Goal: Task Accomplishment & Management: Complete application form

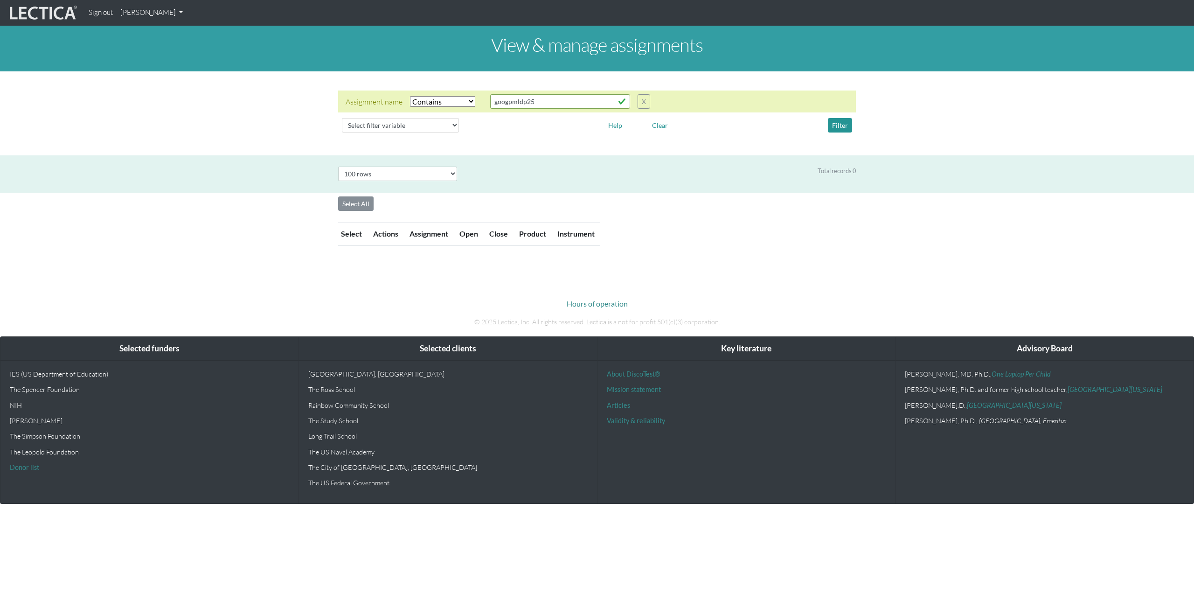
select select "icontains"
select select "100"
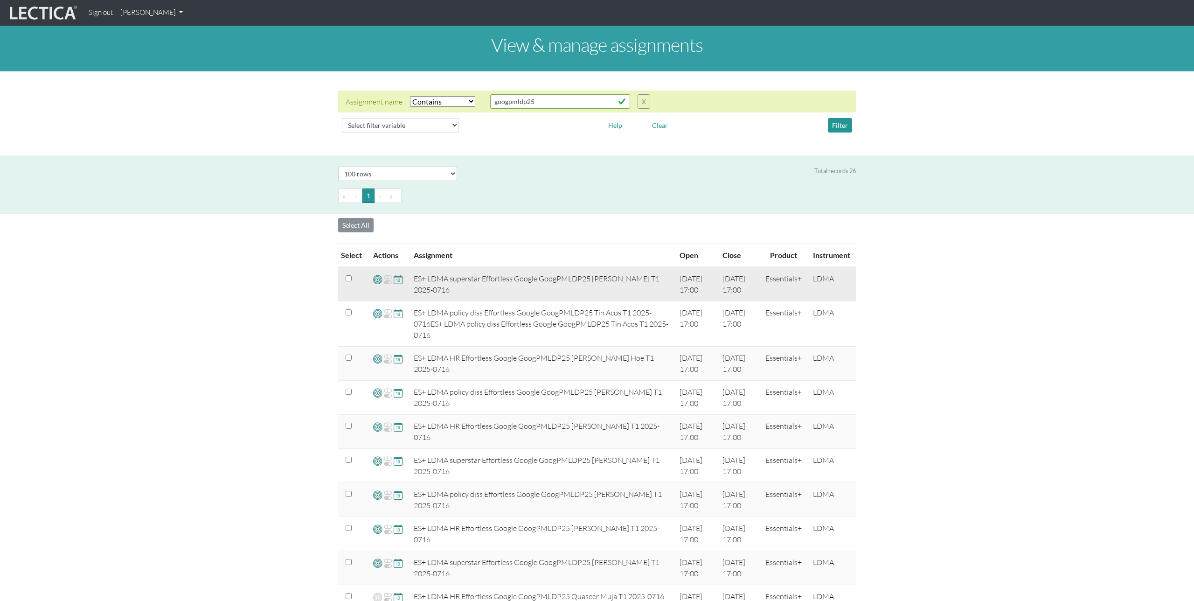
click at [378, 280] on span at bounding box center [377, 279] width 9 height 11
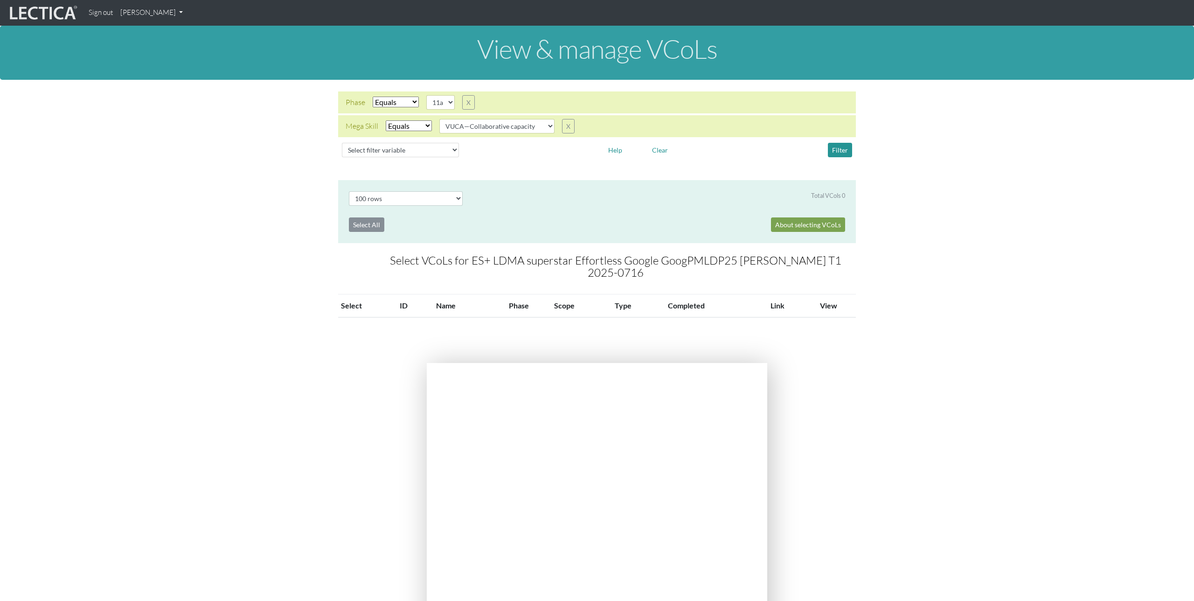
select select "100"
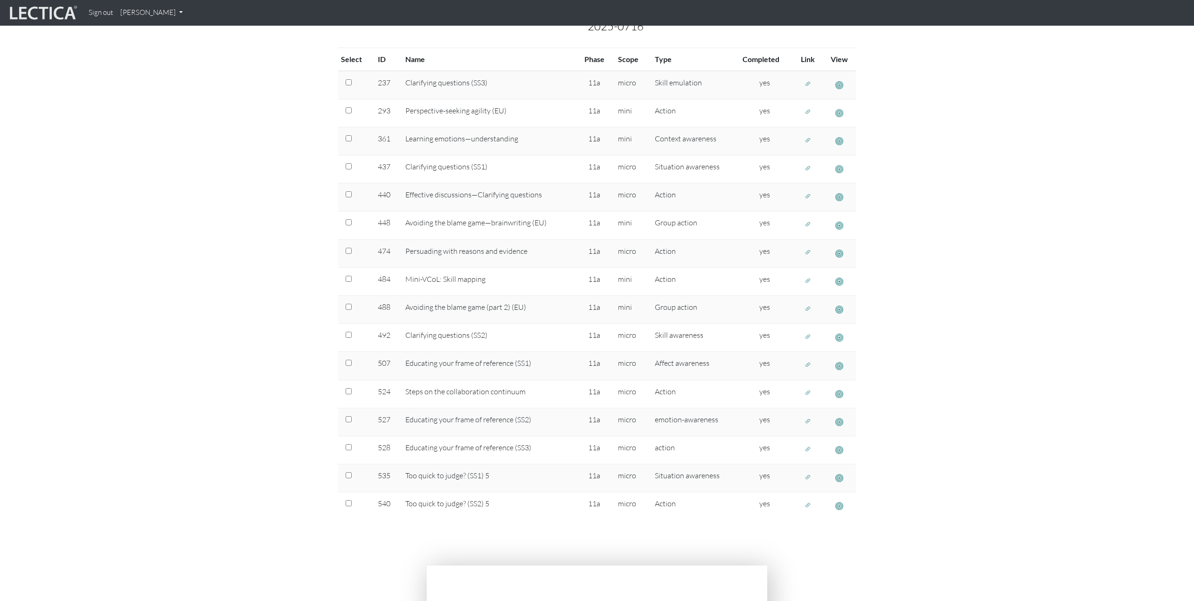
scroll to position [270, 0]
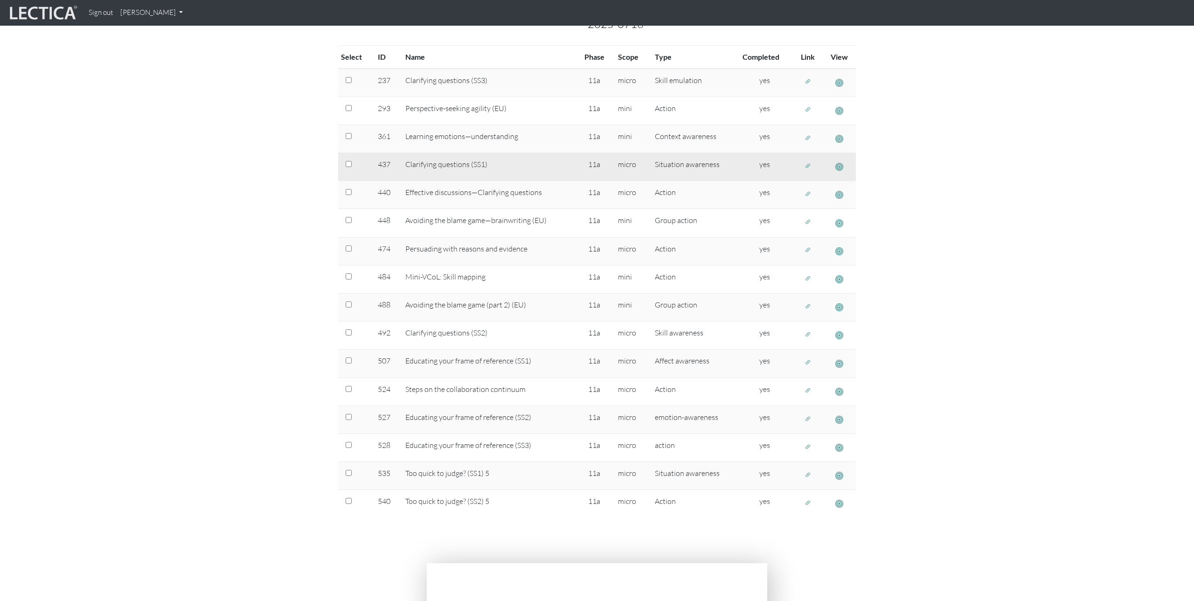
click at [349, 161] on input "checkbox" at bounding box center [349, 164] width 6 height 6
checkbox input "true"
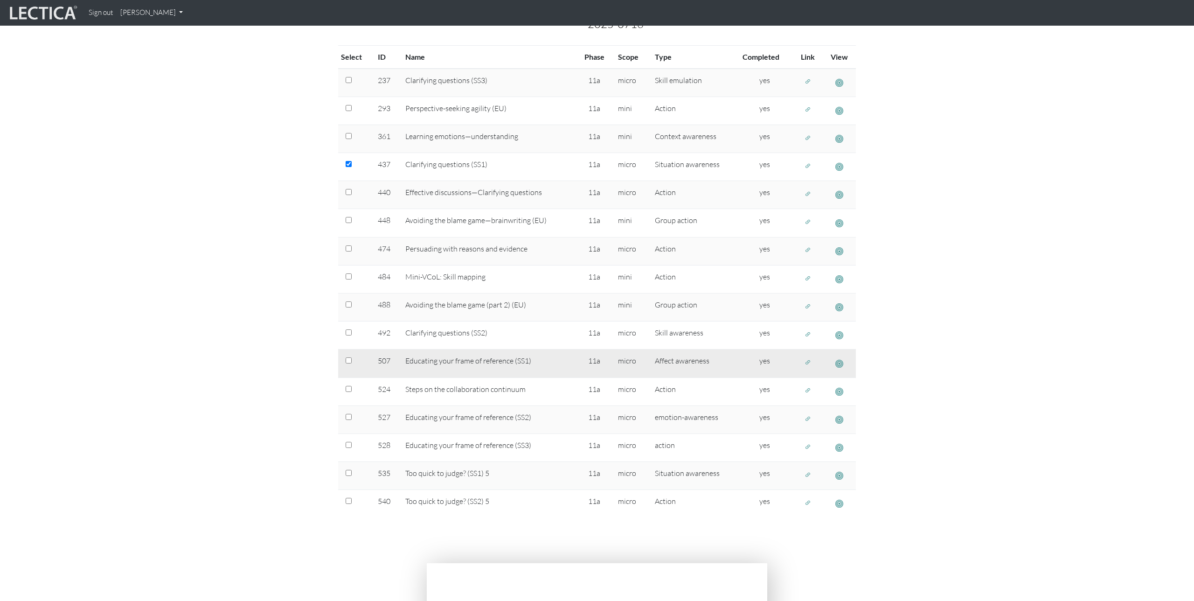
click at [840, 358] on span "button" at bounding box center [840, 363] width 8 height 10
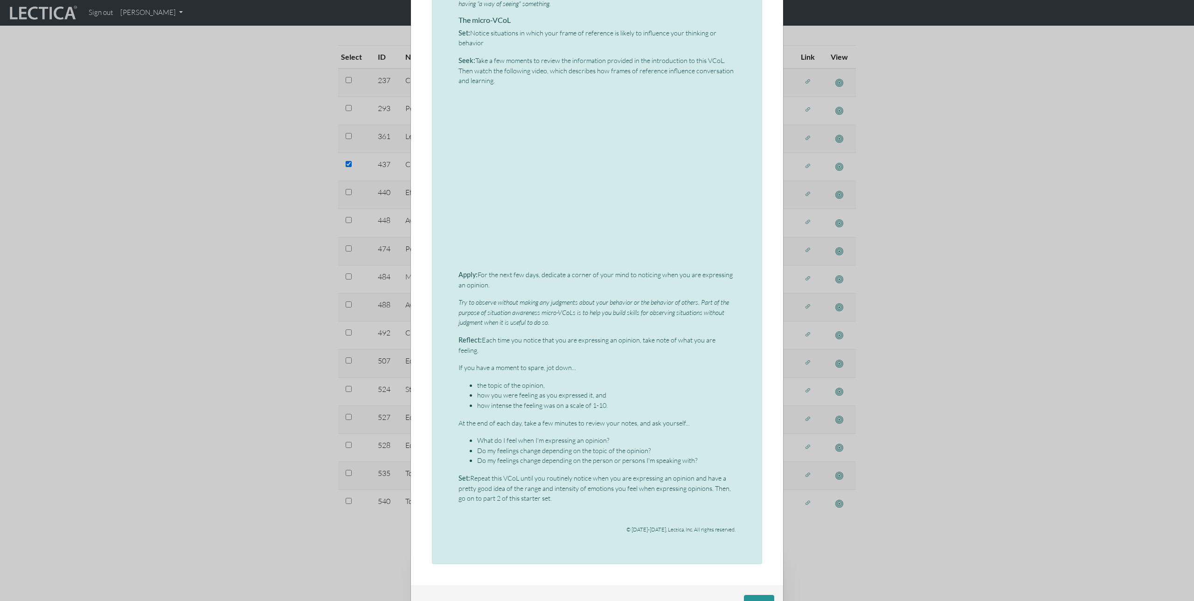
scroll to position [510, 0]
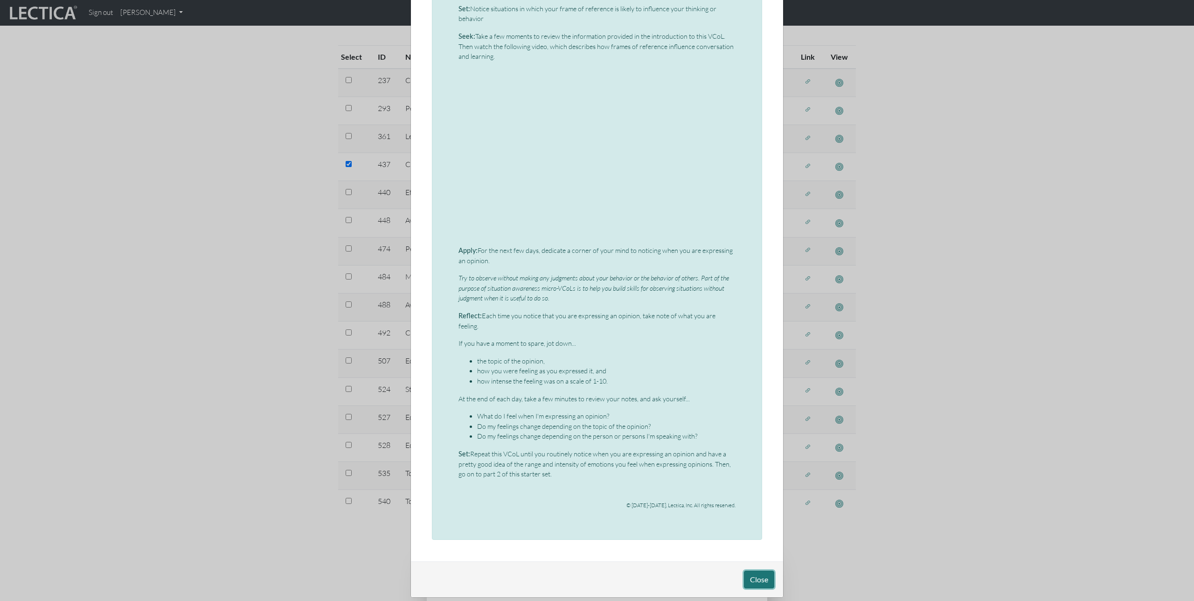
click at [759, 571] on button "Close" at bounding box center [759, 580] width 30 height 18
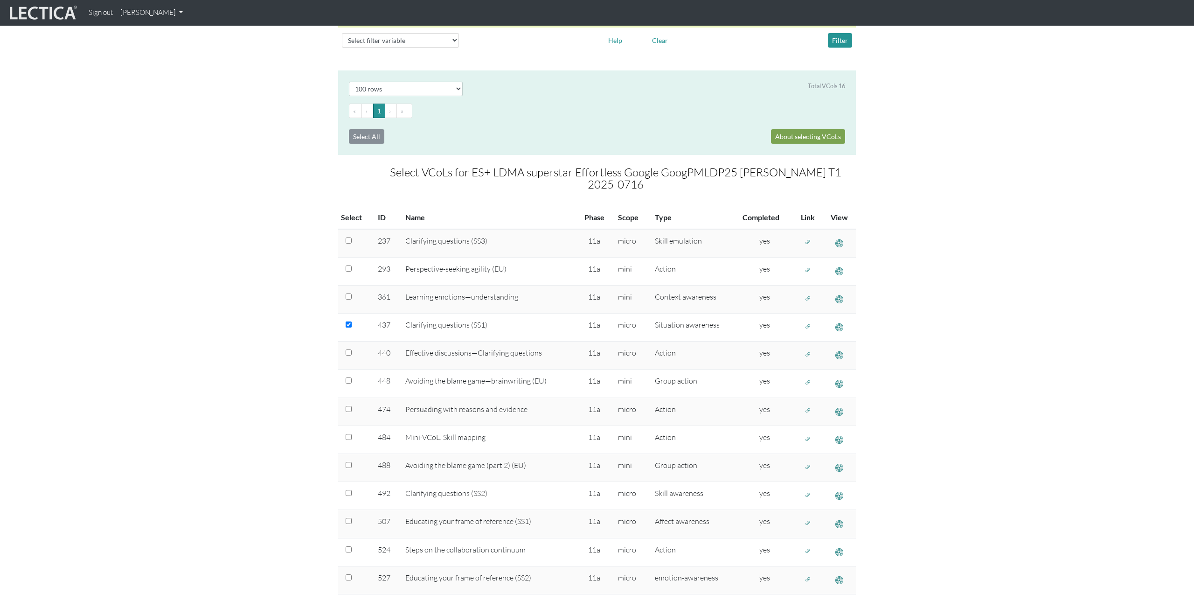
scroll to position [0, 0]
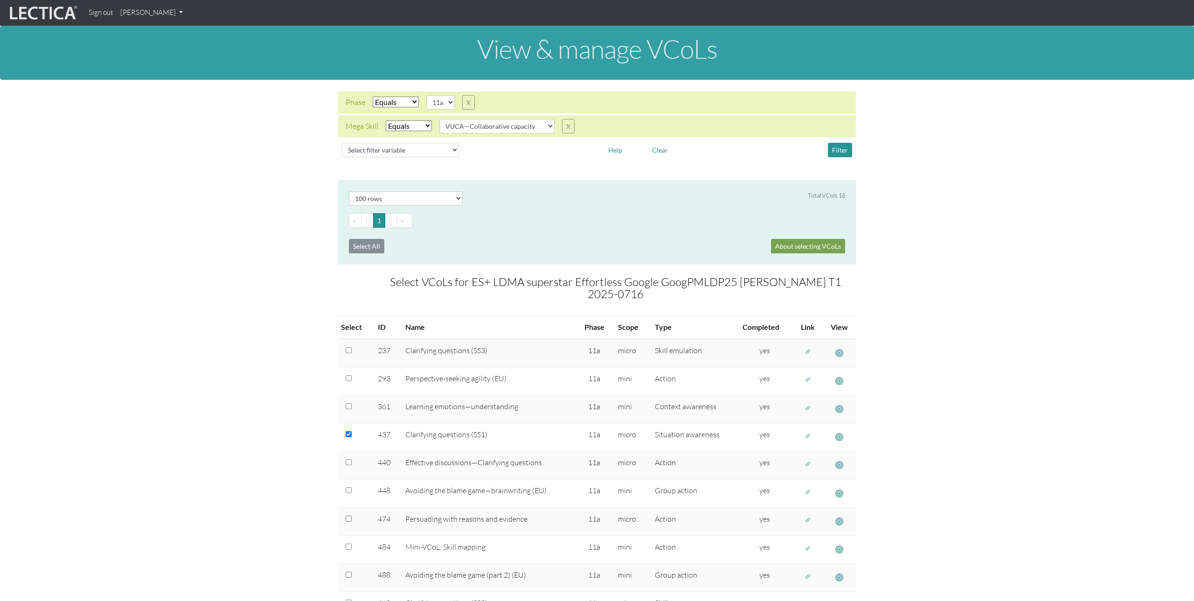
click at [169, 10] on link "[PERSON_NAME]" at bounding box center [152, 13] width 70 height 18
click at [166, 66] on link "Manage assignments" at bounding box center [163, 67] width 79 height 12
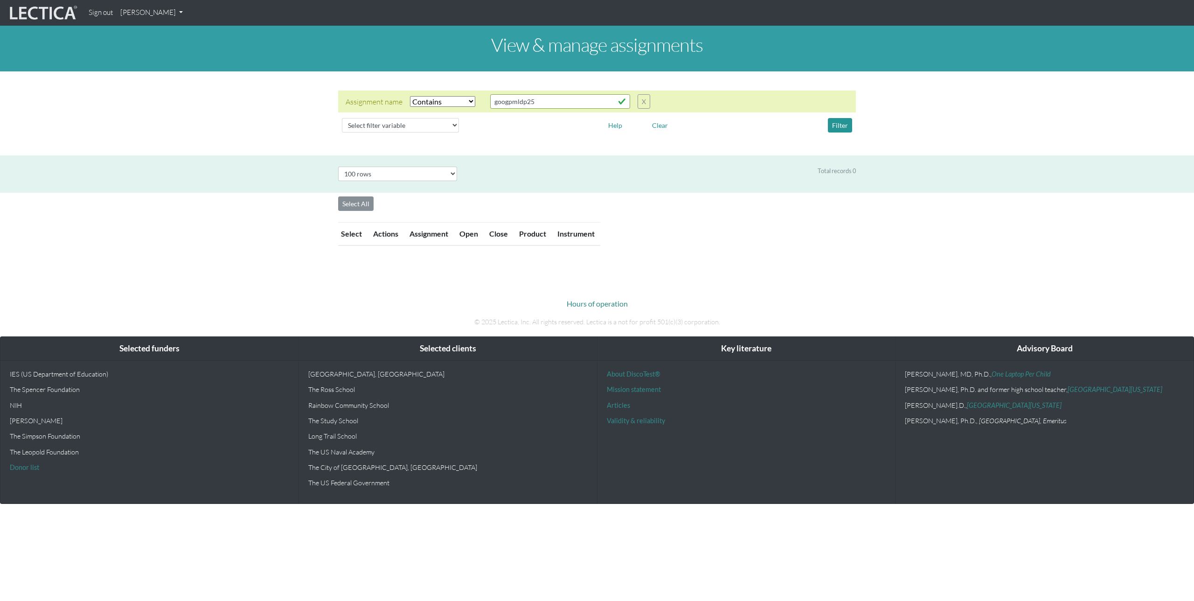
select select "icontains"
select select "100"
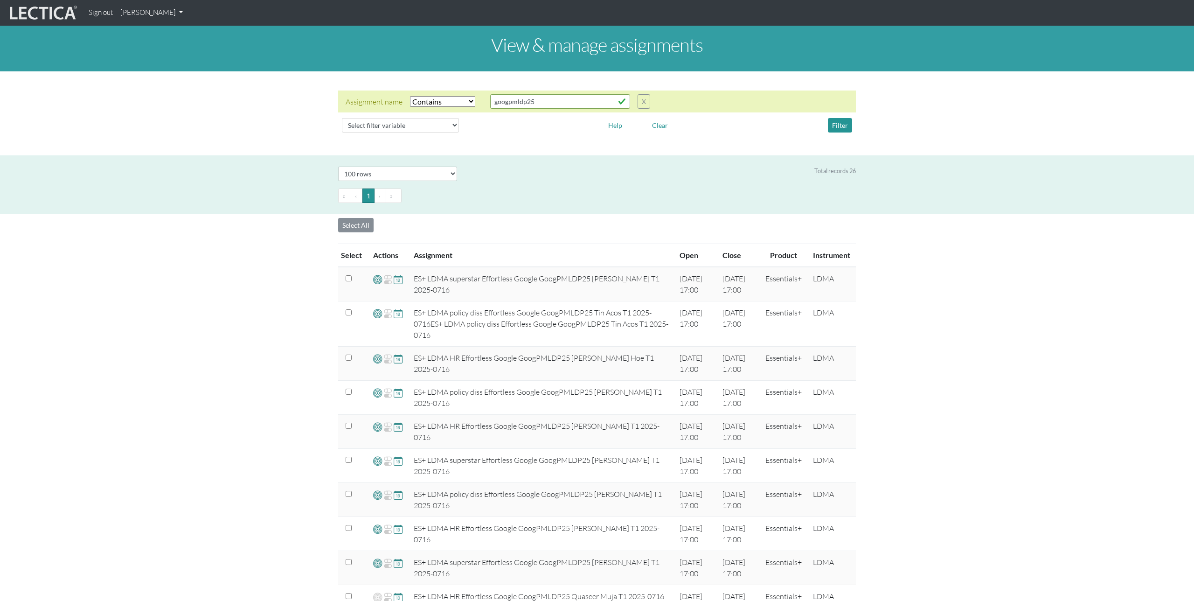
click at [160, 16] on link "[PERSON_NAME]" at bounding box center [152, 13] width 70 height 18
click at [161, 54] on link "Manage assessments" at bounding box center [163, 55] width 79 height 12
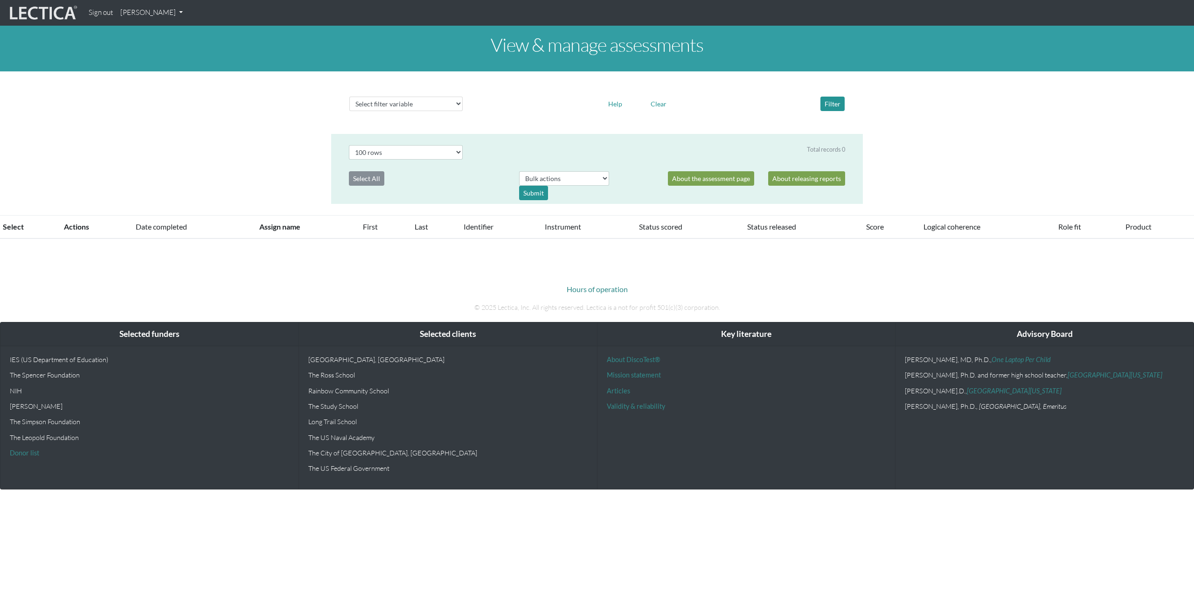
select select "100"
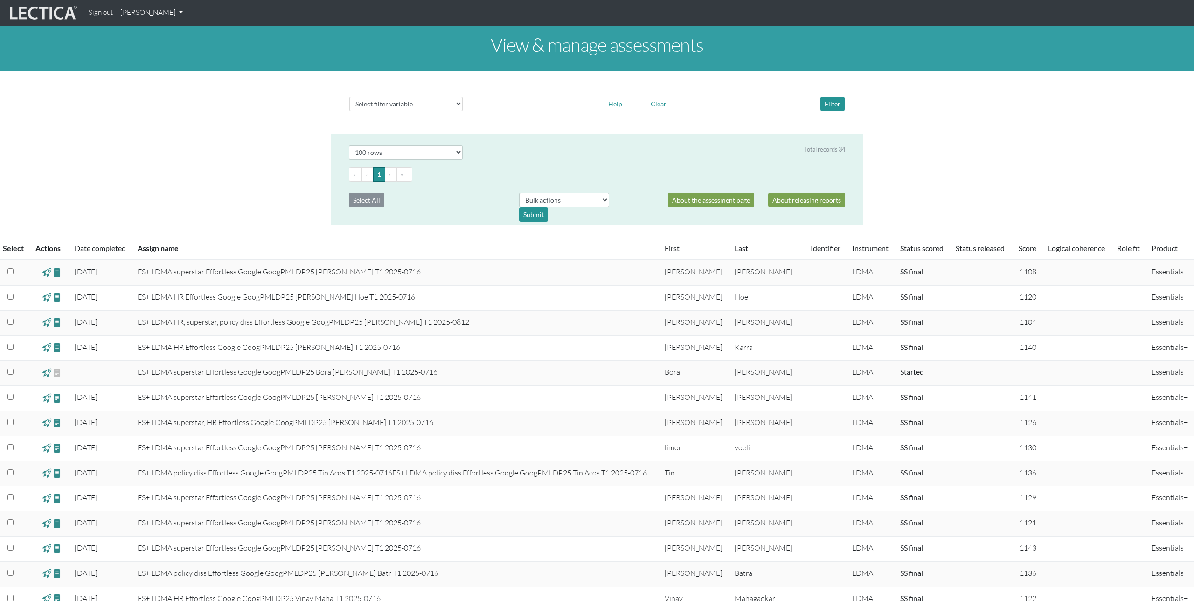
click at [48, 522] on span at bounding box center [46, 523] width 9 height 11
click at [282, 145] on div "View & manage assessments Select filter variable Assignment name Date started D…" at bounding box center [597, 569] width 1194 height 1087
click at [255, 169] on div "View & manage assessments Select filter variable Assignment name Date started D…" at bounding box center [597, 569] width 1194 height 1087
click at [169, 13] on link "[PERSON_NAME]" at bounding box center [152, 13] width 70 height 18
click at [160, 66] on link "Manage assignments" at bounding box center [163, 67] width 79 height 12
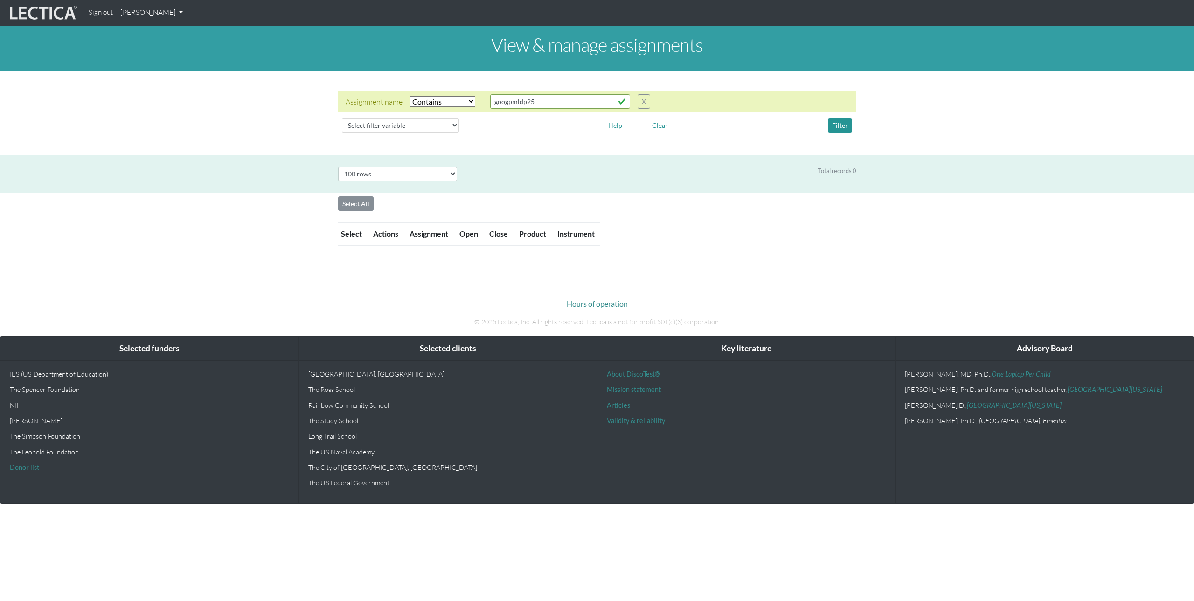
select select "icontains"
select select "100"
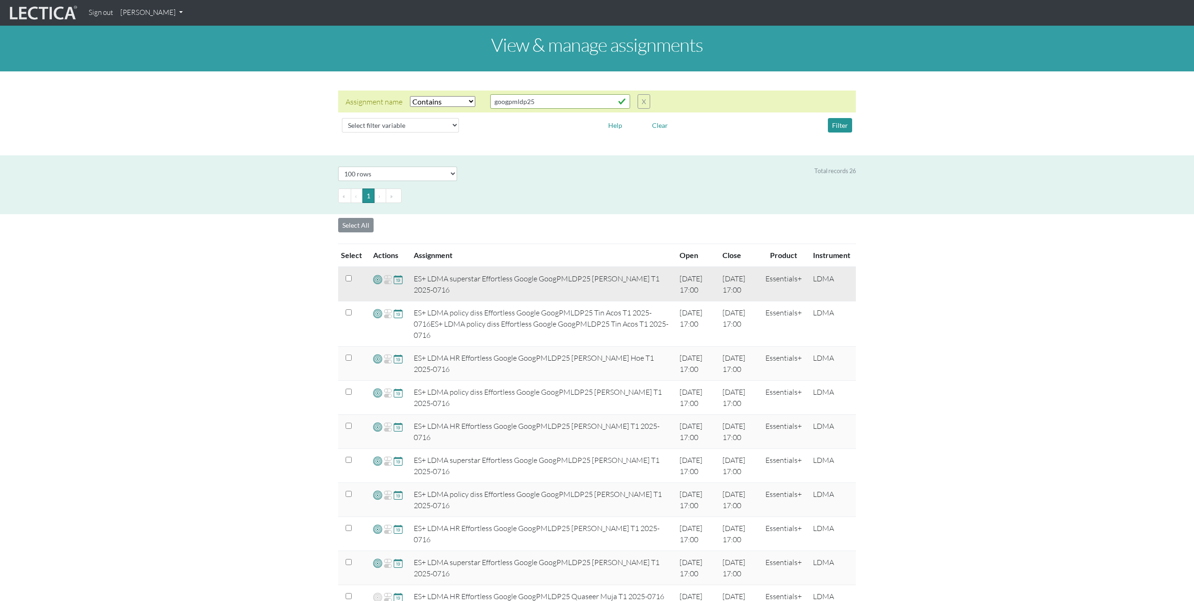
click at [377, 280] on span at bounding box center [377, 279] width 9 height 11
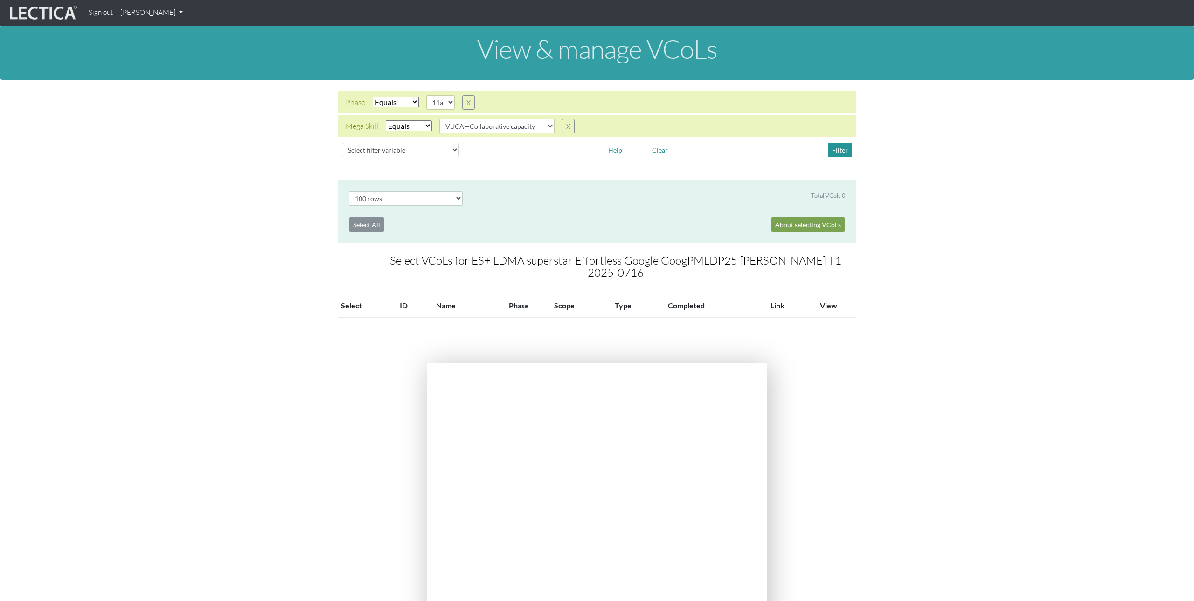
select select "100"
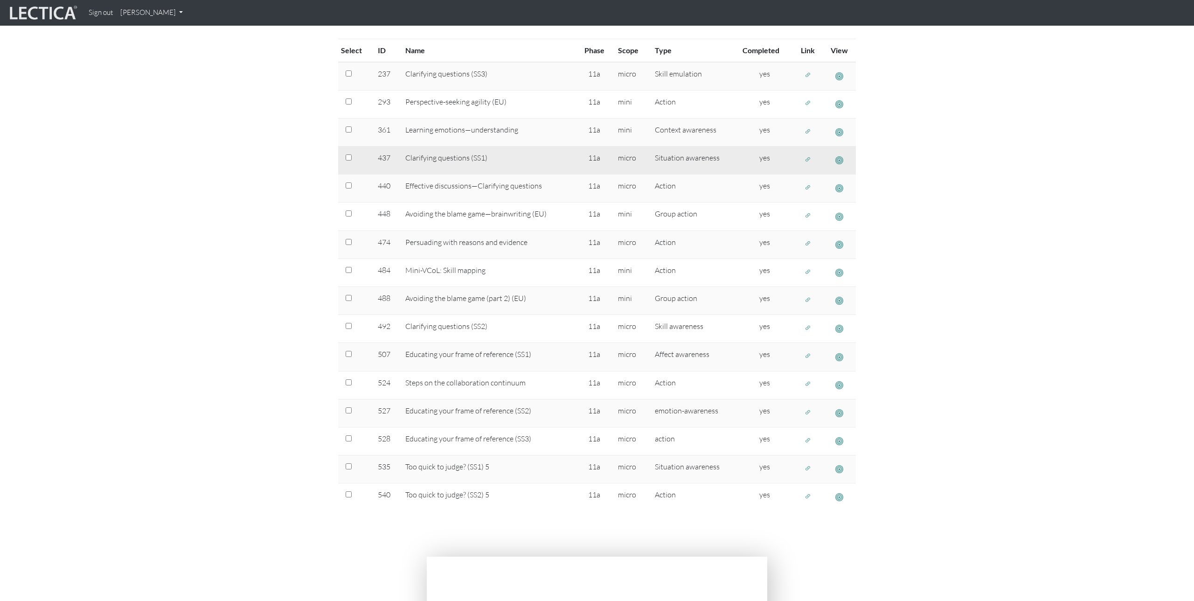
scroll to position [278, 0]
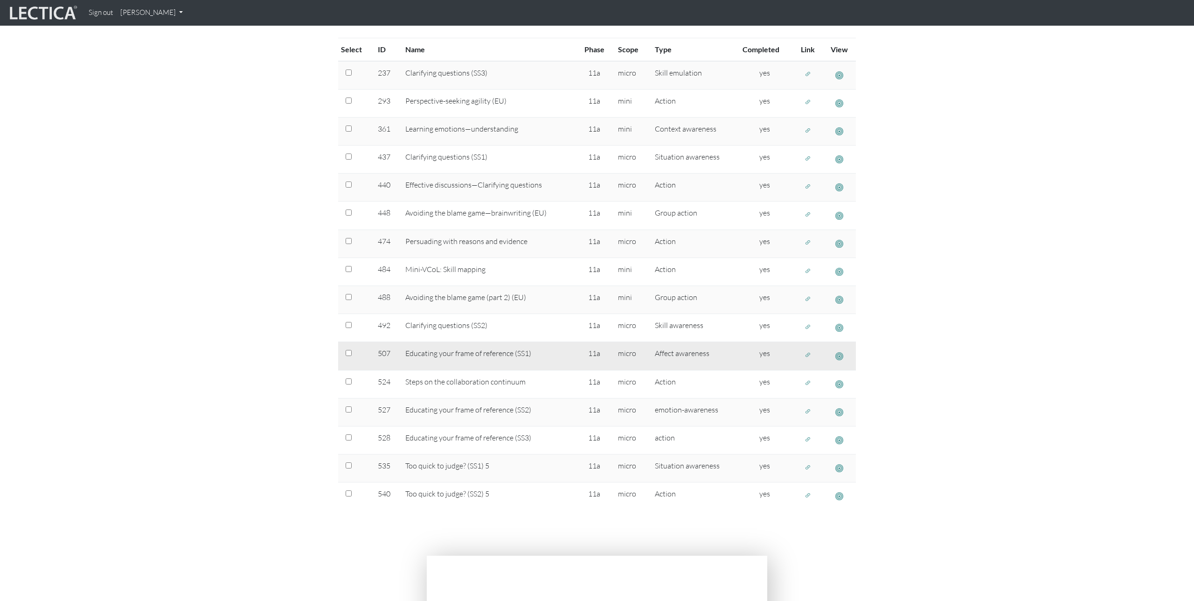
click at [841, 351] on span "button" at bounding box center [840, 356] width 8 height 10
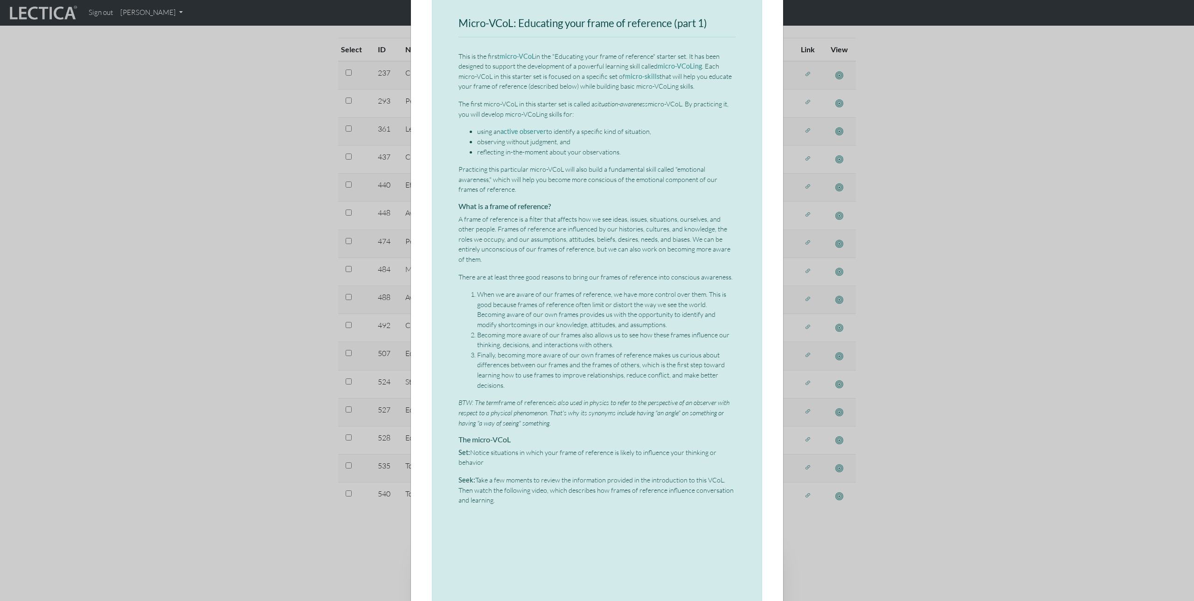
scroll to position [66, 0]
click at [312, 398] on div "× Micro-VCoL: Educating your frame of reference (part 1) This is the first micr…" at bounding box center [597, 300] width 1194 height 601
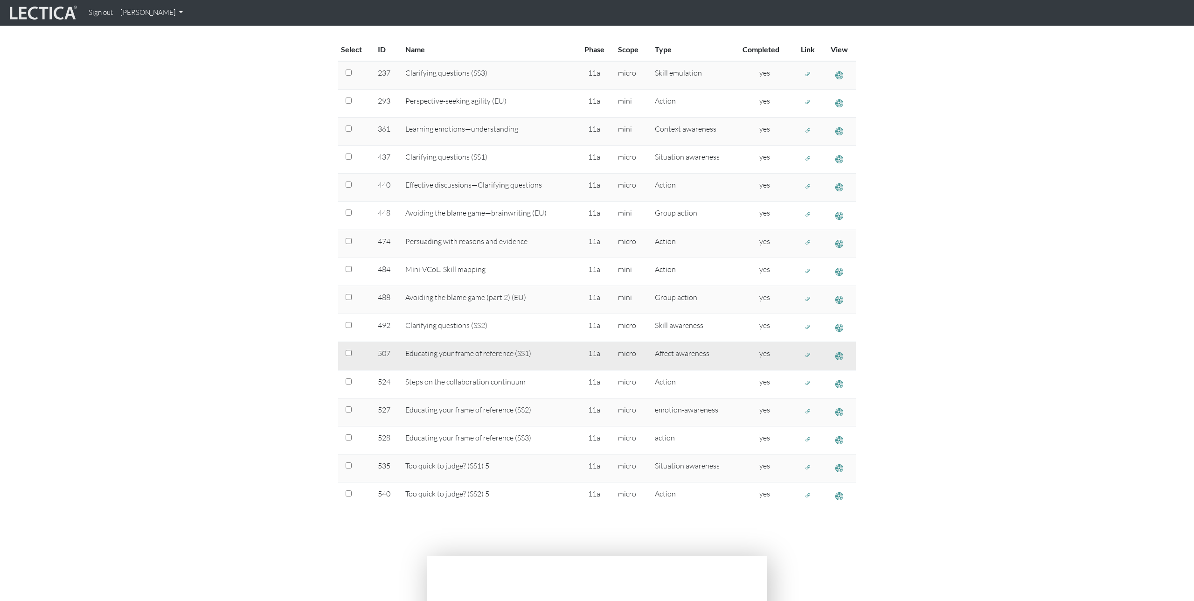
click at [348, 350] on input "checkbox" at bounding box center [349, 353] width 6 height 6
checkbox input "true"
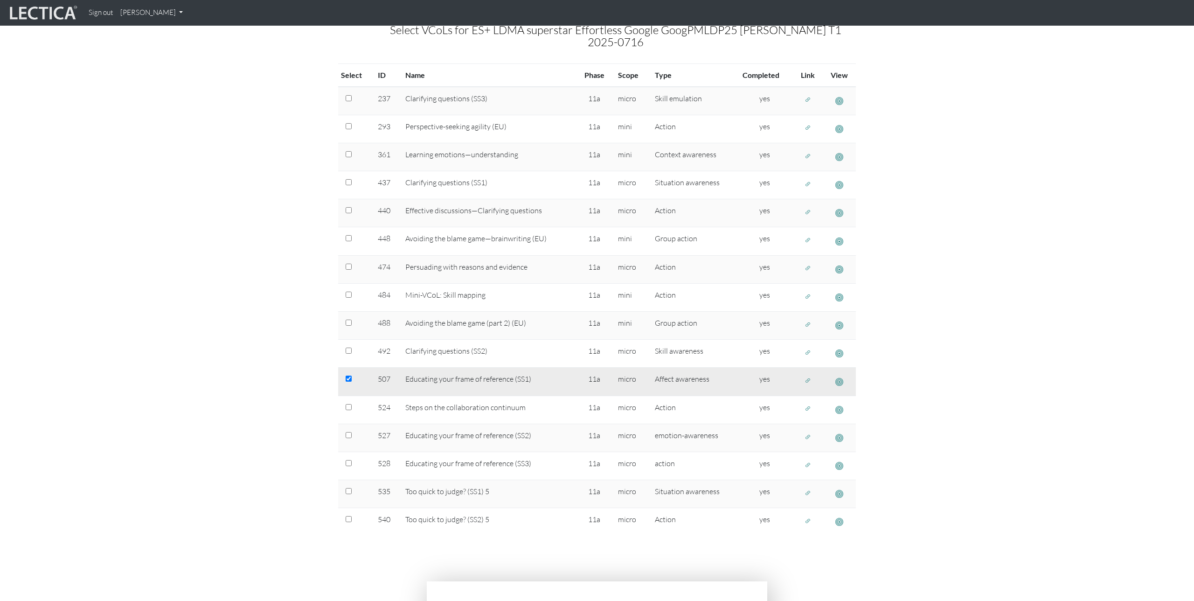
scroll to position [311, 0]
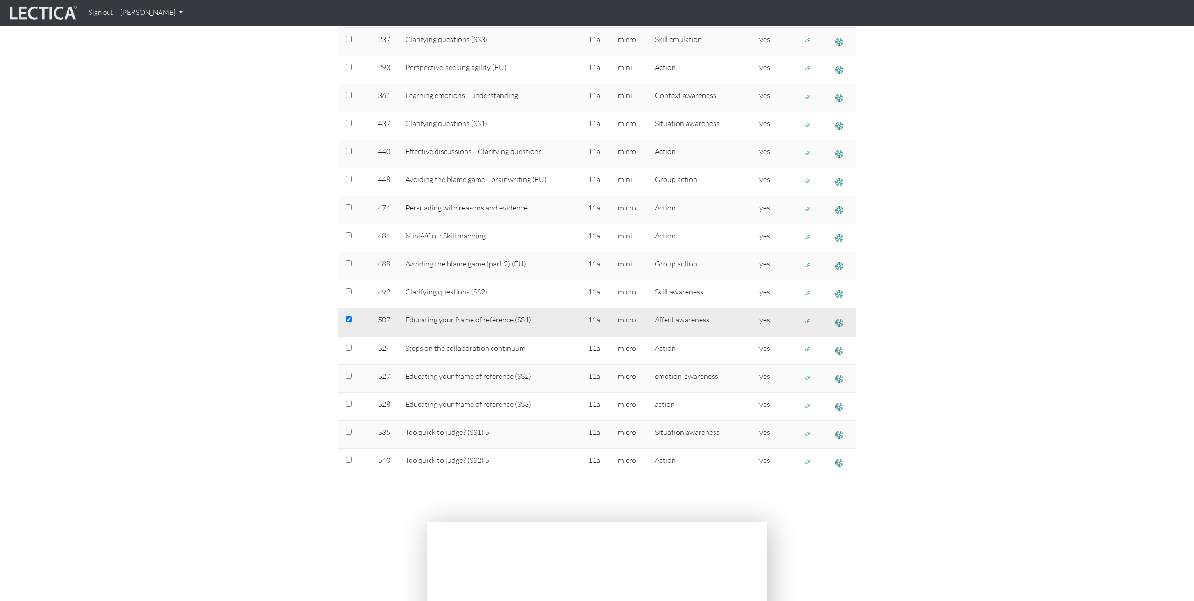
click at [805, 317] on span "button" at bounding box center [808, 321] width 7 height 8
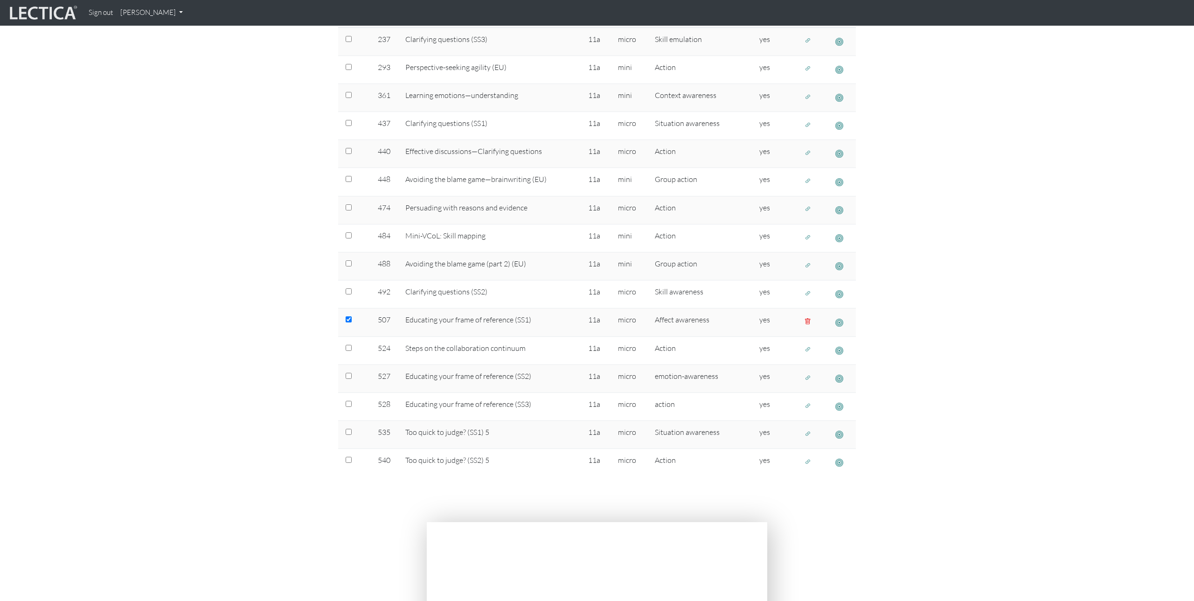
click at [204, 279] on section "Select # rows to display 10 rows 20 rows 50 rows 100 rows 200 rows Total VCols …" at bounding box center [597, 190] width 1194 height 642
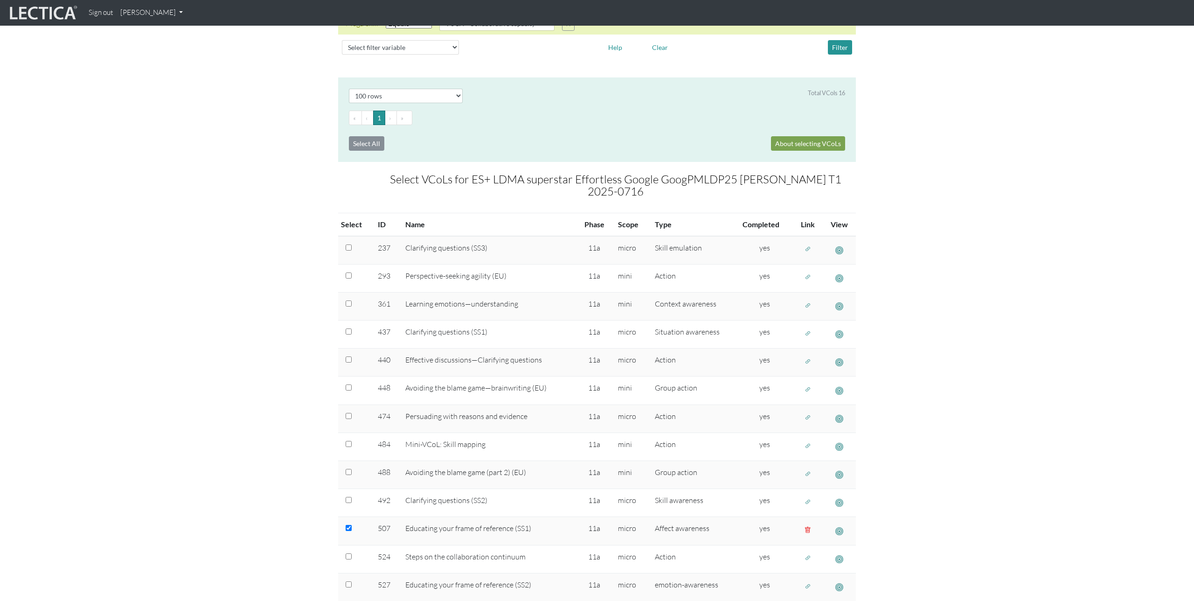
scroll to position [0, 0]
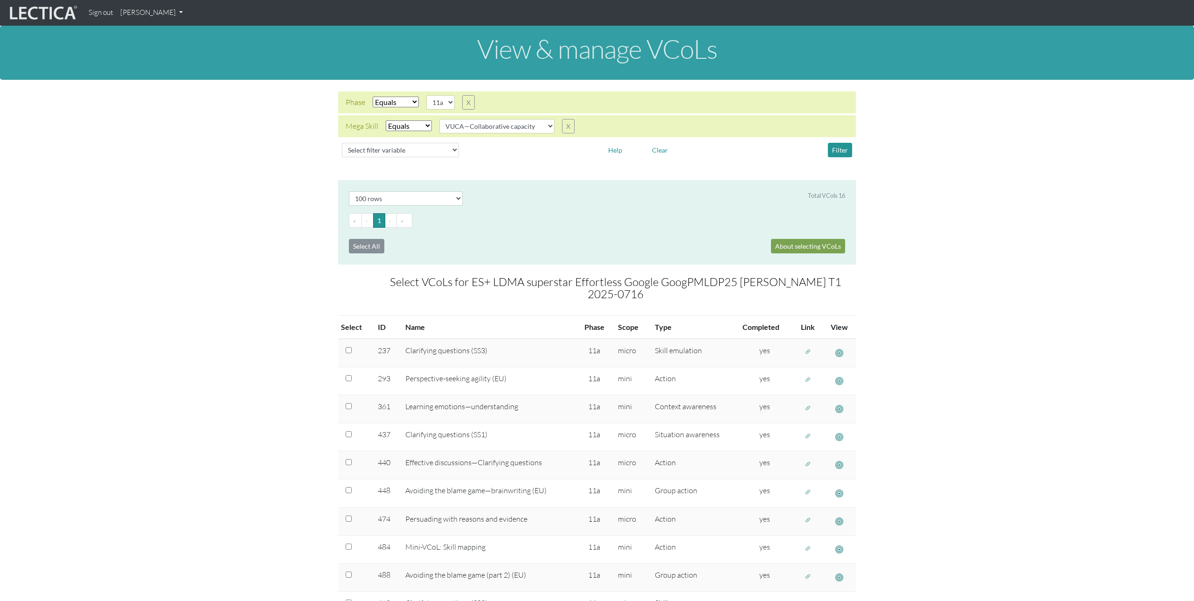
click at [174, 14] on link "[PERSON_NAME]" at bounding box center [152, 13] width 70 height 18
click at [169, 65] on link "Manage assignments" at bounding box center [163, 67] width 79 height 12
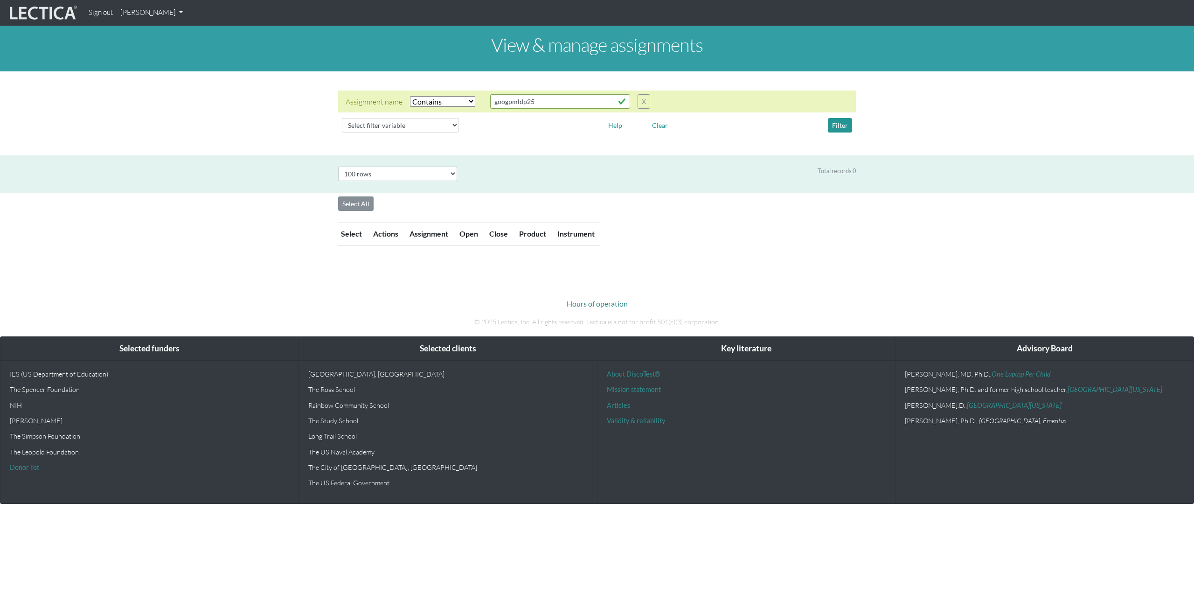
select select "icontains"
select select "100"
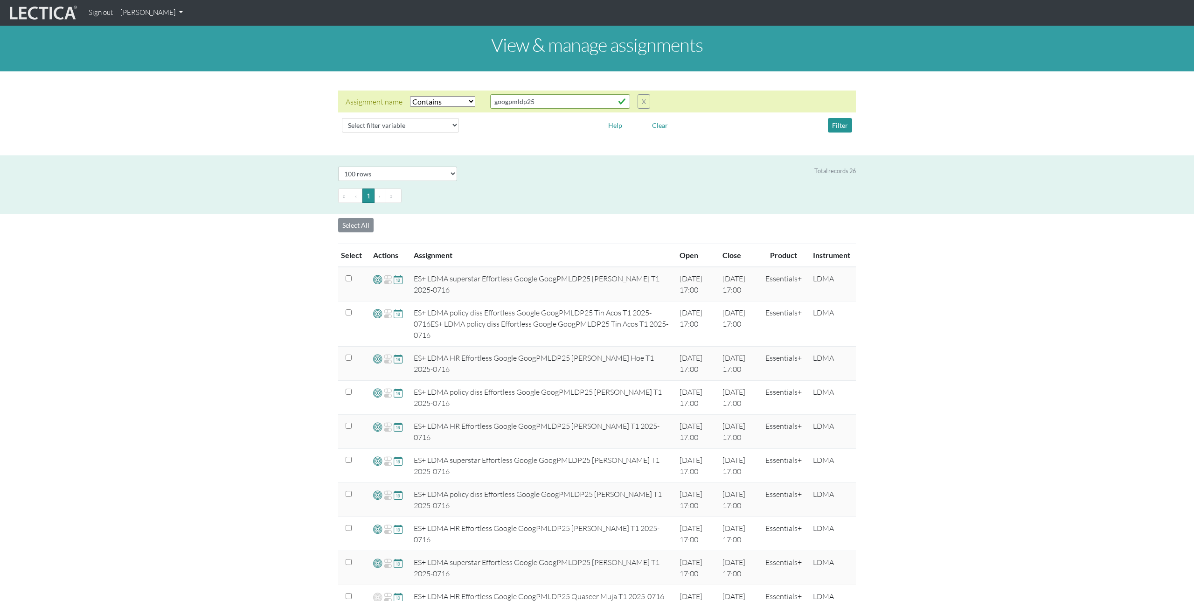
click at [169, 14] on link "[PERSON_NAME]" at bounding box center [152, 13] width 70 height 18
click at [165, 57] on link "Manage assessments" at bounding box center [163, 55] width 79 height 12
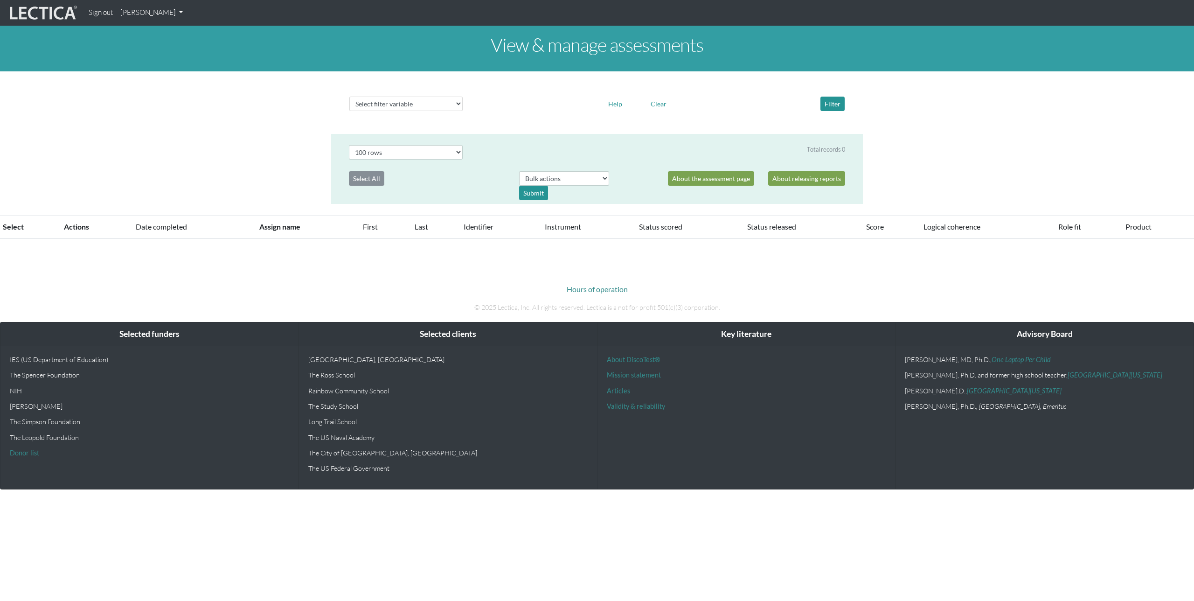
select select "100"
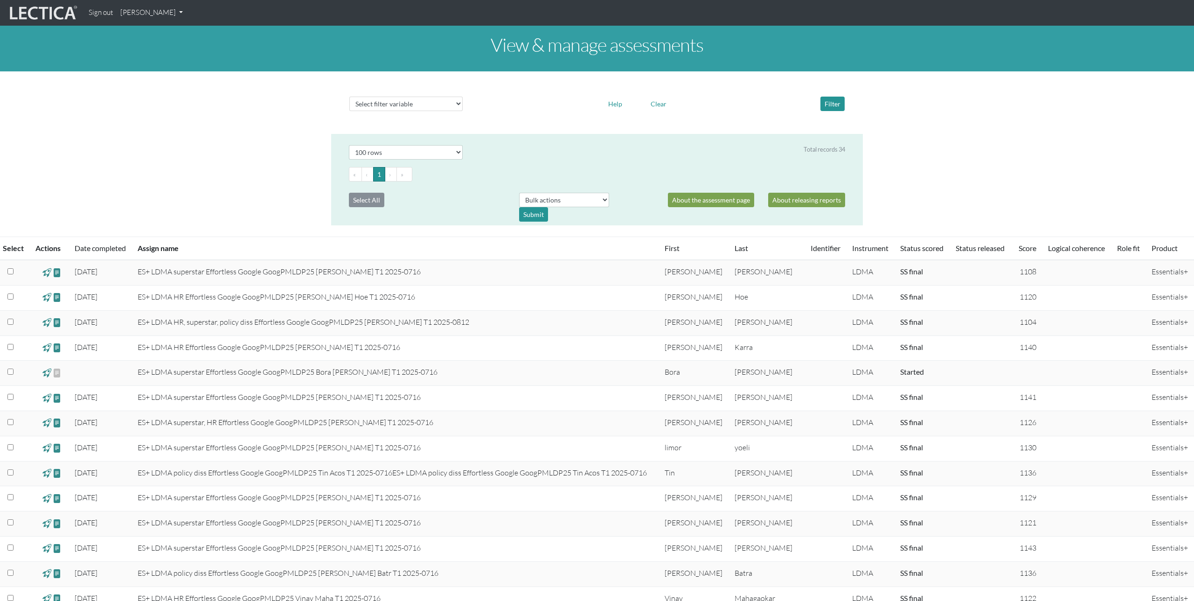
click at [49, 523] on span at bounding box center [46, 523] width 9 height 11
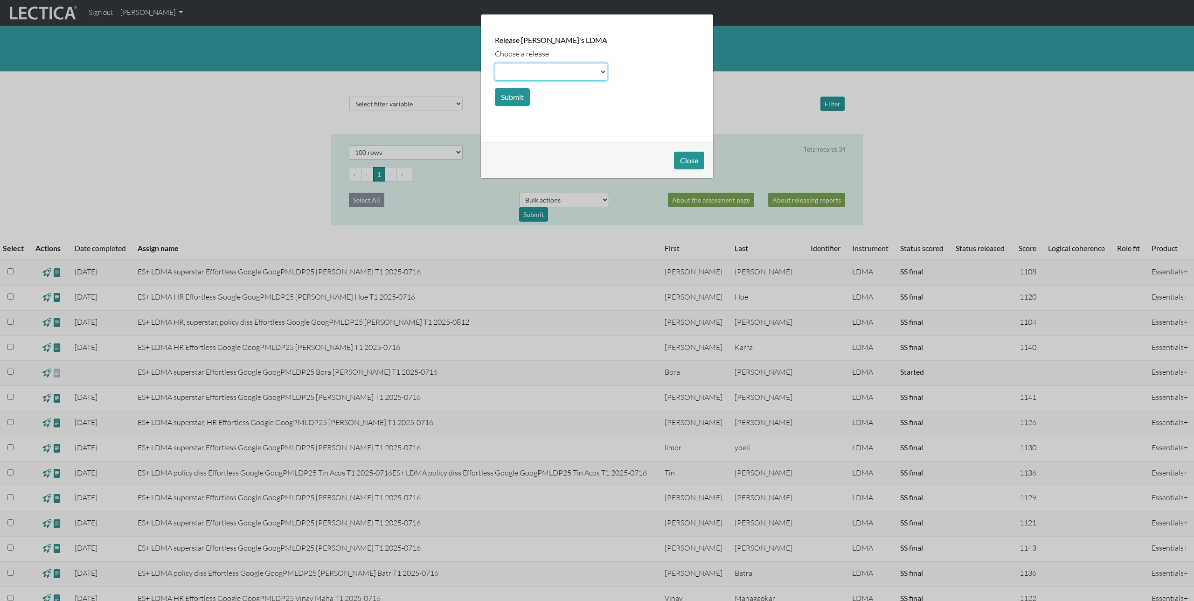
click at [601, 71] on select at bounding box center [551, 72] width 112 height 18
select select "basic"
click at [495, 63] on select at bounding box center [551, 72] width 112 height 18
click at [574, 111] on div "Release Sharon Stovezky's LDMA Choose a release Submit" at bounding box center [597, 78] width 232 height 128
click at [559, 67] on select at bounding box center [551, 72] width 112 height 18
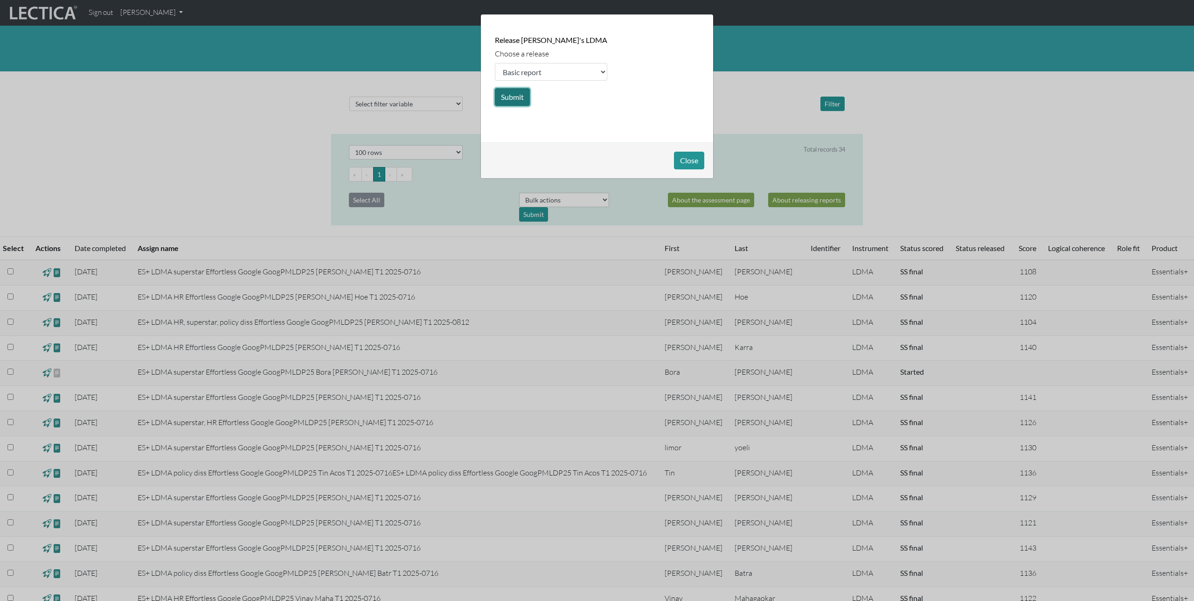
click at [517, 98] on button "Submit" at bounding box center [512, 97] width 35 height 18
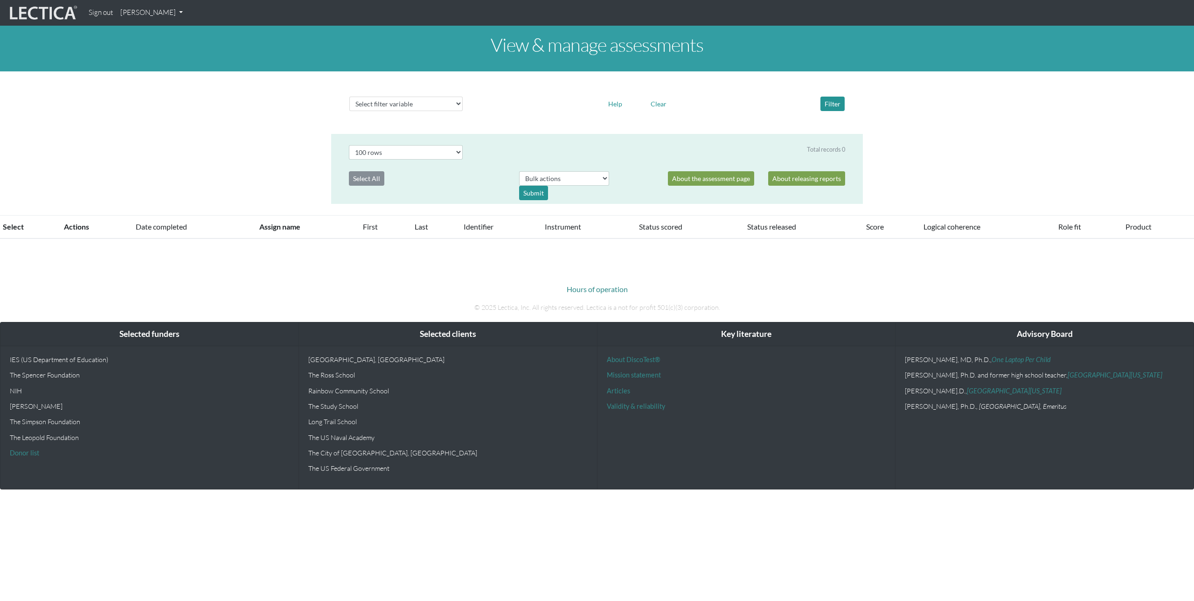
select select "100"
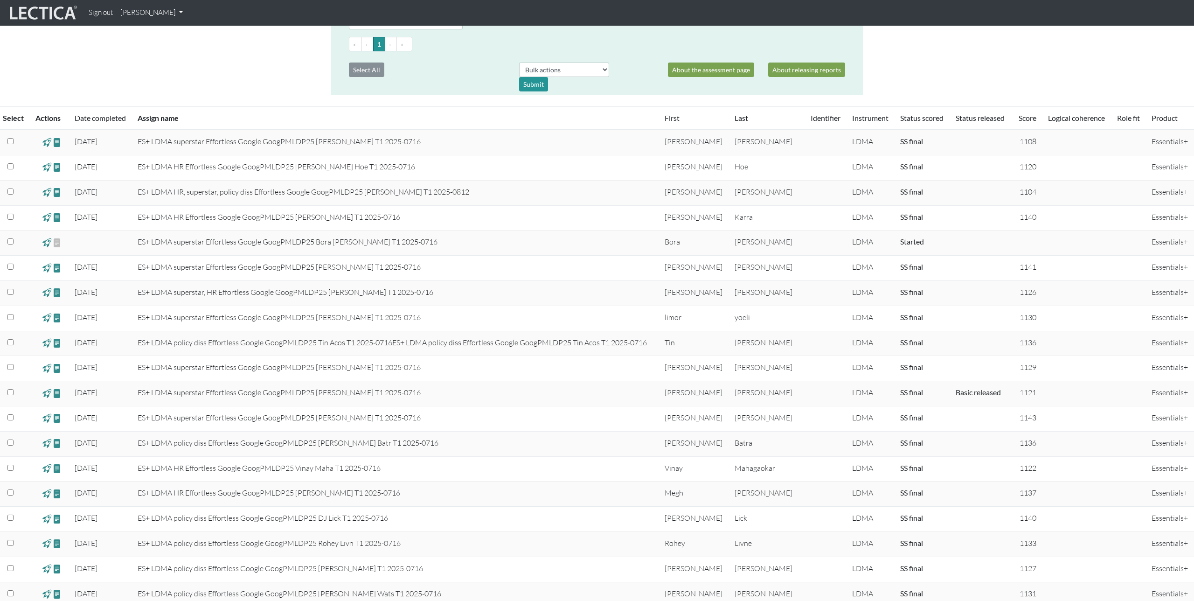
scroll to position [128, 0]
click at [48, 395] on span at bounding box center [46, 395] width 9 height 11
select select
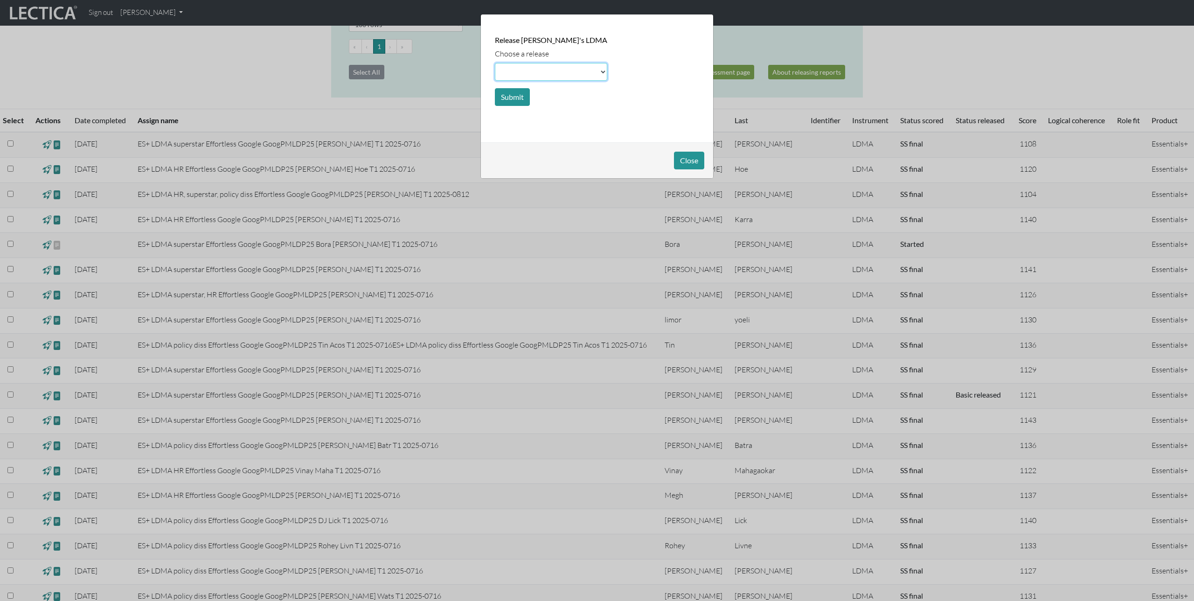
click at [540, 68] on select at bounding box center [551, 72] width 112 height 18
click at [678, 159] on button "Close" at bounding box center [689, 161] width 30 height 18
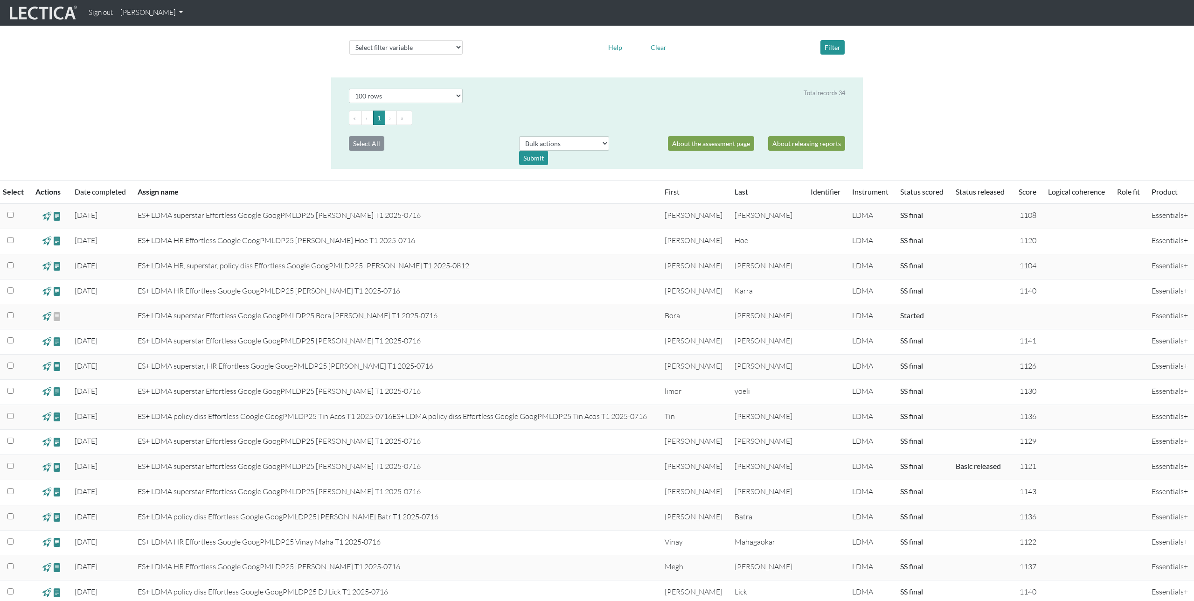
scroll to position [56, 0]
click at [301, 146] on div "View & manage assessments Select filter variable Assignment name Date started D…" at bounding box center [597, 513] width 1194 height 1087
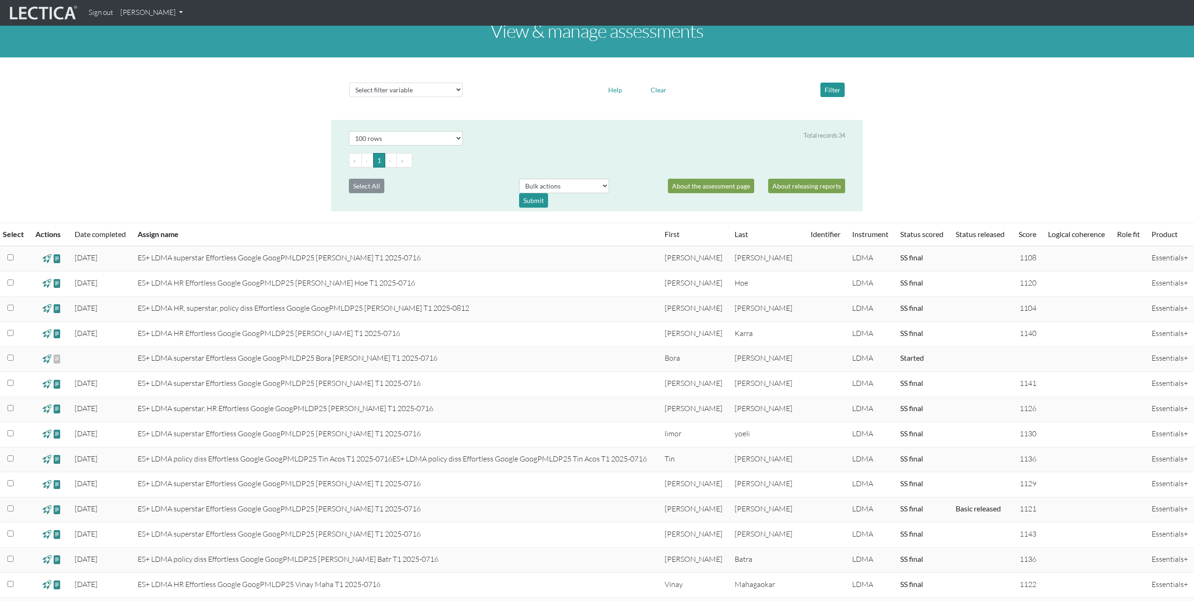
scroll to position [0, 0]
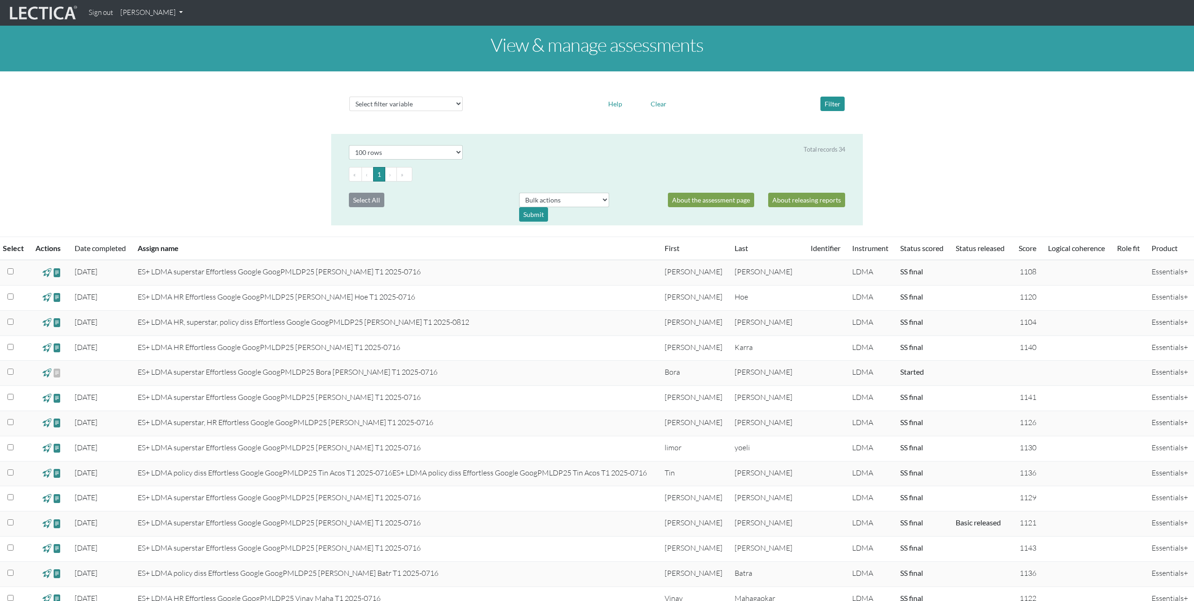
click at [174, 14] on link "[PERSON_NAME]" at bounding box center [152, 13] width 70 height 18
click at [167, 64] on link "Manage assignments" at bounding box center [163, 67] width 79 height 12
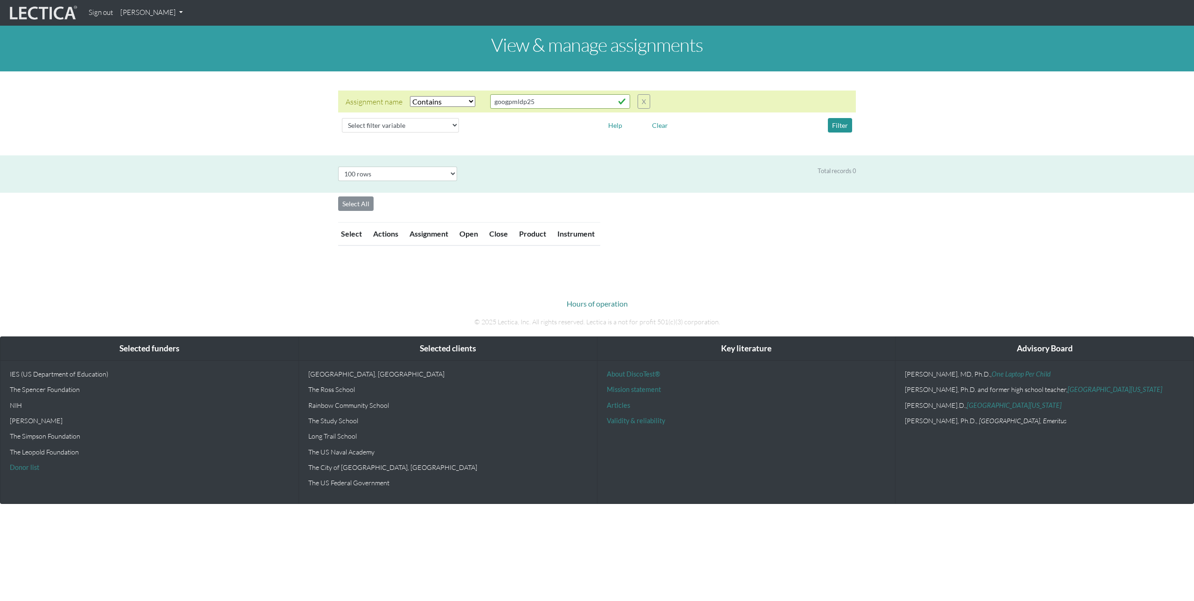
select select "icontains"
select select "100"
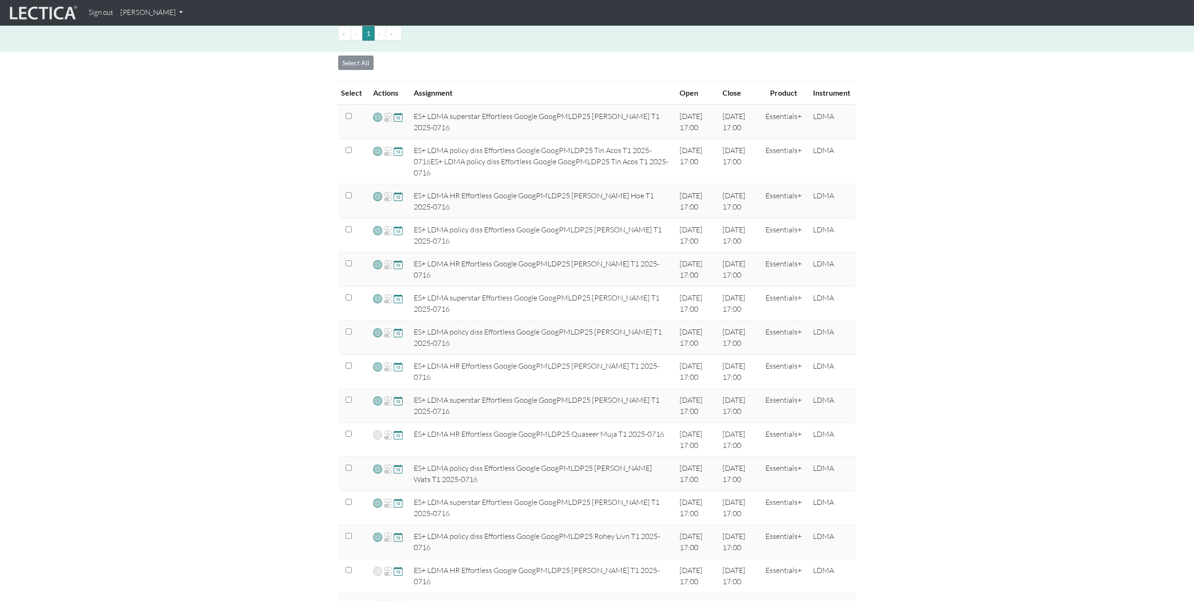
scroll to position [165, 0]
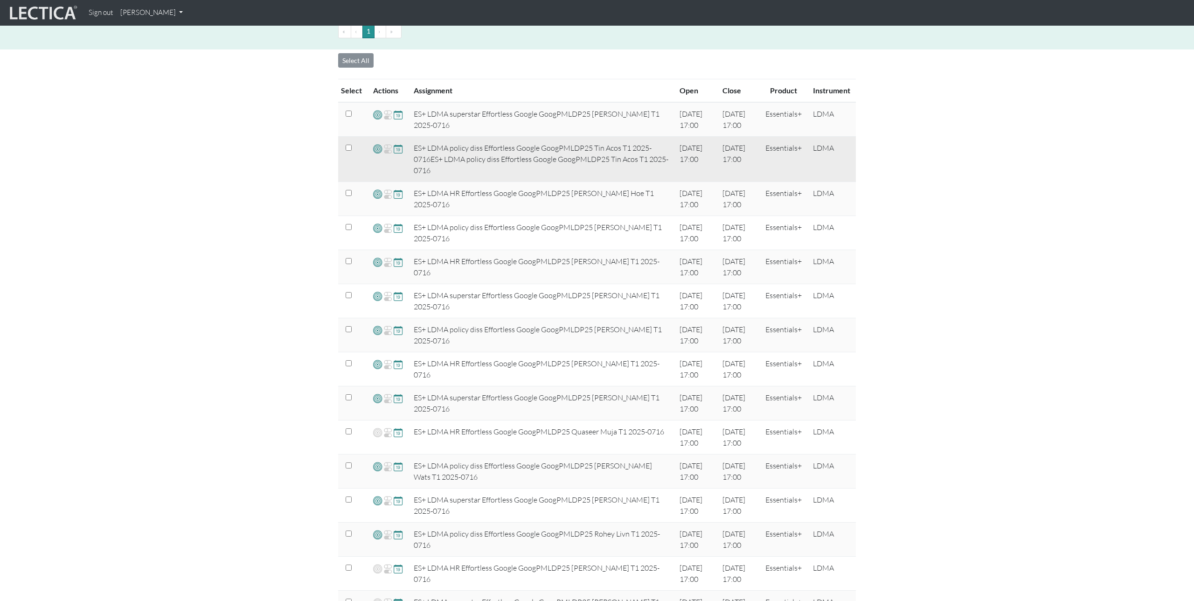
click at [376, 149] on span at bounding box center [377, 148] width 9 height 11
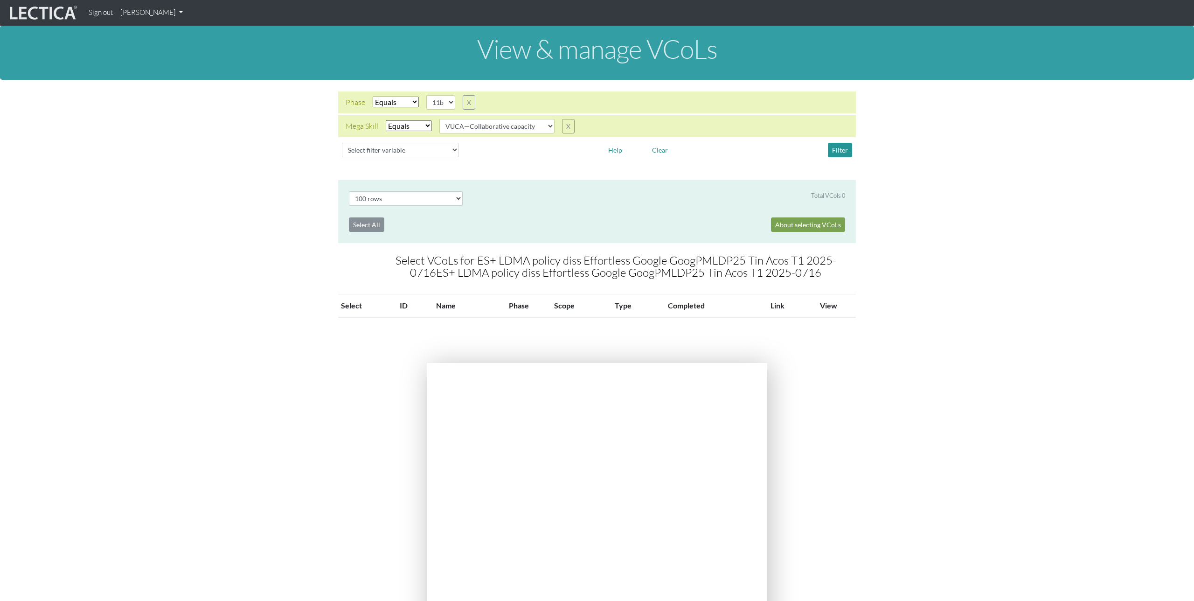
select select "100"
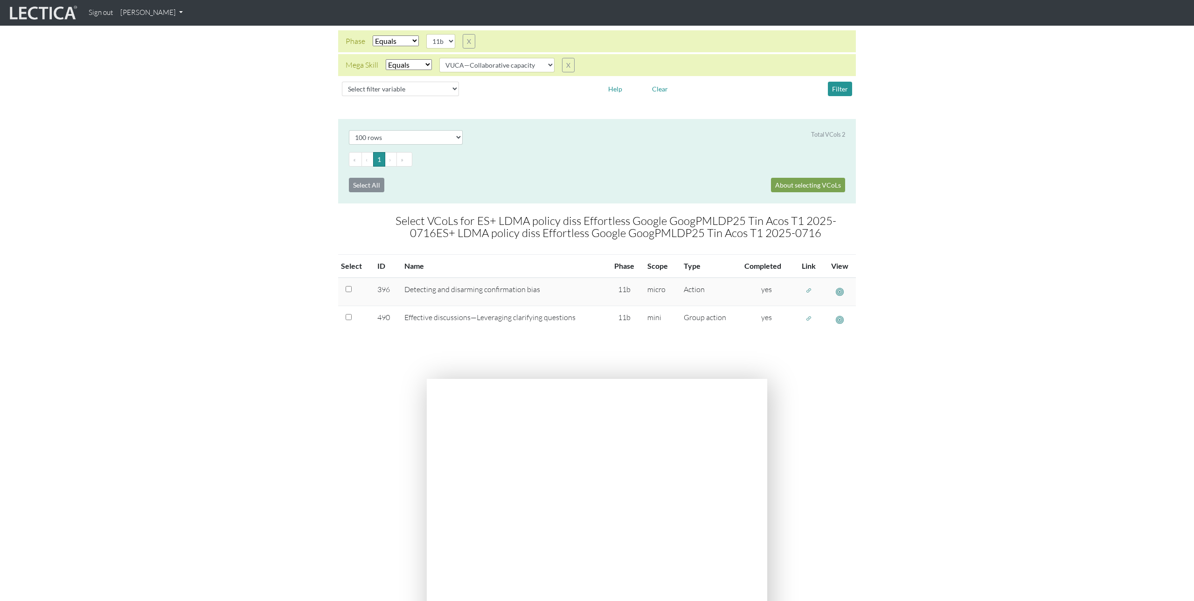
scroll to position [60, 0]
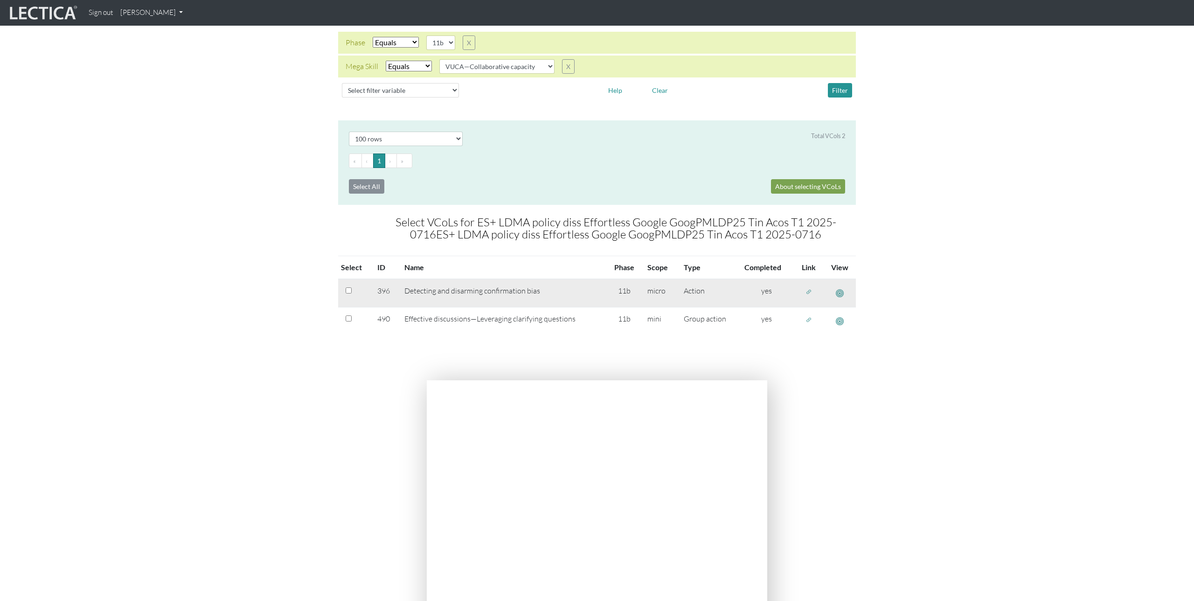
click at [840, 292] on span "button" at bounding box center [840, 293] width 8 height 10
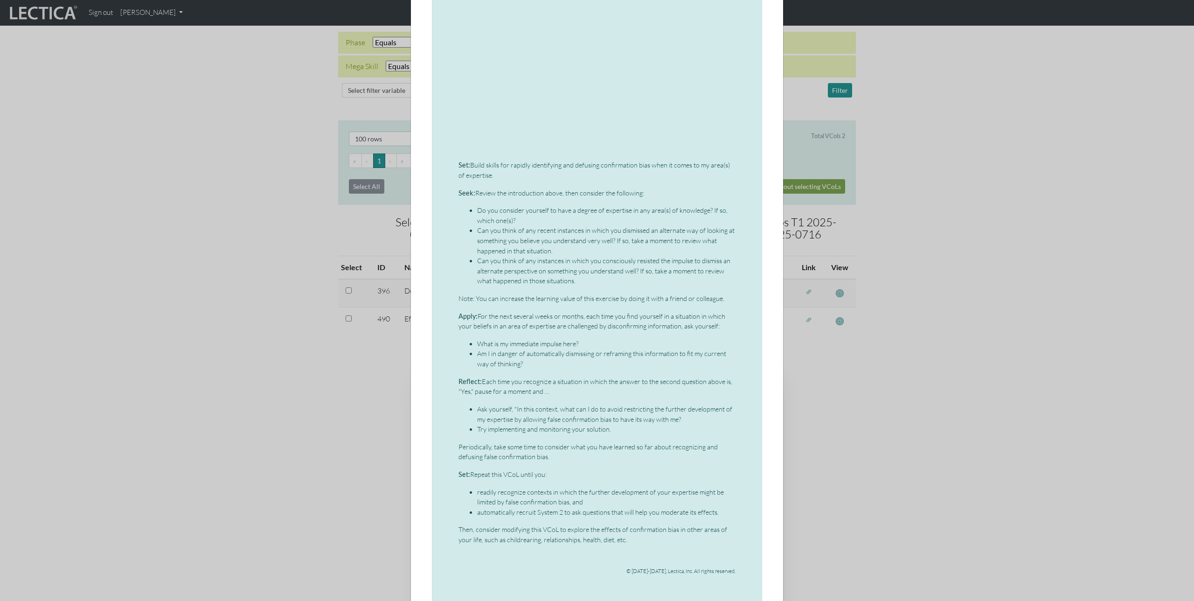
scroll to position [729, 0]
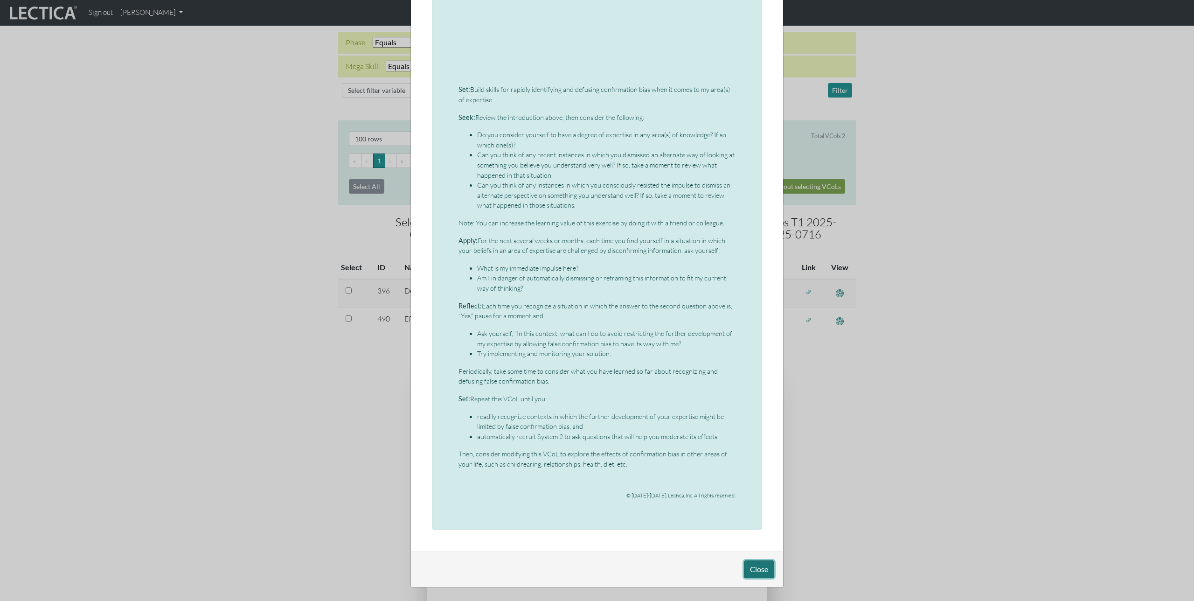
click at [756, 569] on button "Close" at bounding box center [759, 569] width 30 height 18
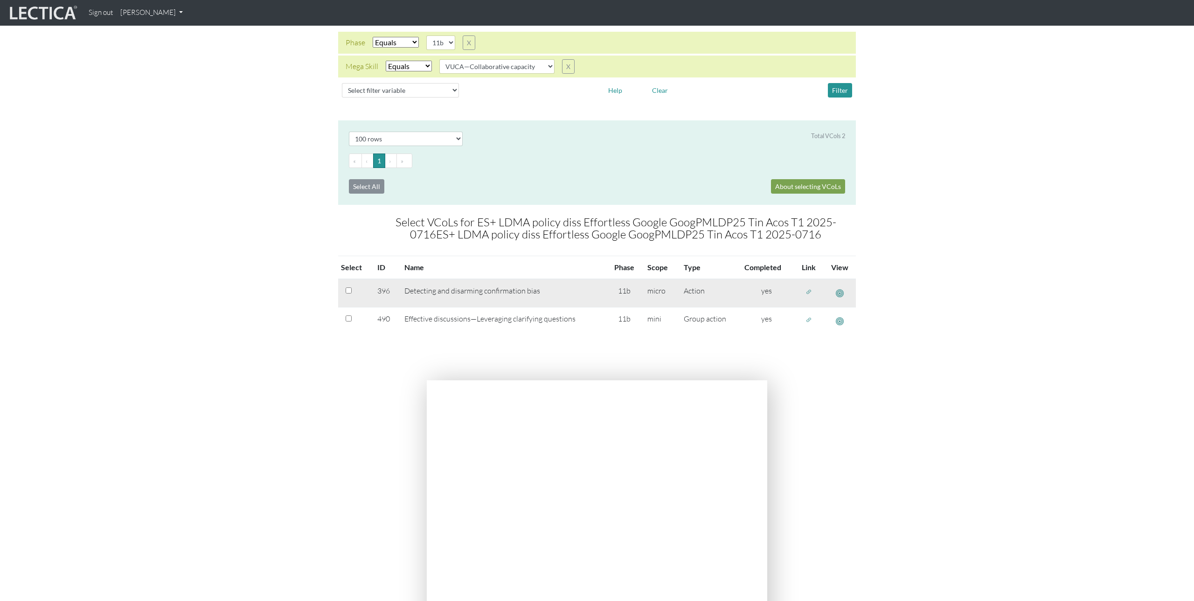
click at [347, 291] on input "checkbox" at bounding box center [349, 290] width 6 height 6
checkbox input "true"
click at [807, 292] on span "button" at bounding box center [809, 292] width 7 height 8
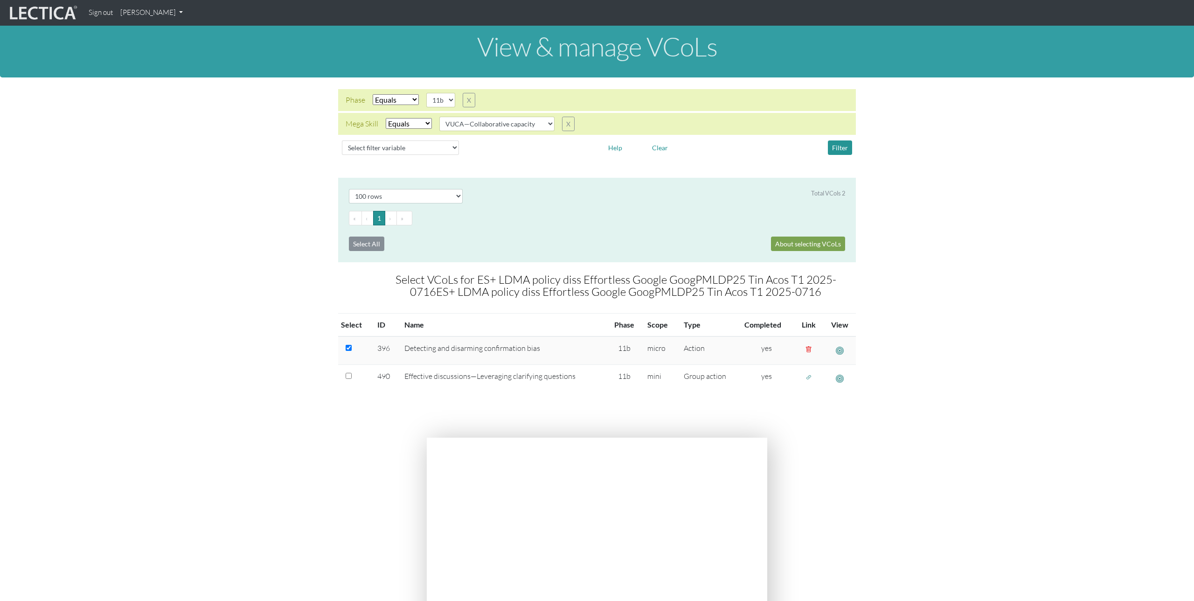
scroll to position [1, 0]
click at [158, 13] on link "[PERSON_NAME]" at bounding box center [152, 13] width 70 height 18
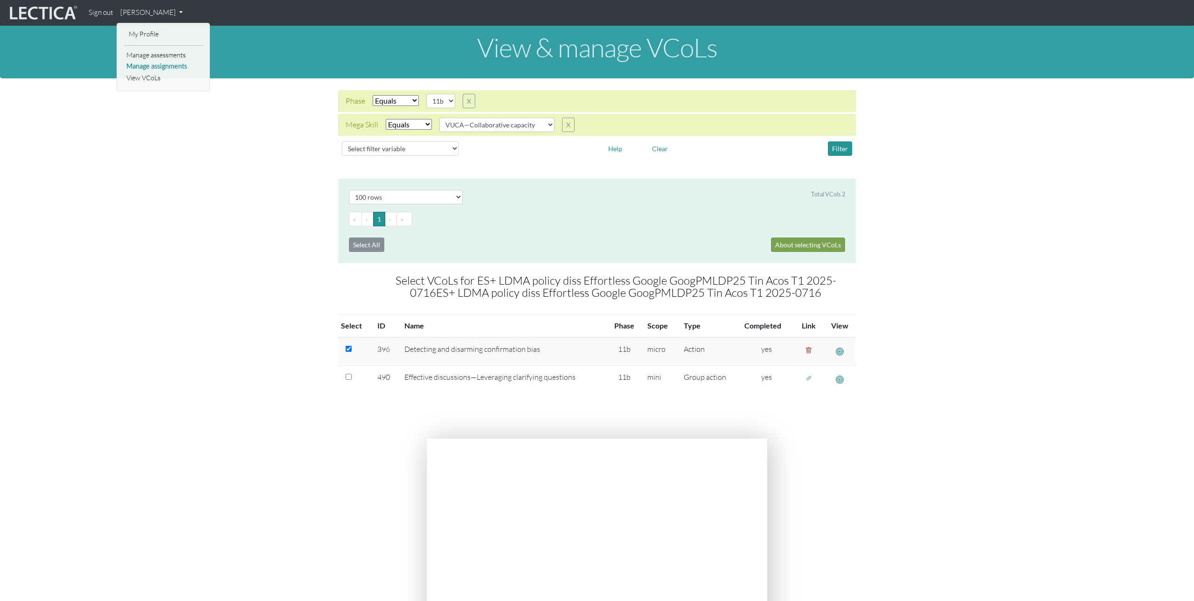
click at [156, 66] on link "Manage assignments" at bounding box center [163, 67] width 79 height 12
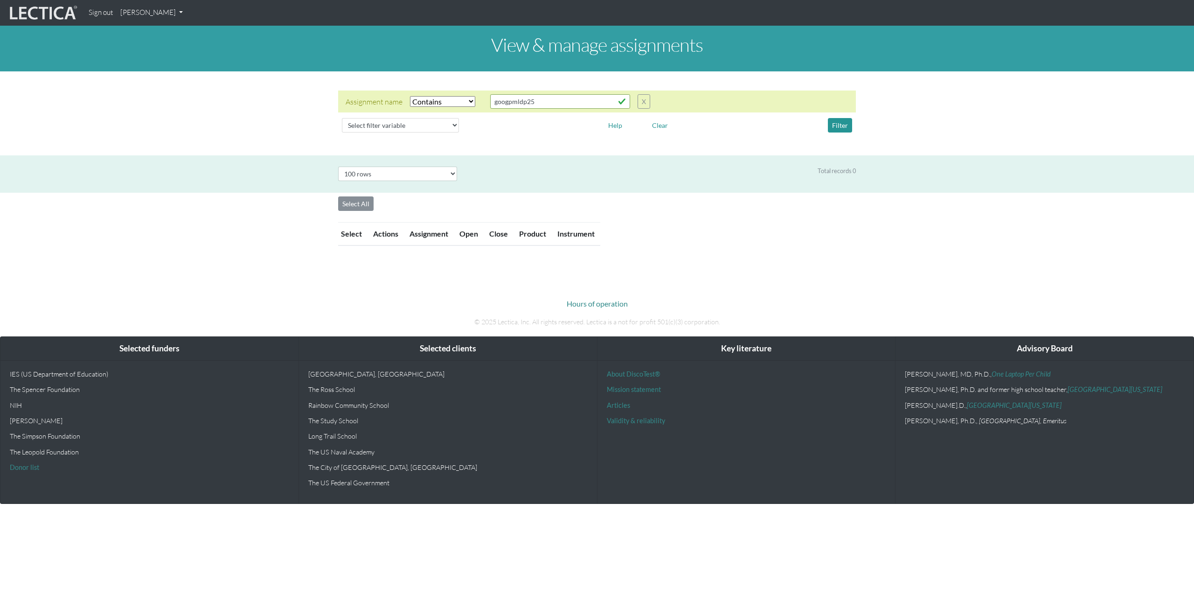
select select "icontains"
select select "100"
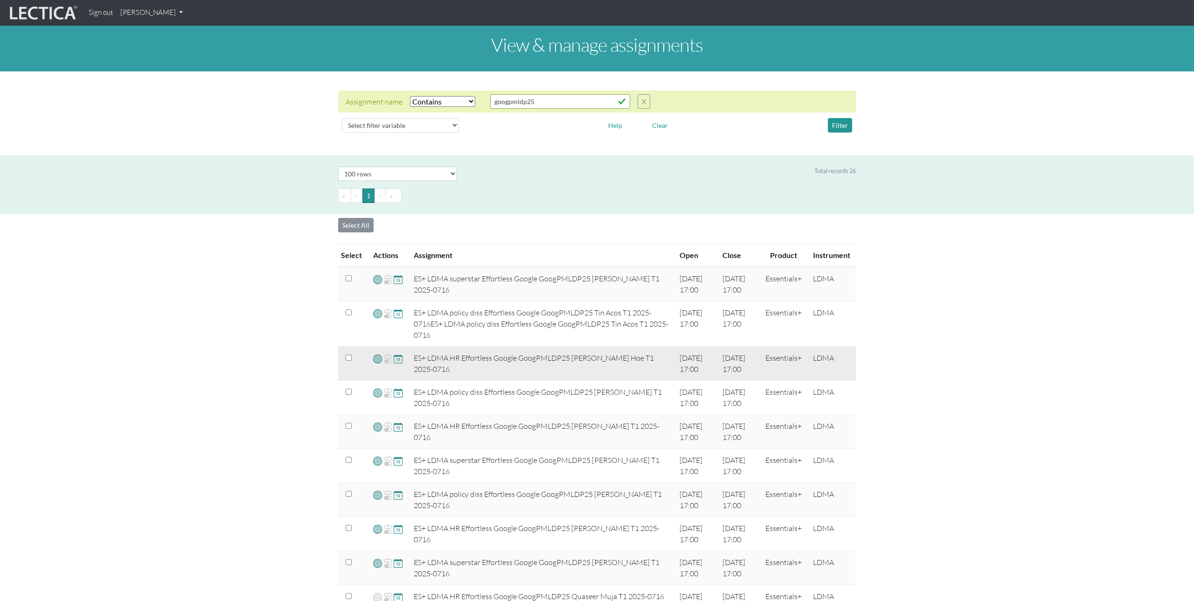
click at [377, 358] on span at bounding box center [377, 358] width 9 height 11
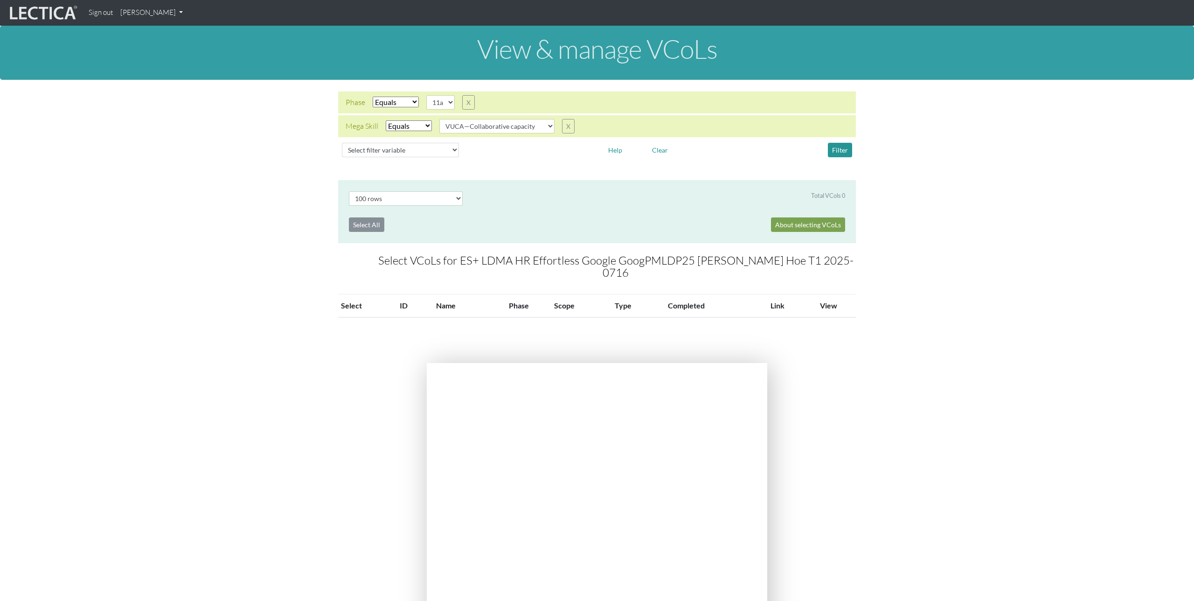
select select "100"
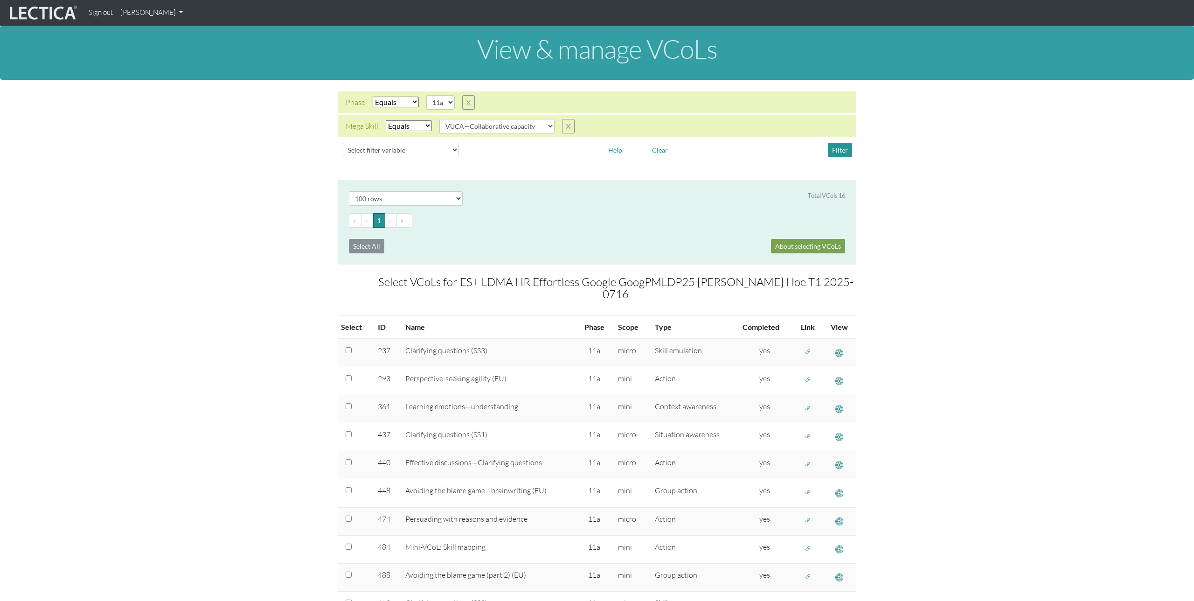
click at [166, 11] on link "[PERSON_NAME]" at bounding box center [152, 13] width 70 height 18
click at [166, 55] on link "Manage assessments" at bounding box center [163, 55] width 79 height 12
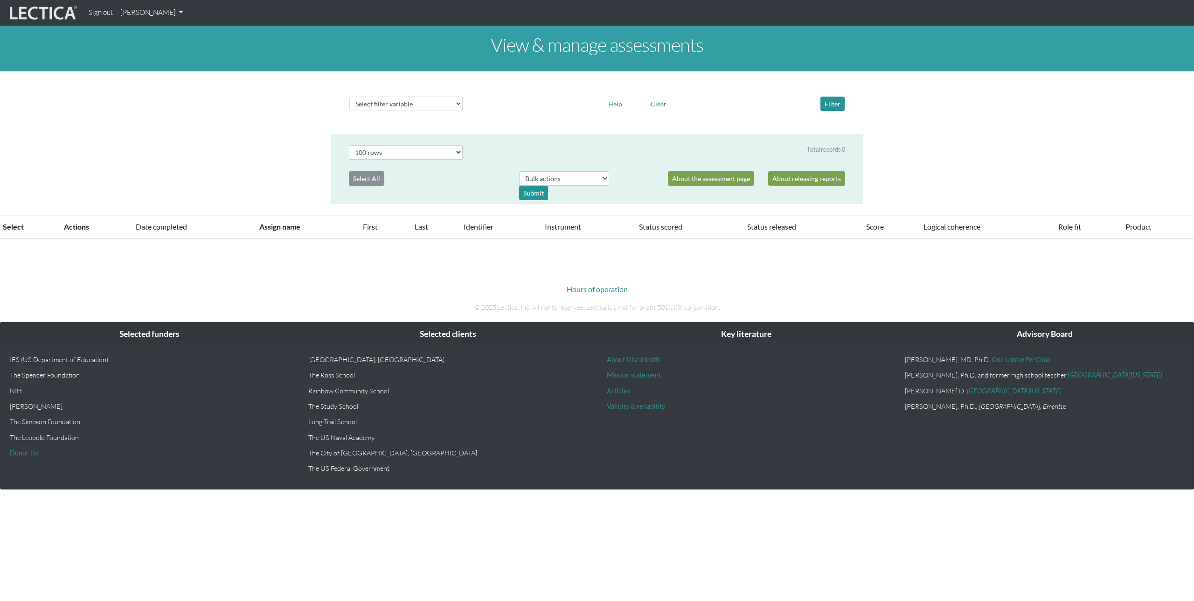
select select "100"
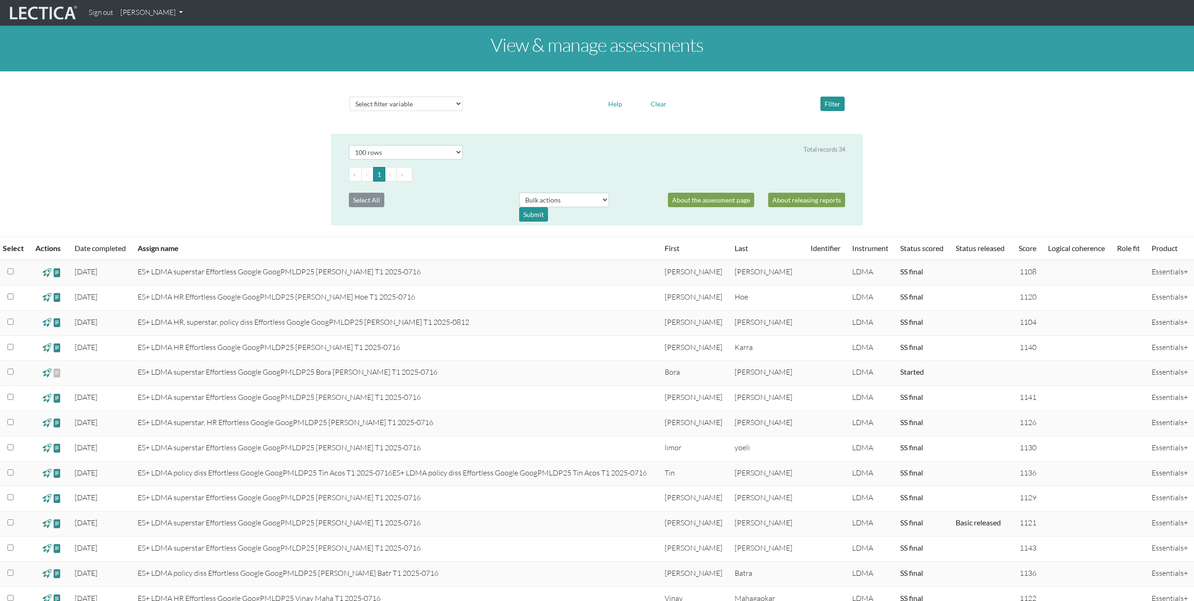
click at [166, 16] on link "[PERSON_NAME]" at bounding box center [152, 13] width 70 height 18
click at [168, 68] on link "Manage assignments" at bounding box center [163, 67] width 79 height 12
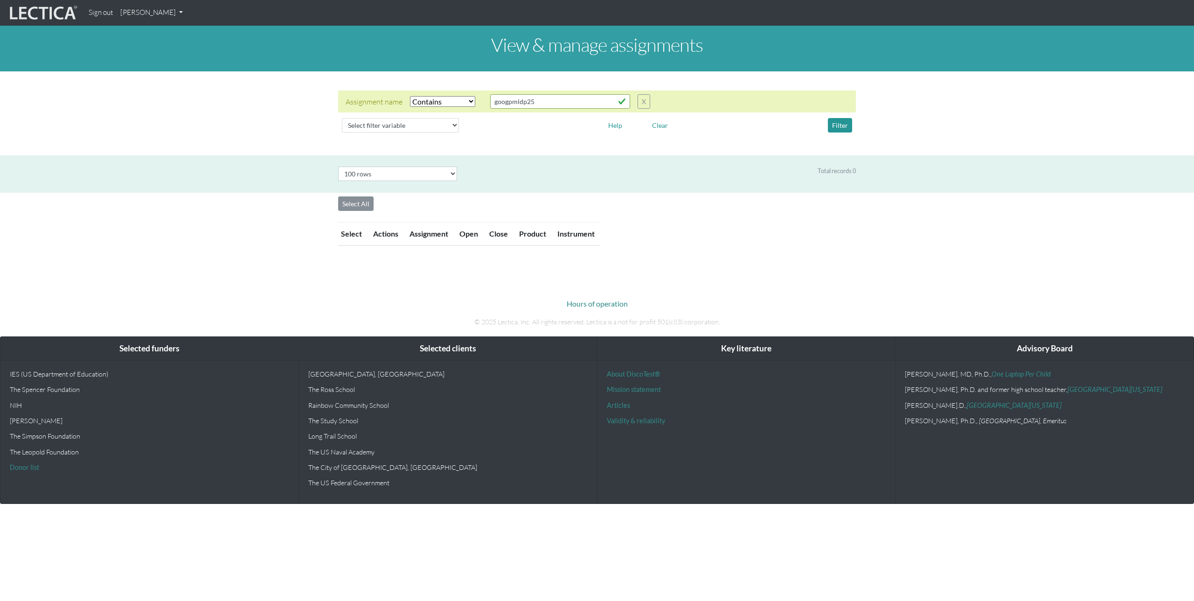
select select "icontains"
select select "100"
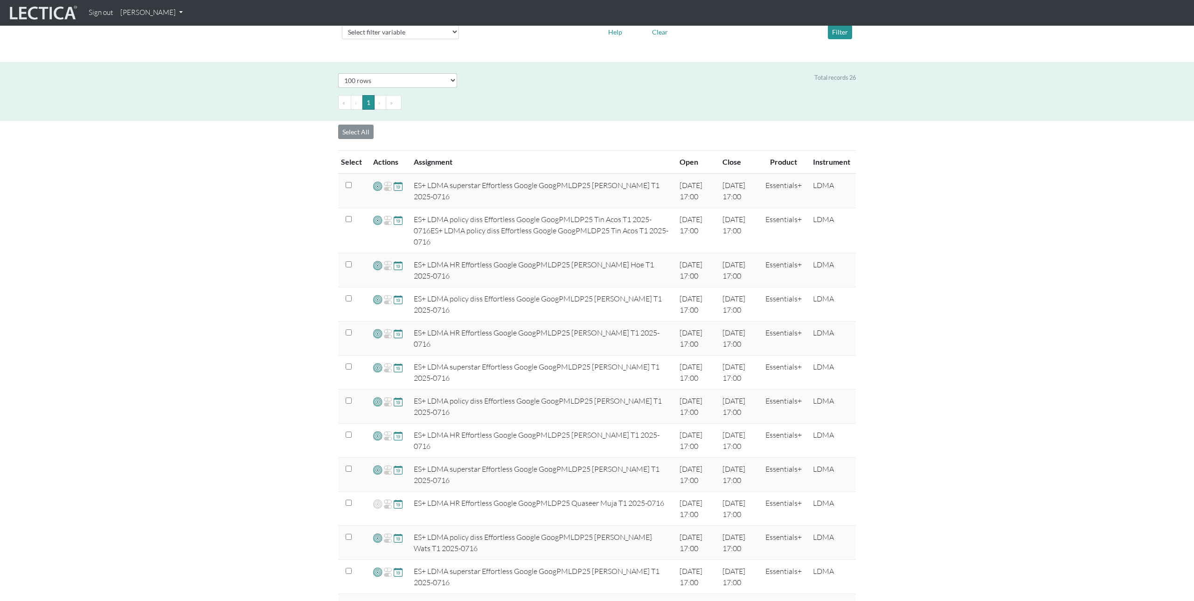
scroll to position [100, 0]
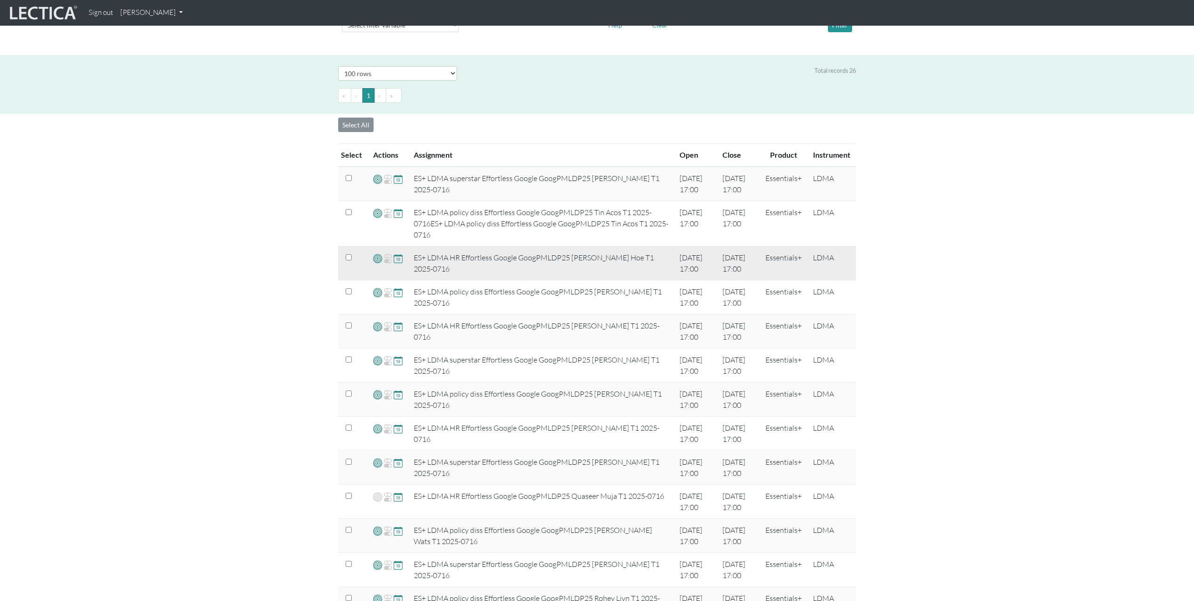
click at [377, 260] on span at bounding box center [377, 258] width 9 height 11
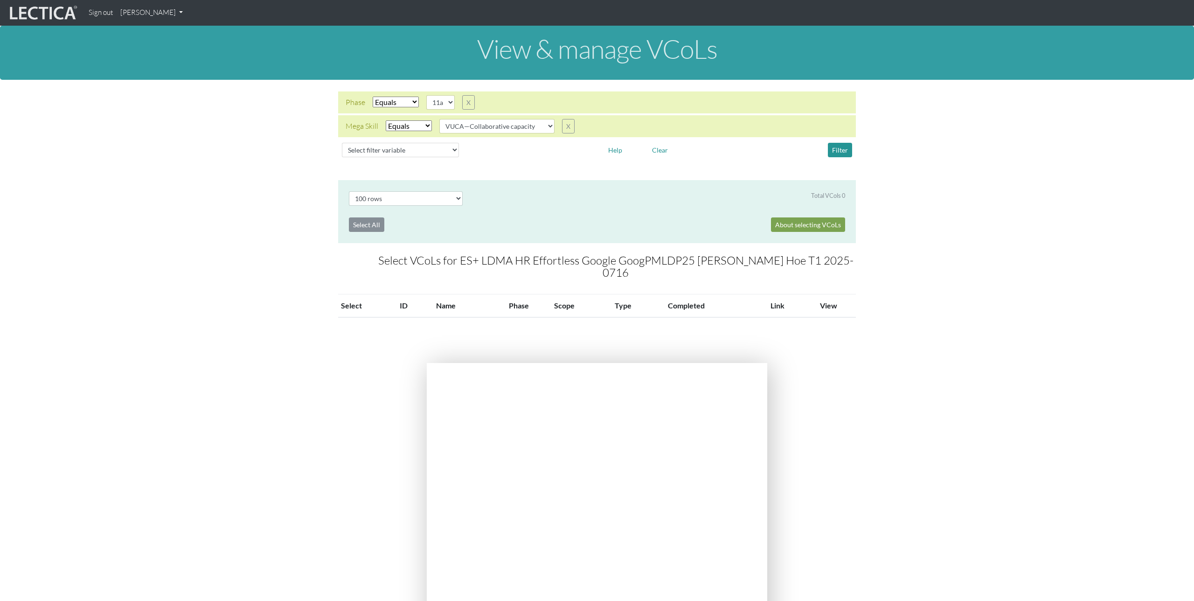
select select "100"
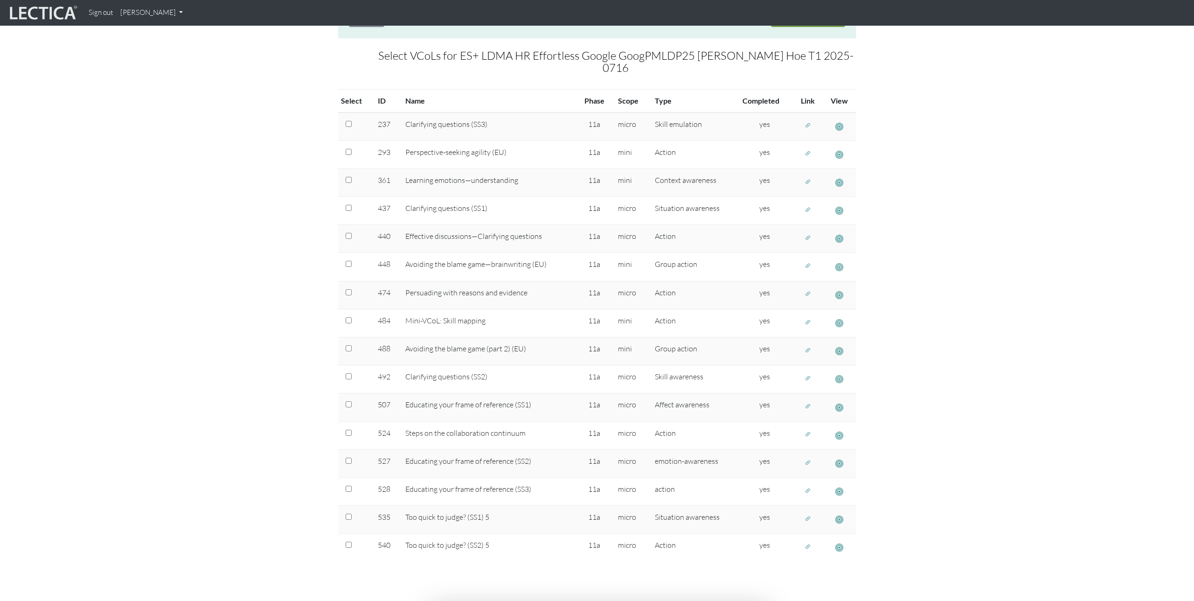
scroll to position [232, 0]
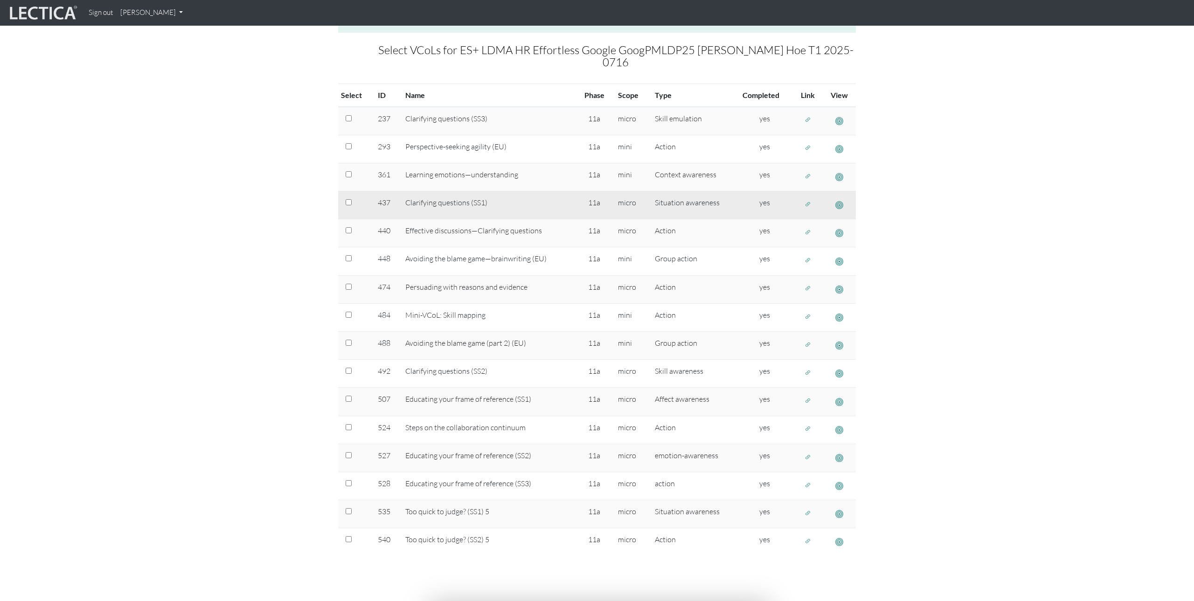
click at [840, 200] on span "button" at bounding box center [840, 205] width 8 height 10
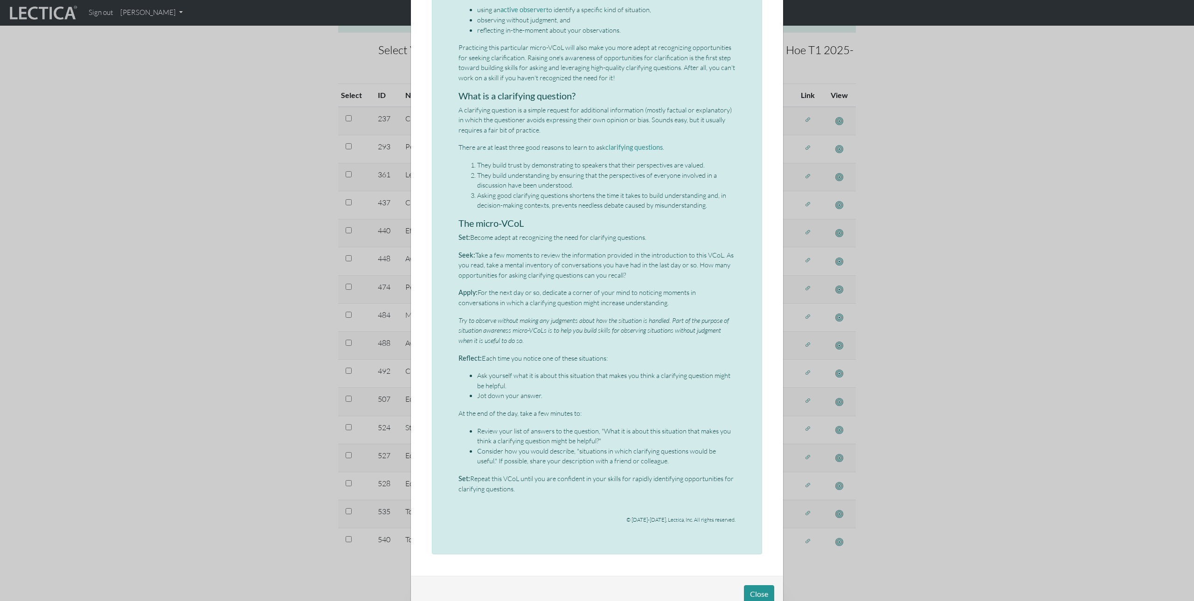
scroll to position [212, 0]
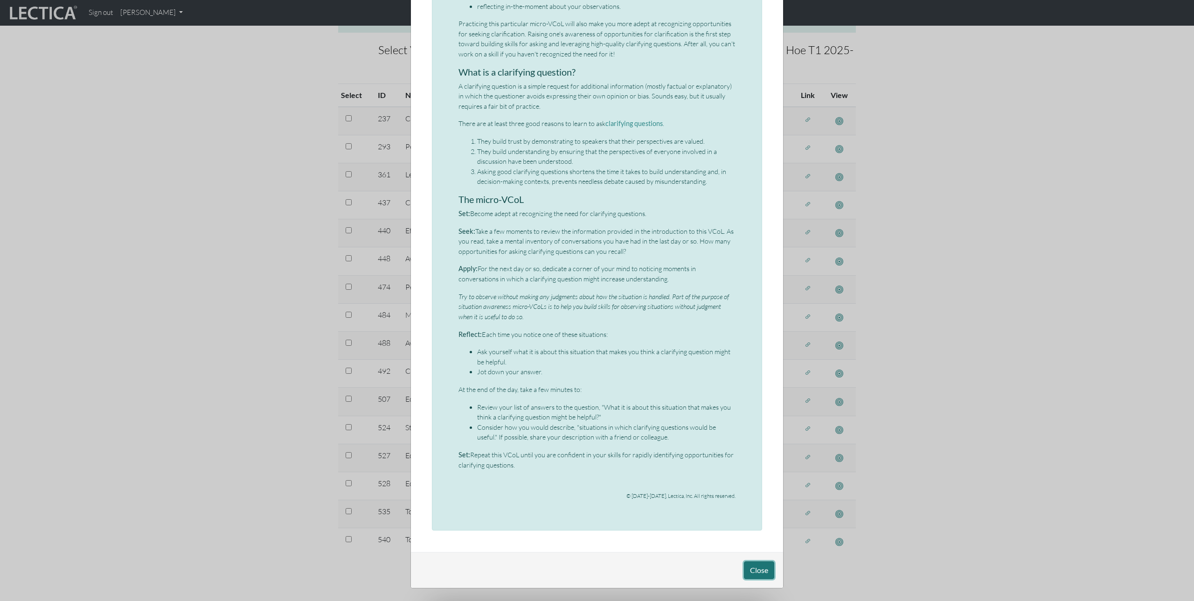
click at [758, 566] on button "Close" at bounding box center [759, 570] width 30 height 18
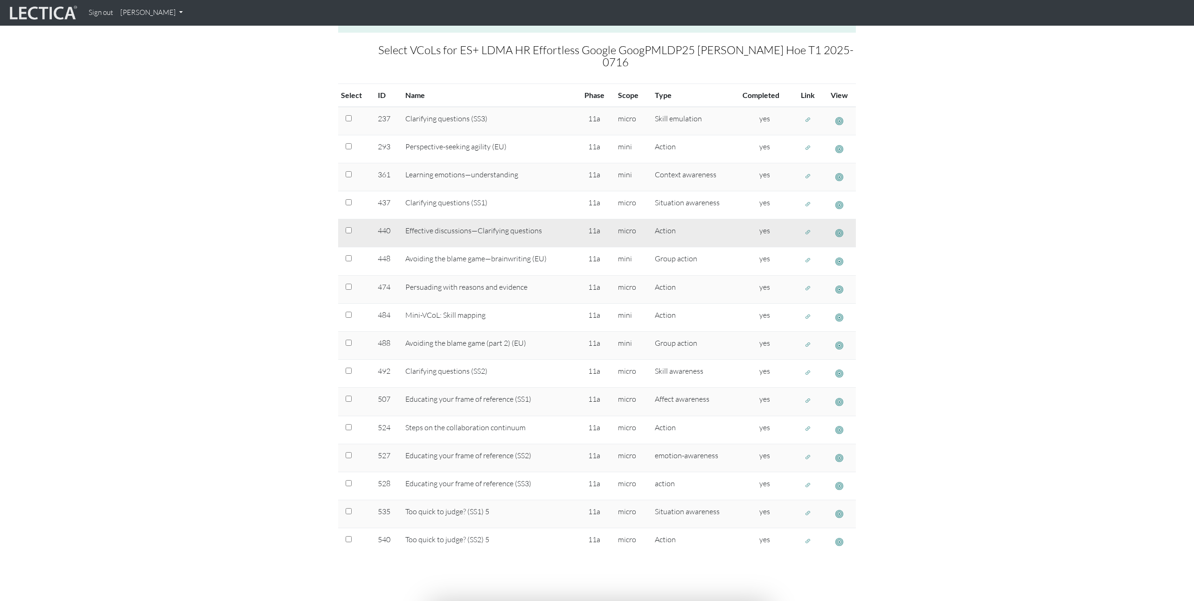
click at [841, 228] on span "button" at bounding box center [840, 233] width 8 height 10
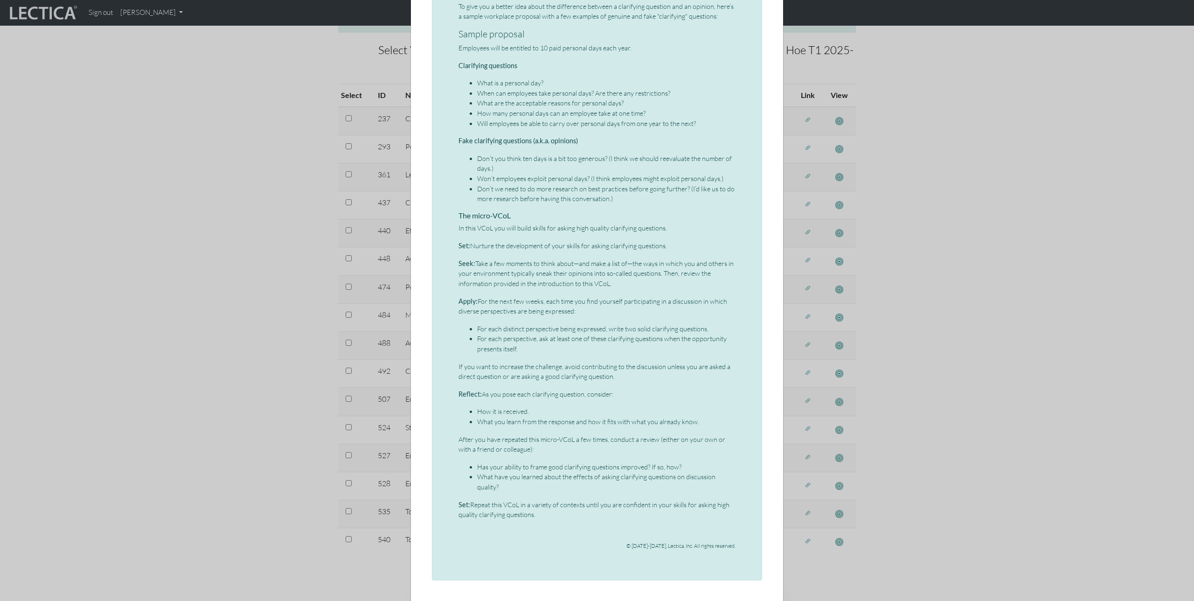
scroll to position [245, 0]
click at [294, 387] on div "× Micro-VCoL: Effective discussions—Clarifying questions What is a clarifying q…" at bounding box center [597, 300] width 1194 height 601
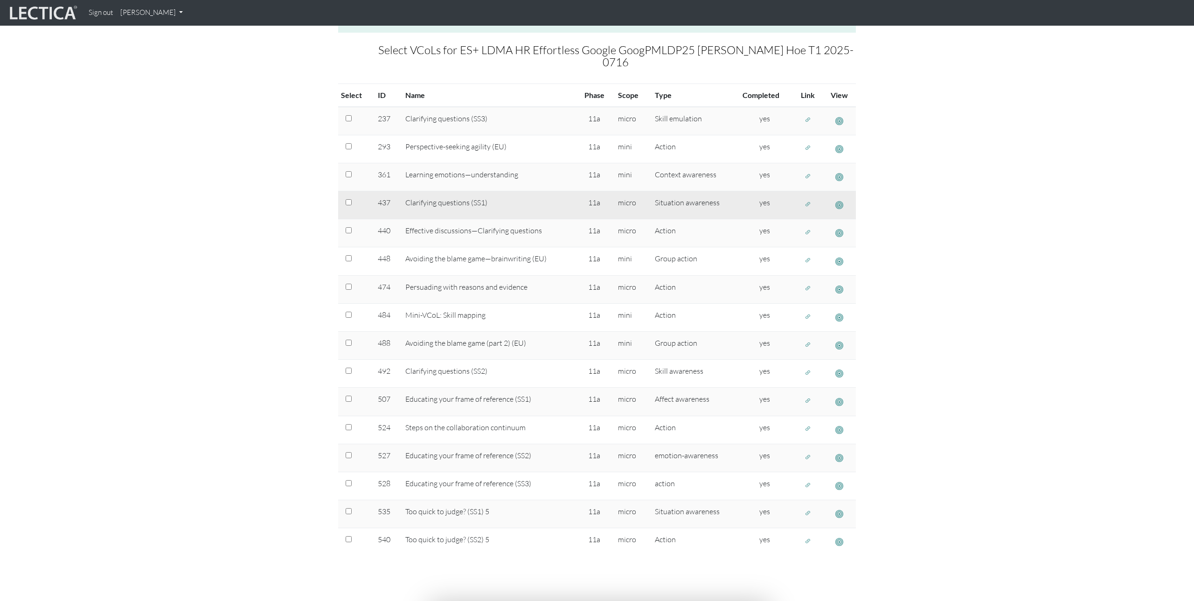
click at [352, 197] on div at bounding box center [356, 202] width 21 height 11
click at [348, 199] on input "checkbox" at bounding box center [349, 202] width 6 height 6
checkbox input "true"
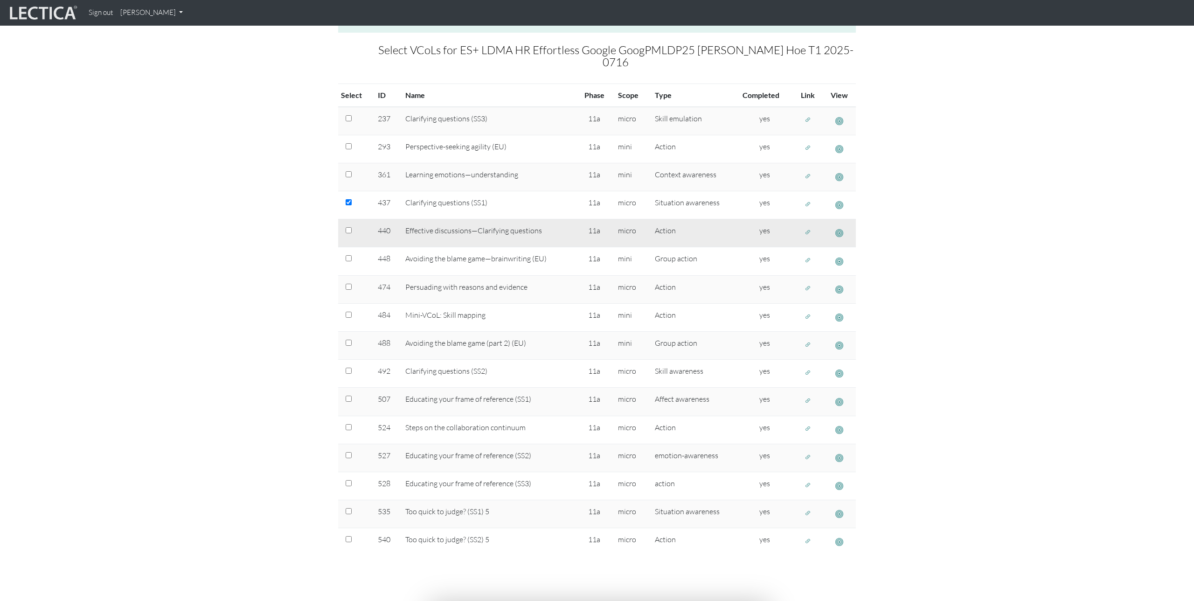
click at [349, 227] on input "checkbox" at bounding box center [349, 230] width 6 height 6
checkbox input "true"
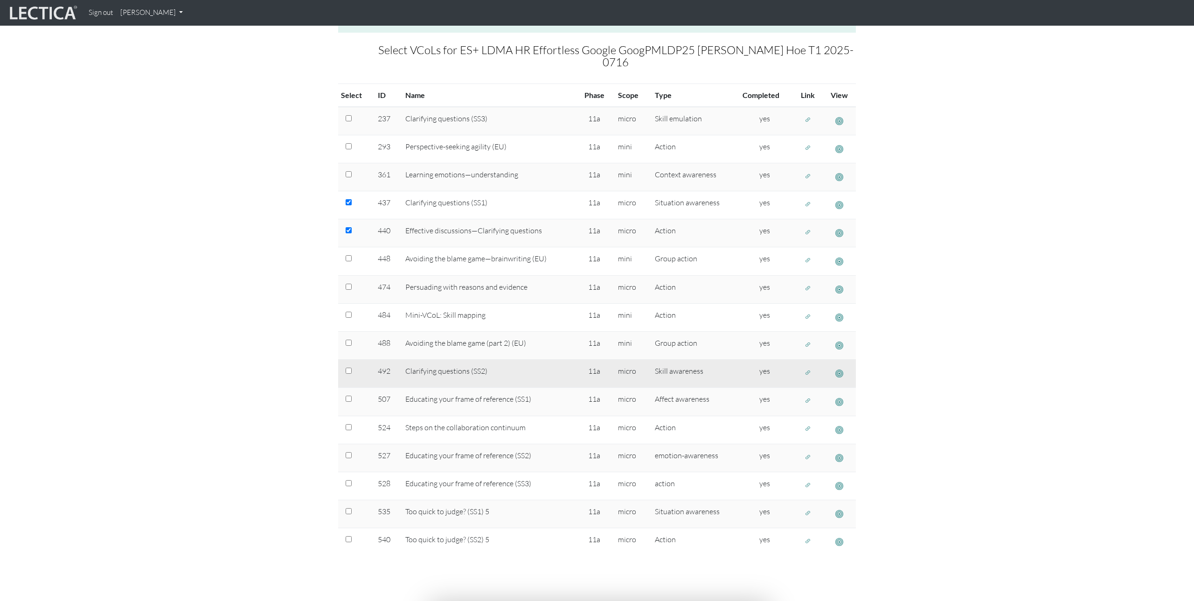
click at [349, 368] on input "checkbox" at bounding box center [349, 371] width 6 height 6
checkbox input "true"
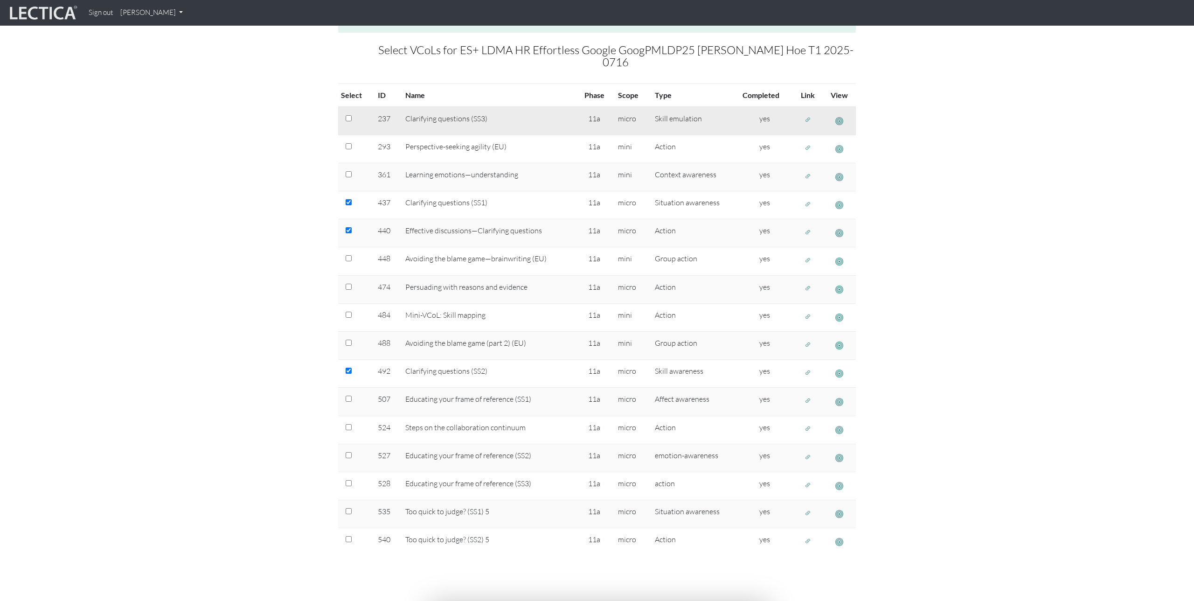
click at [349, 115] on input "checkbox" at bounding box center [349, 118] width 6 height 6
checkbox input "true"
click at [842, 116] on span "button" at bounding box center [840, 121] width 8 height 10
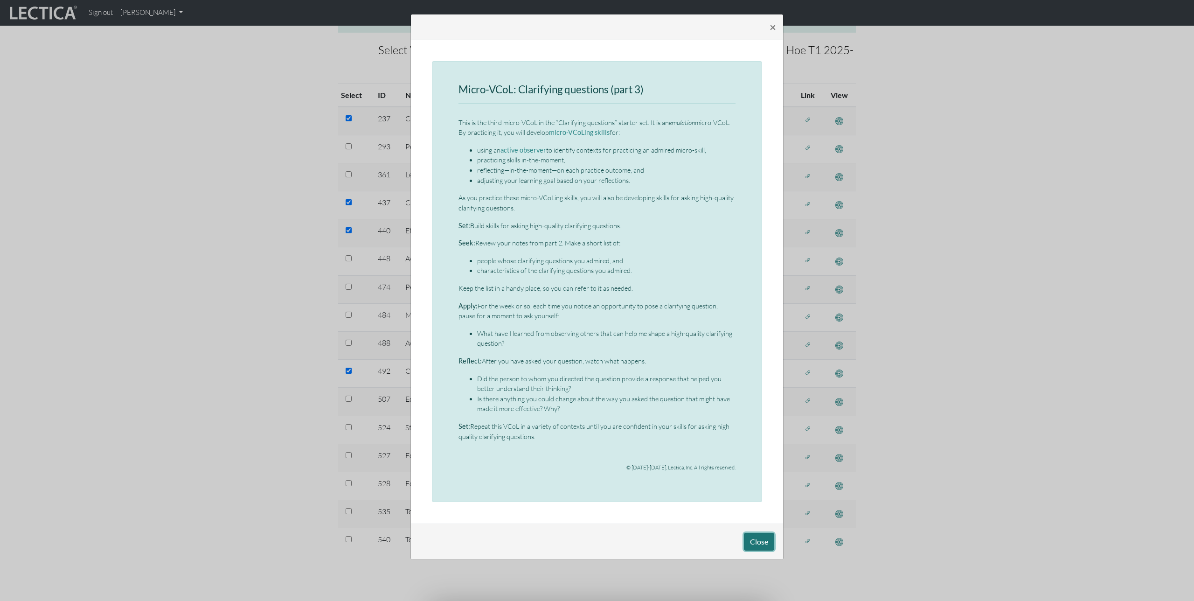
click at [756, 541] on button "Close" at bounding box center [759, 542] width 30 height 18
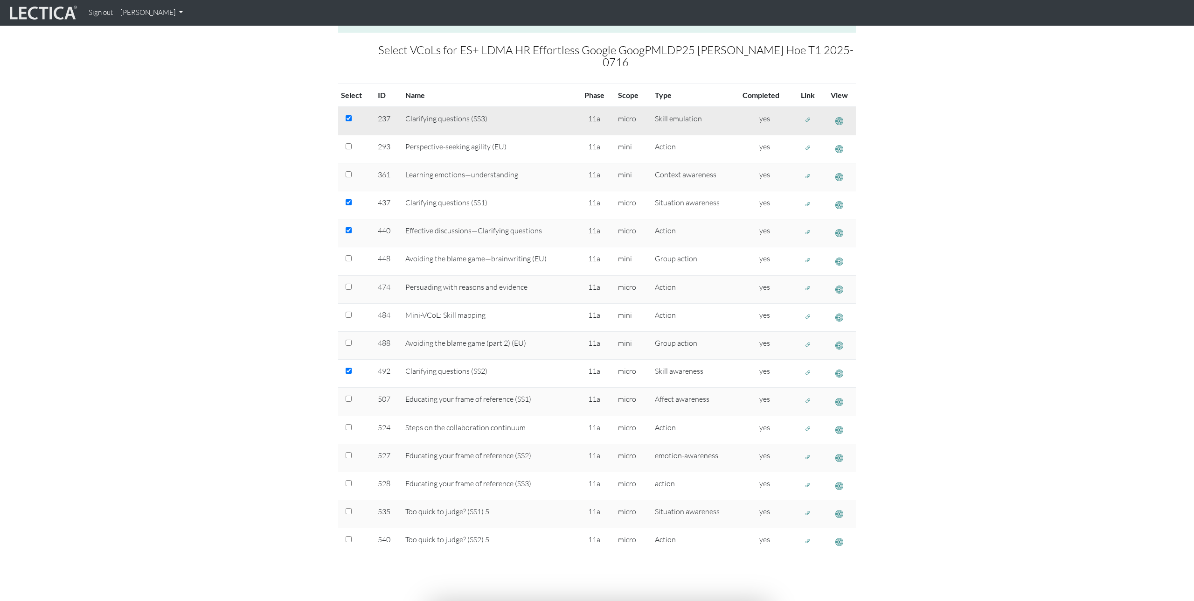
click at [808, 116] on span "button" at bounding box center [808, 120] width 7 height 8
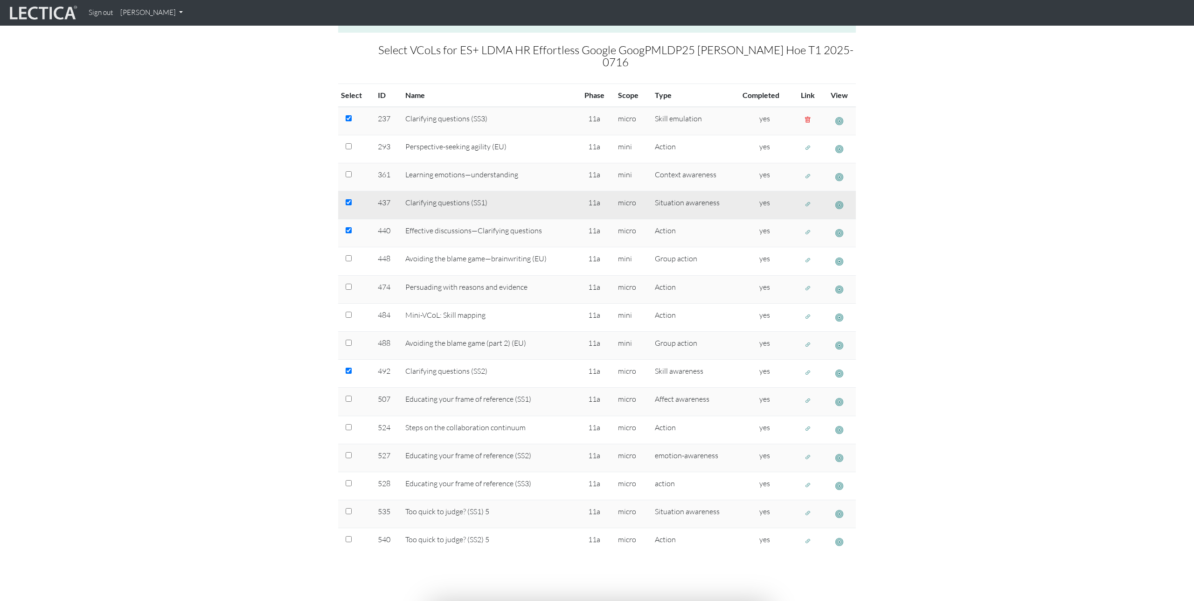
click at [808, 197] on button "button" at bounding box center [808, 204] width 15 height 14
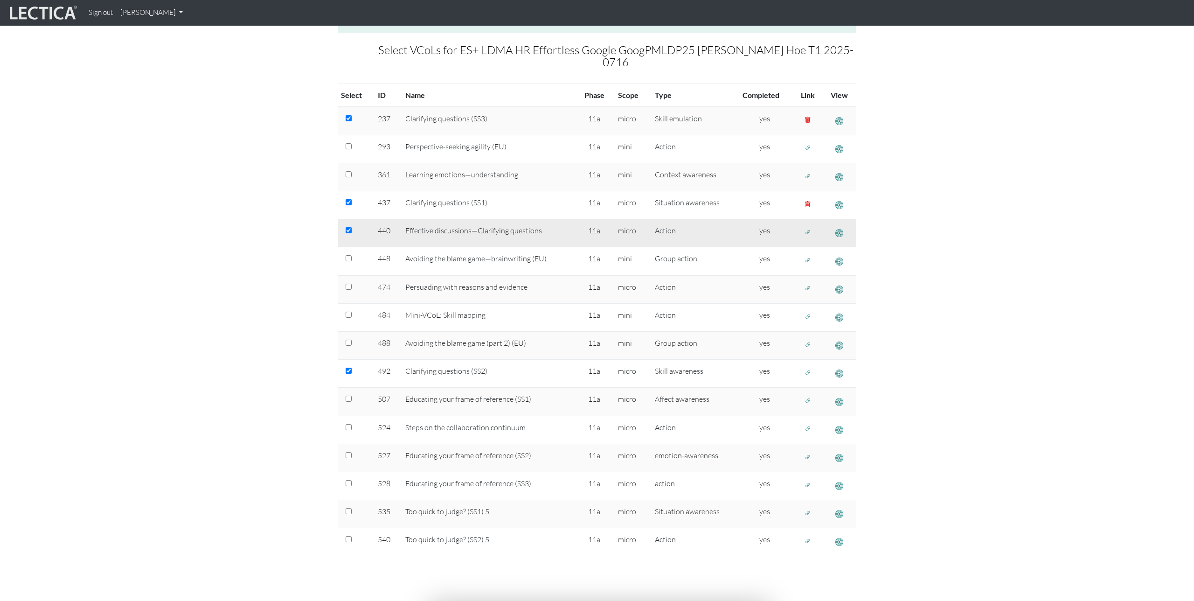
click at [808, 228] on span "button" at bounding box center [808, 232] width 7 height 8
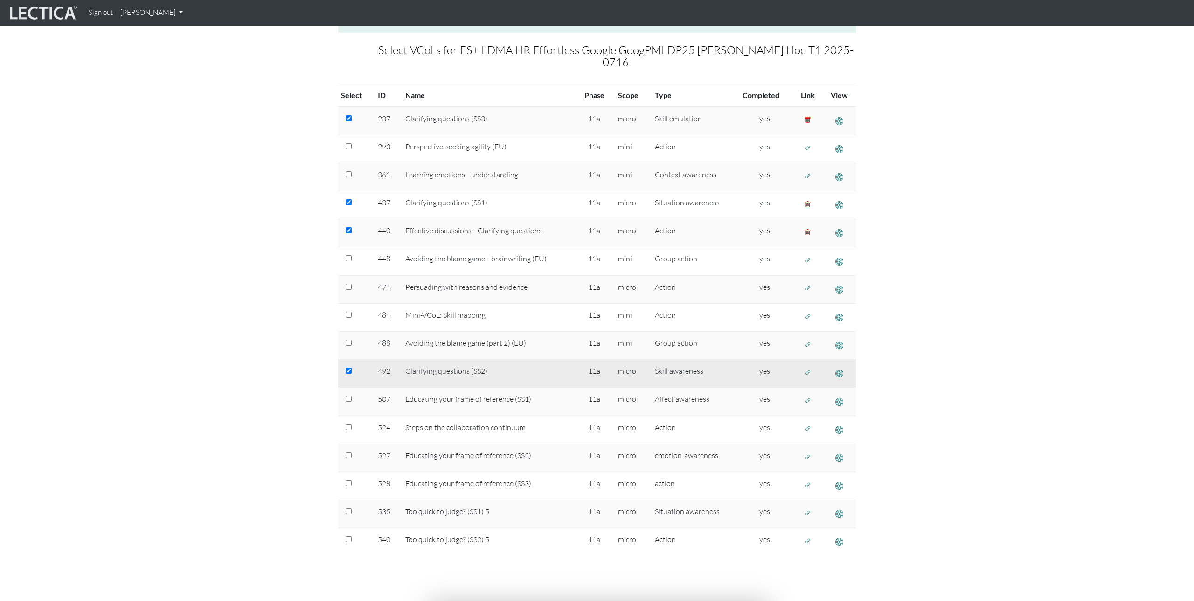
click at [807, 369] on span "button" at bounding box center [808, 373] width 7 height 8
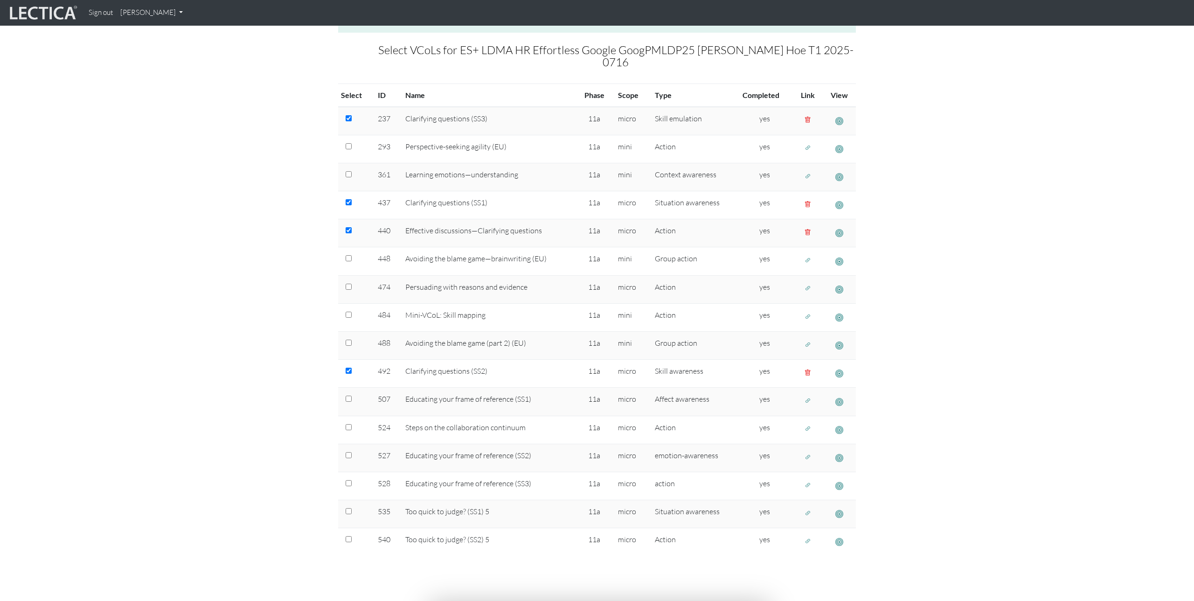
click at [247, 357] on section "Select # rows to display 10 rows 20 rows 50 rows 100 rows 200 rows Total VCols …" at bounding box center [597, 269] width 1194 height 642
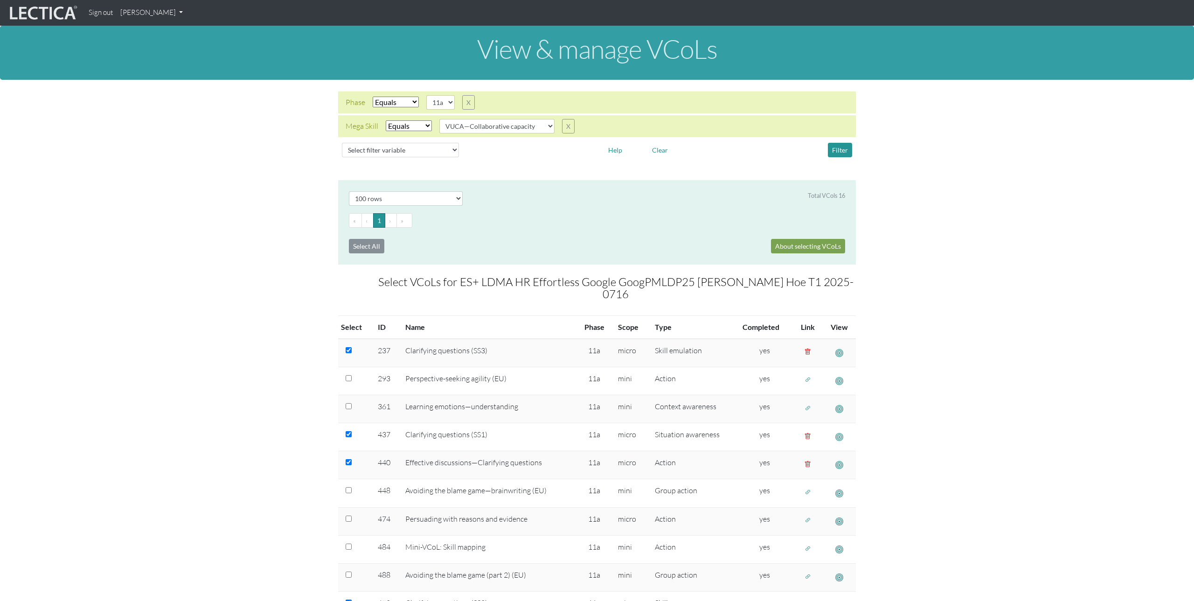
click at [168, 10] on link "[PERSON_NAME]" at bounding box center [152, 13] width 70 height 18
click at [158, 66] on link "Manage assignments" at bounding box center [163, 67] width 79 height 12
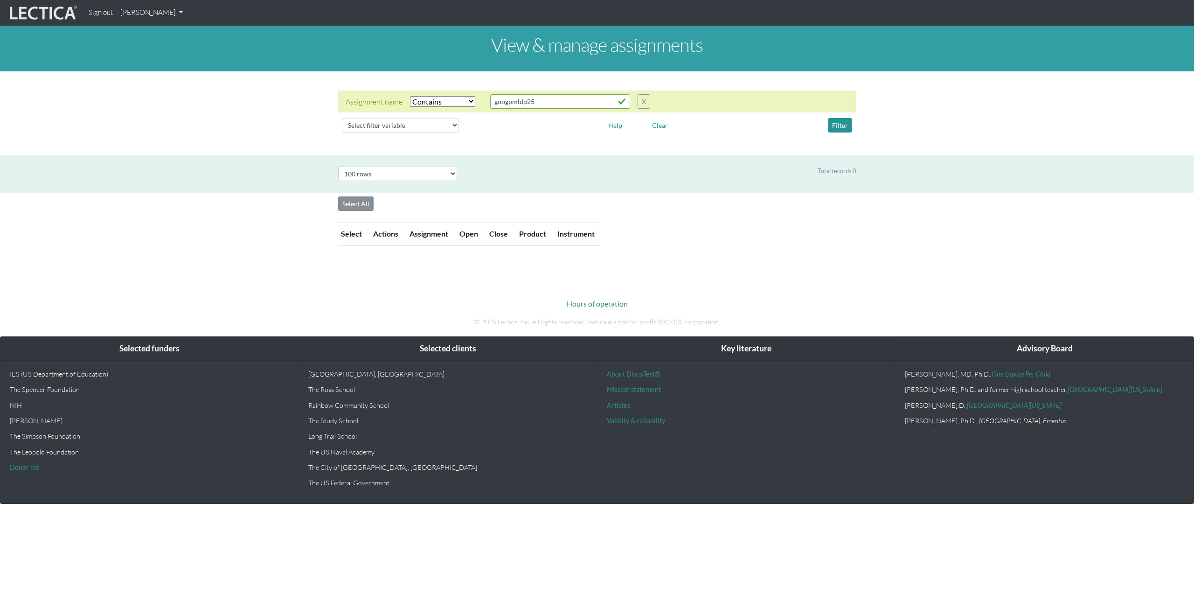
select select "icontains"
select select "100"
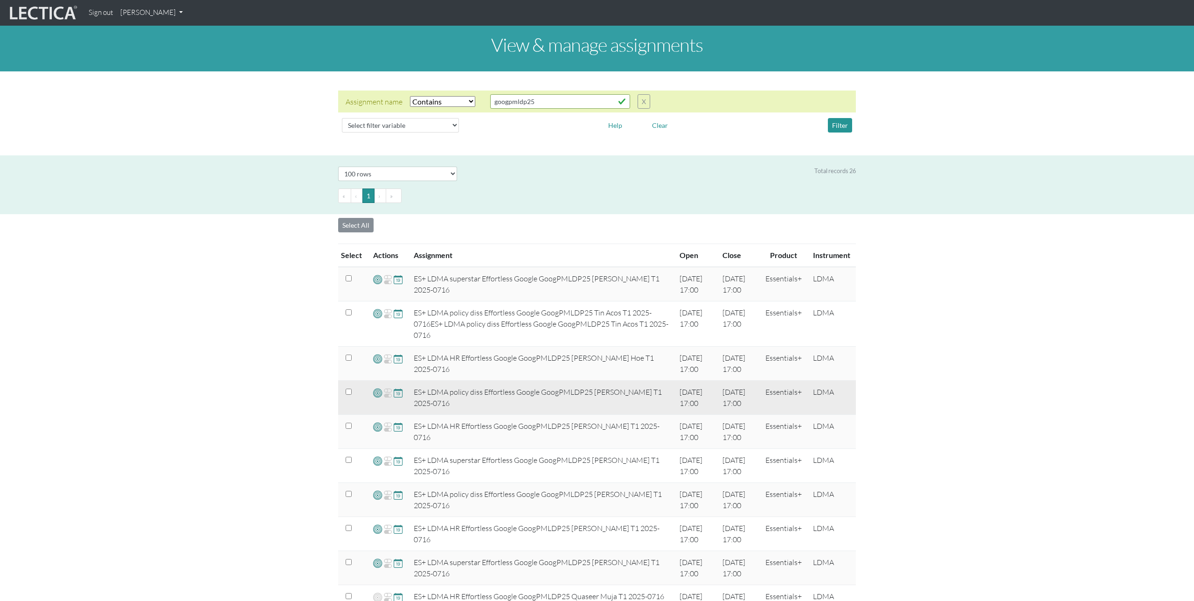
click at [378, 393] on span at bounding box center [377, 392] width 9 height 11
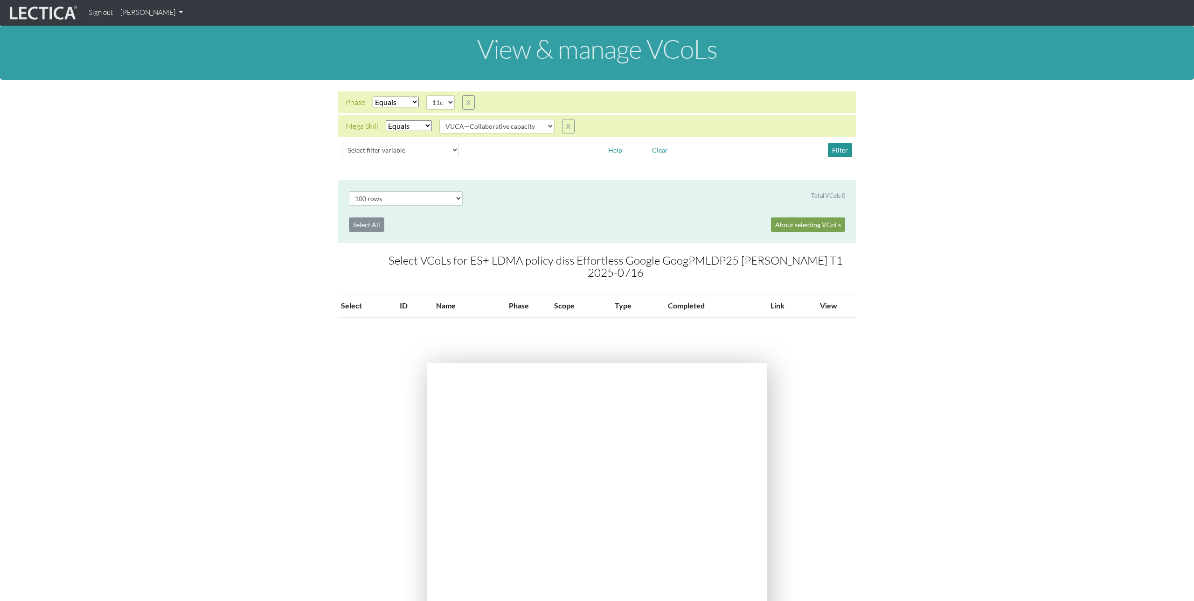
select select "100"
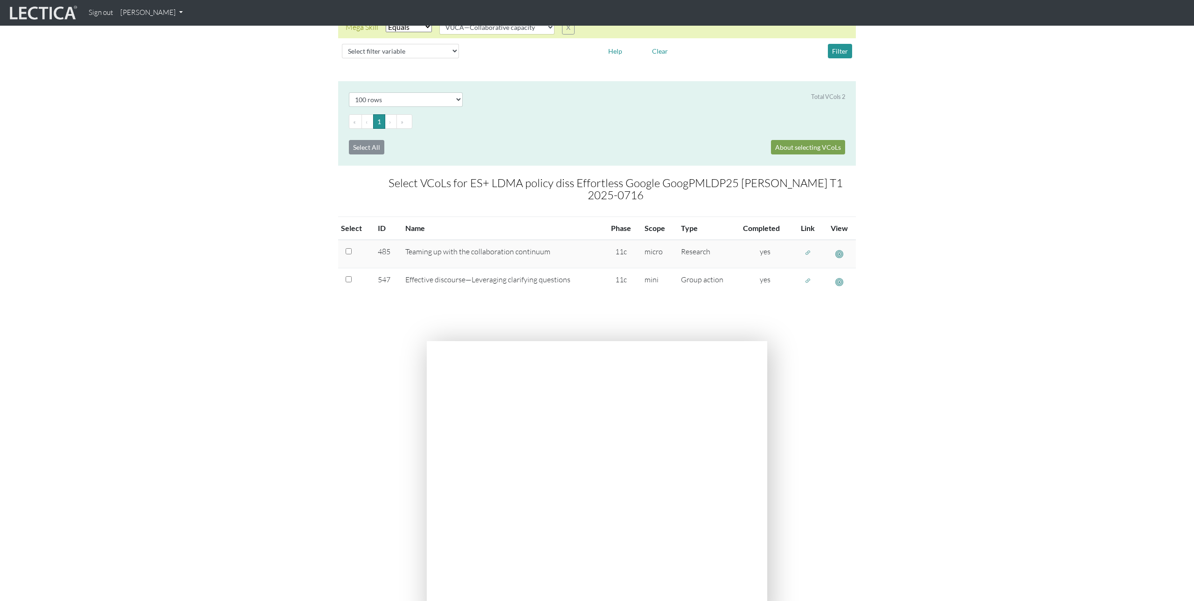
scroll to position [101, 0]
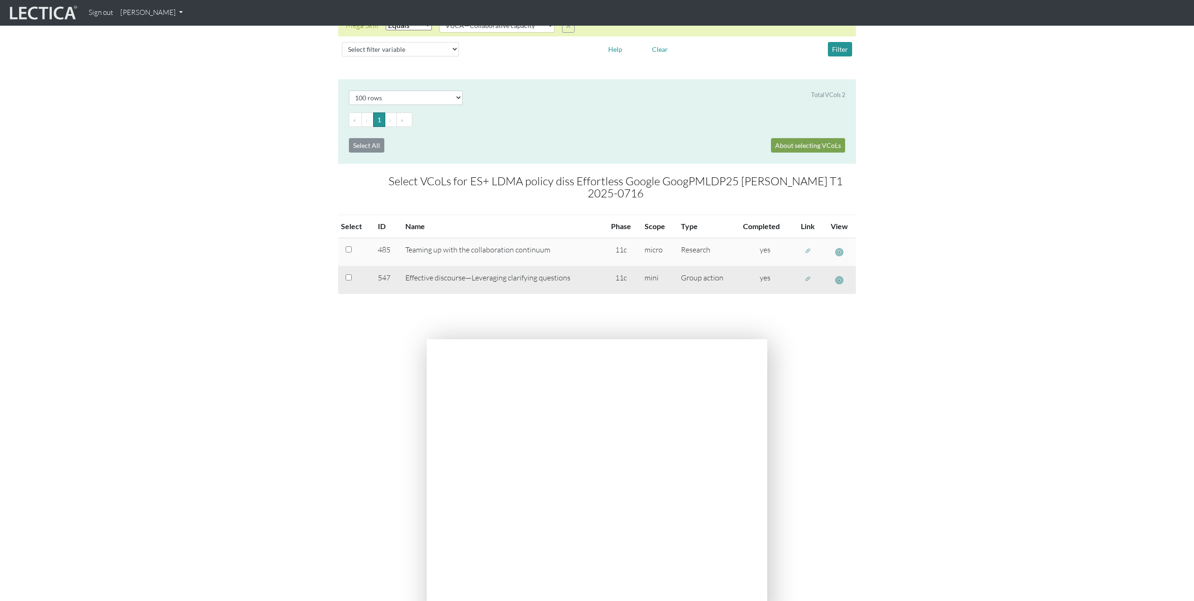
click at [842, 280] on span "button" at bounding box center [840, 280] width 8 height 10
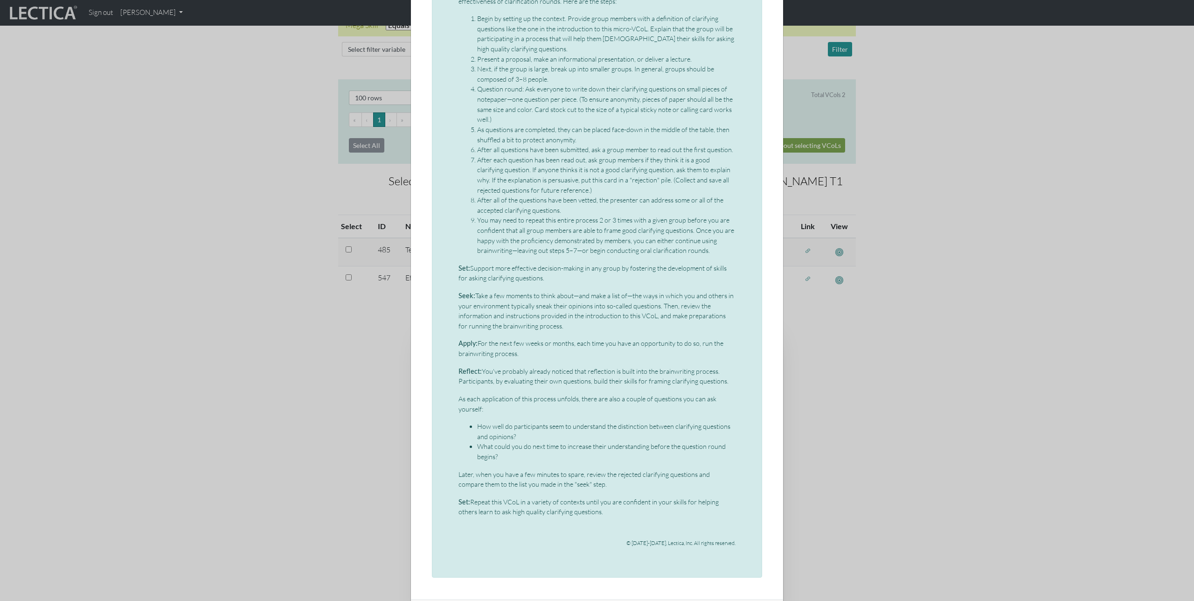
scroll to position [703, 0]
click at [810, 403] on div "× Mini-VCoL: Effective discourse—Leveraging clarifying questions What is a clar…" at bounding box center [597, 300] width 1194 height 601
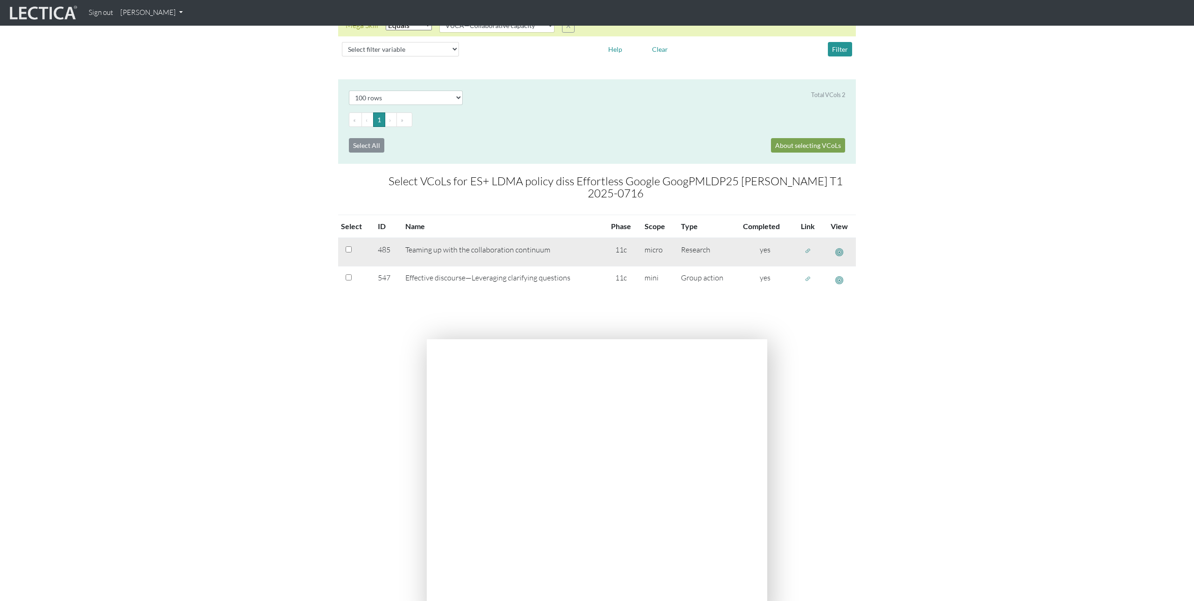
click at [812, 252] on button "button" at bounding box center [808, 251] width 15 height 14
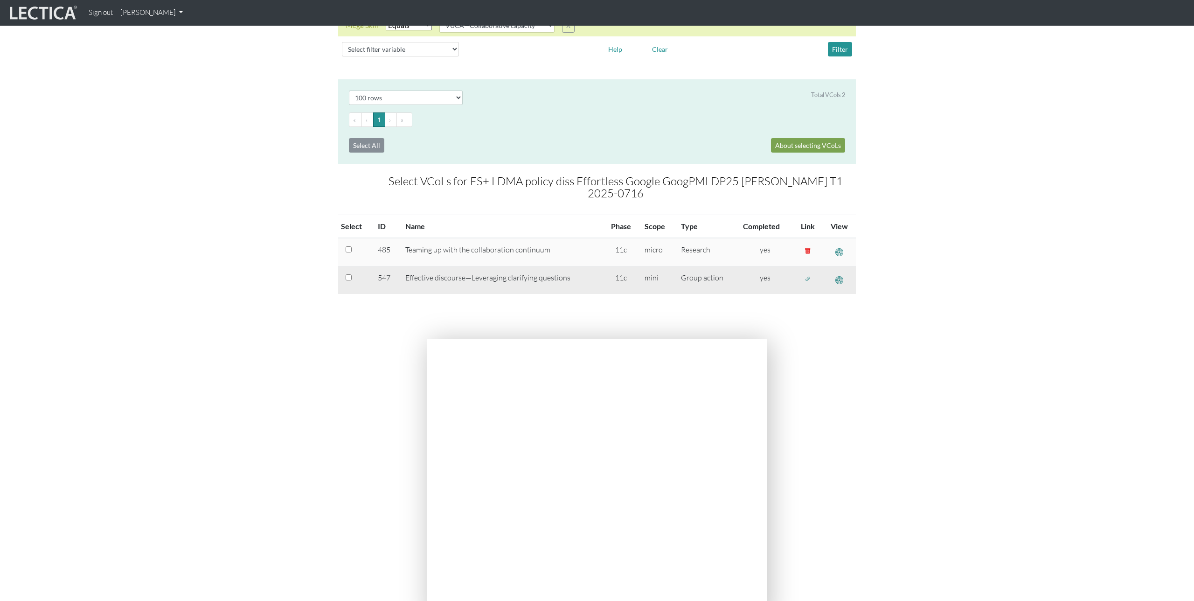
click at [809, 276] on span "button" at bounding box center [808, 279] width 7 height 8
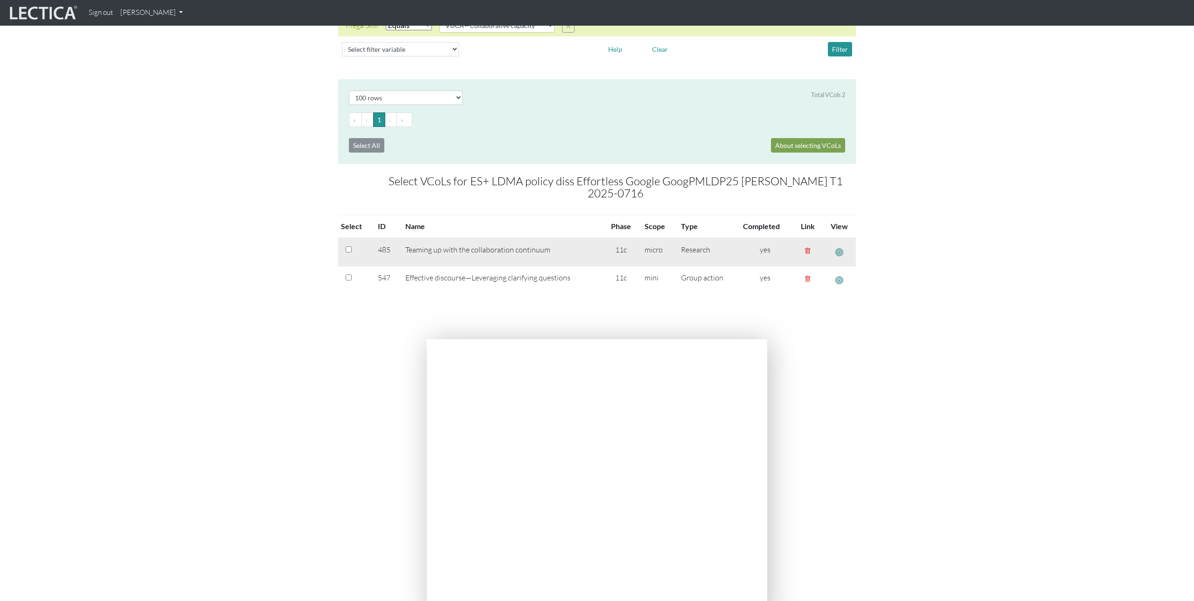
click at [841, 253] on span "button" at bounding box center [840, 252] width 8 height 10
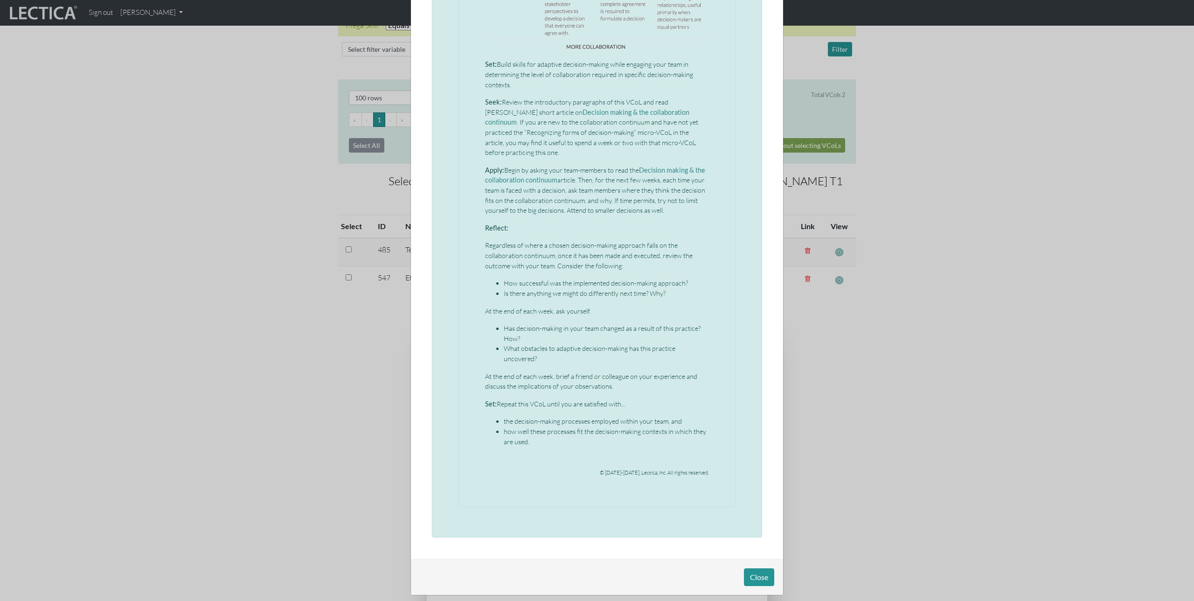
scroll to position [637, 0]
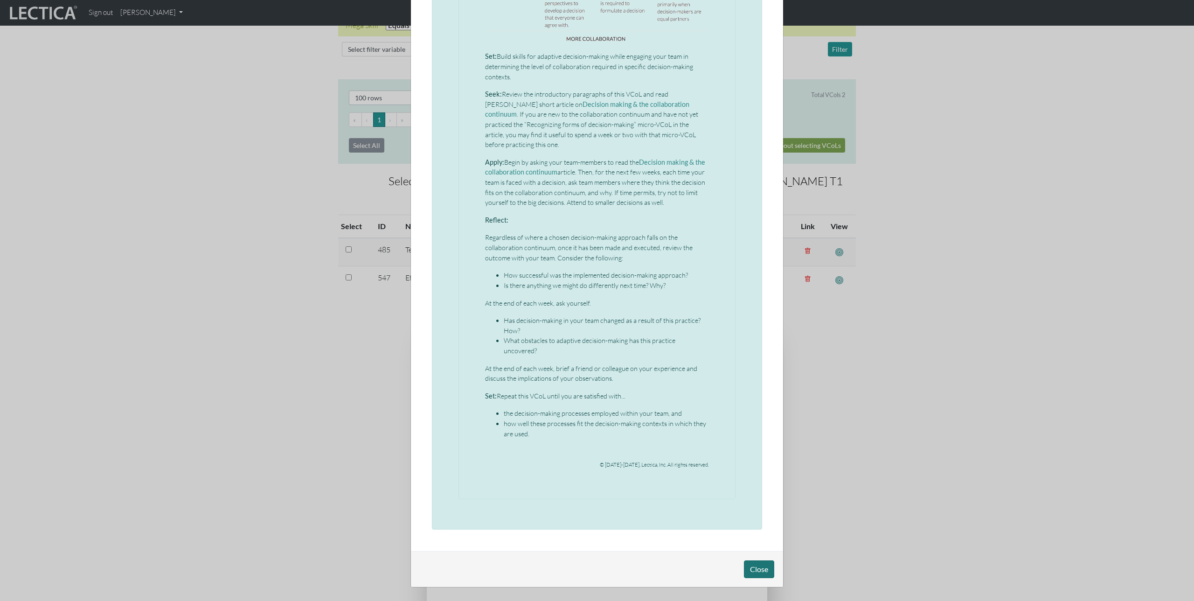
click at [758, 567] on button "Close" at bounding box center [759, 569] width 30 height 18
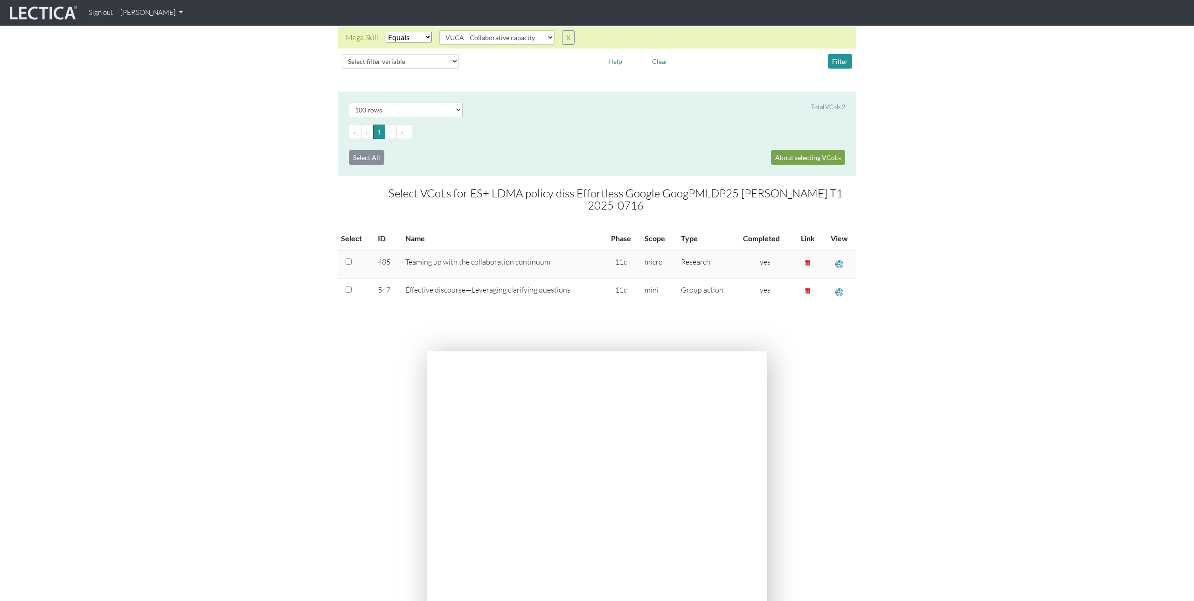
scroll to position [0, 0]
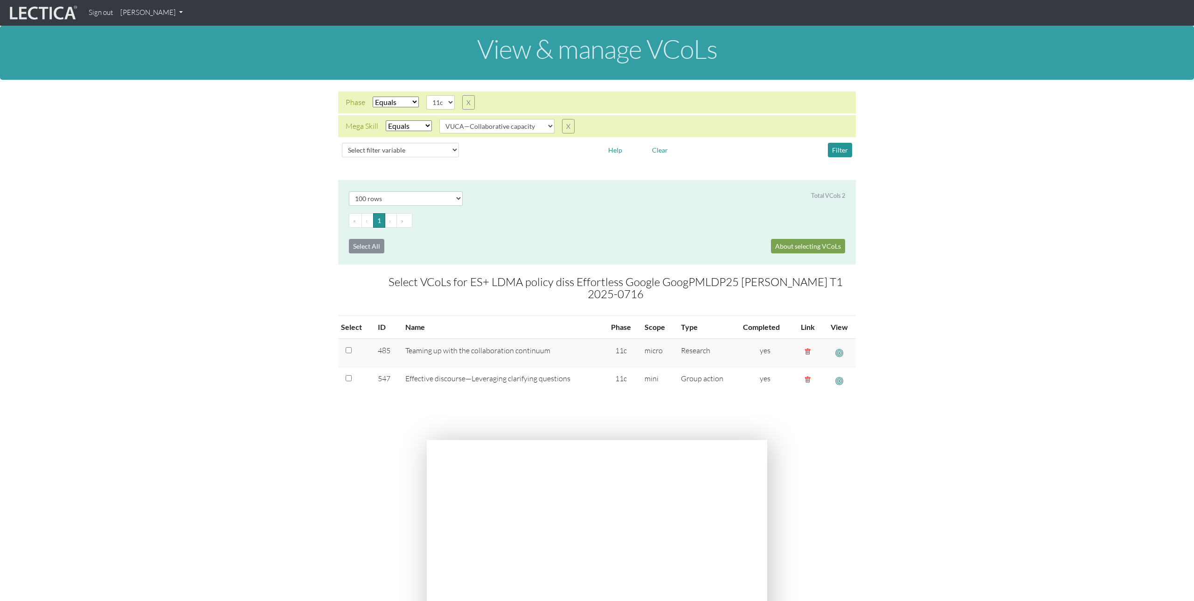
click at [166, 12] on link "[PERSON_NAME]" at bounding box center [152, 13] width 70 height 18
click at [169, 64] on link "Manage assignments" at bounding box center [163, 67] width 79 height 12
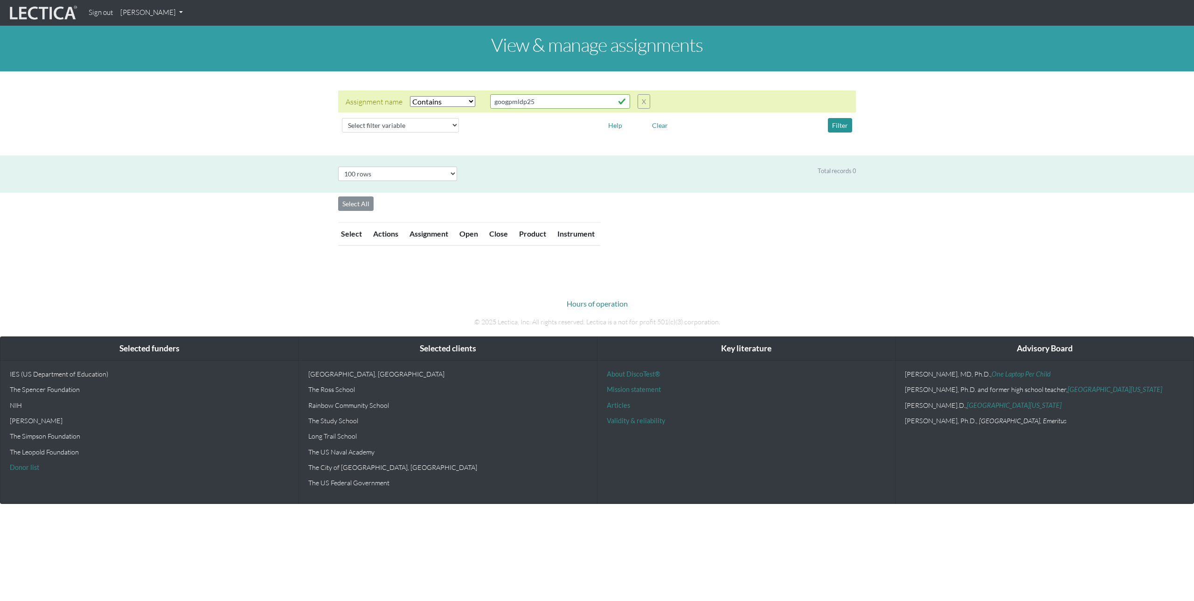
select select "icontains"
select select "100"
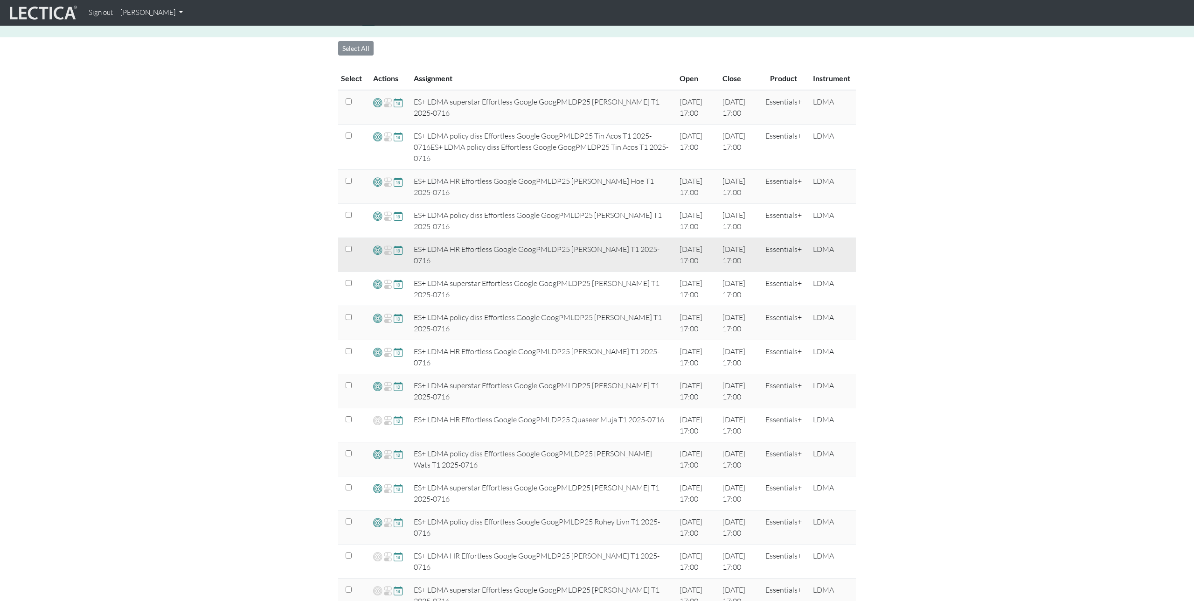
scroll to position [183, 0]
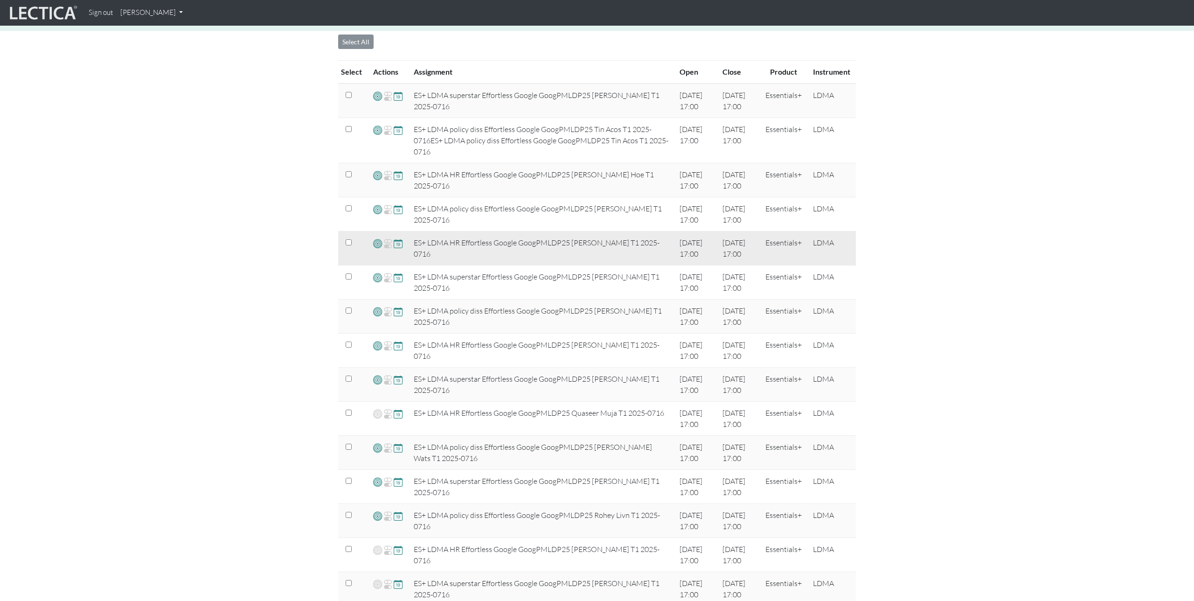
click at [377, 242] on span at bounding box center [377, 243] width 9 height 11
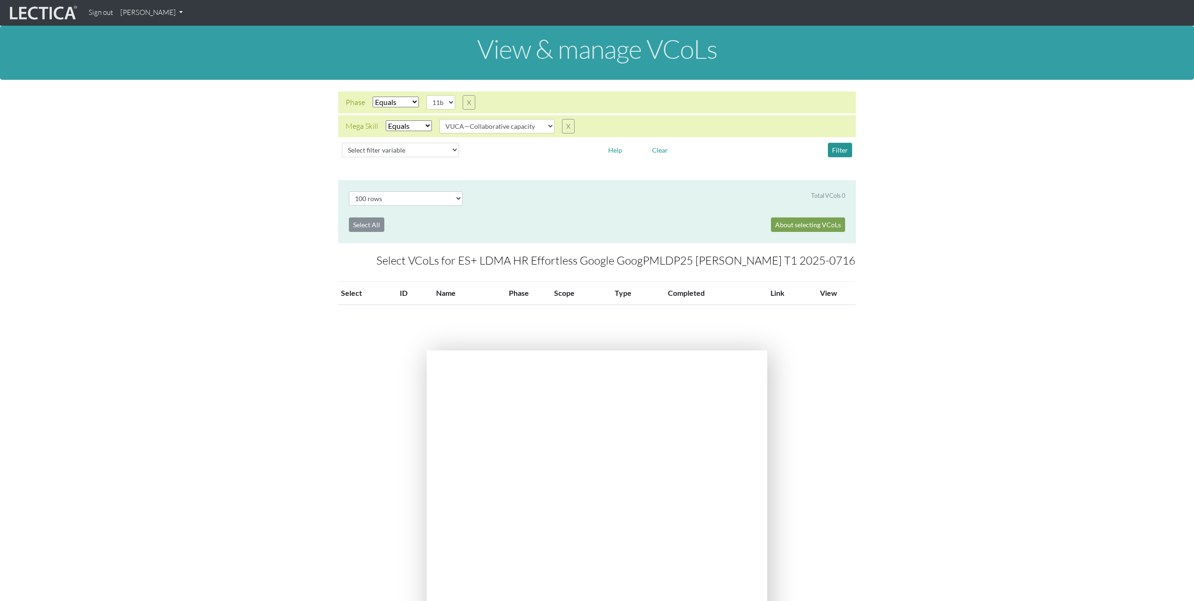
select select "100"
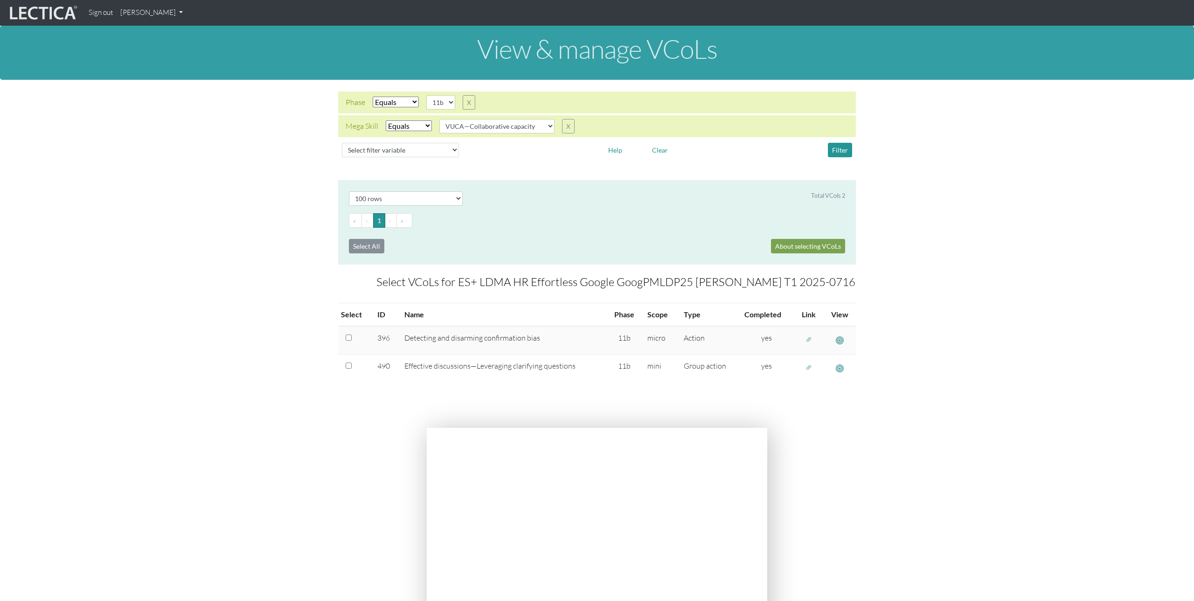
click at [155, 10] on link "[PERSON_NAME]" at bounding box center [152, 13] width 70 height 18
click at [172, 65] on link "Manage assignments" at bounding box center [163, 67] width 79 height 12
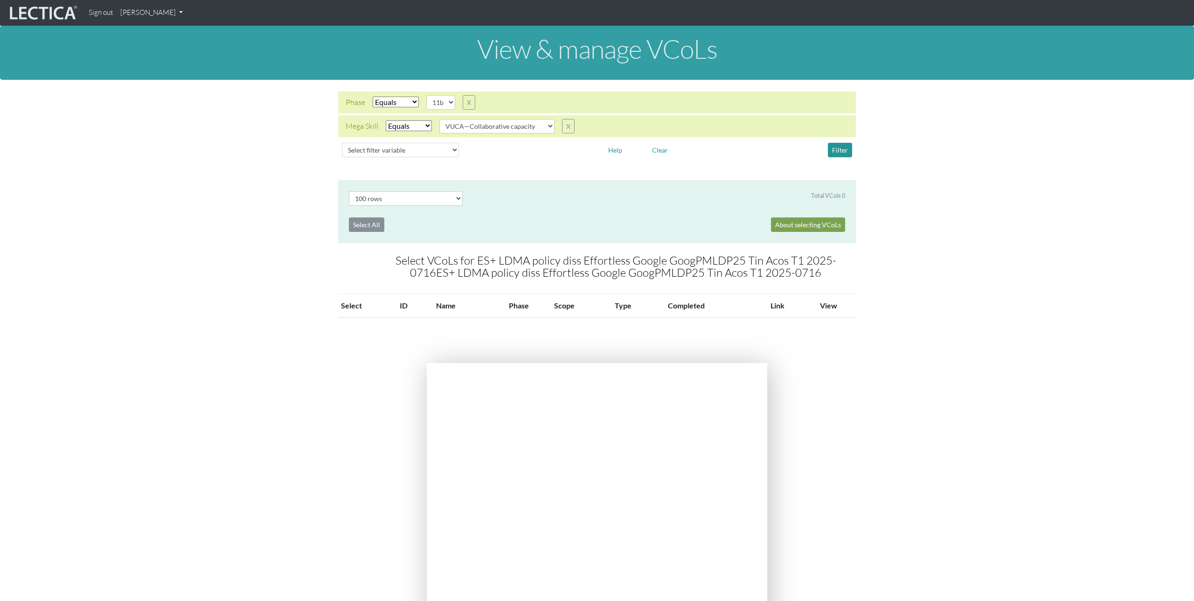
select select "100"
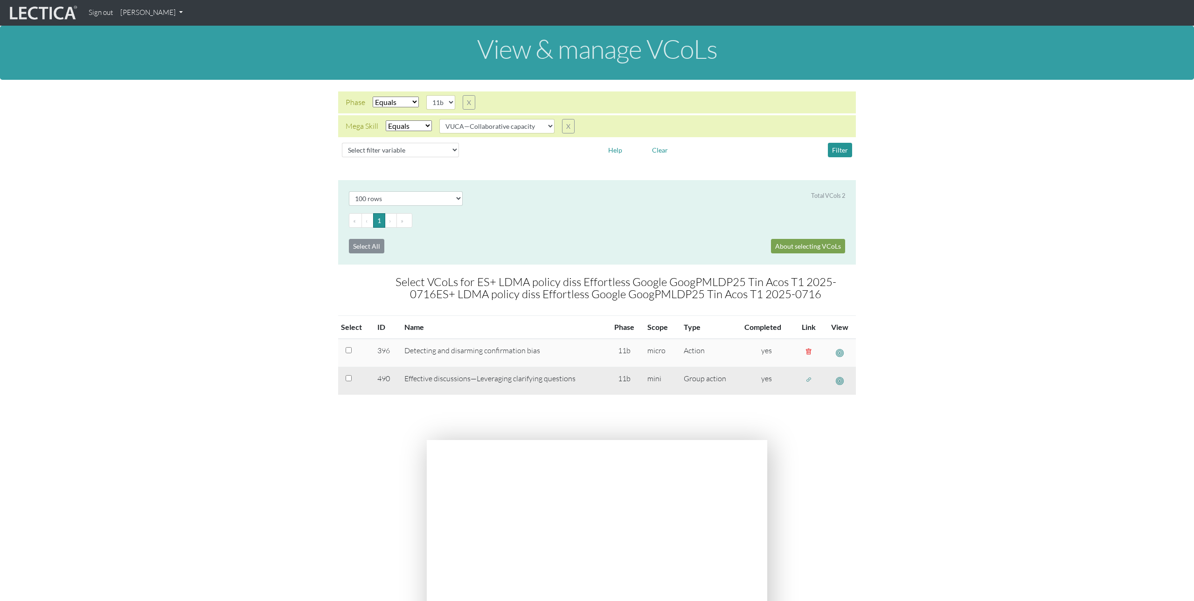
click at [838, 381] on span "button" at bounding box center [840, 381] width 8 height 10
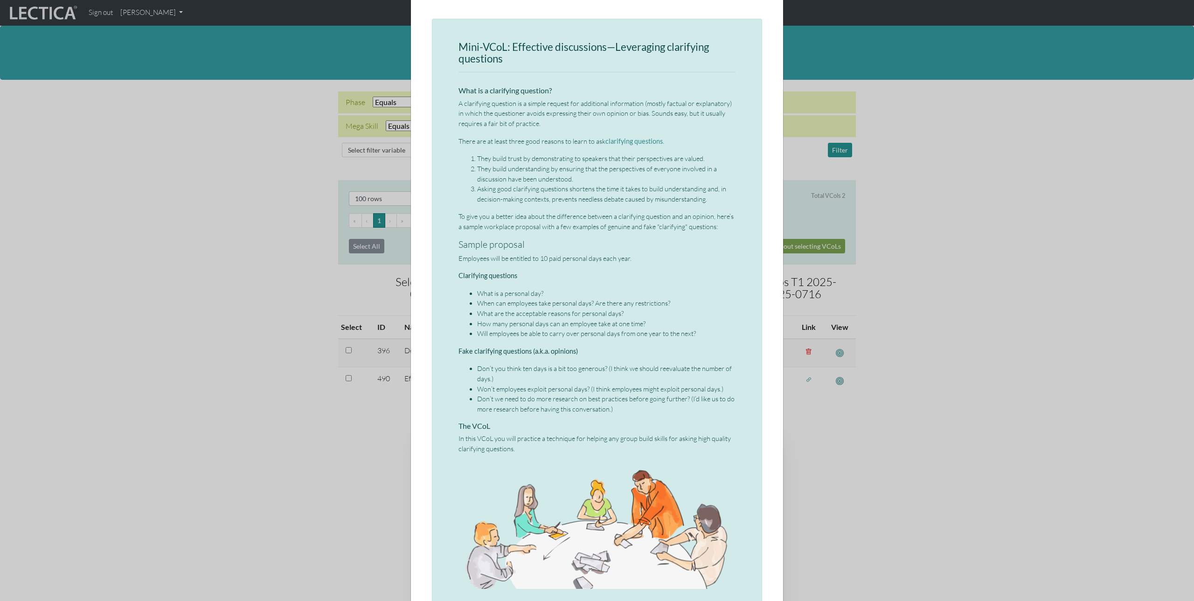
scroll to position [43, 0]
click at [822, 416] on div "× Mini-VCoL: Effective discussions—Leveraging clarifying questions What is a cl…" at bounding box center [597, 300] width 1194 height 601
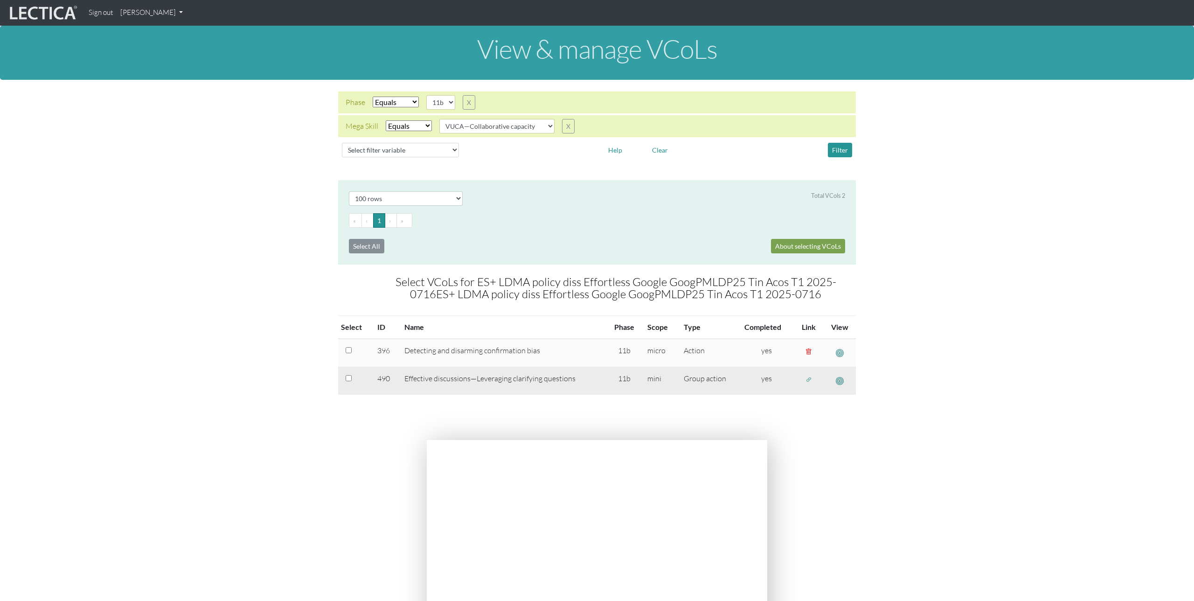
click at [809, 380] on span "button" at bounding box center [809, 380] width 7 height 8
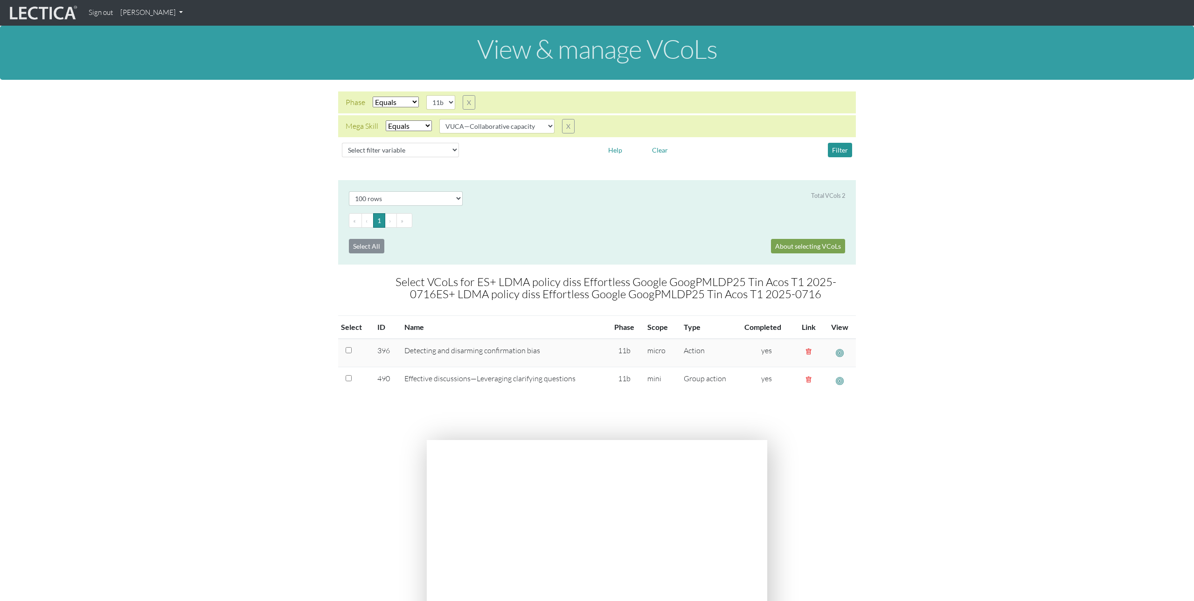
click at [300, 169] on div "Phase Select filter Equals Search string 11b X Mega Skill Select filter Equals …" at bounding box center [597, 126] width 1194 height 93
click at [167, 15] on link "[PERSON_NAME]" at bounding box center [152, 13] width 70 height 18
click at [168, 68] on link "Manage assignments" at bounding box center [163, 67] width 79 height 12
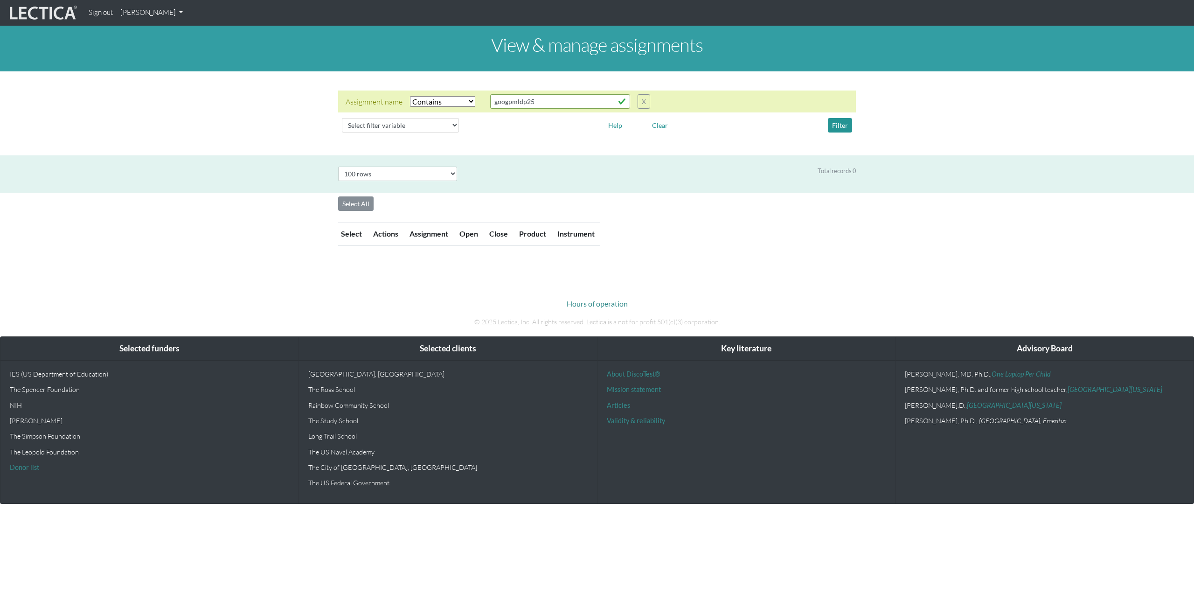
select select "icontains"
select select "100"
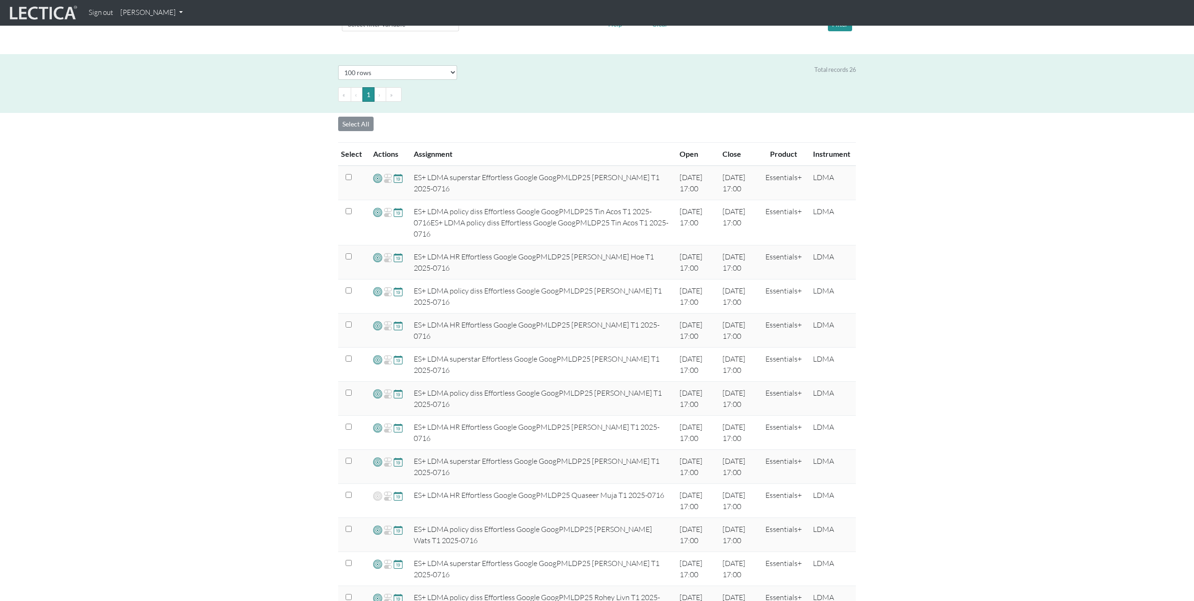
scroll to position [105, 0]
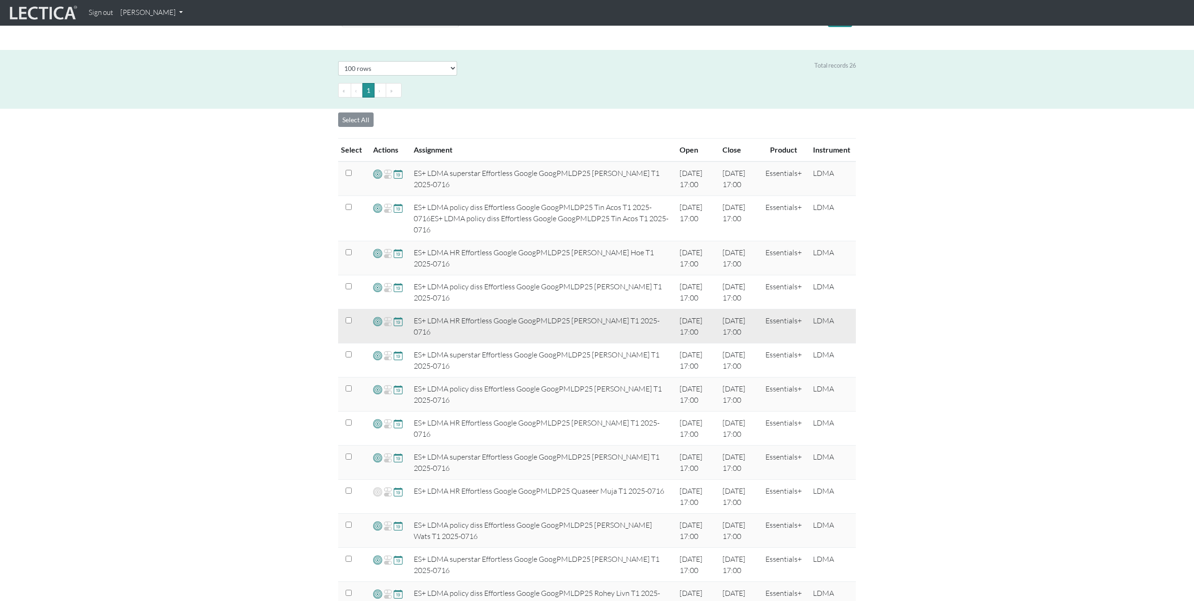
click at [376, 322] on span at bounding box center [377, 321] width 9 height 11
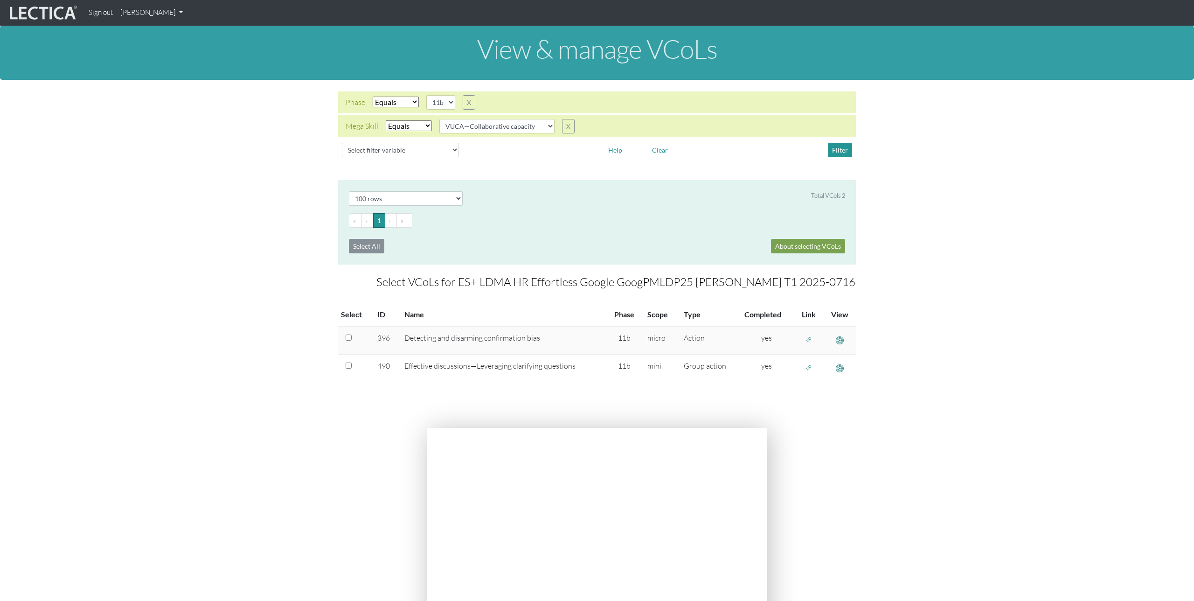
select select "100"
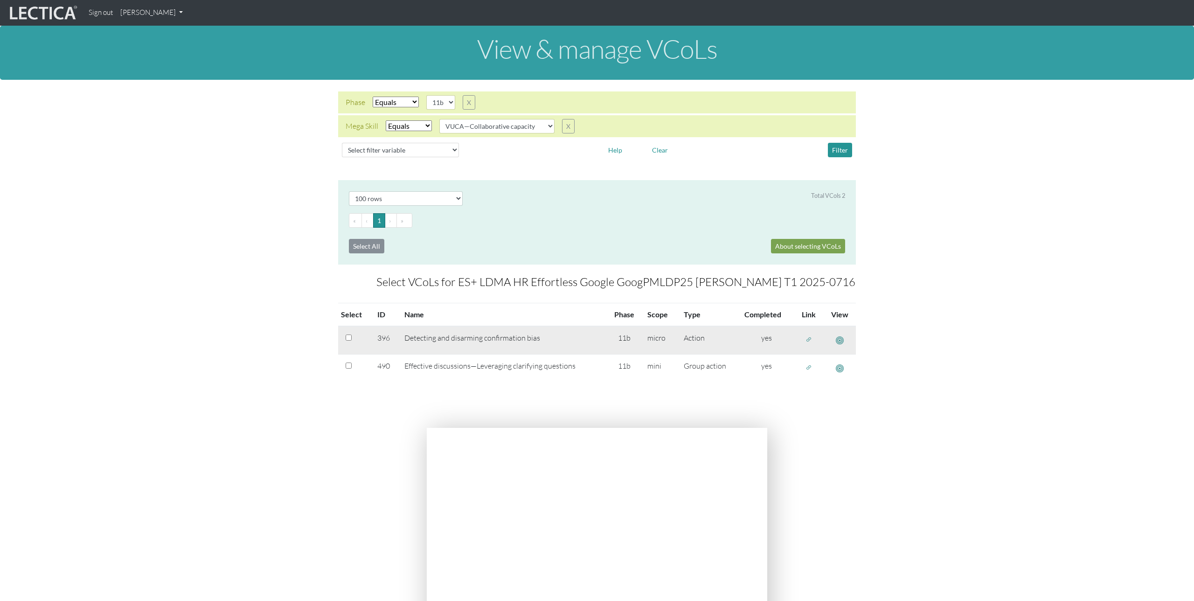
click at [811, 341] on span "button" at bounding box center [809, 339] width 7 height 8
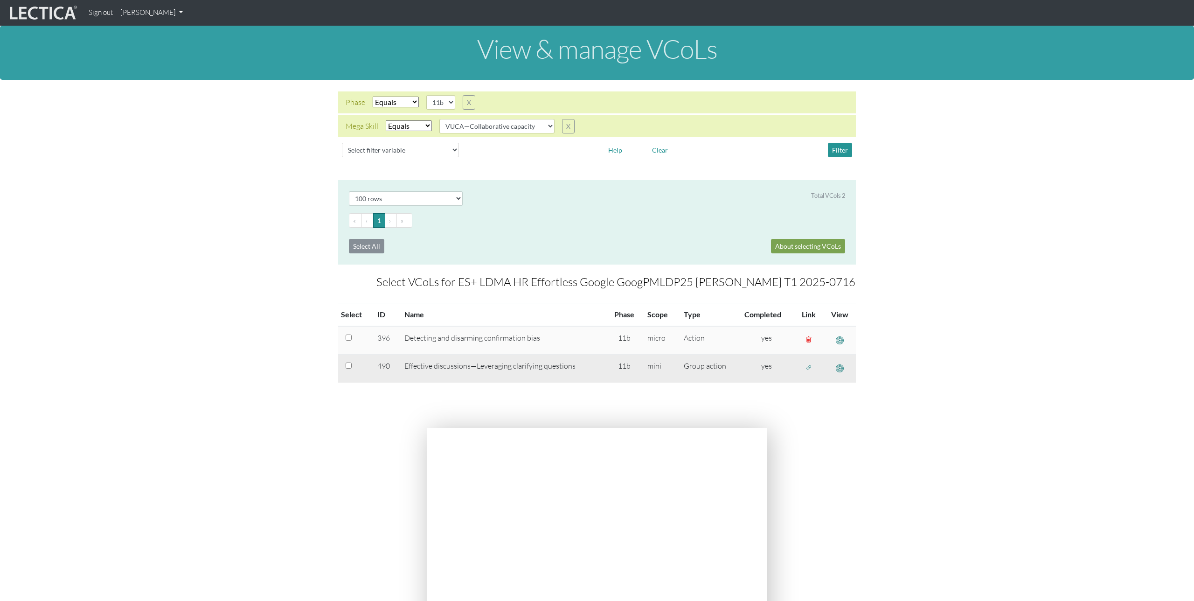
click at [808, 364] on span "button" at bounding box center [809, 367] width 7 height 8
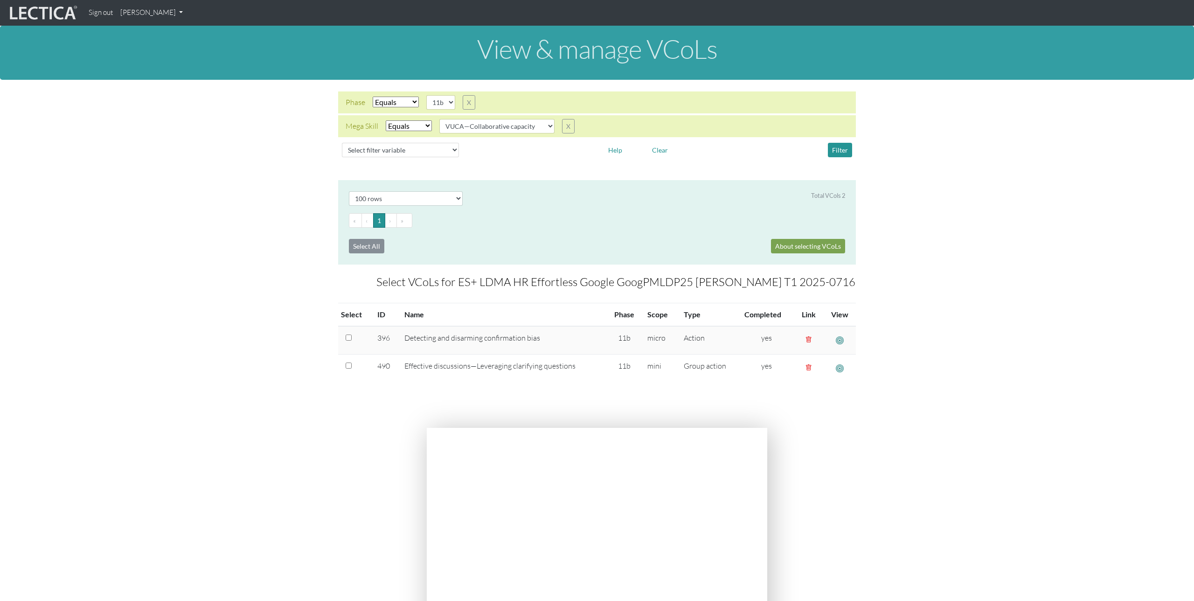
click at [230, 184] on section "Select # rows to display 10 rows 20 rows 50 rows 100 rows 200 rows Total VCols …" at bounding box center [597, 298] width 1194 height 237
click at [146, 10] on link "[PERSON_NAME]" at bounding box center [152, 13] width 70 height 18
click at [299, 234] on section "Select # rows to display 10 rows 20 rows 50 rows 100 rows 200 rows Total VCols …" at bounding box center [597, 298] width 1194 height 237
click at [153, 14] on link "[PERSON_NAME]" at bounding box center [152, 13] width 70 height 18
click at [172, 67] on link "Manage assignments" at bounding box center [163, 67] width 79 height 12
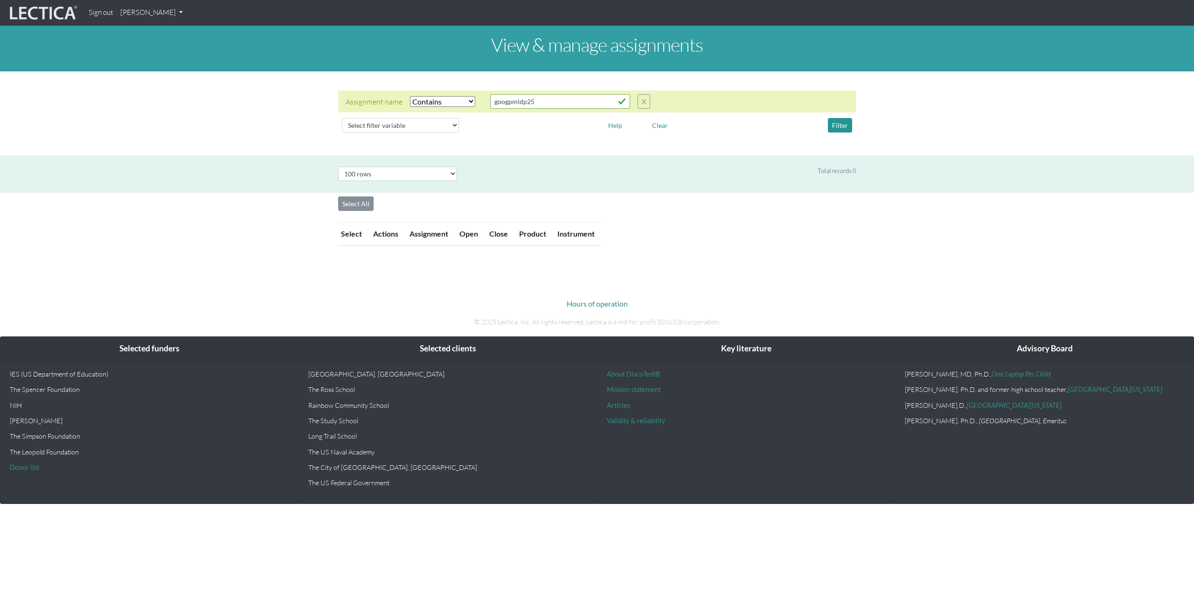
select select "icontains"
select select "100"
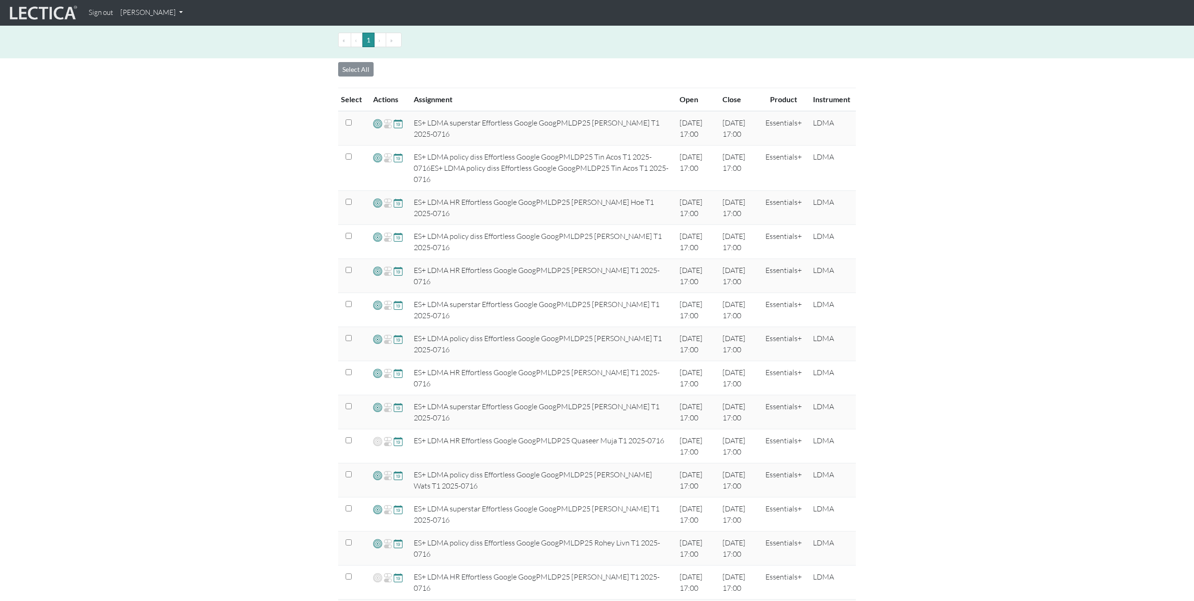
scroll to position [158, 0]
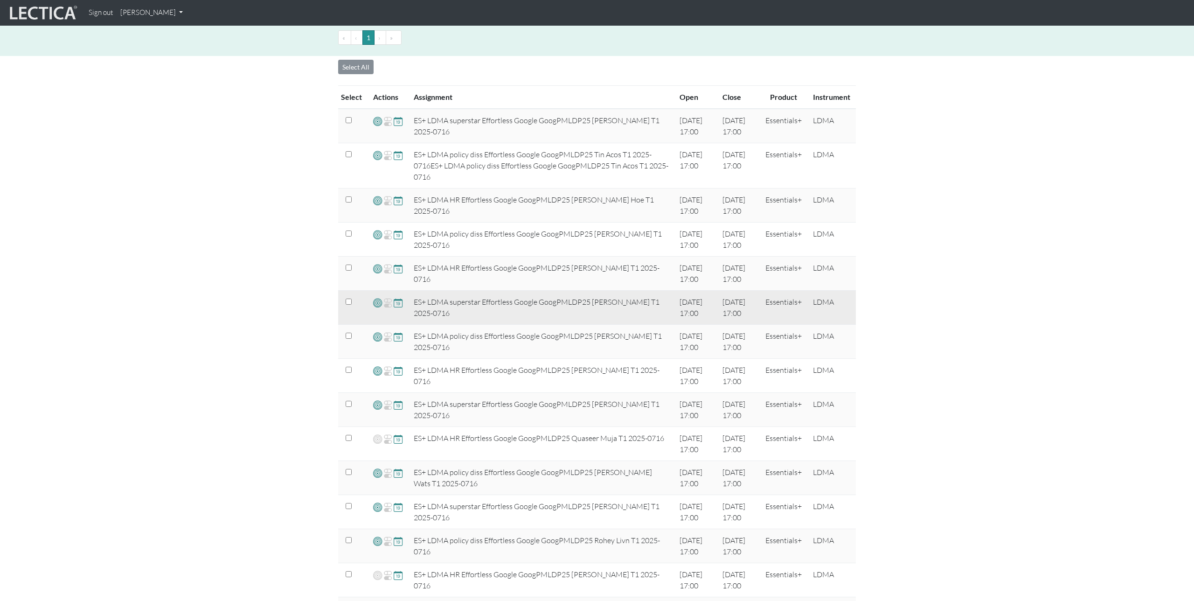
click at [376, 304] on span at bounding box center [377, 302] width 9 height 11
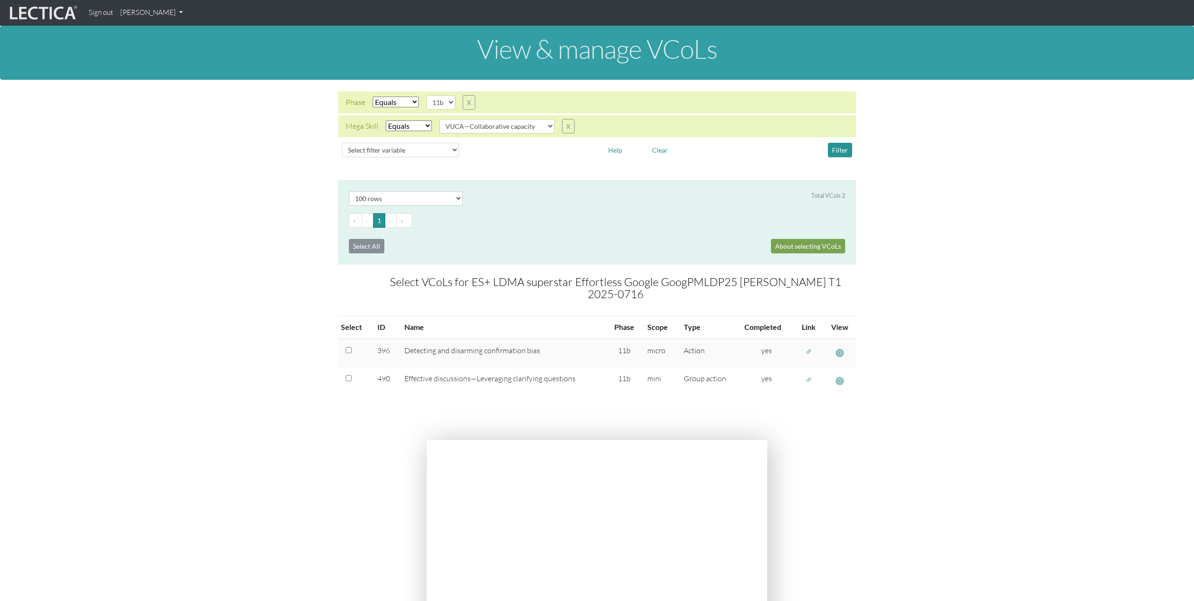
select select "100"
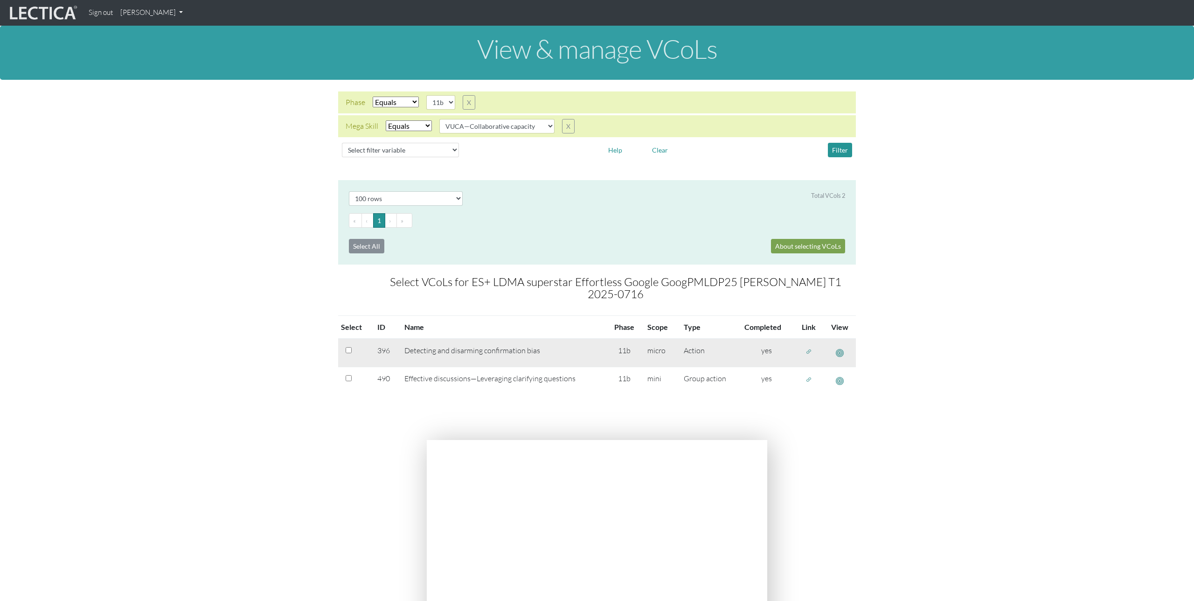
click at [808, 348] on span "button" at bounding box center [809, 352] width 7 height 8
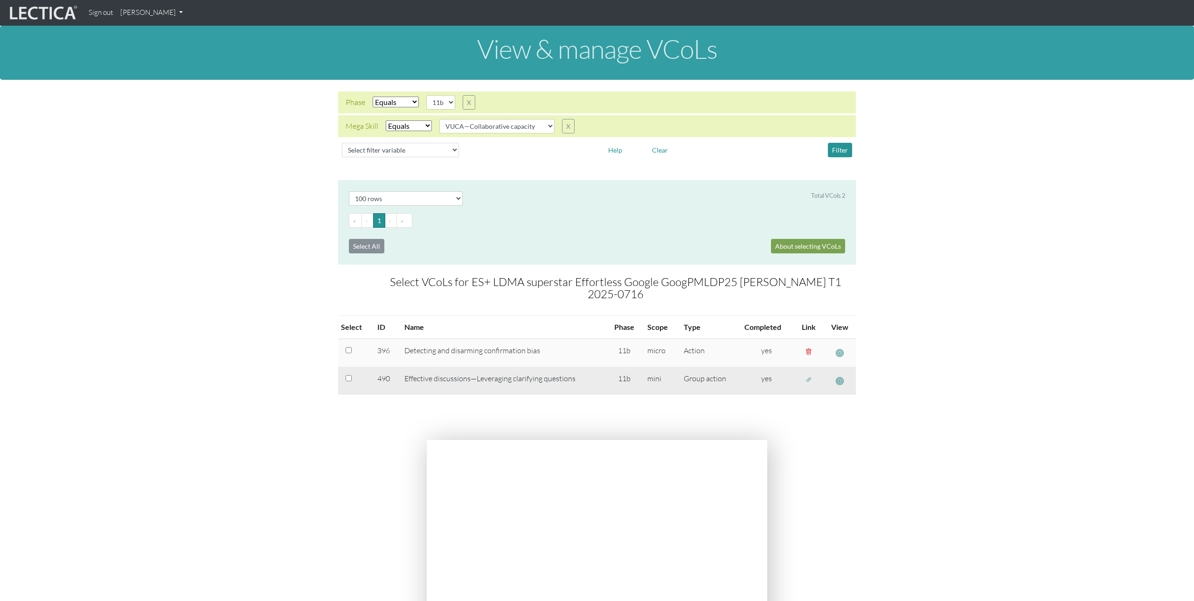
click at [808, 376] on span "button" at bounding box center [809, 380] width 7 height 8
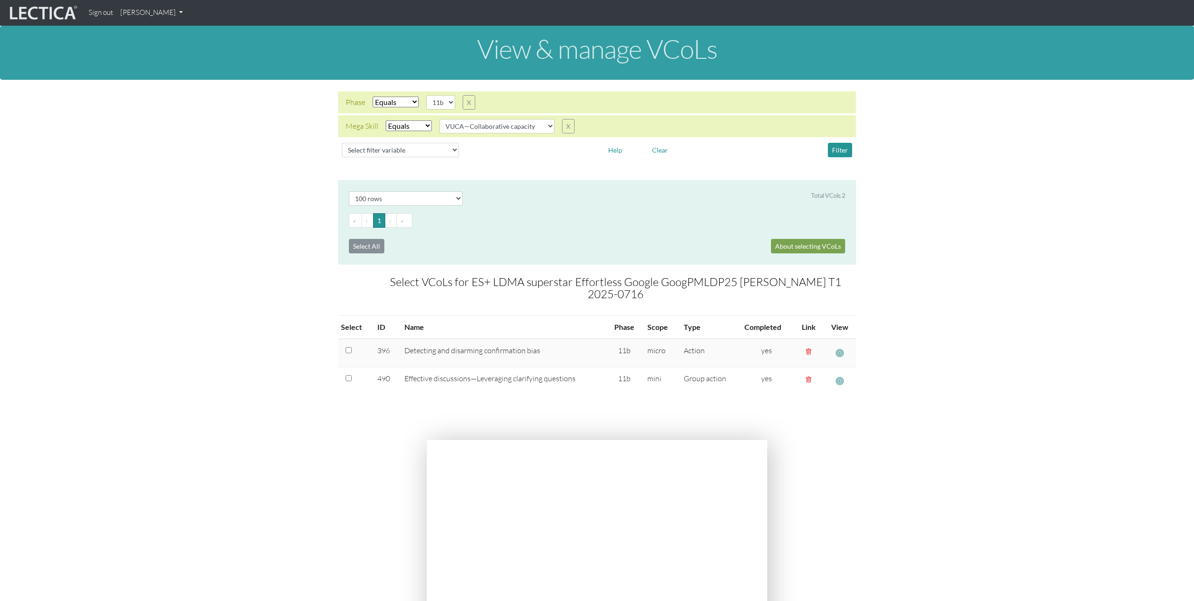
click at [138, 12] on link "[PERSON_NAME]" at bounding box center [152, 13] width 70 height 18
click at [153, 65] on link "Manage assignments" at bounding box center [163, 67] width 79 height 12
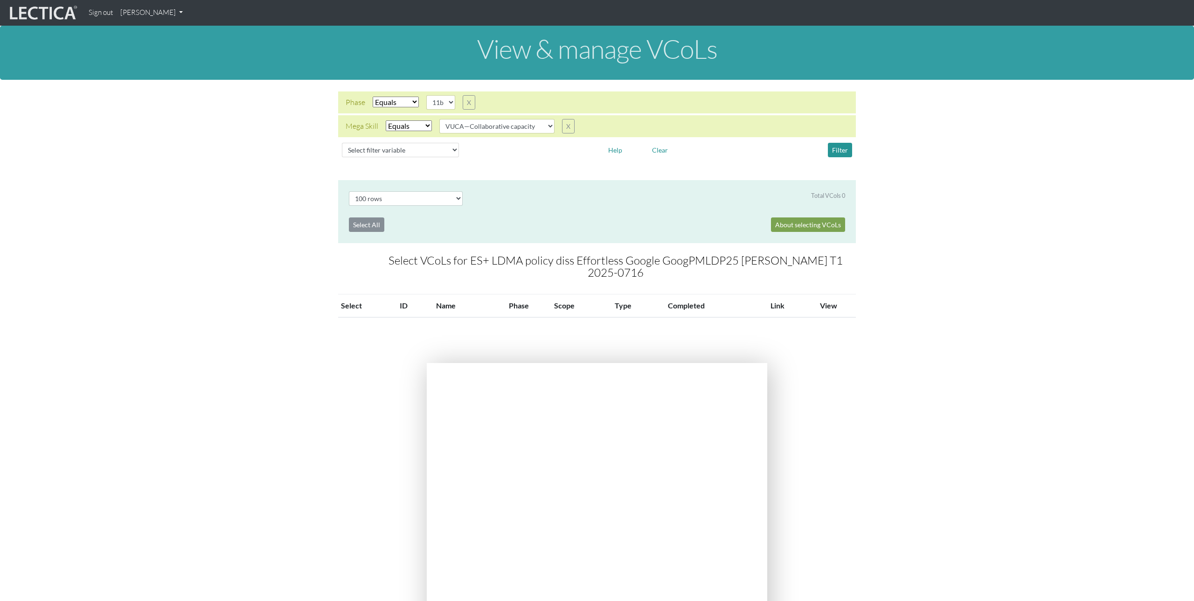
select select "100"
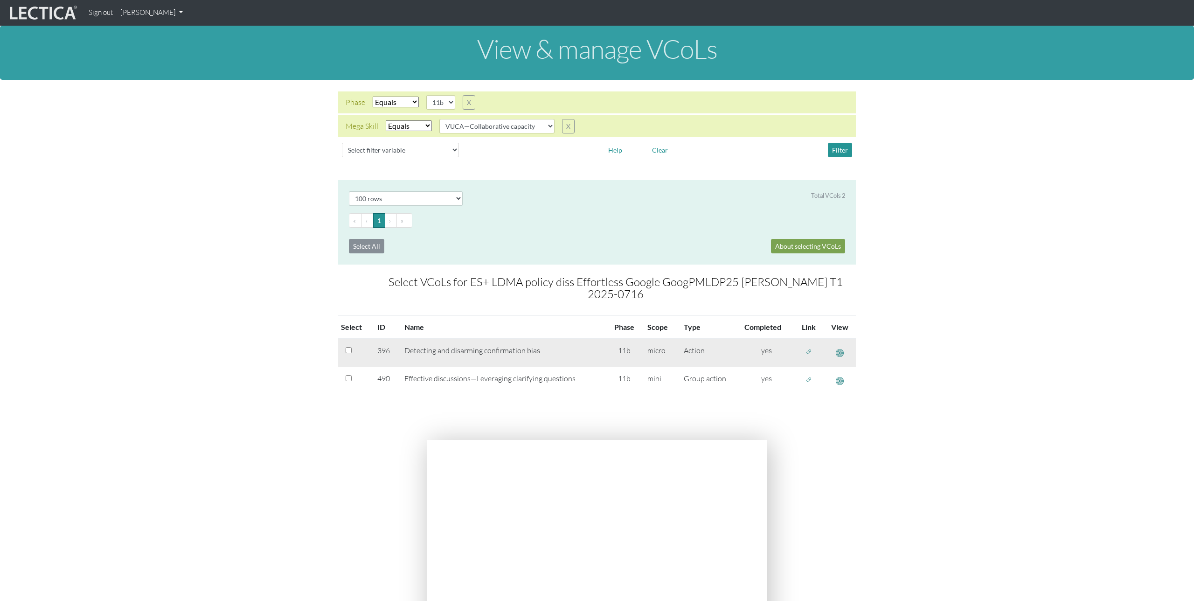
click at [809, 354] on span "button" at bounding box center [809, 352] width 7 height 8
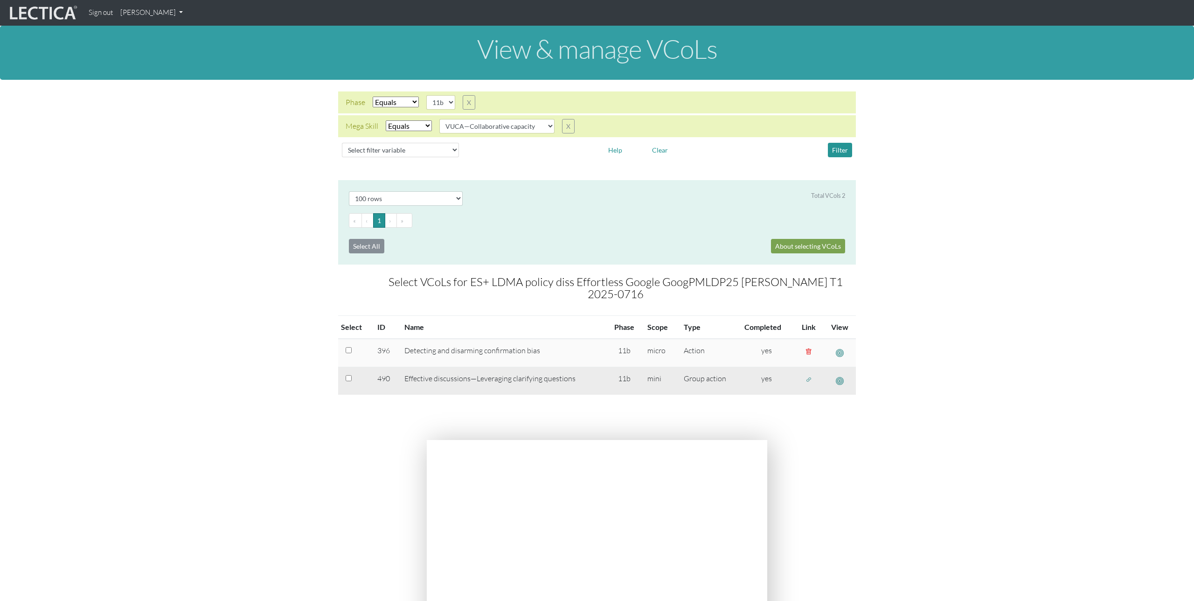
click at [810, 377] on span "button" at bounding box center [809, 380] width 7 height 8
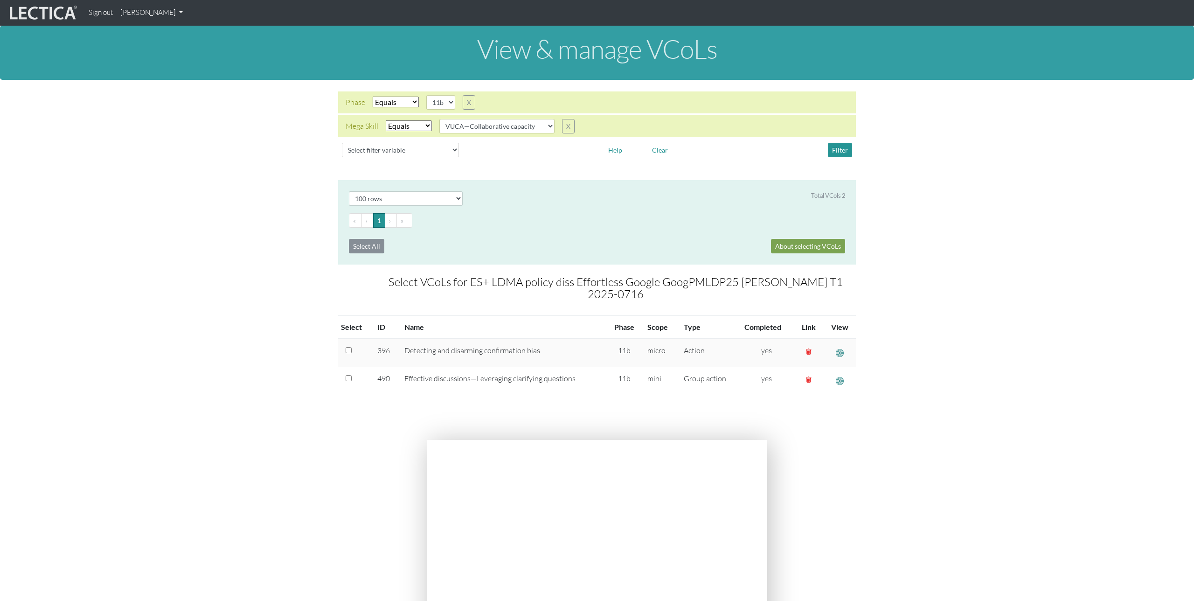
click at [264, 200] on section "Select # rows to display 10 rows 20 rows 50 rows 100 rows 200 rows Total VCols …" at bounding box center [597, 304] width 1194 height 249
click at [174, 16] on link "[PERSON_NAME]" at bounding box center [152, 13] width 70 height 18
click at [174, 65] on link "Manage assignments" at bounding box center [163, 67] width 79 height 12
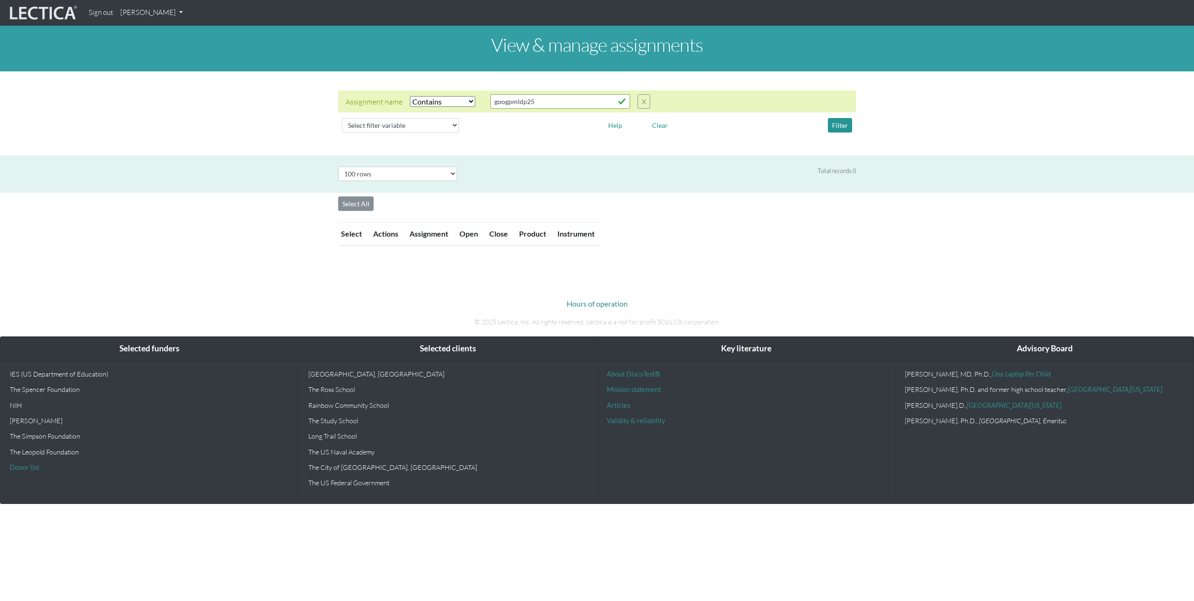
select select "icontains"
select select "100"
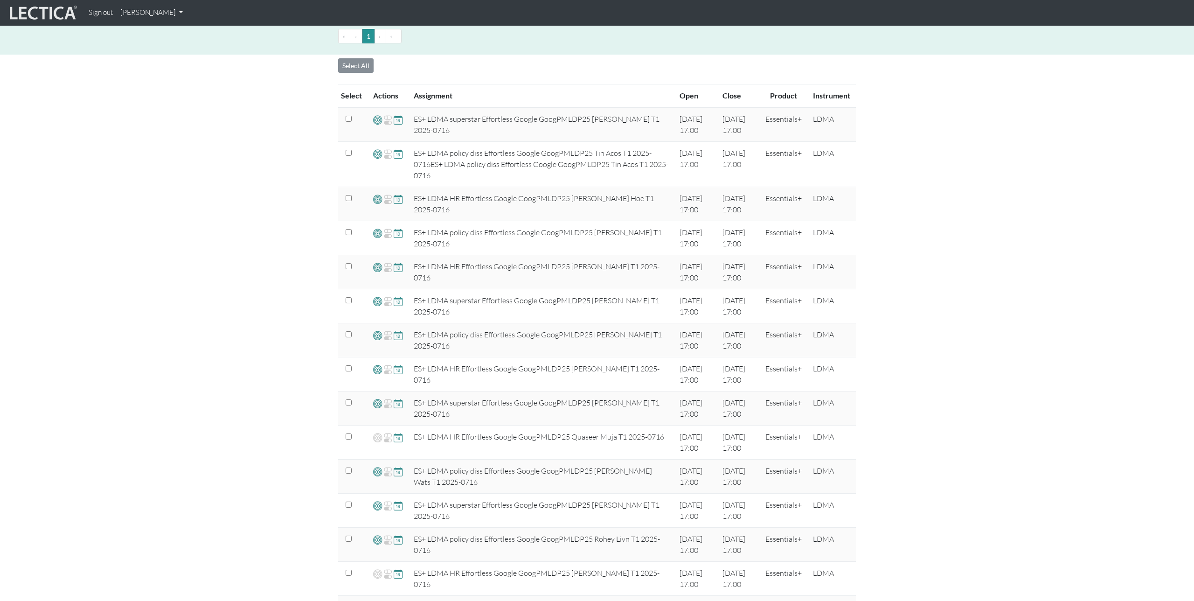
scroll to position [160, 0]
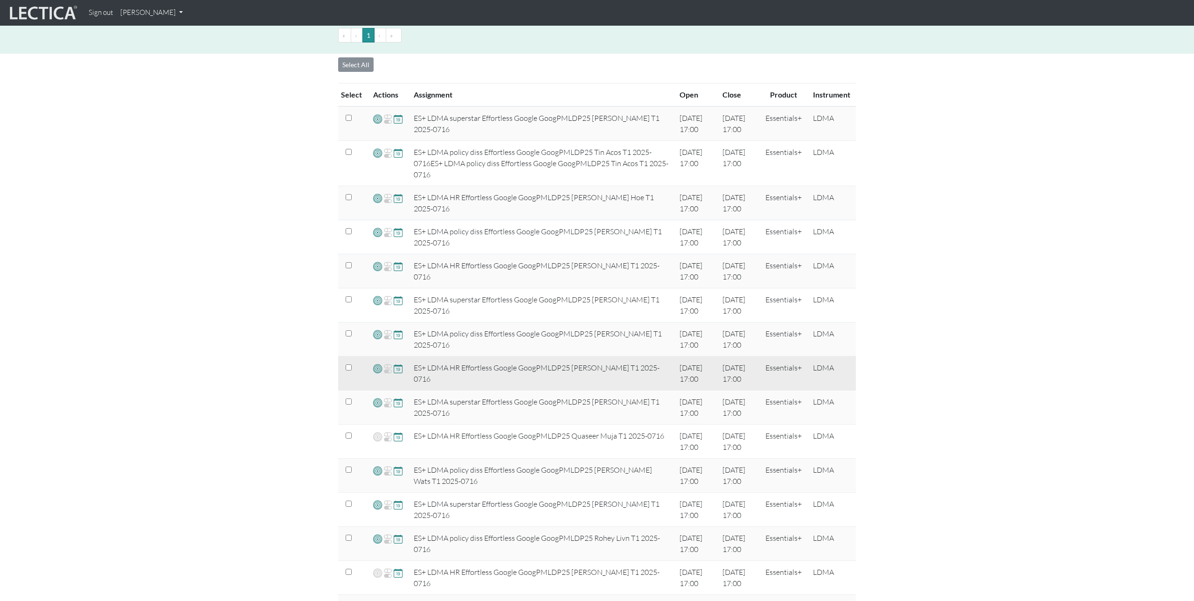
click at [377, 368] on span at bounding box center [377, 368] width 9 height 11
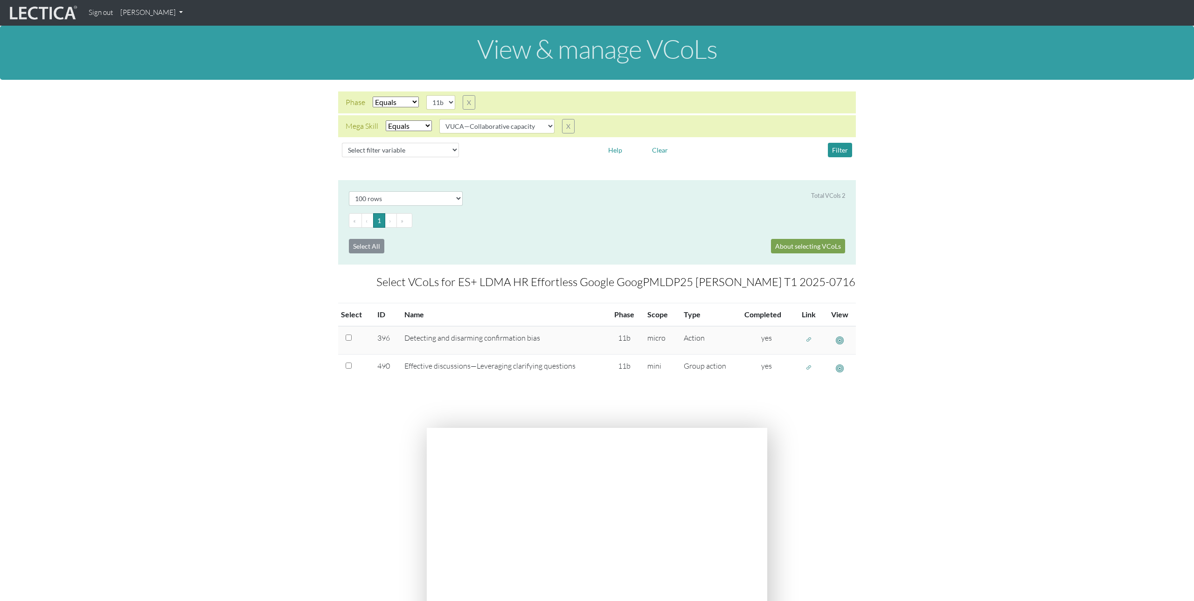
select select "100"
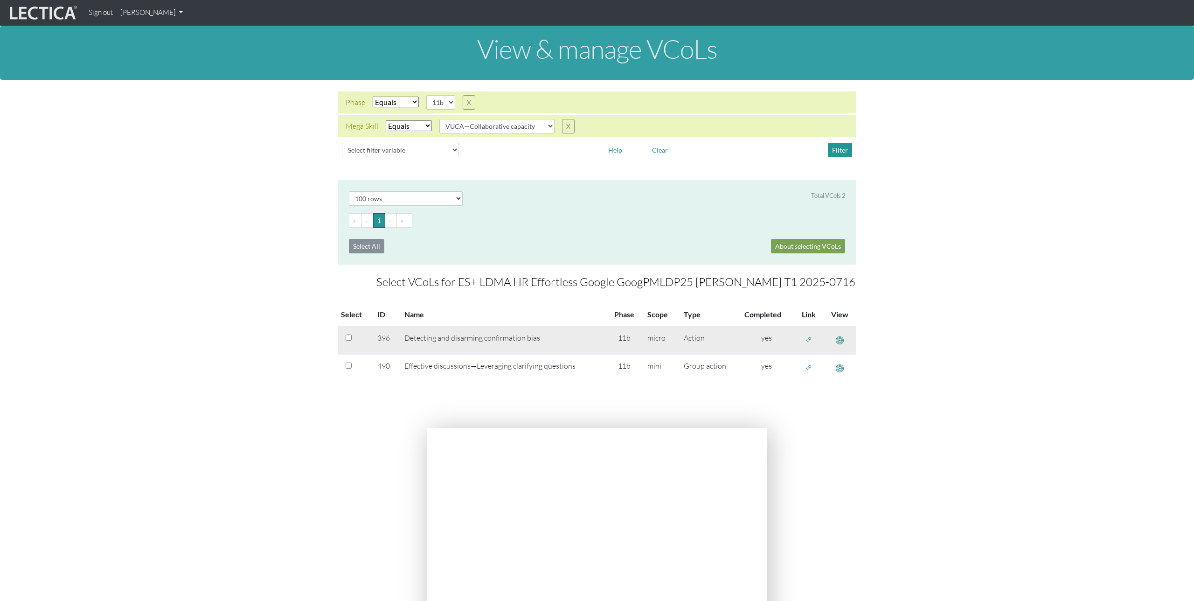
click at [808, 341] on span "button" at bounding box center [809, 339] width 7 height 8
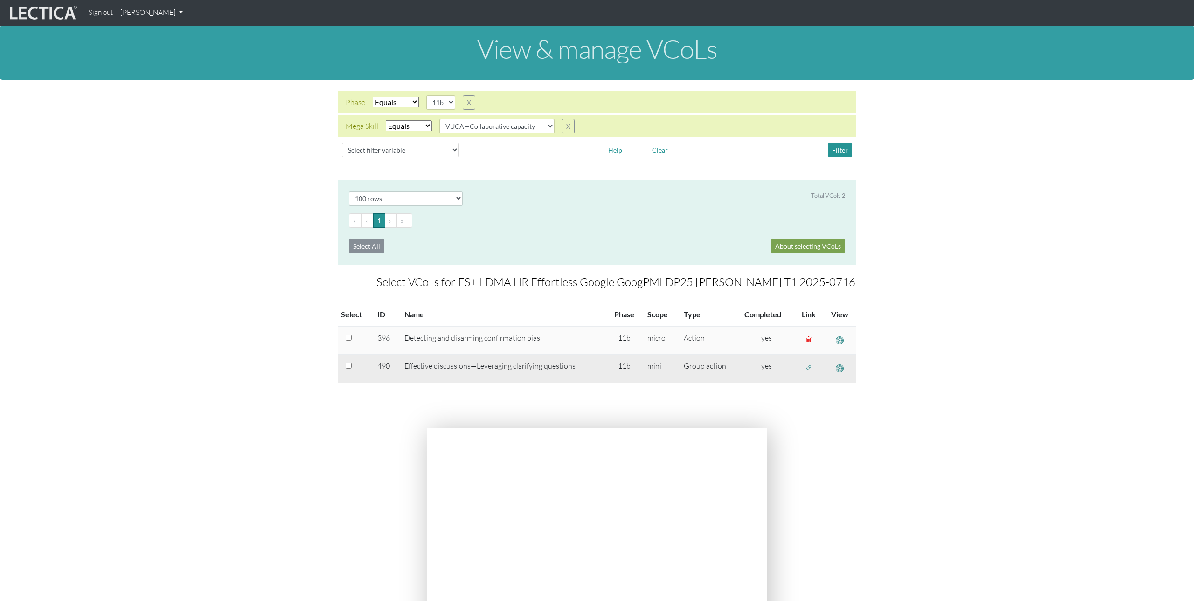
click at [809, 367] on span "button" at bounding box center [809, 367] width 7 height 8
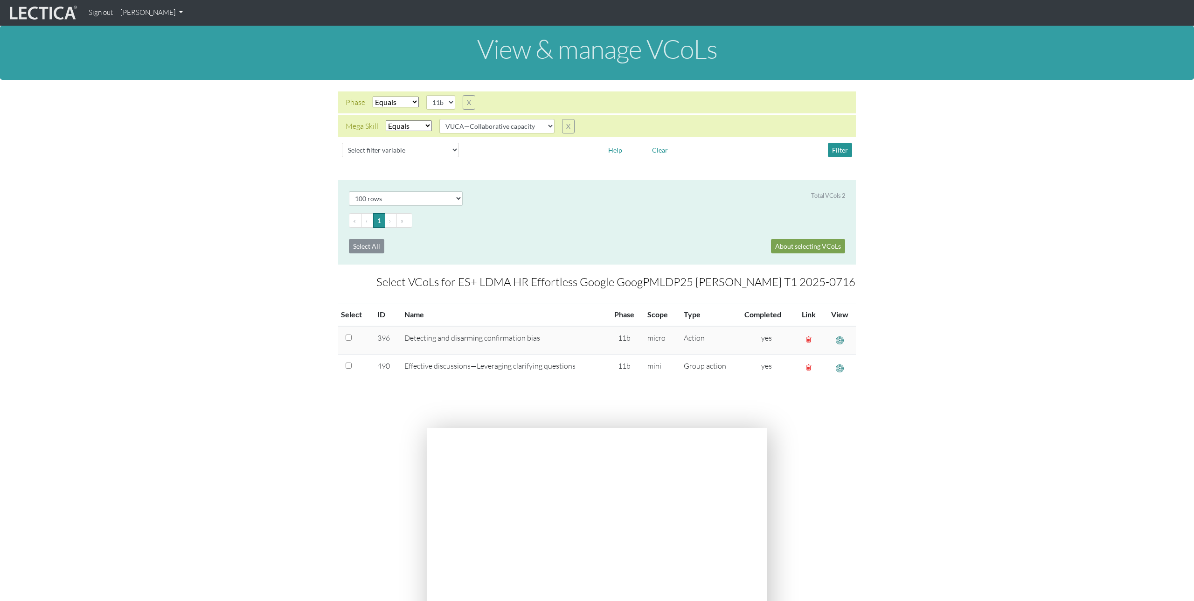
click at [148, 17] on link "[PERSON_NAME]" at bounding box center [152, 13] width 70 height 18
click at [156, 67] on link "Manage assignments" at bounding box center [163, 67] width 79 height 12
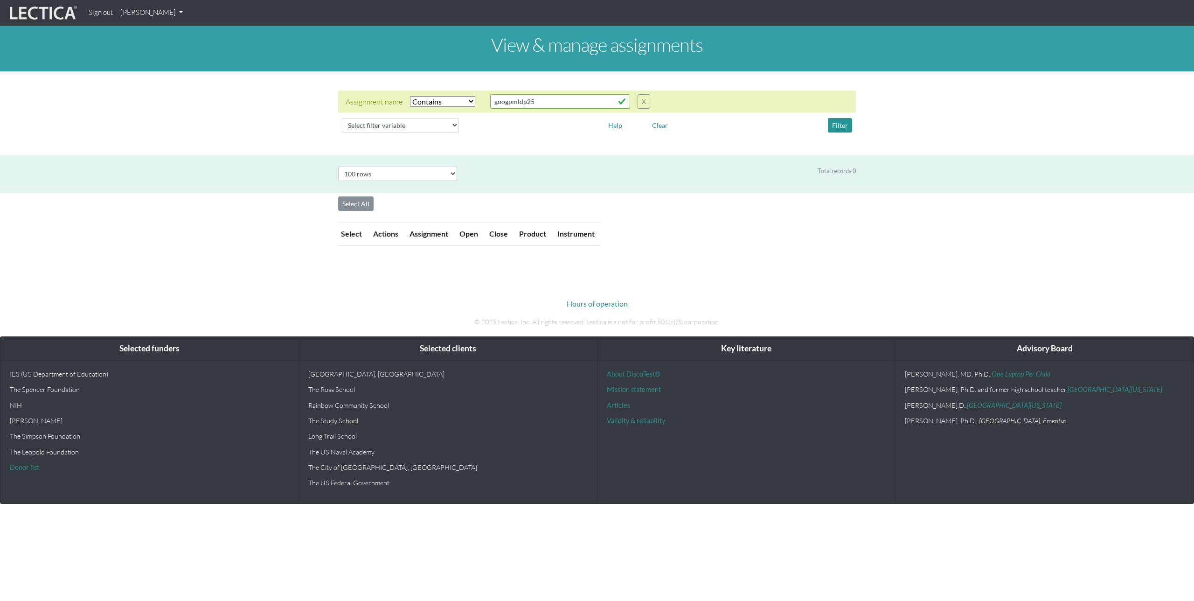
select select "icontains"
select select "100"
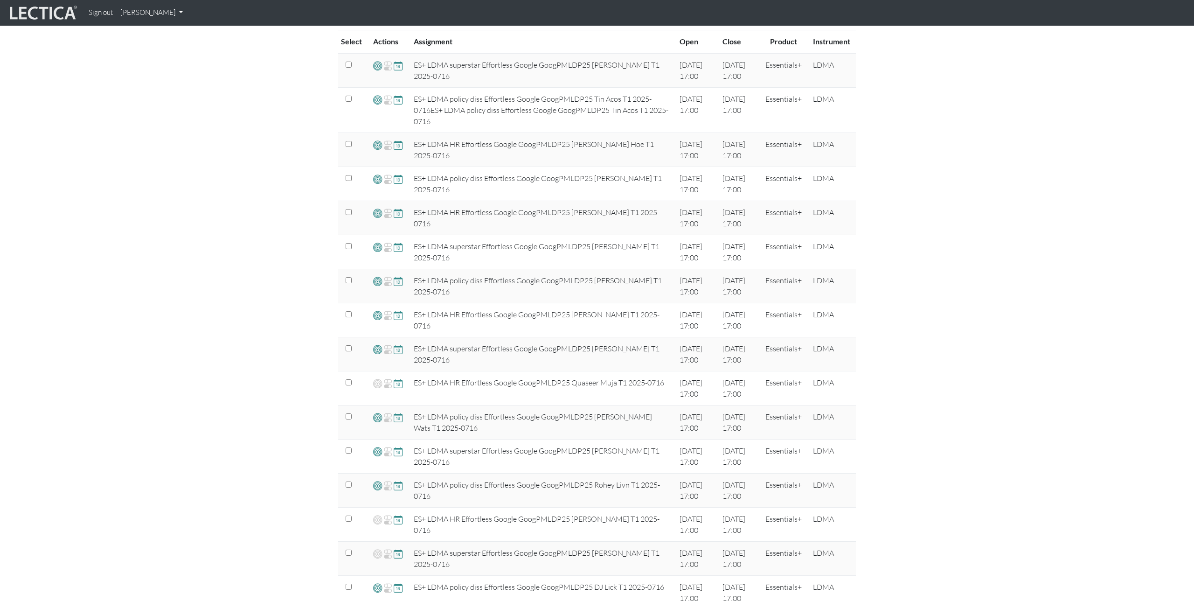
scroll to position [219, 0]
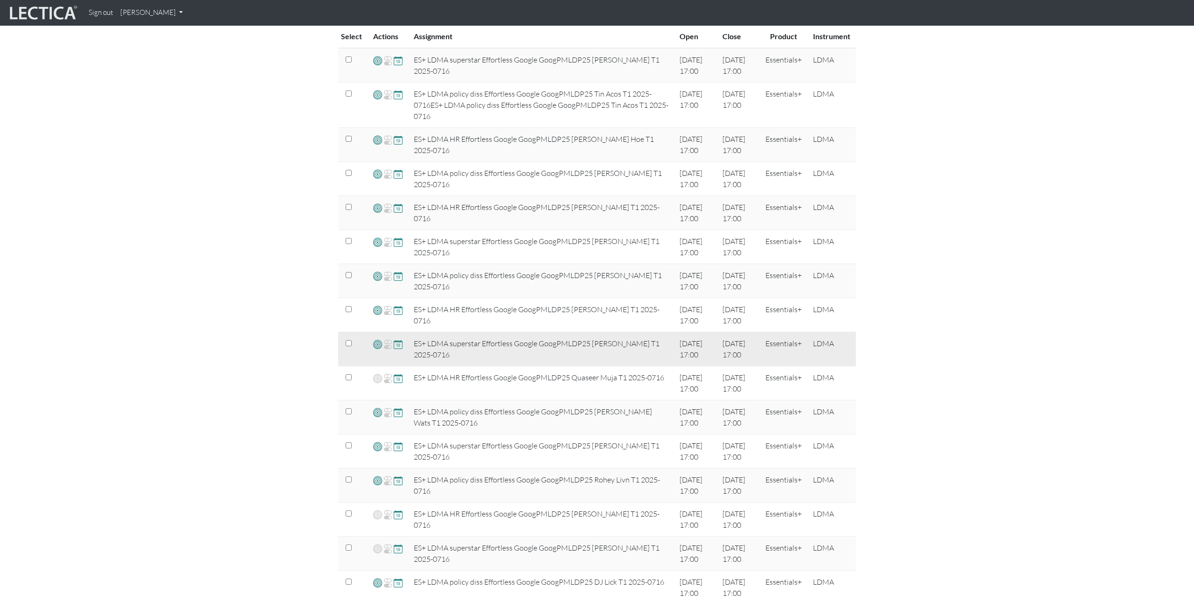
click at [374, 345] on span at bounding box center [377, 344] width 9 height 11
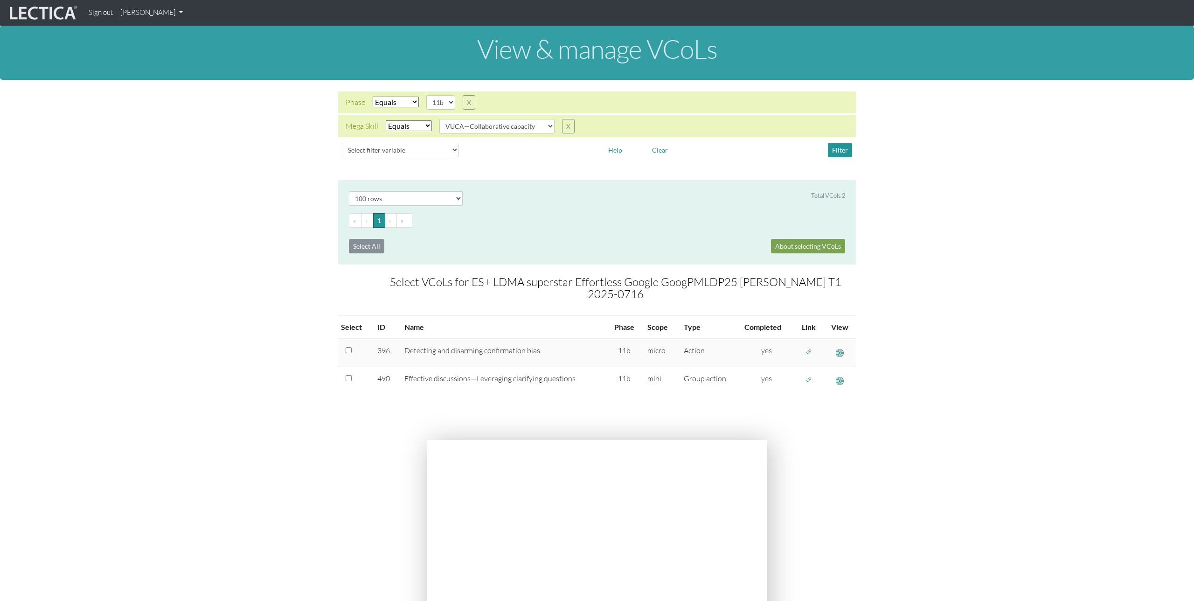
select select "100"
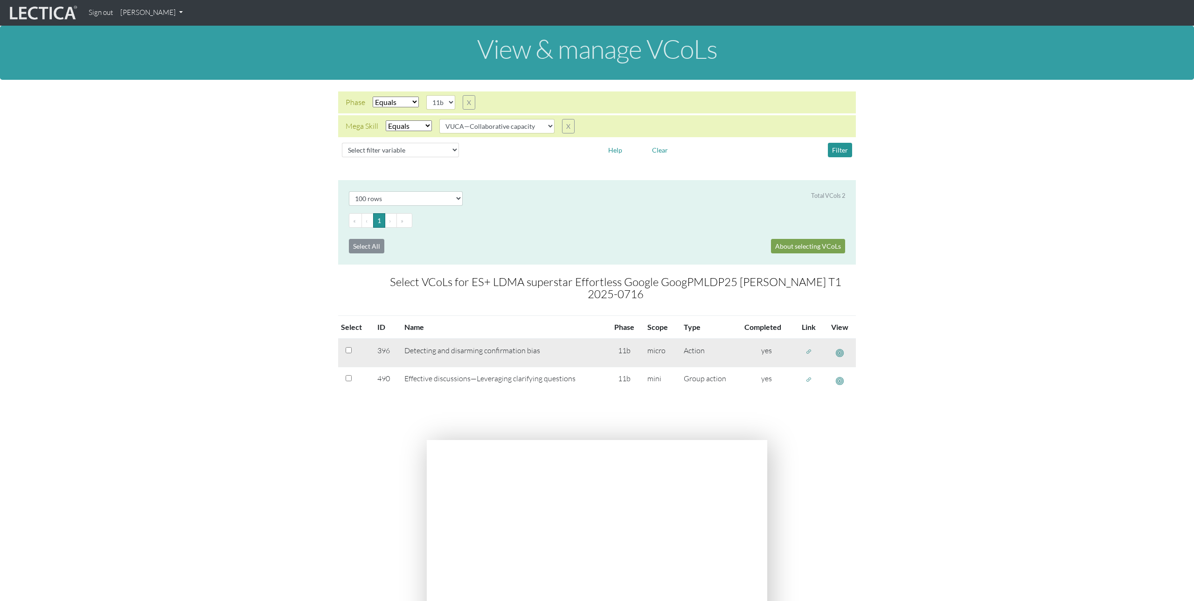
click at [809, 348] on span "button" at bounding box center [809, 352] width 7 height 8
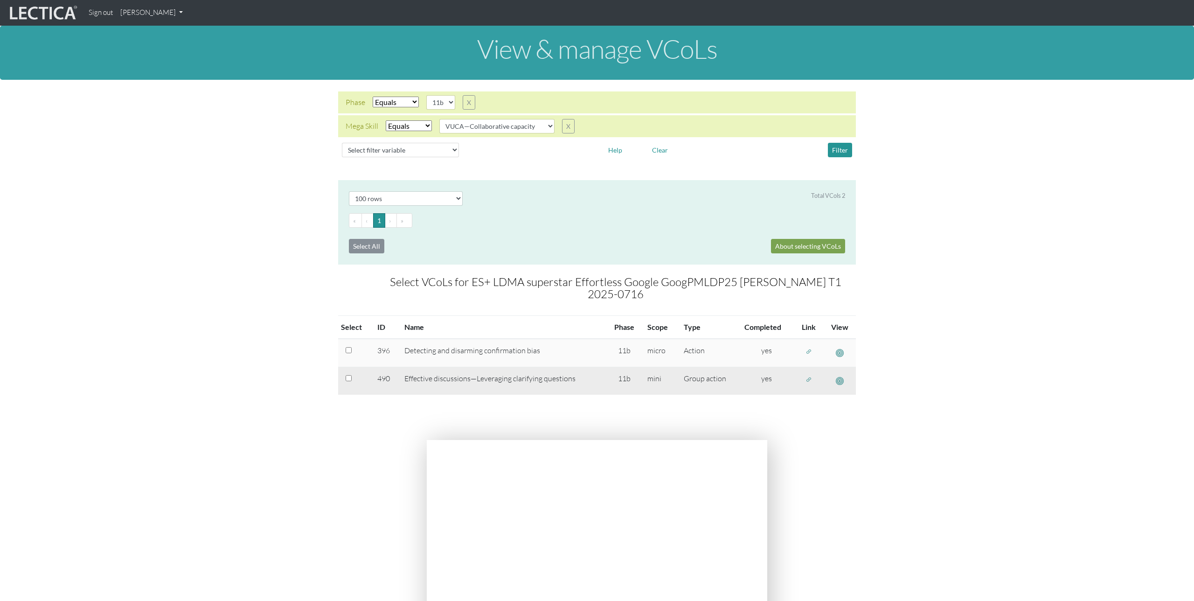
click at [811, 376] on span "button" at bounding box center [809, 380] width 7 height 8
click at [808, 376] on span "button" at bounding box center [809, 380] width 7 height 8
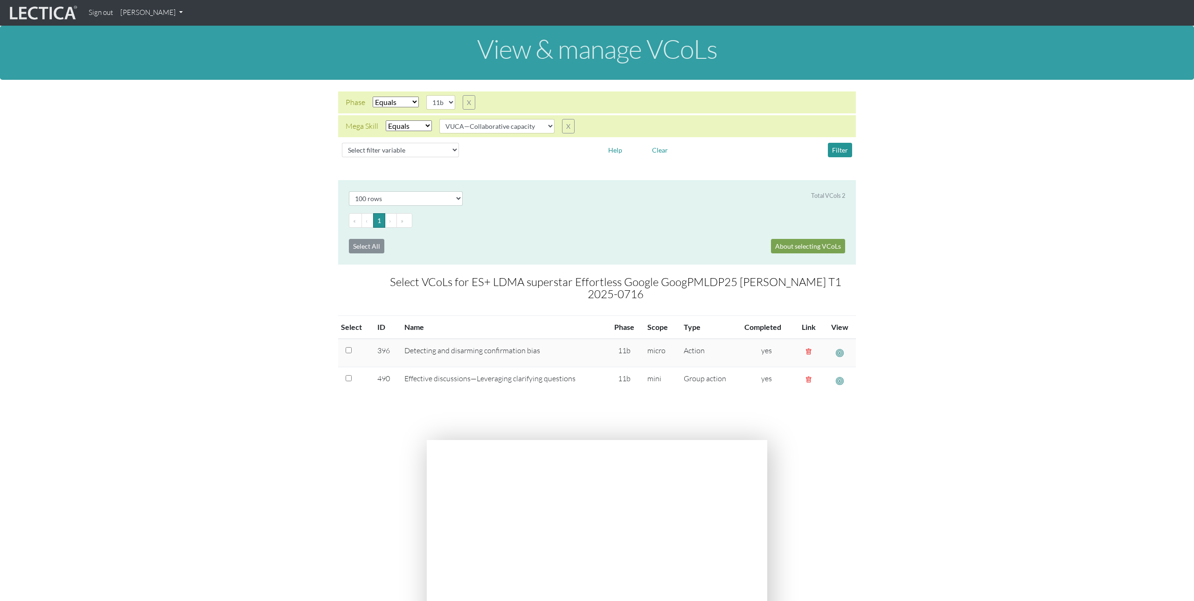
click at [145, 13] on link "[PERSON_NAME]" at bounding box center [152, 13] width 70 height 18
click at [153, 65] on link "Manage assignments" at bounding box center [163, 67] width 79 height 12
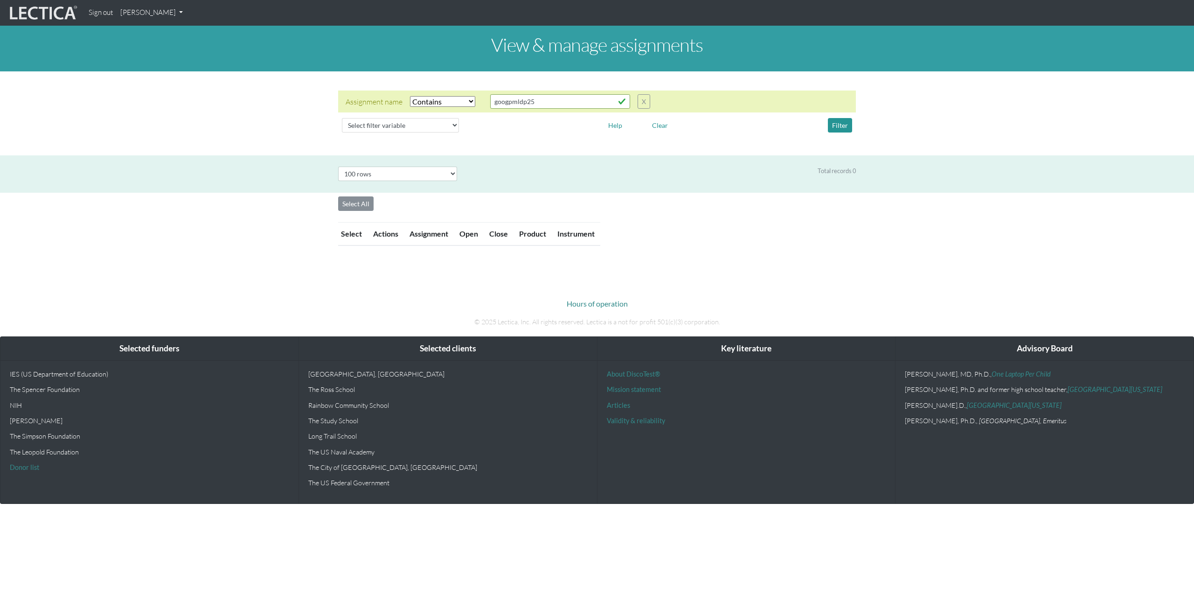
select select "icontains"
select select "100"
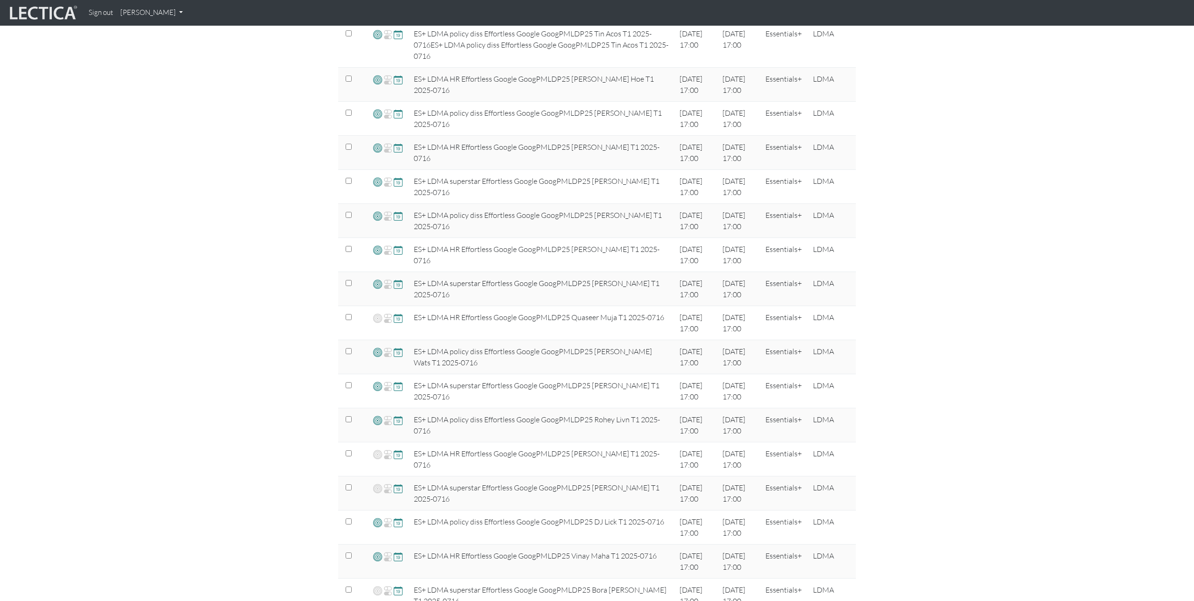
scroll to position [282, 0]
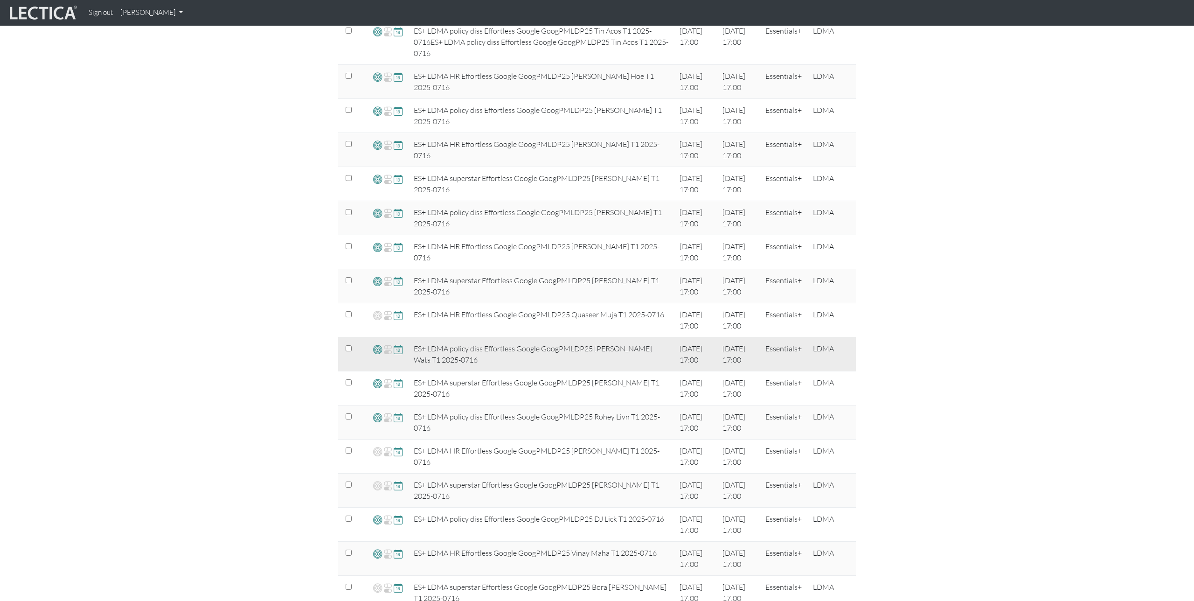
click at [378, 351] on span at bounding box center [377, 349] width 9 height 11
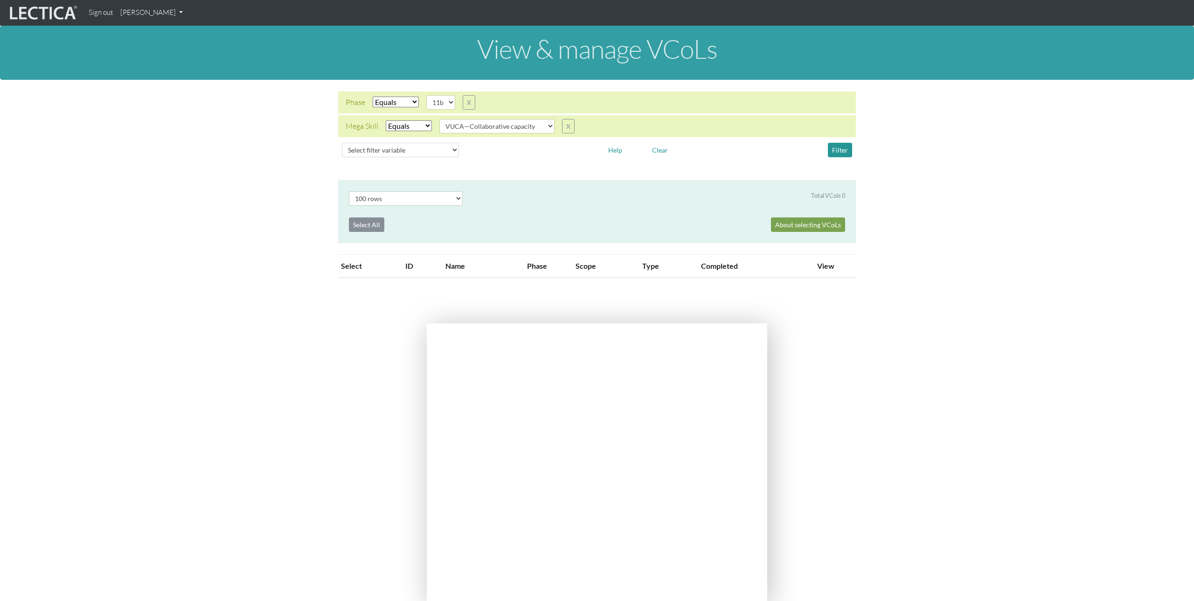
select select "100"
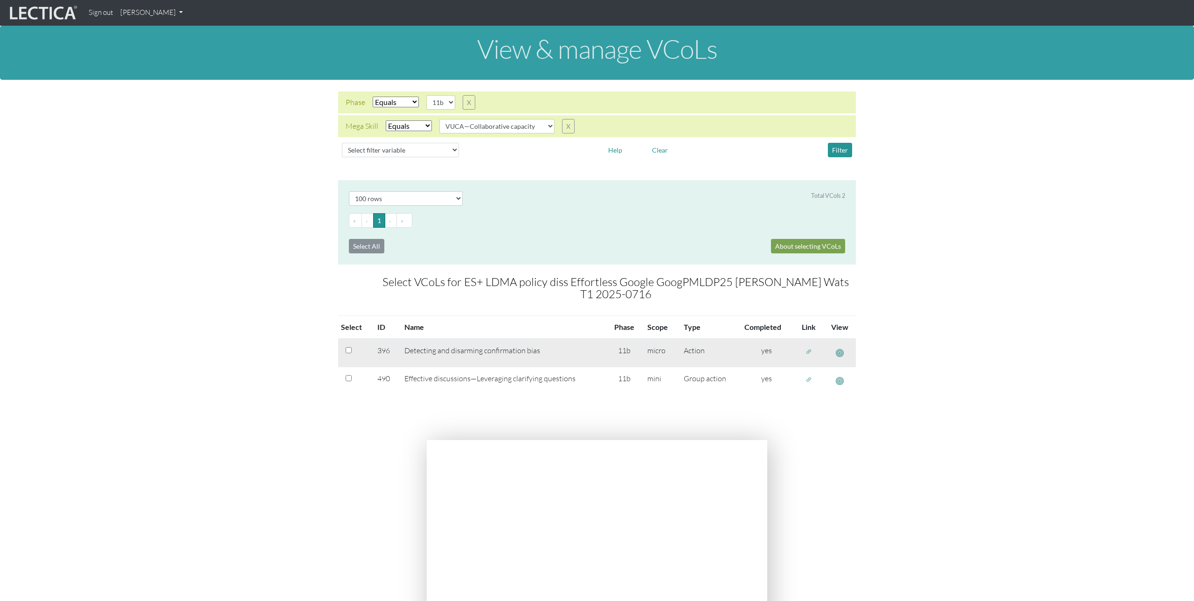
click at [809, 348] on span "button" at bounding box center [809, 352] width 7 height 8
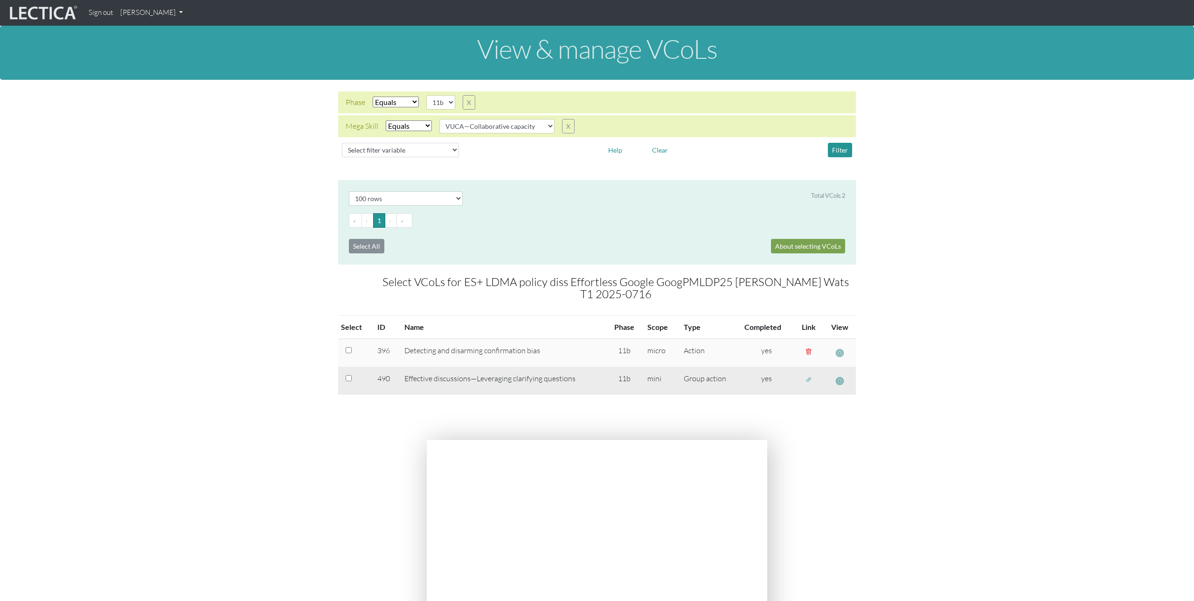
click at [809, 376] on span "button" at bounding box center [809, 380] width 7 height 8
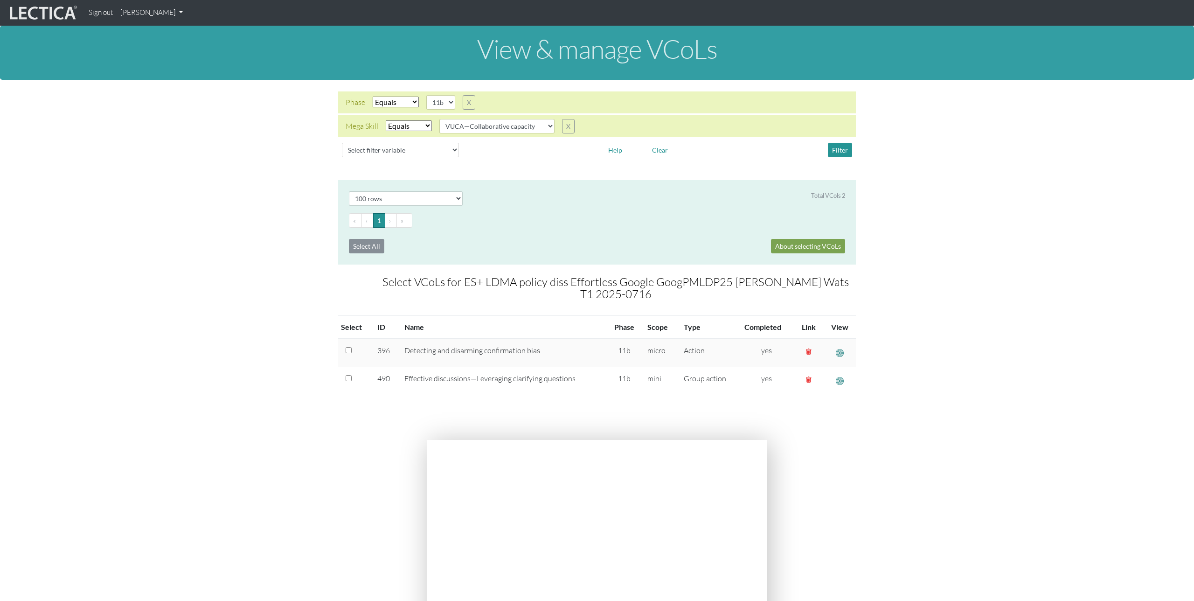
click at [151, 13] on link "[PERSON_NAME]" at bounding box center [152, 13] width 70 height 18
click at [165, 67] on link "Manage assignments" at bounding box center [163, 67] width 79 height 12
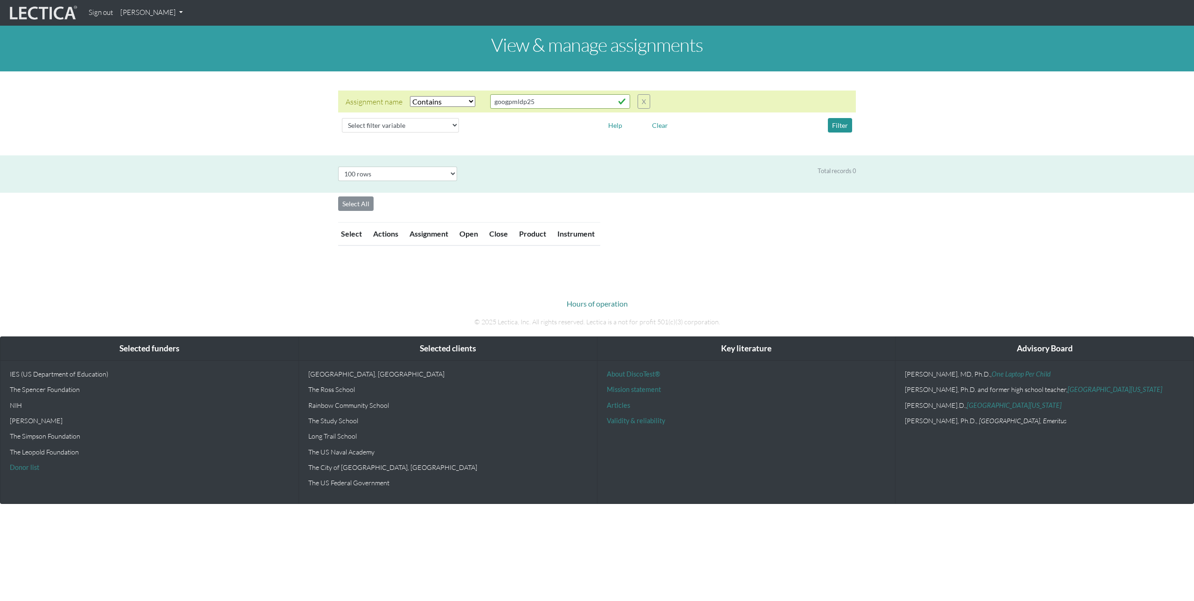
select select "icontains"
select select "100"
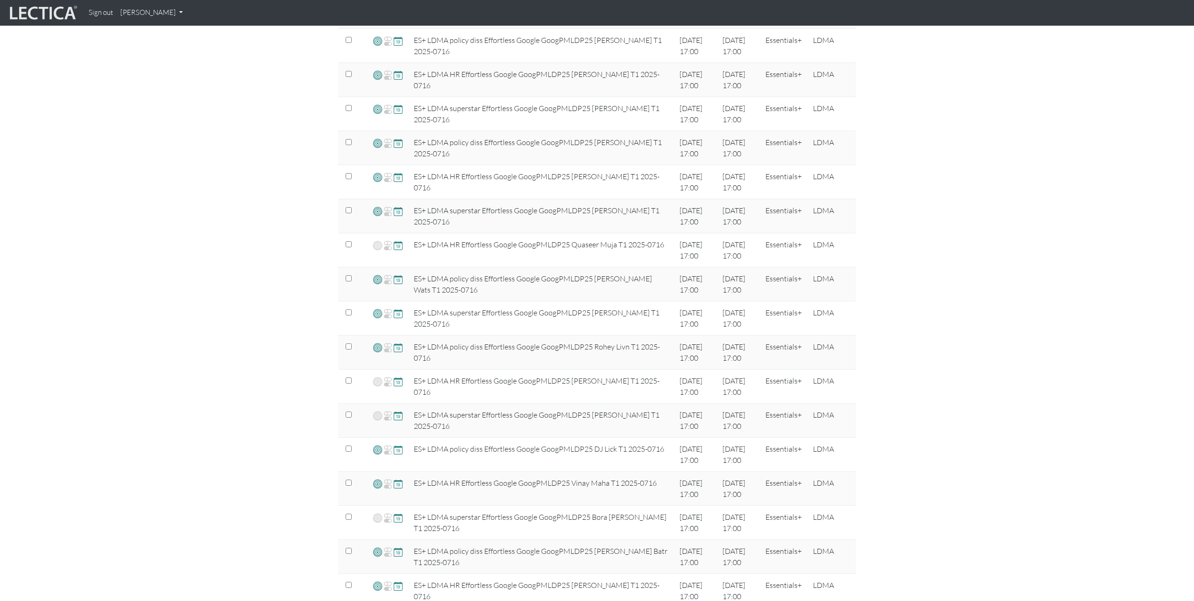
scroll to position [352, 0]
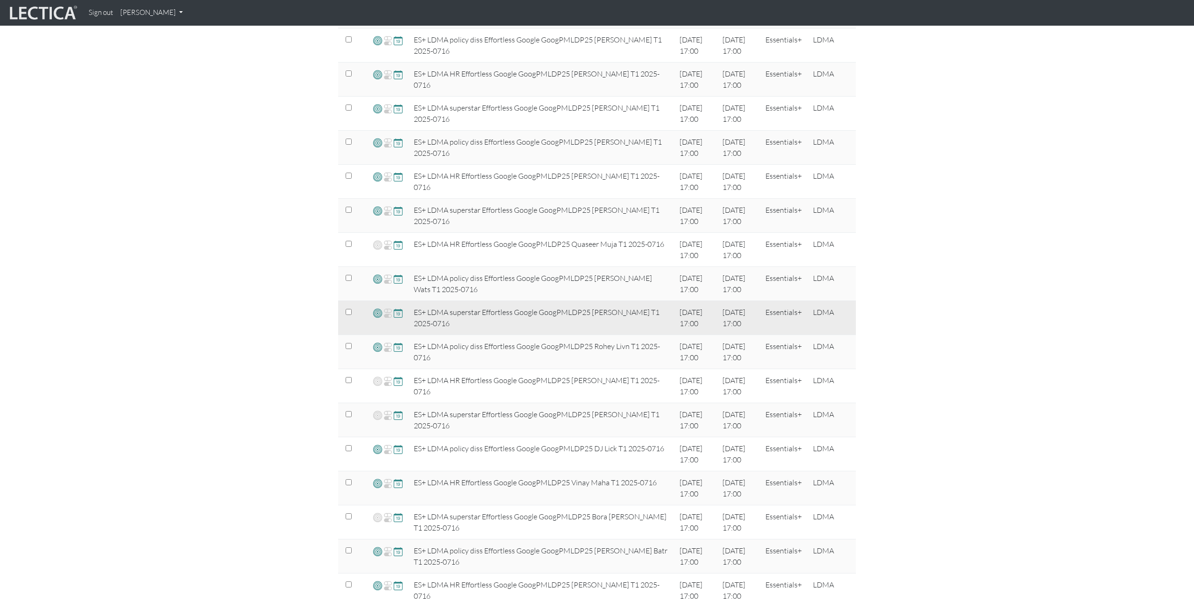
click at [377, 313] on span at bounding box center [377, 312] width 9 height 11
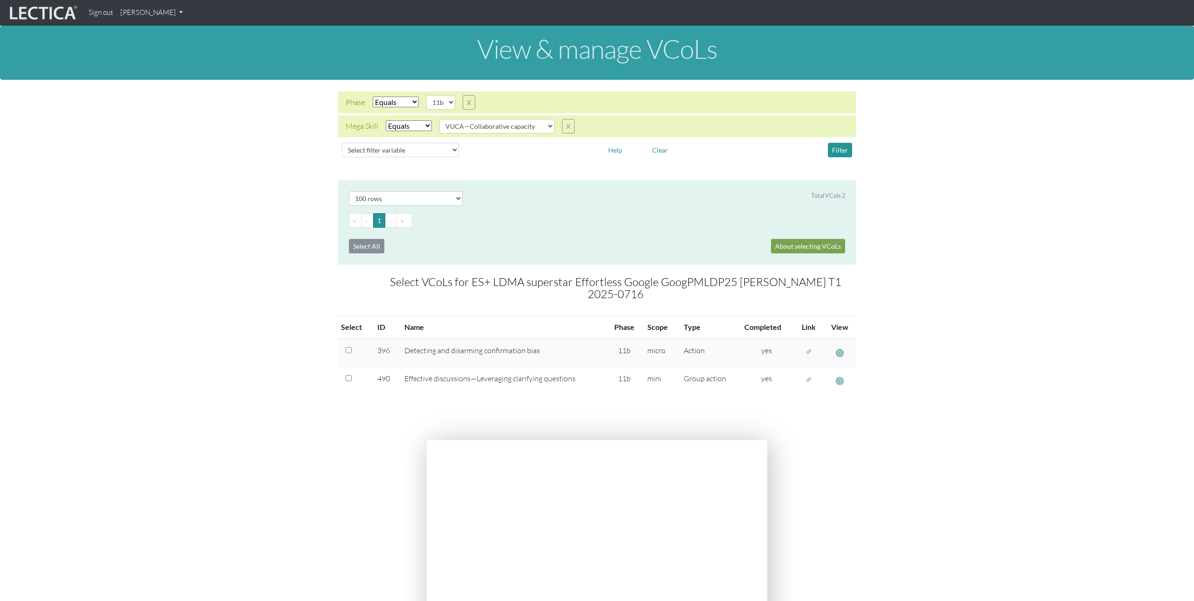
select select "100"
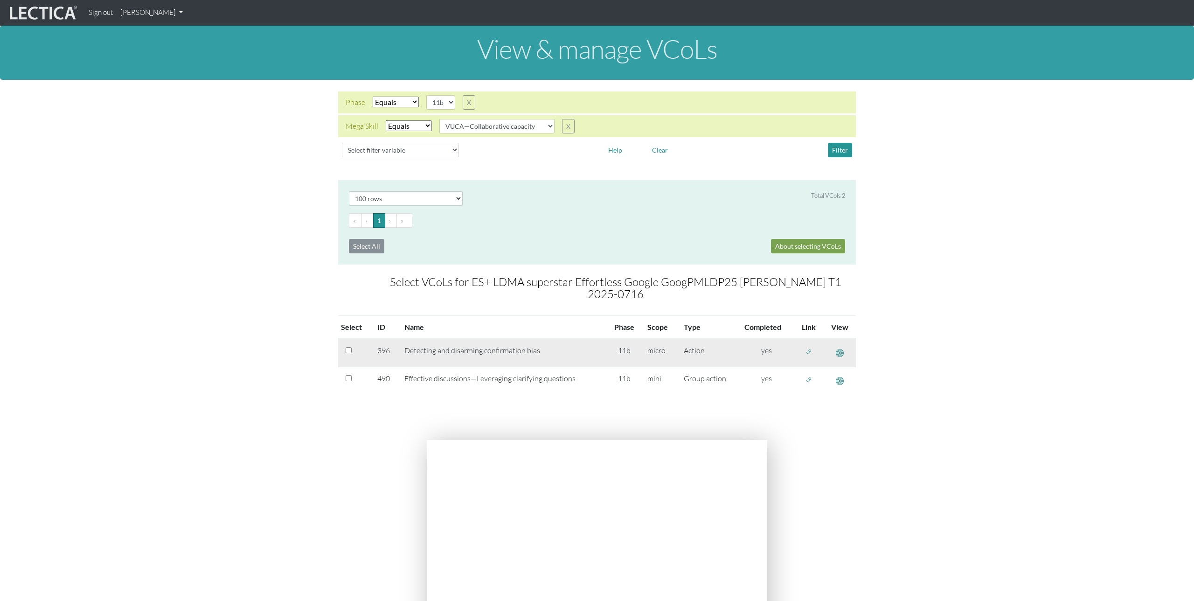
click at [806, 348] on span "button" at bounding box center [809, 352] width 7 height 8
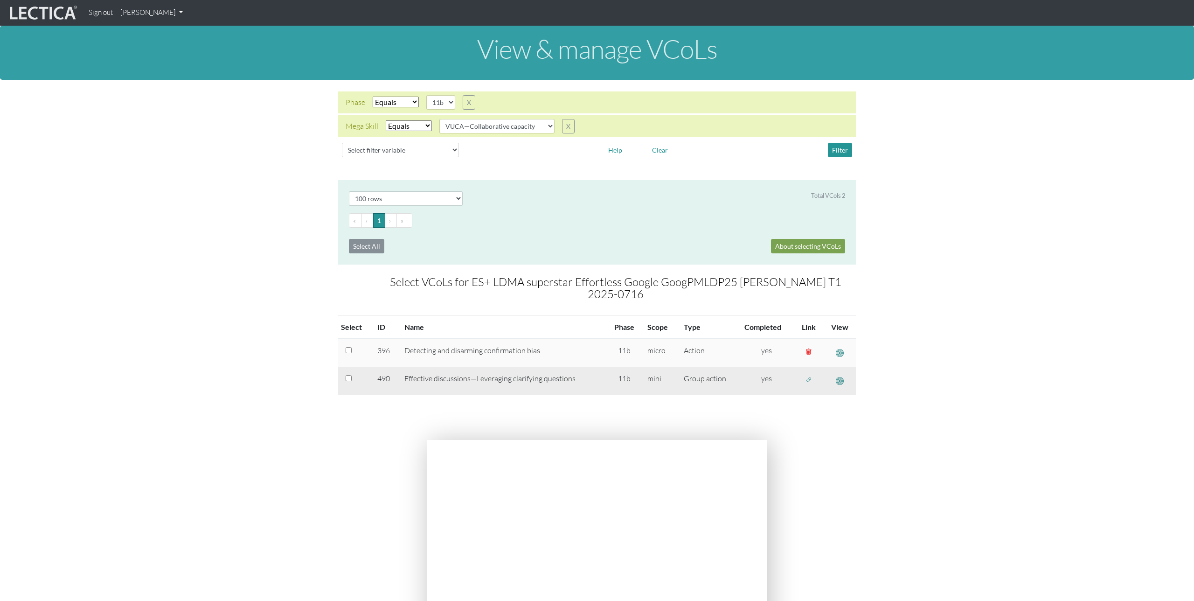
click at [810, 373] on button "button" at bounding box center [808, 380] width 15 height 14
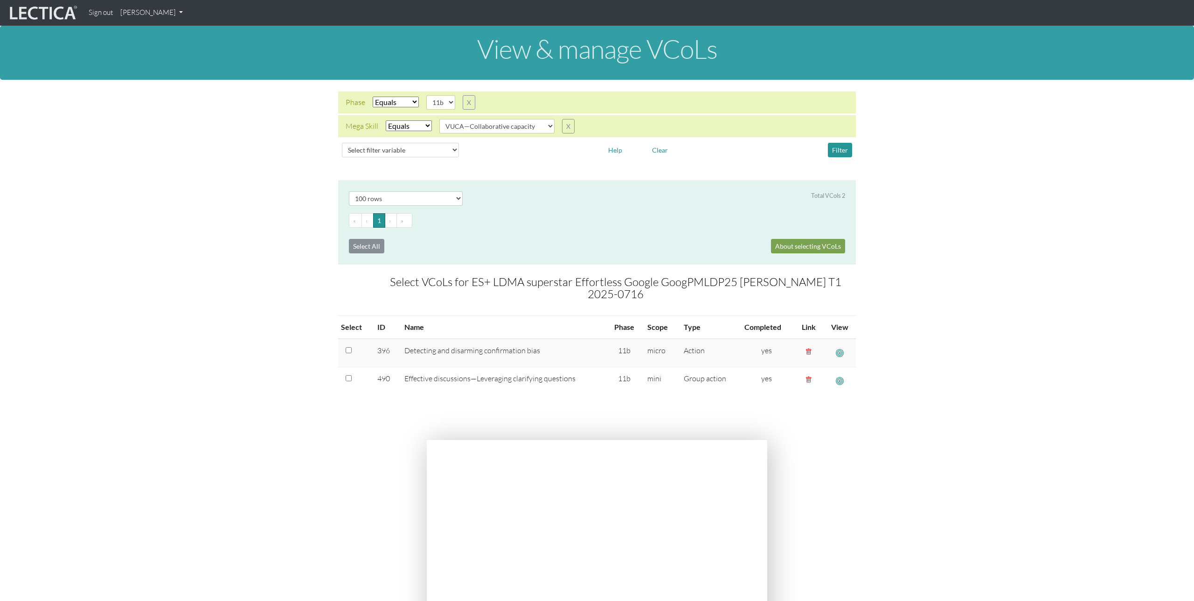
click at [149, 14] on link "[PERSON_NAME]" at bounding box center [152, 13] width 70 height 18
click at [155, 64] on link "Manage assignments" at bounding box center [163, 67] width 79 height 12
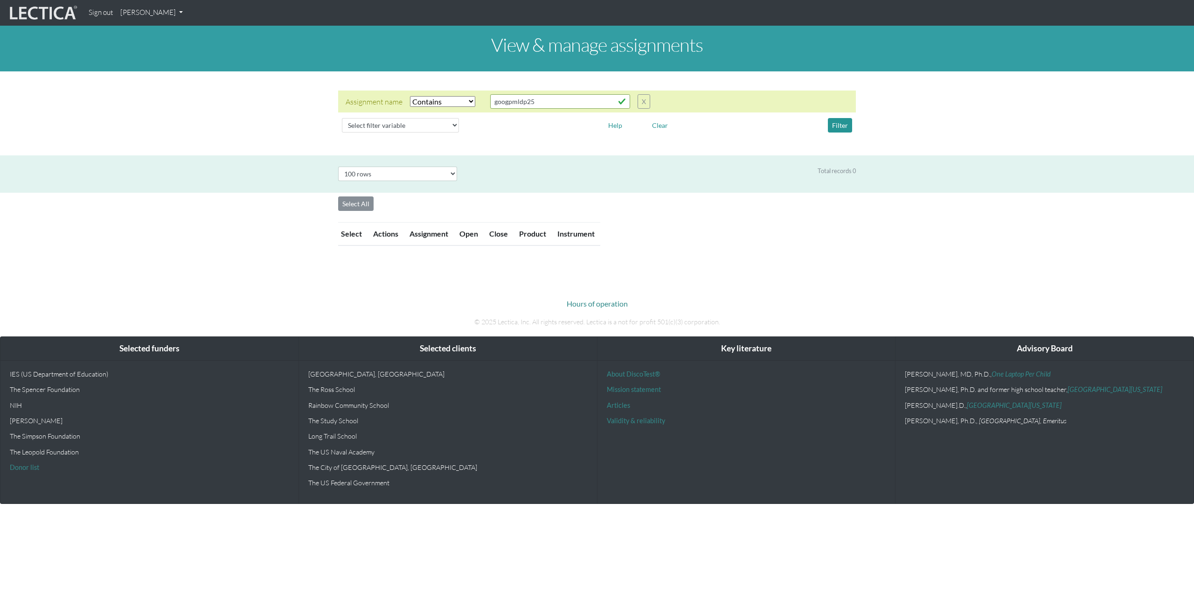
select select "icontains"
select select "100"
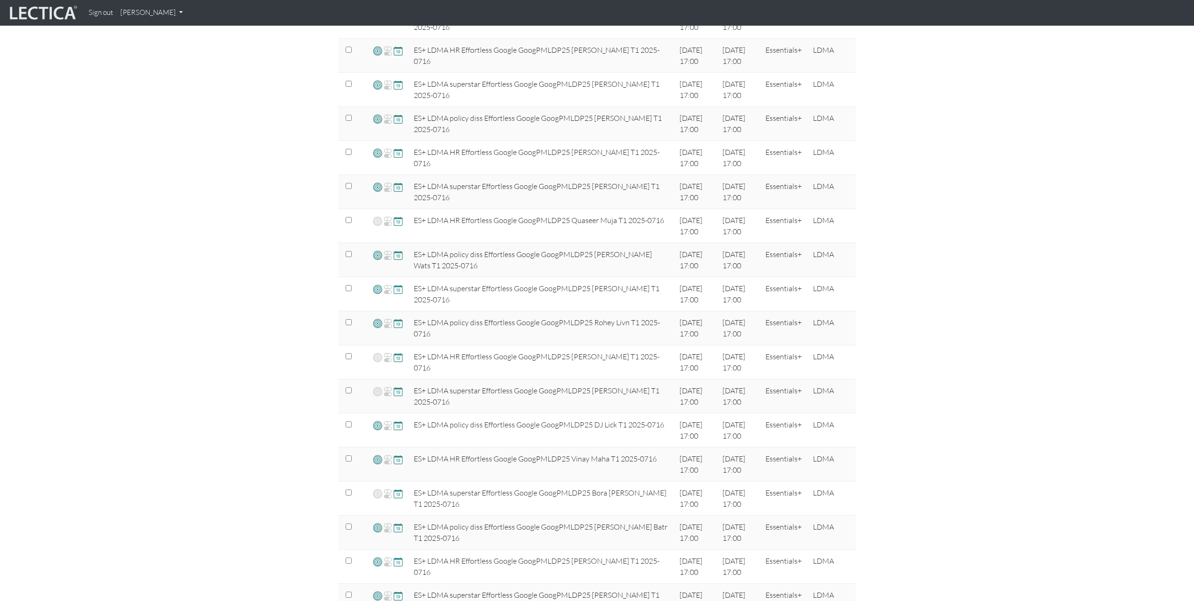
scroll to position [378, 0]
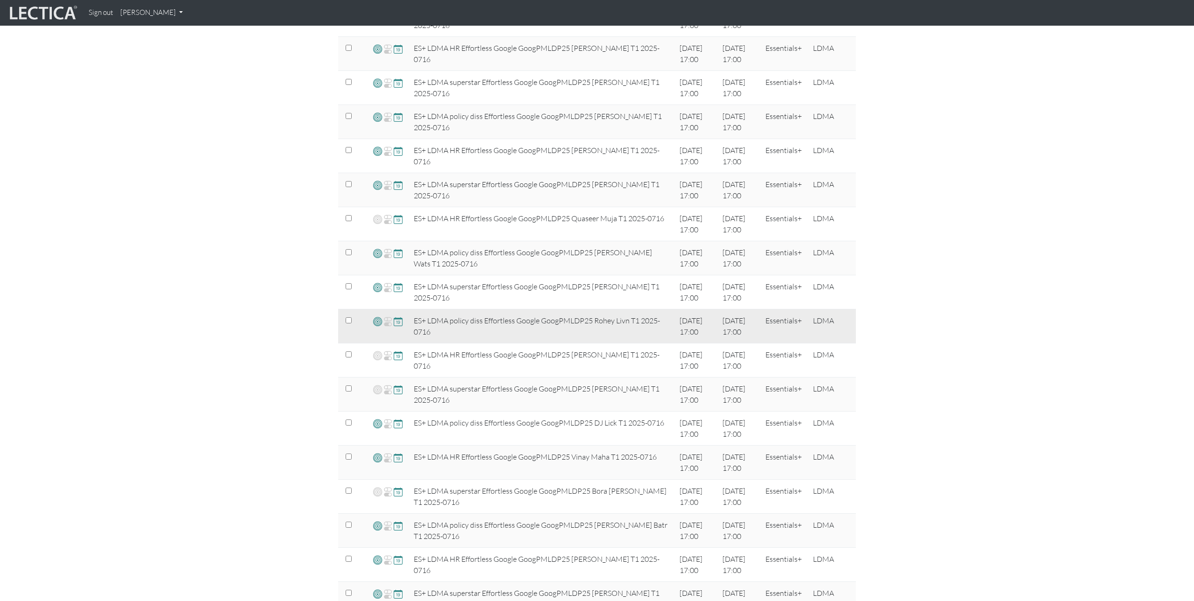
click at [377, 322] on span at bounding box center [377, 321] width 9 height 11
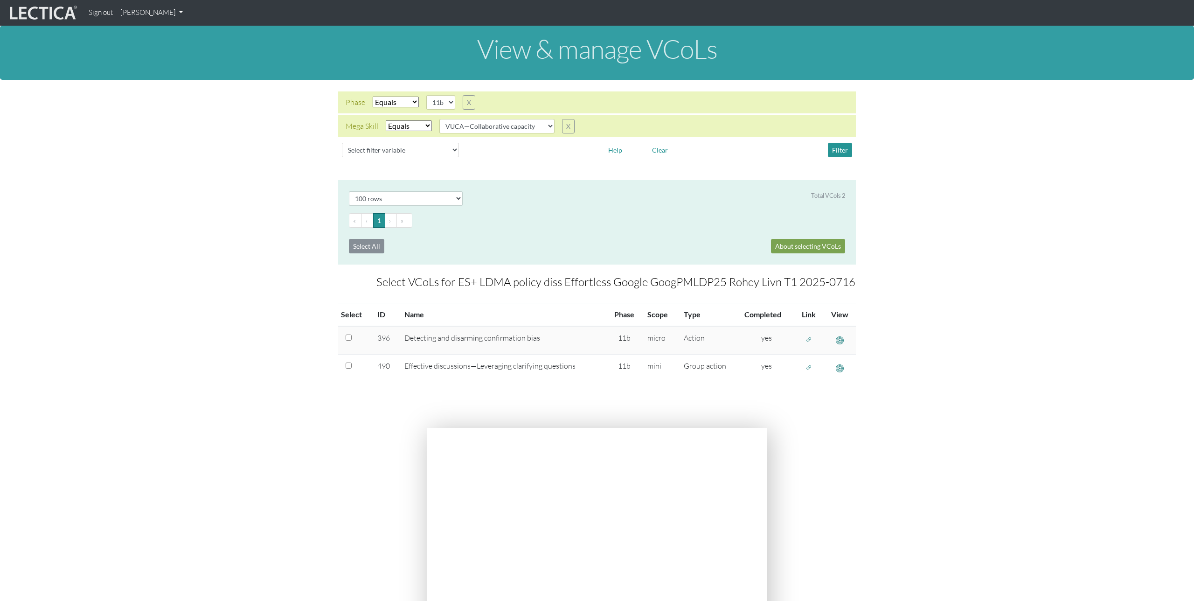
select select "100"
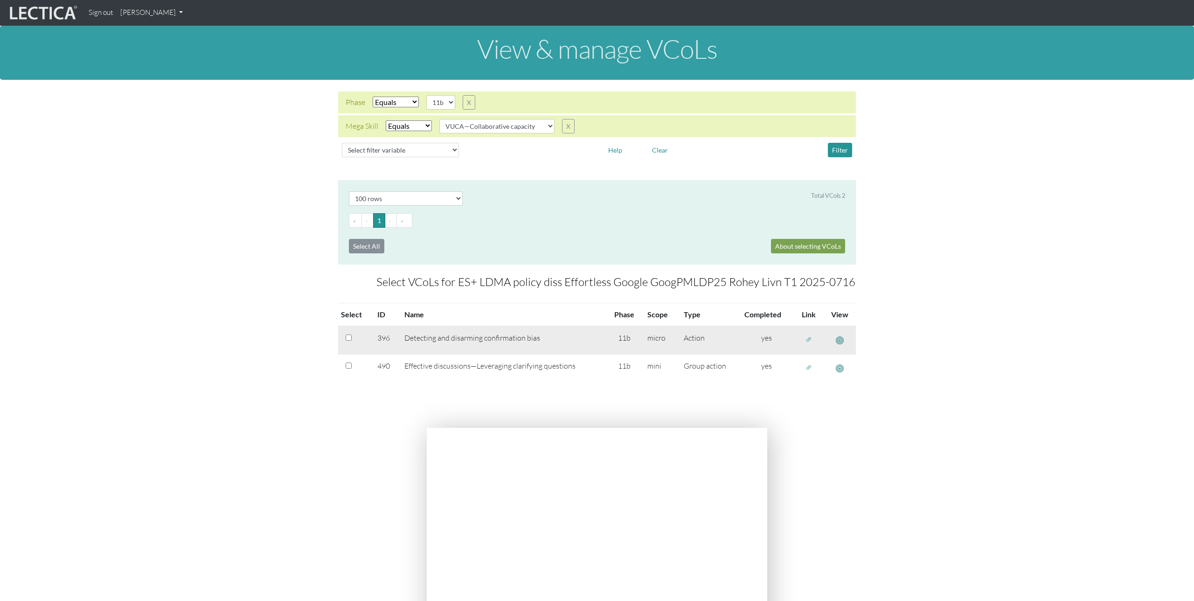
click at [806, 343] on span "button" at bounding box center [809, 339] width 7 height 8
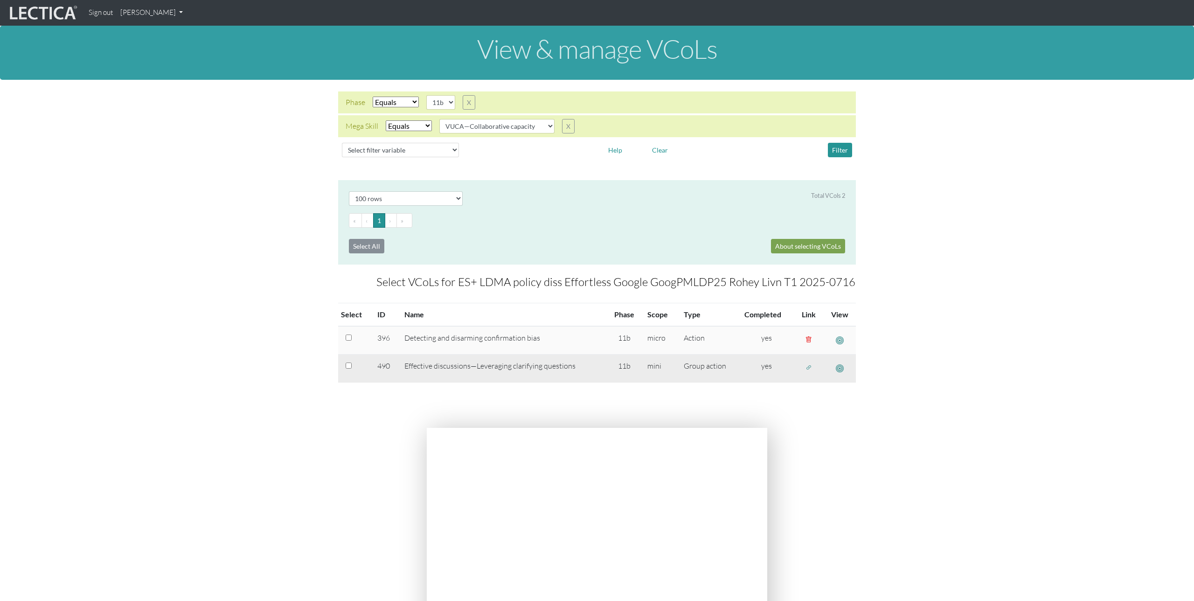
click at [812, 371] on button "button" at bounding box center [808, 367] width 15 height 14
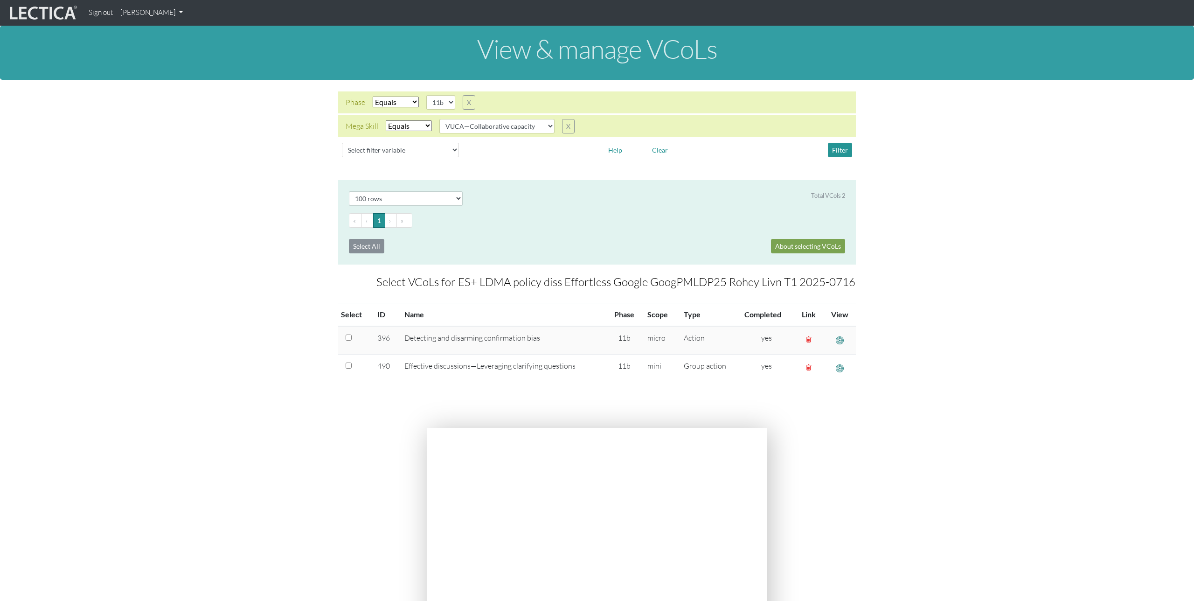
click at [148, 14] on link "[PERSON_NAME]" at bounding box center [152, 13] width 70 height 18
click at [153, 64] on link "Manage assignments" at bounding box center [163, 67] width 79 height 12
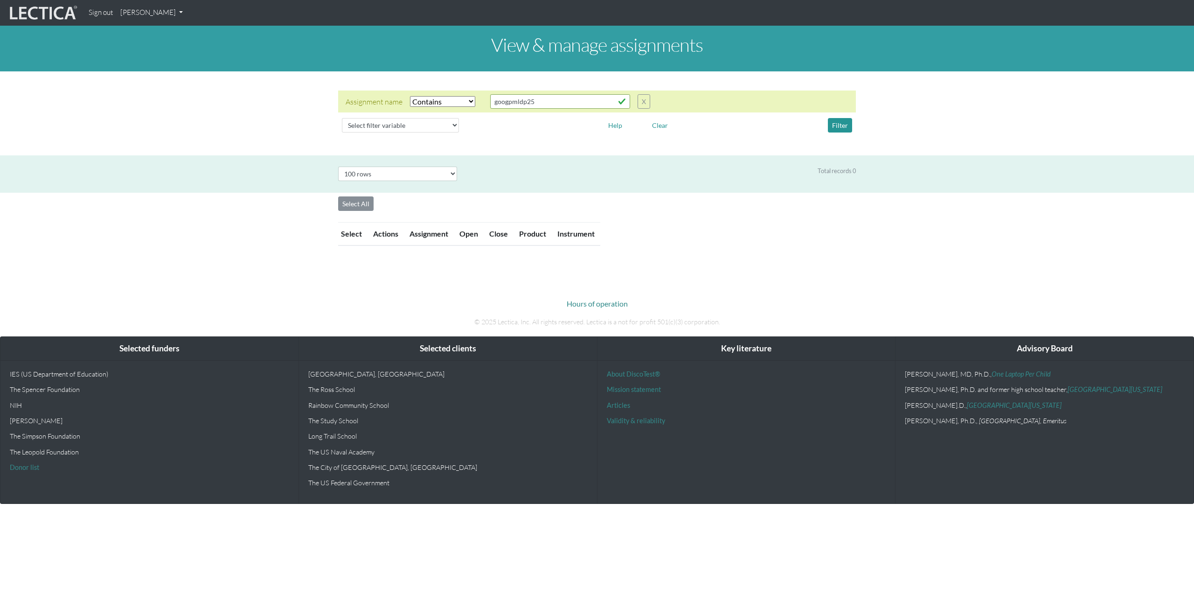
select select "icontains"
select select "100"
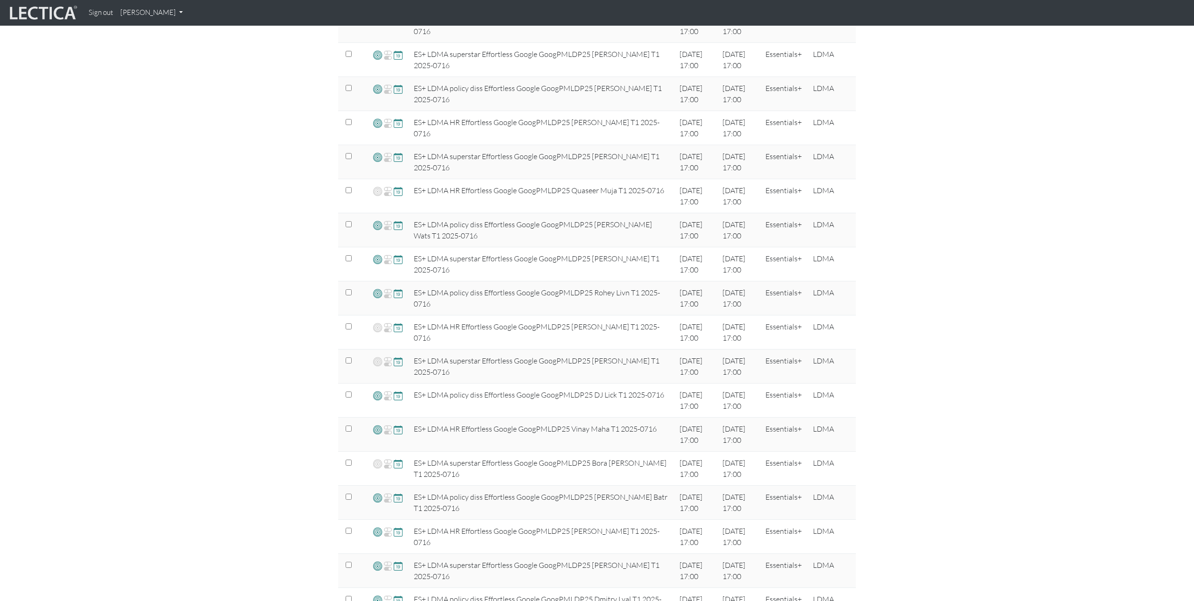
scroll to position [409, 0]
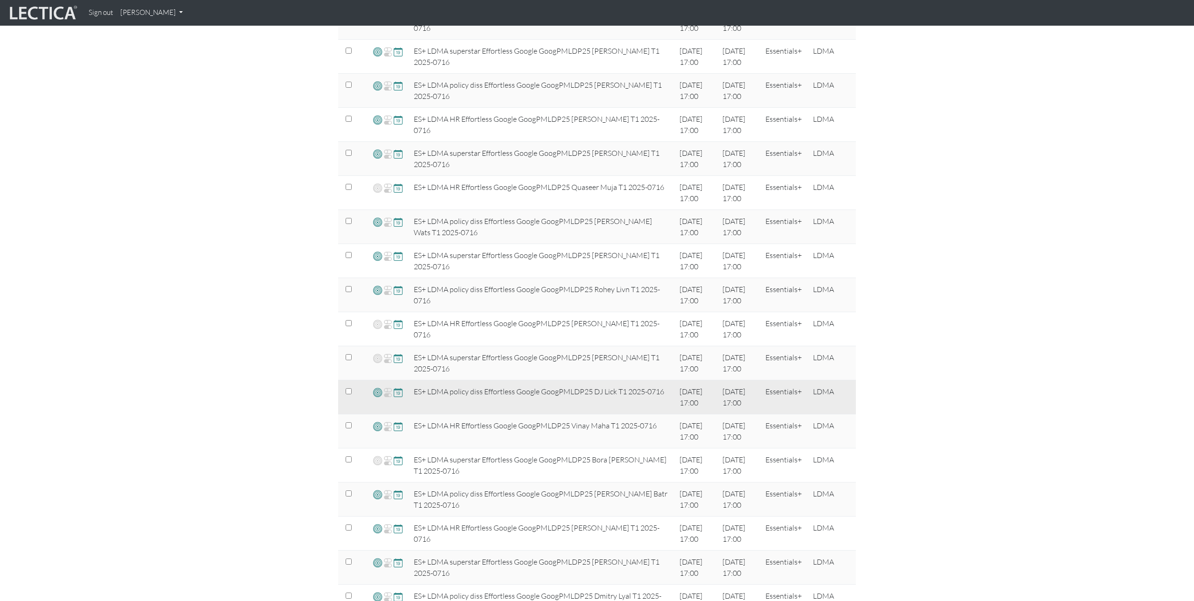
click at [376, 393] on span at bounding box center [377, 392] width 9 height 11
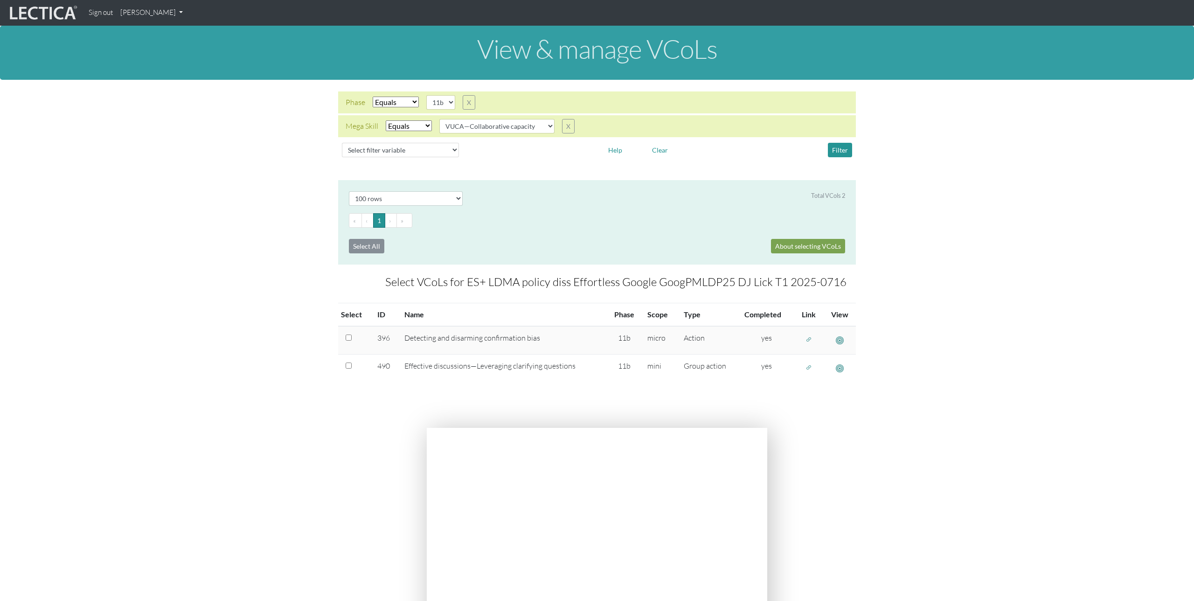
select select "100"
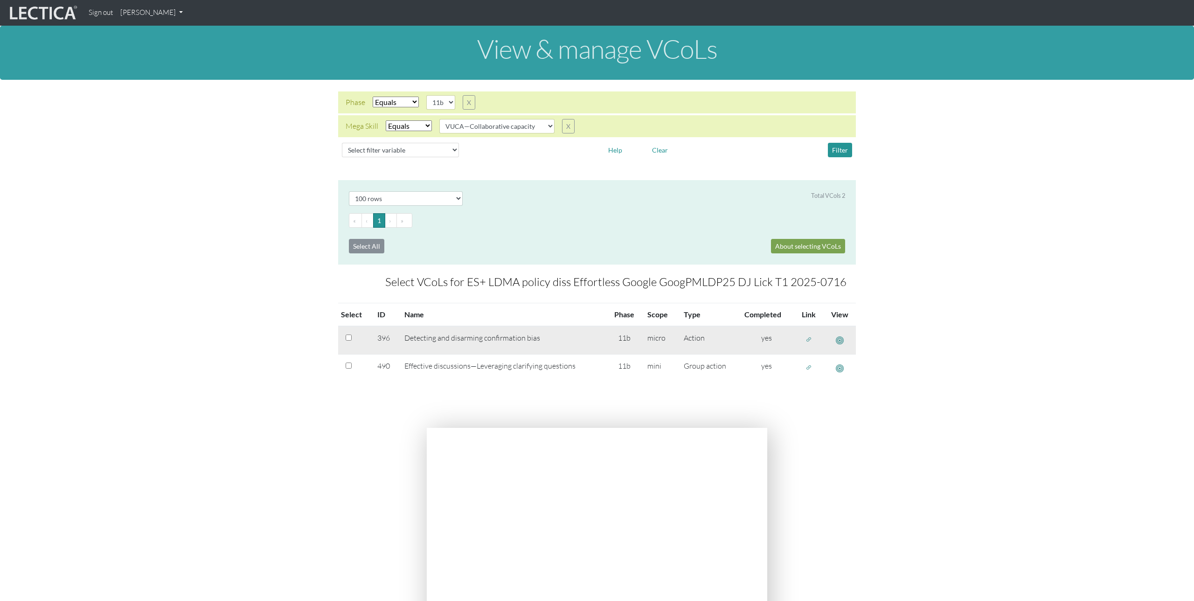
click at [808, 344] on button "button" at bounding box center [808, 339] width 15 height 14
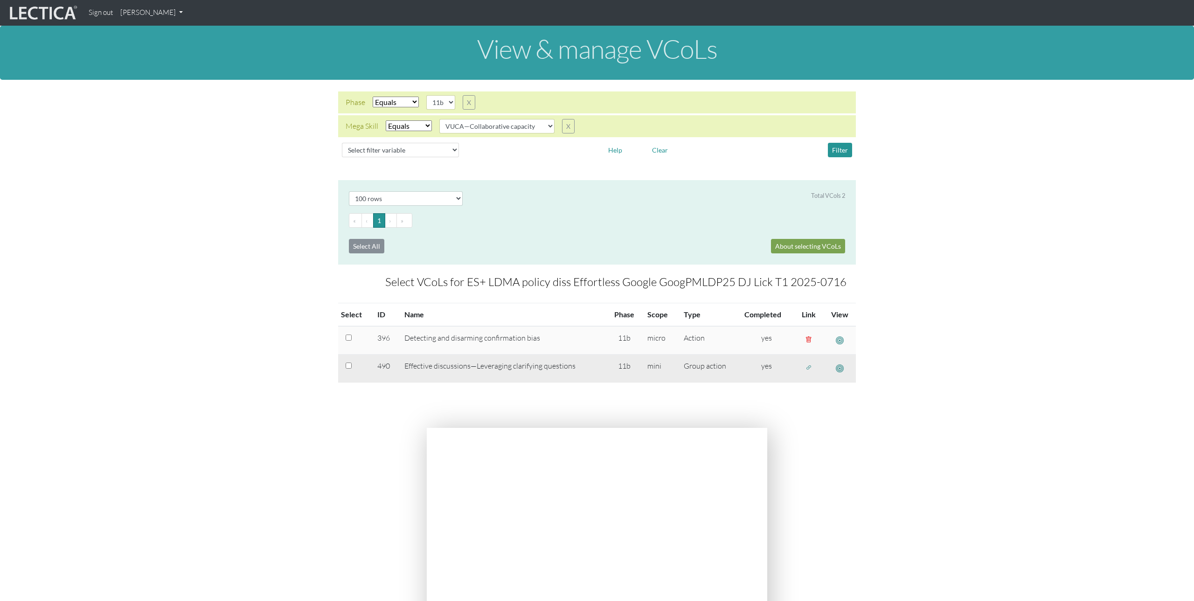
click at [810, 368] on span "button" at bounding box center [809, 367] width 7 height 8
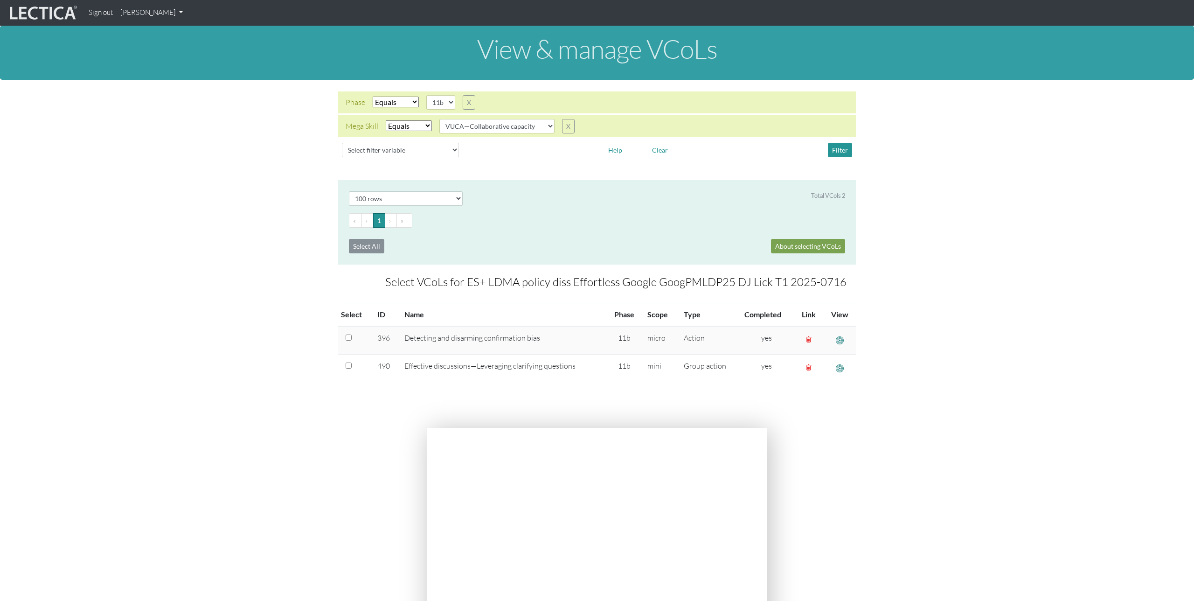
click at [171, 15] on link "[PERSON_NAME]" at bounding box center [152, 13] width 70 height 18
click at [168, 67] on link "Manage assignments" at bounding box center [163, 67] width 79 height 12
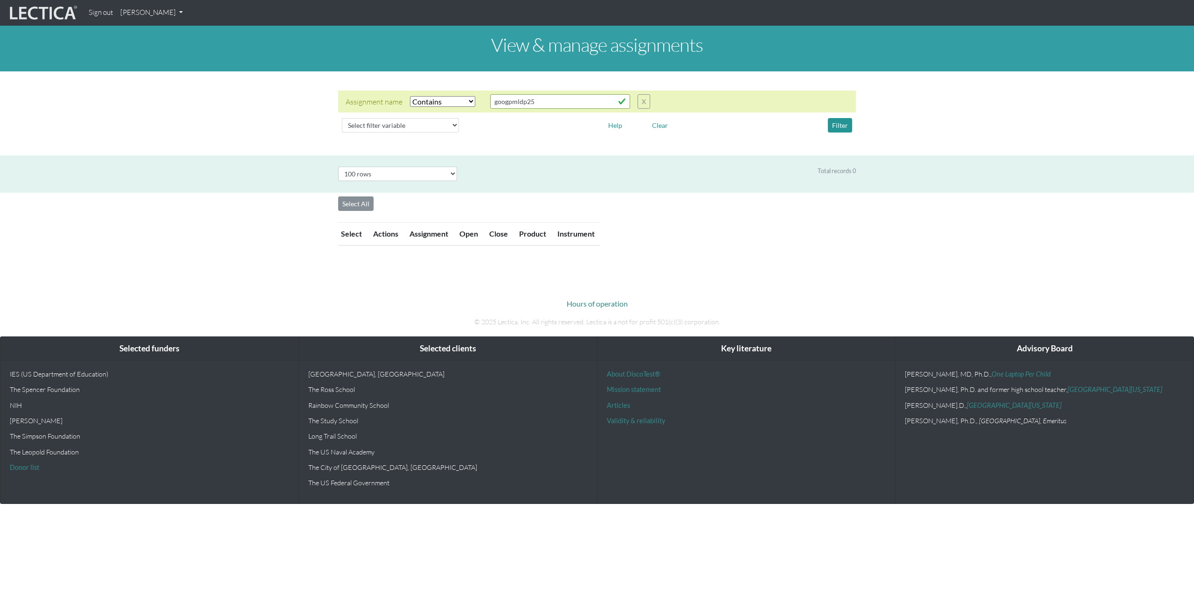
select select "icontains"
select select "100"
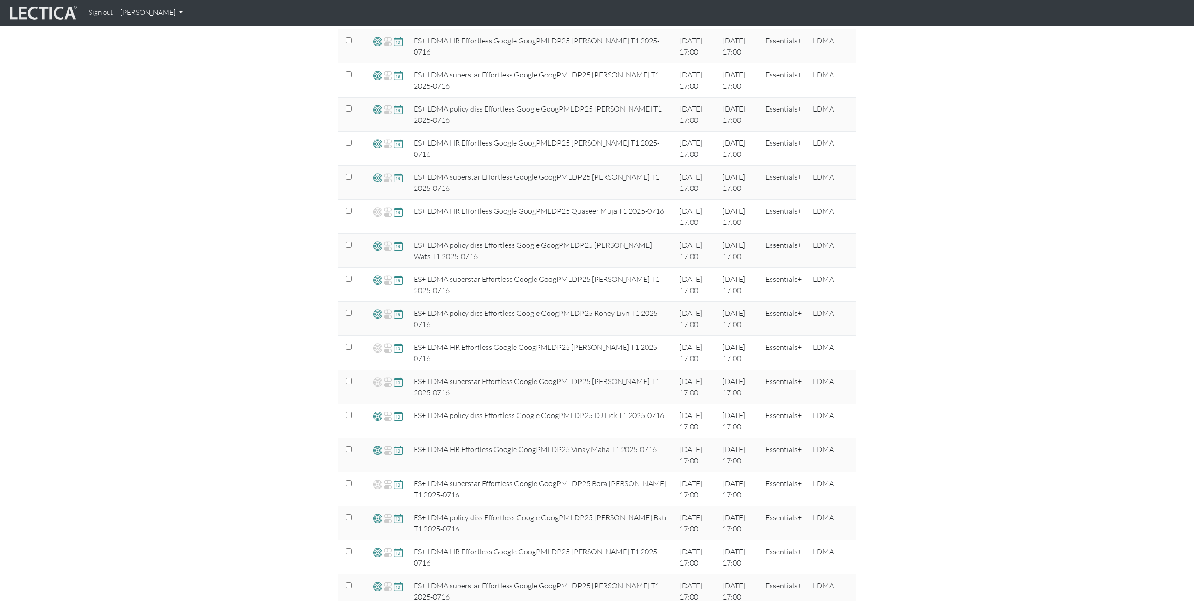
scroll to position [400, 0]
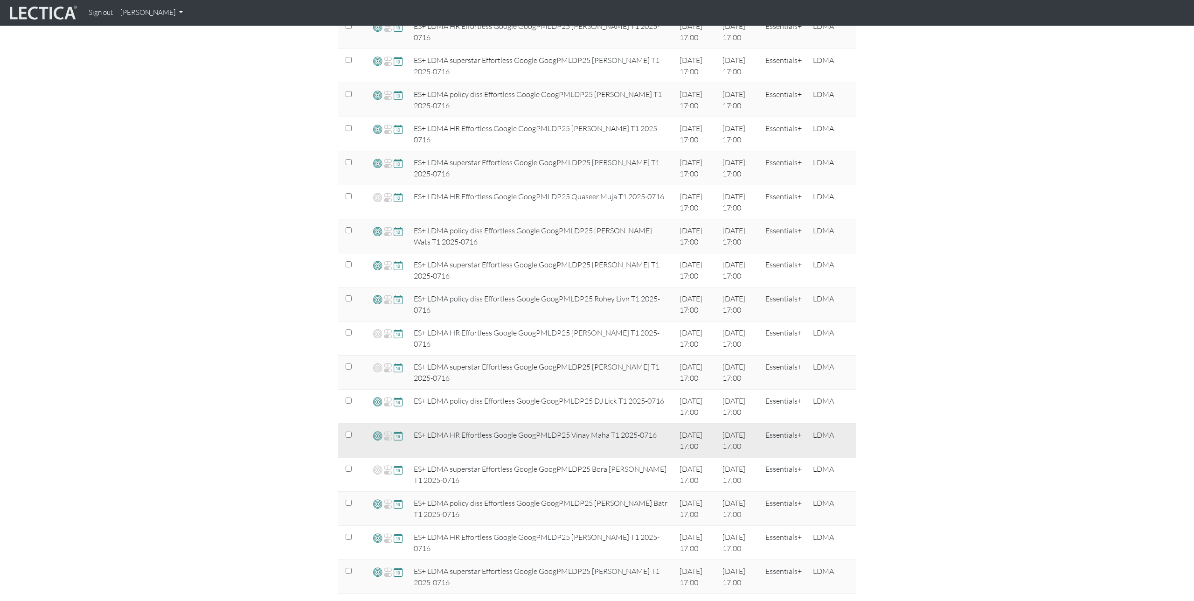
click at [383, 434] on div at bounding box center [387, 436] width 29 height 14
click at [376, 434] on span at bounding box center [377, 435] width 9 height 11
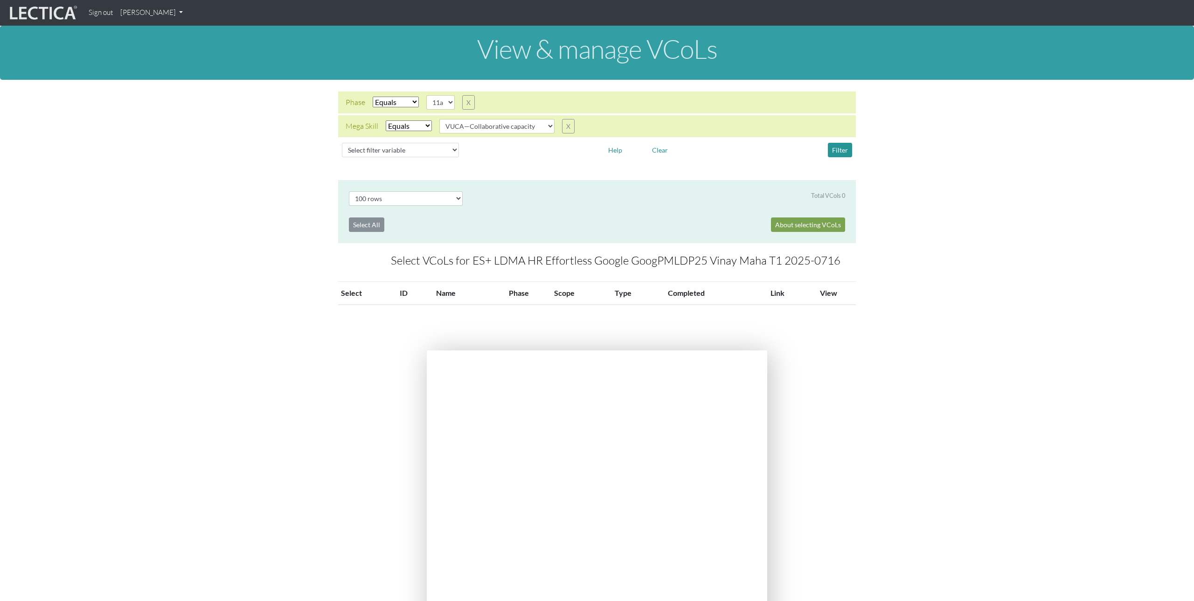
select select "100"
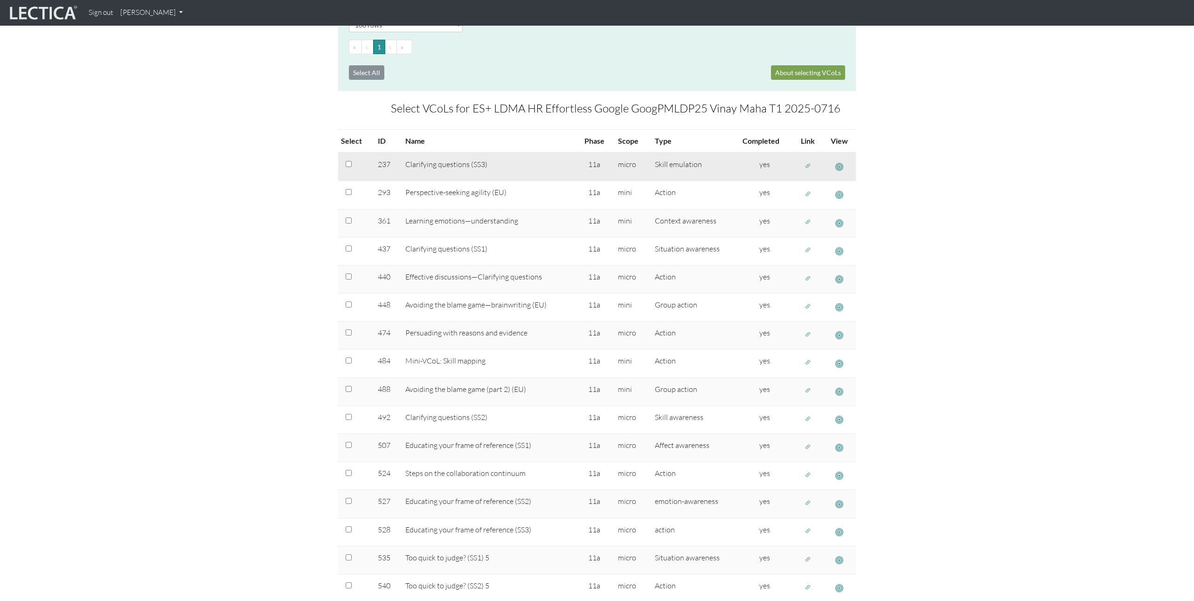
scroll to position [178, 0]
click at [809, 162] on span "button" at bounding box center [808, 162] width 7 height 8
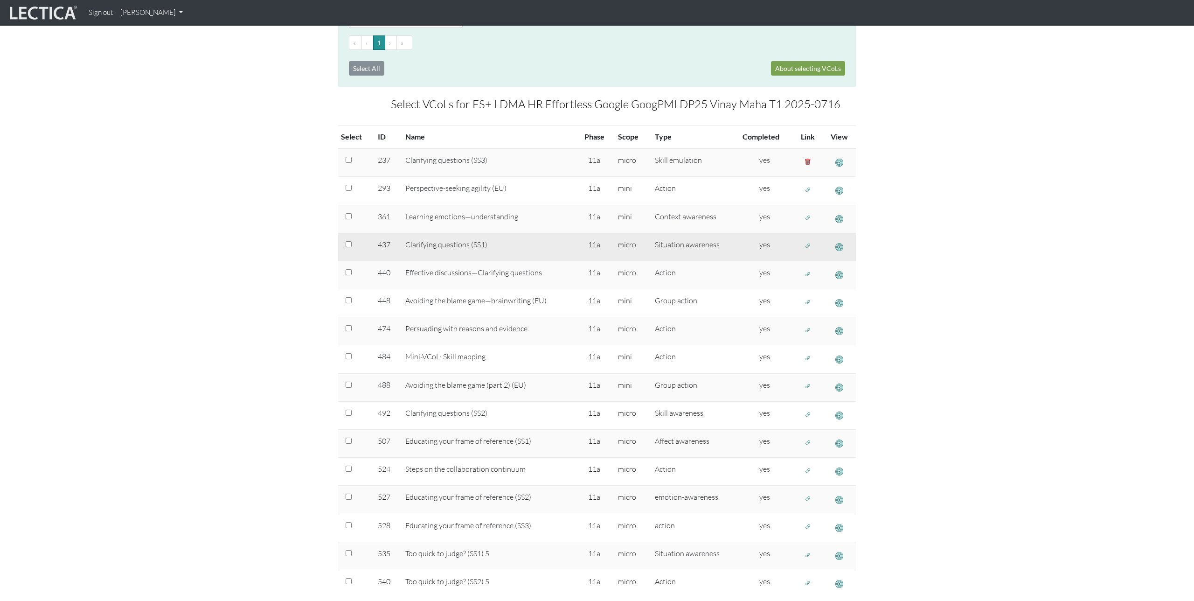
click at [809, 248] on span "button" at bounding box center [808, 246] width 7 height 8
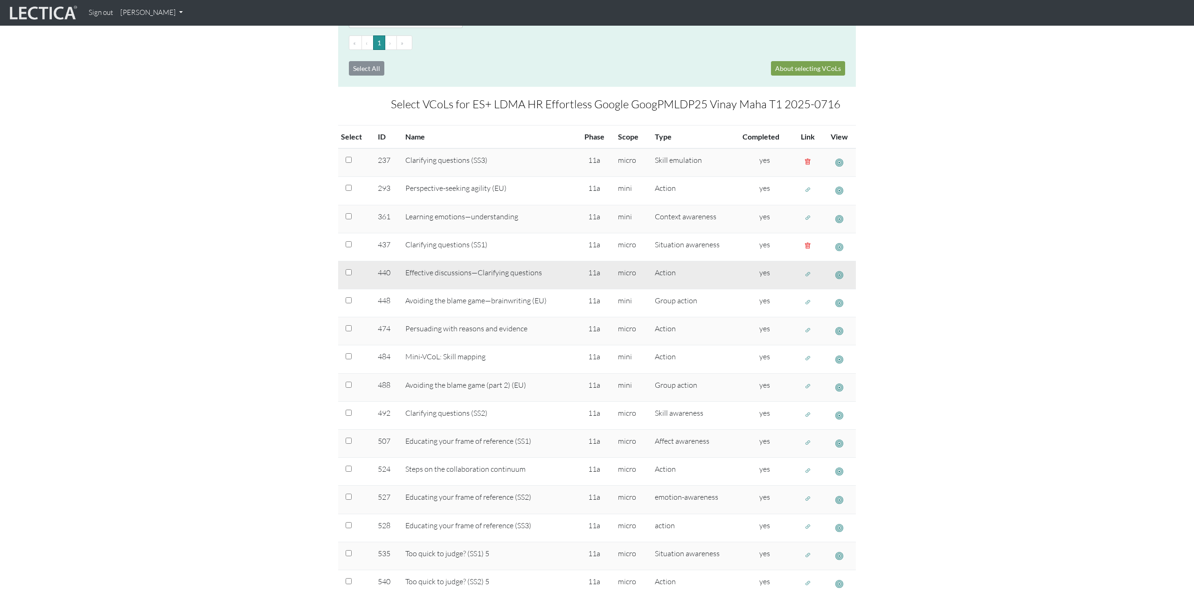
click at [809, 274] on span "button" at bounding box center [808, 274] width 7 height 8
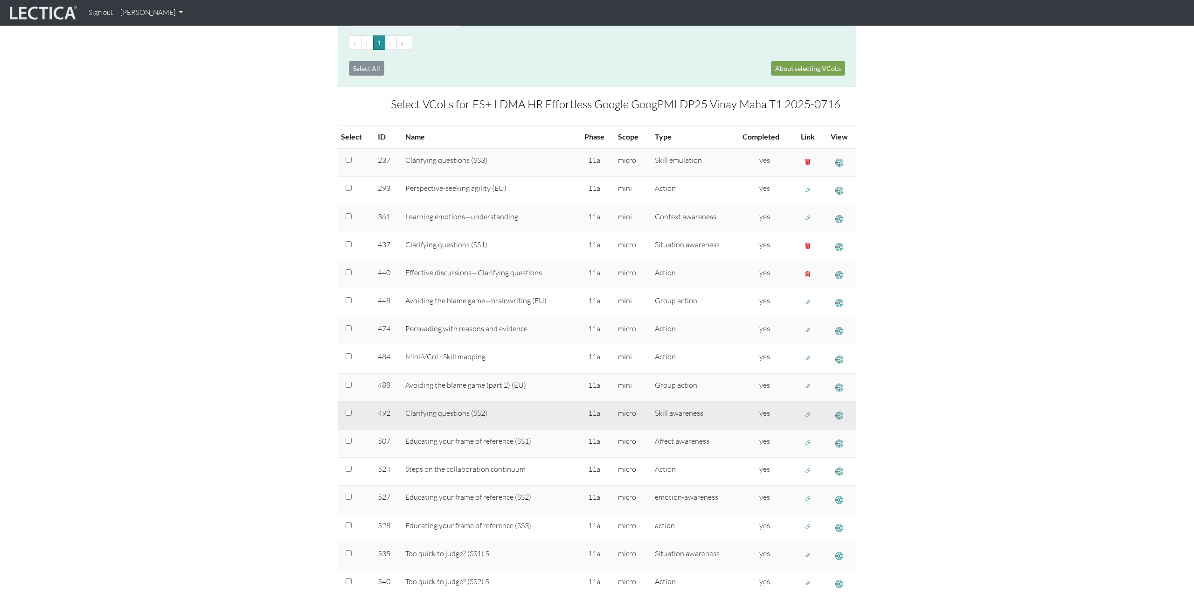
click at [806, 415] on span "button" at bounding box center [808, 415] width 7 height 8
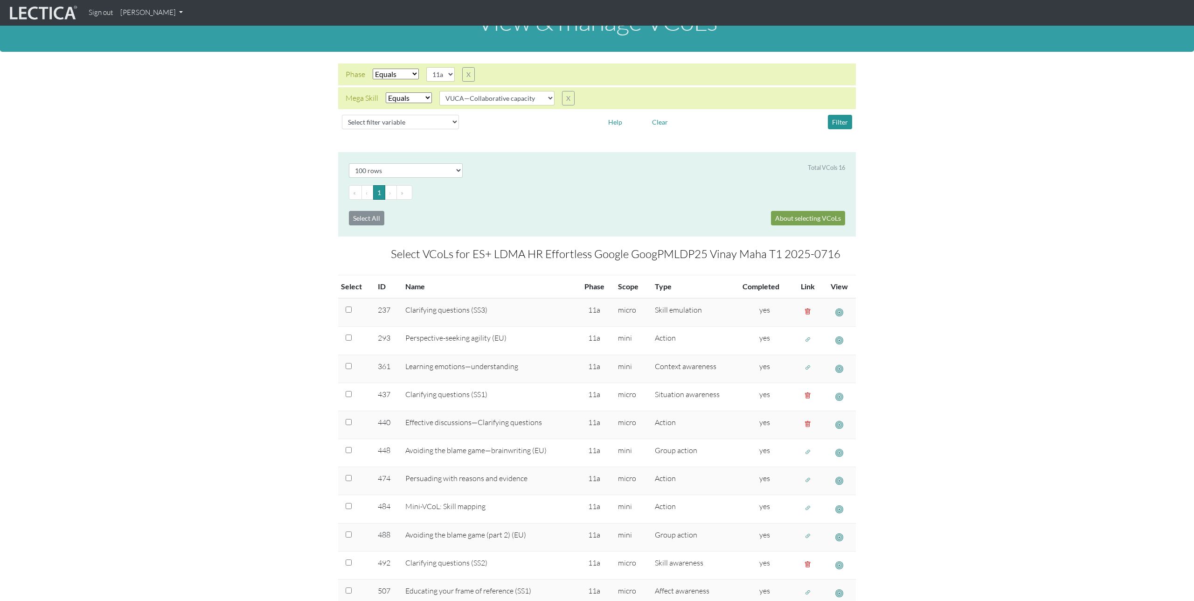
scroll to position [0, 0]
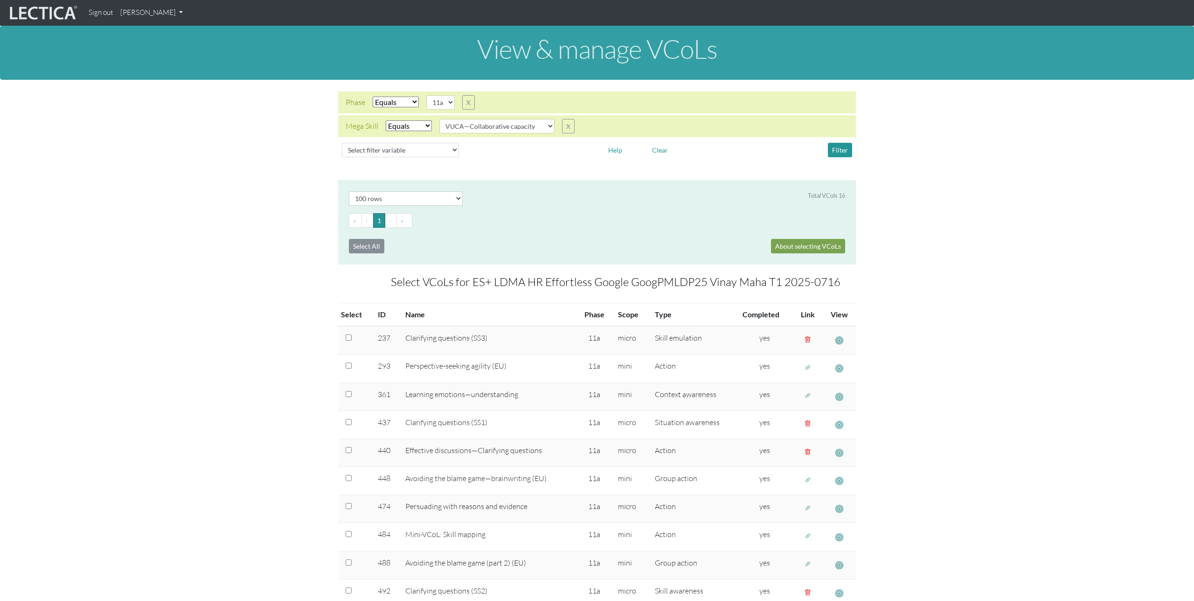
click at [174, 10] on link "[PERSON_NAME]" at bounding box center [152, 13] width 70 height 18
click at [170, 67] on link "Manage assignments" at bounding box center [163, 67] width 79 height 12
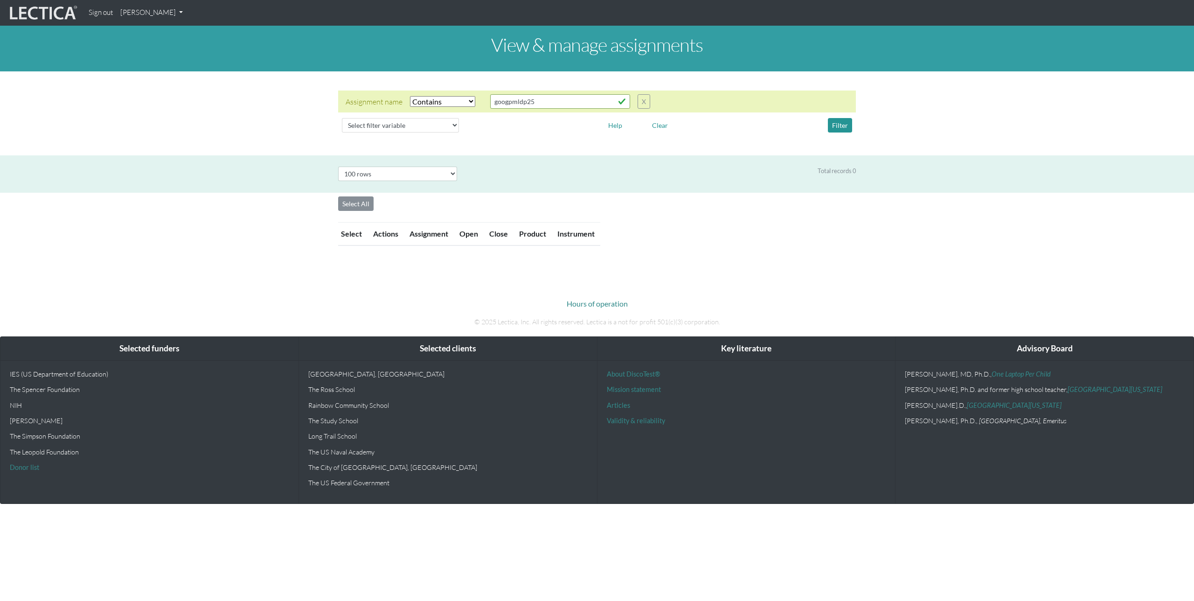
select select "icontains"
select select "100"
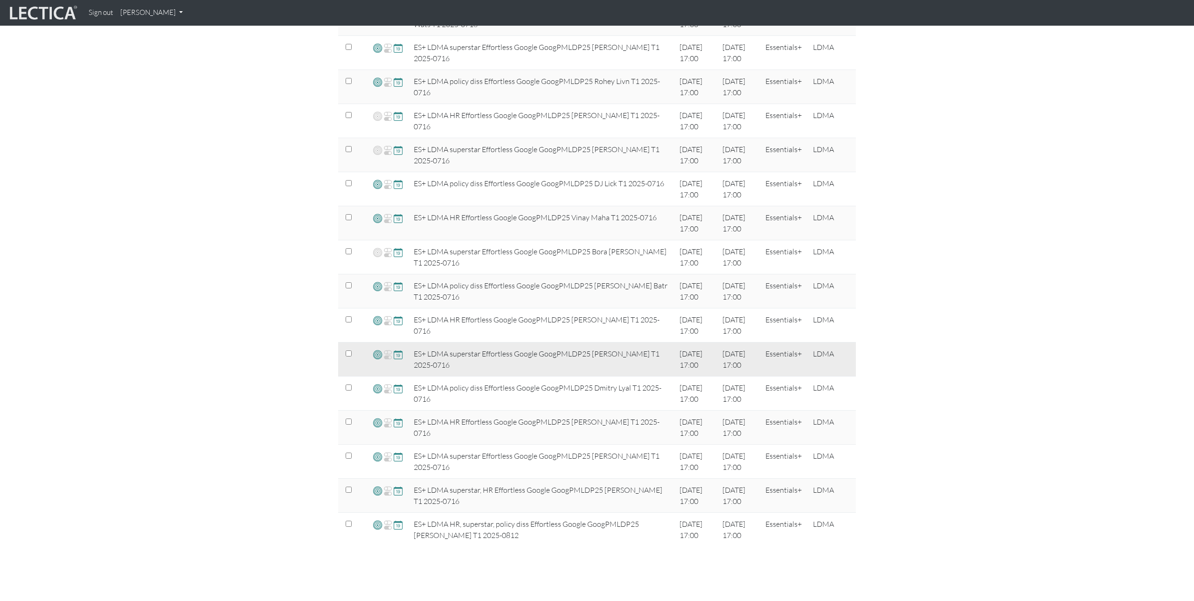
scroll to position [642, 0]
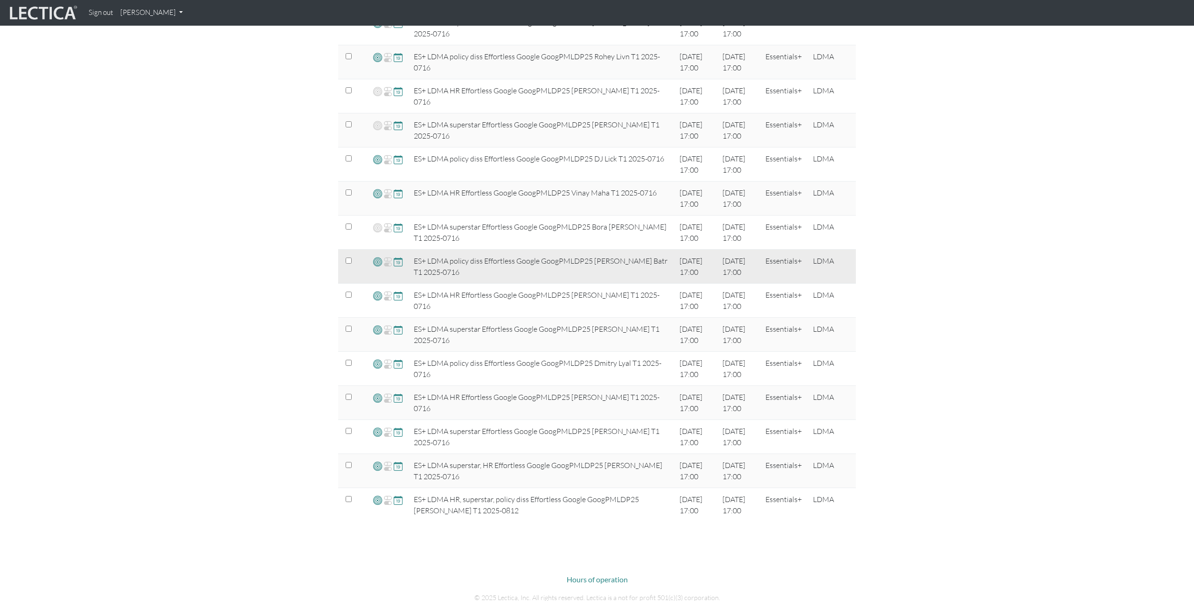
click at [377, 263] on span at bounding box center [377, 261] width 9 height 11
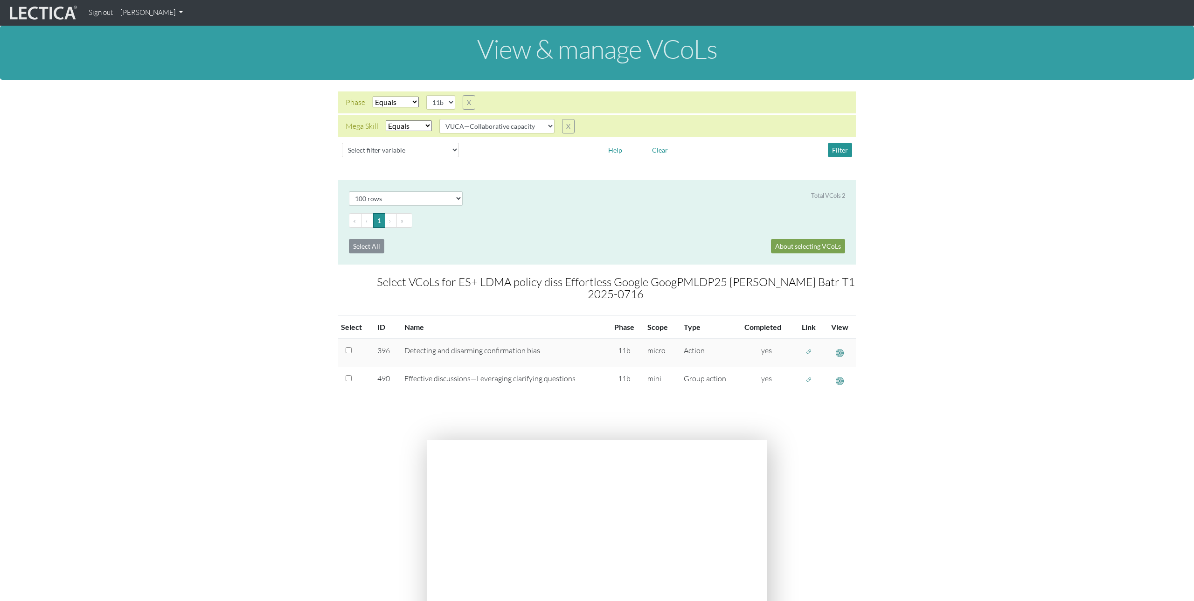
select select "100"
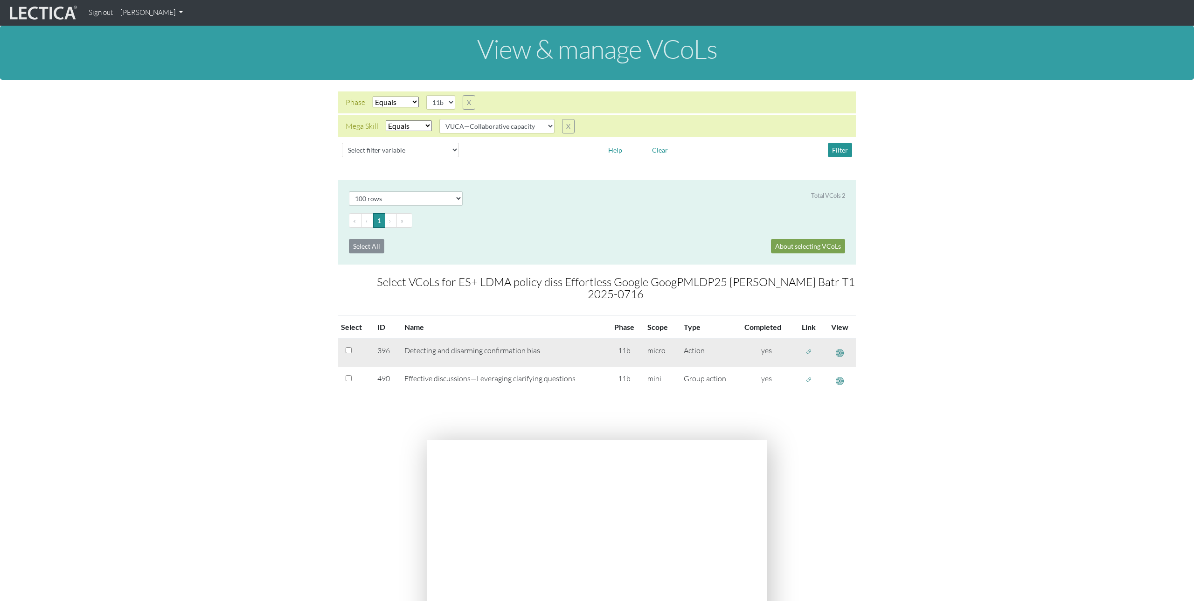
click at [811, 348] on span "button" at bounding box center [809, 352] width 7 height 8
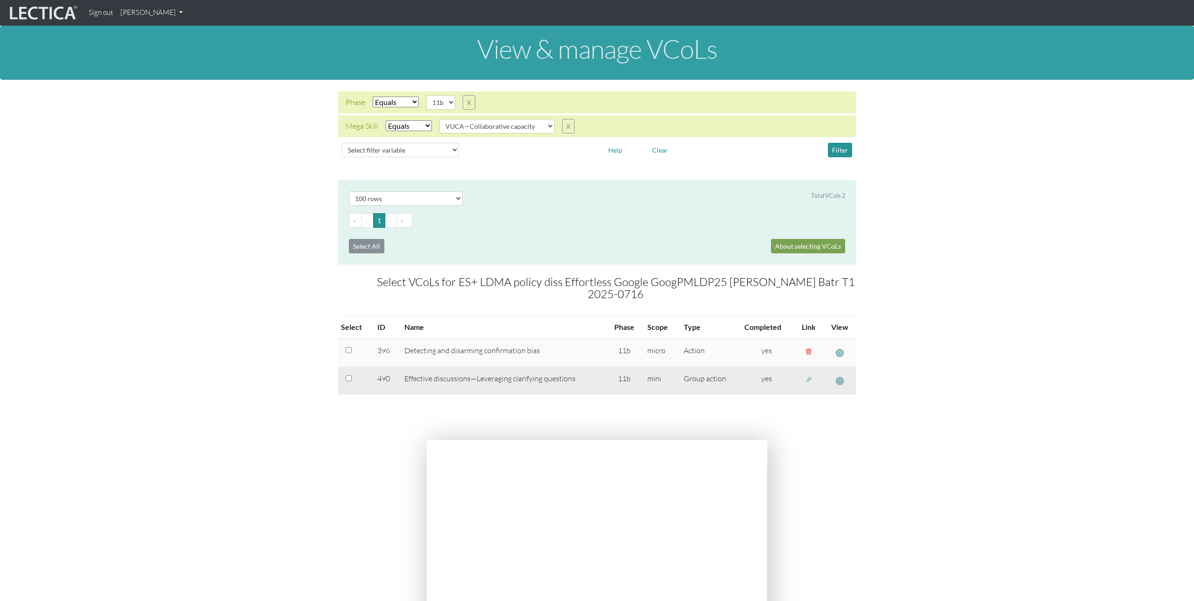
click at [807, 376] on span "button" at bounding box center [809, 380] width 7 height 8
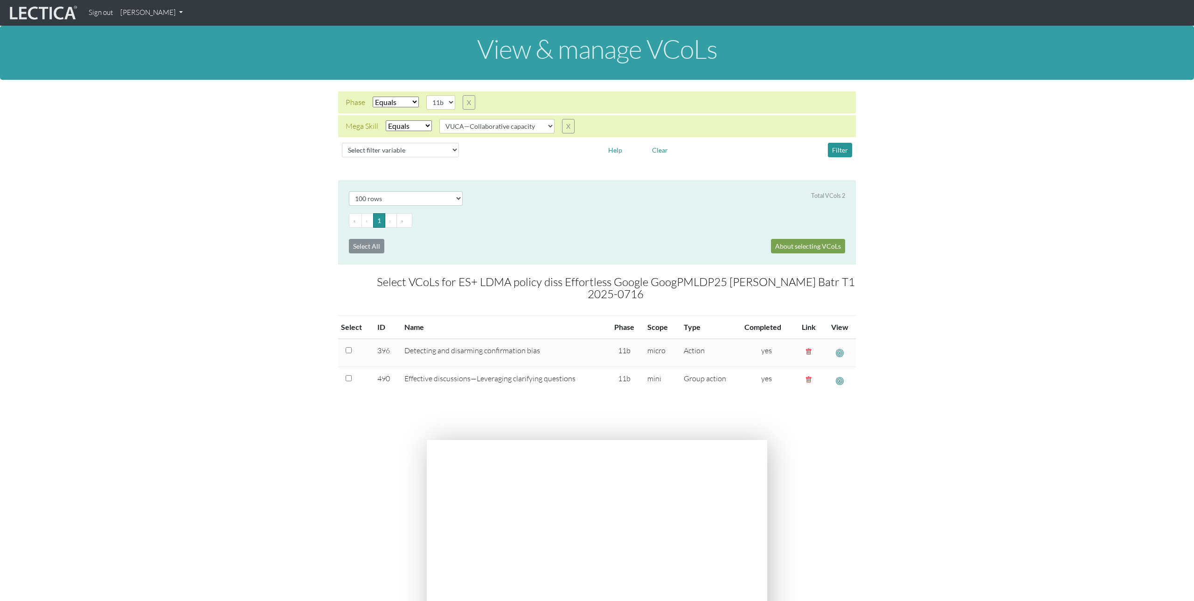
click at [157, 10] on link "[PERSON_NAME]" at bounding box center [152, 13] width 70 height 18
click at [166, 65] on link "Manage assignments" at bounding box center [163, 67] width 79 height 12
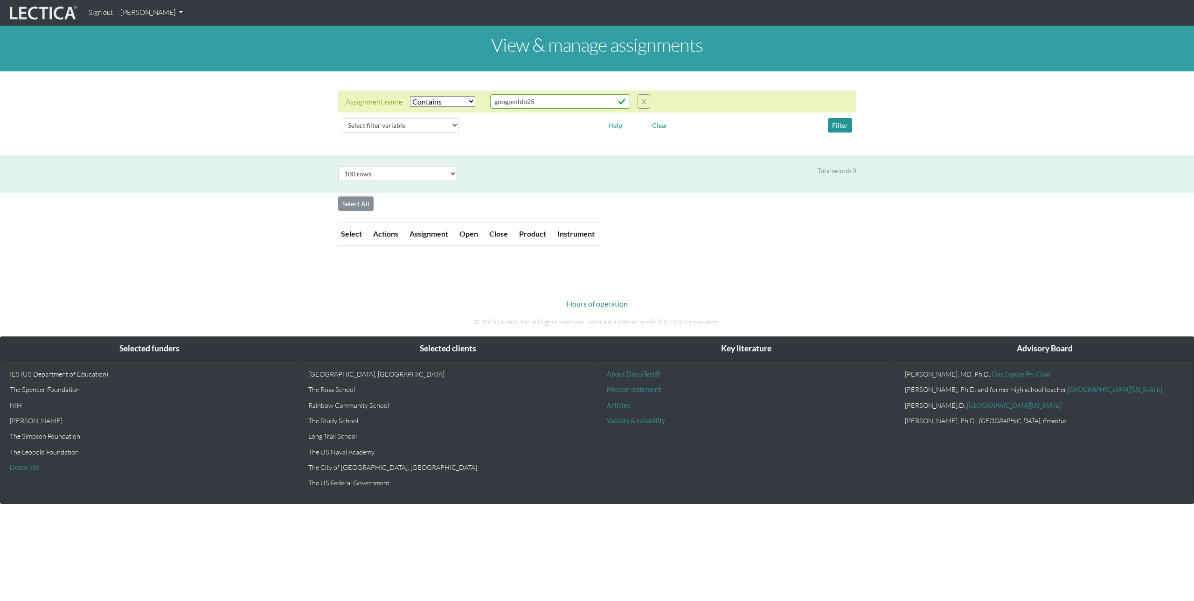
select select "icontains"
select select "100"
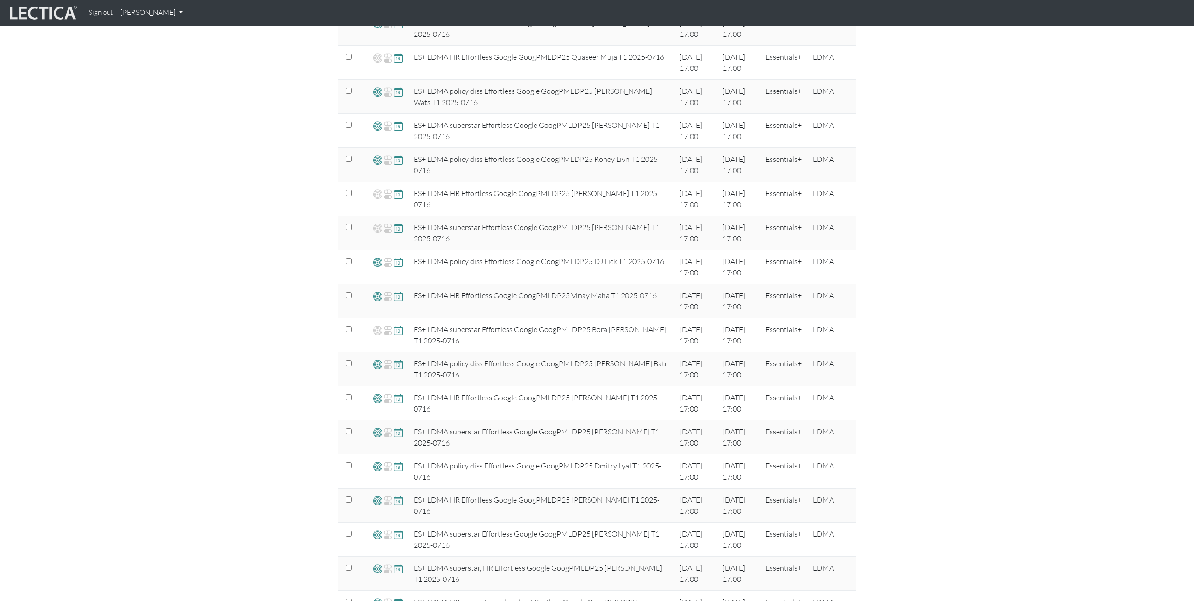
scroll to position [540, 0]
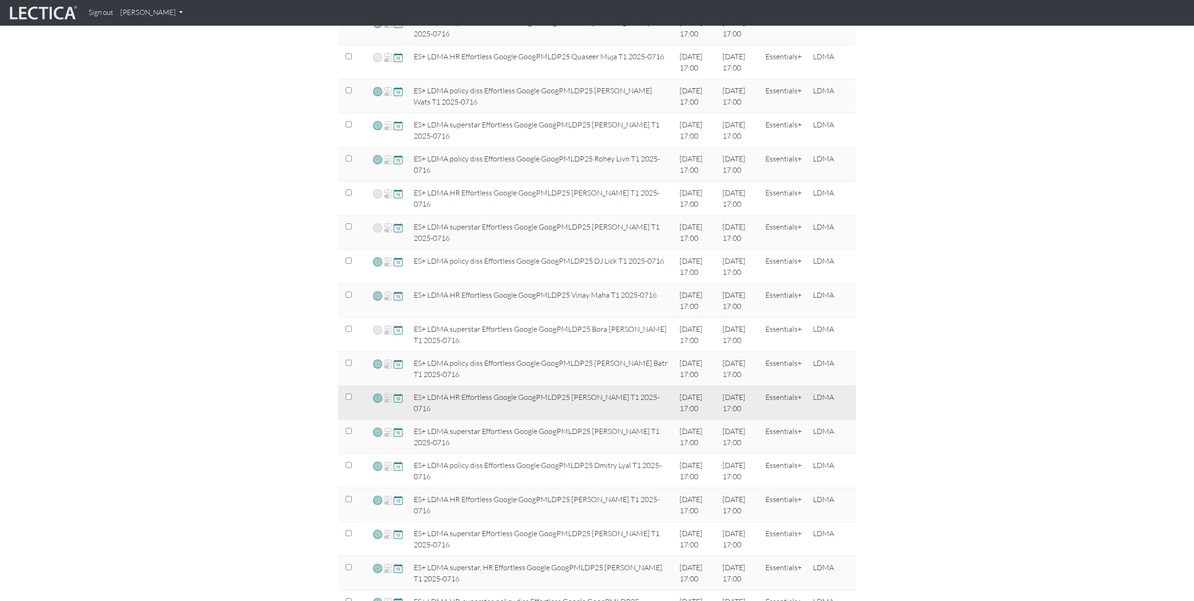
click at [378, 398] on span at bounding box center [377, 397] width 9 height 11
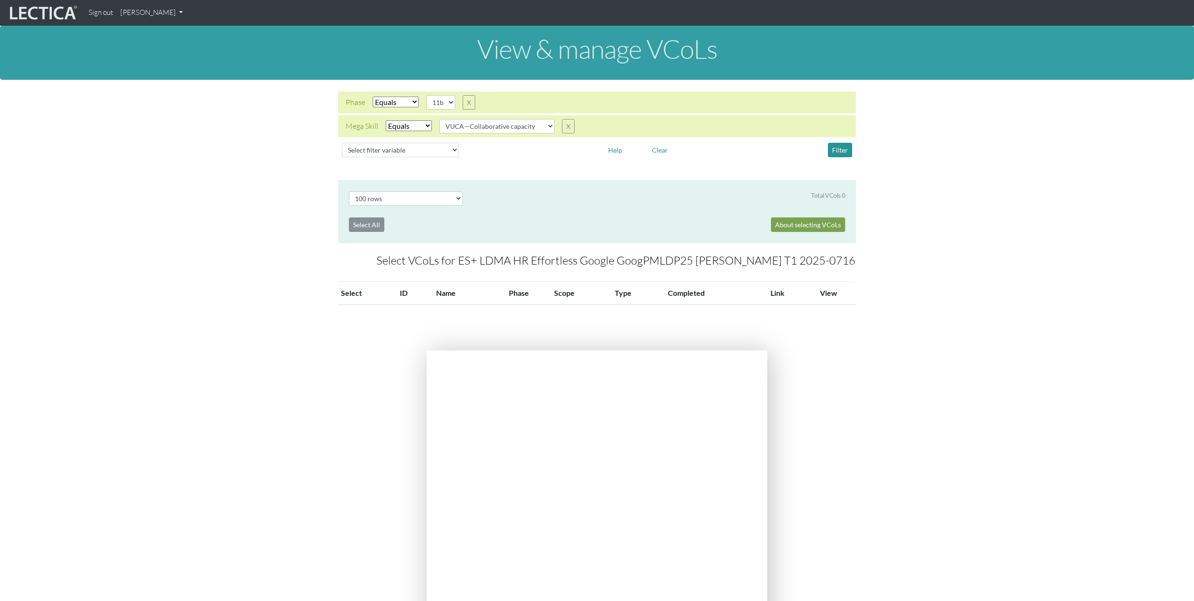
select select "100"
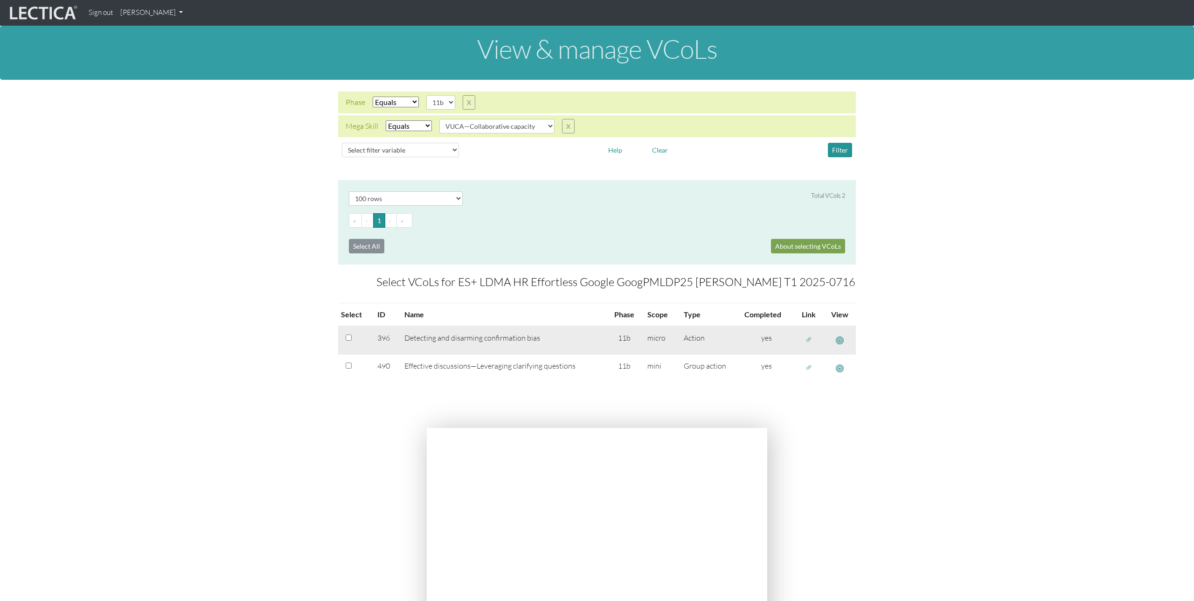
click at [811, 339] on span "button" at bounding box center [809, 339] width 7 height 8
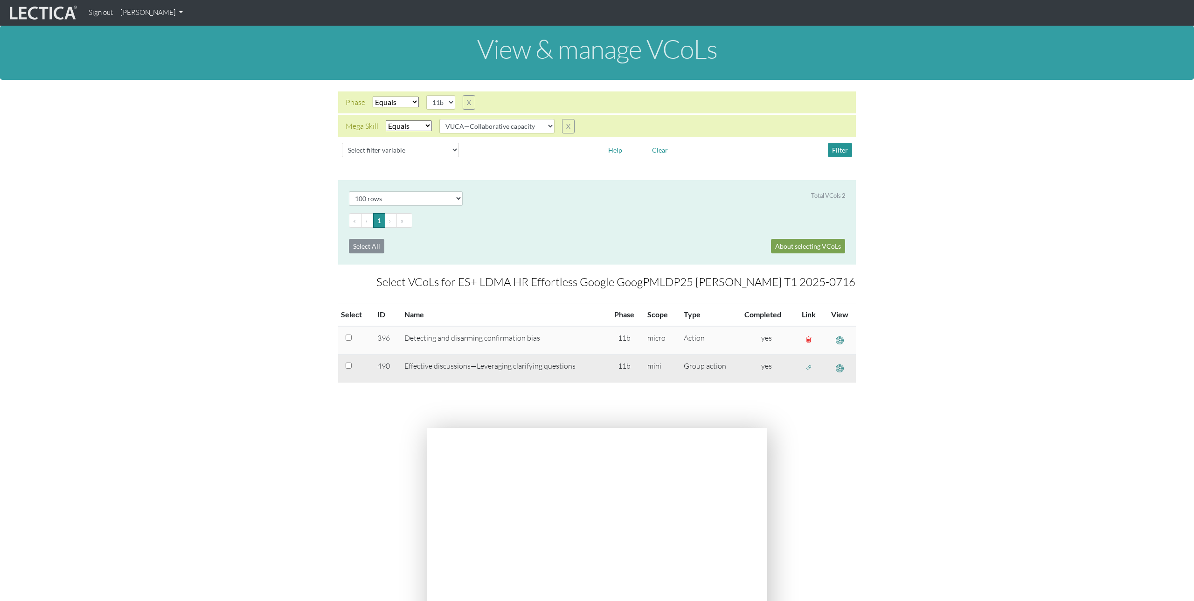
click at [811, 360] on button "button" at bounding box center [808, 367] width 15 height 14
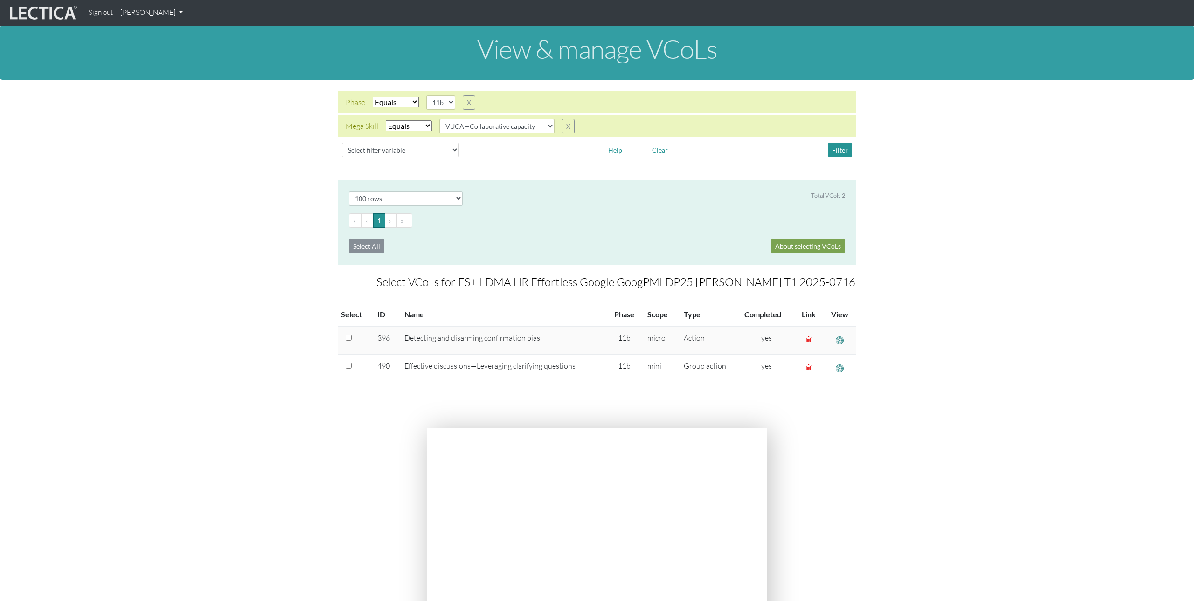
click at [167, 14] on link "[PERSON_NAME]" at bounding box center [152, 13] width 70 height 18
click at [171, 65] on link "Manage assignments" at bounding box center [163, 67] width 79 height 12
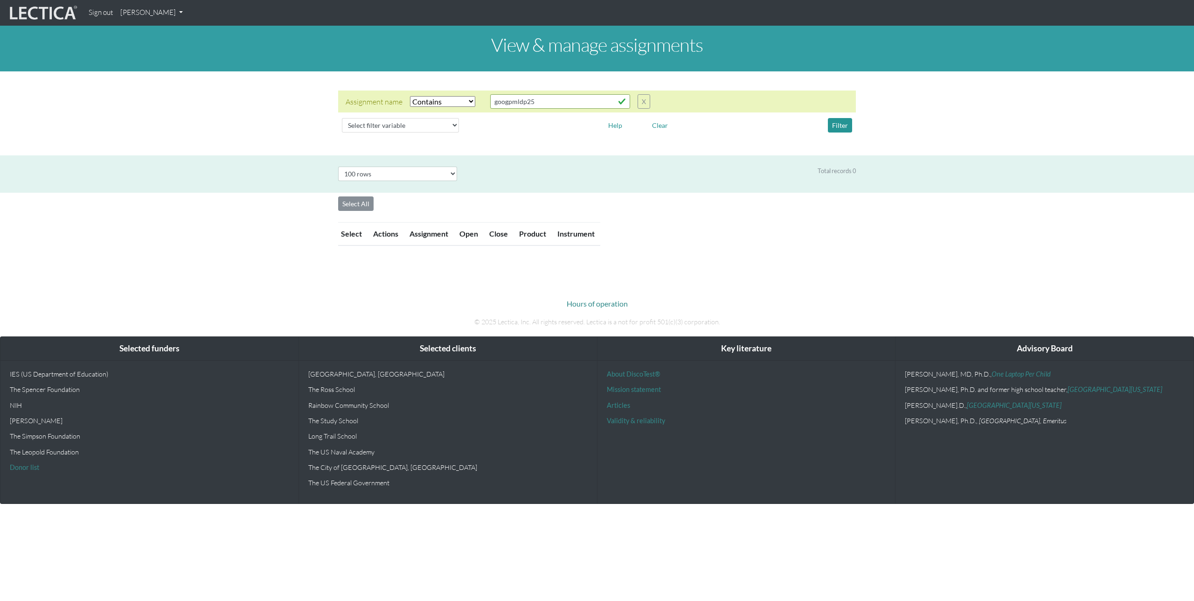
select select "icontains"
select select "100"
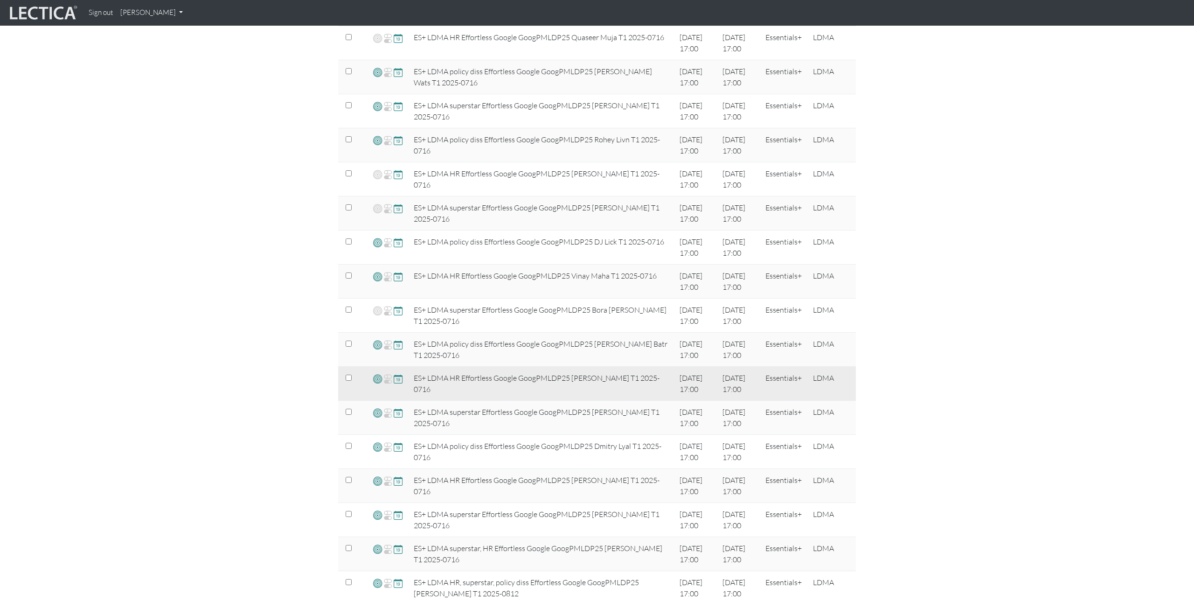
scroll to position [571, 0]
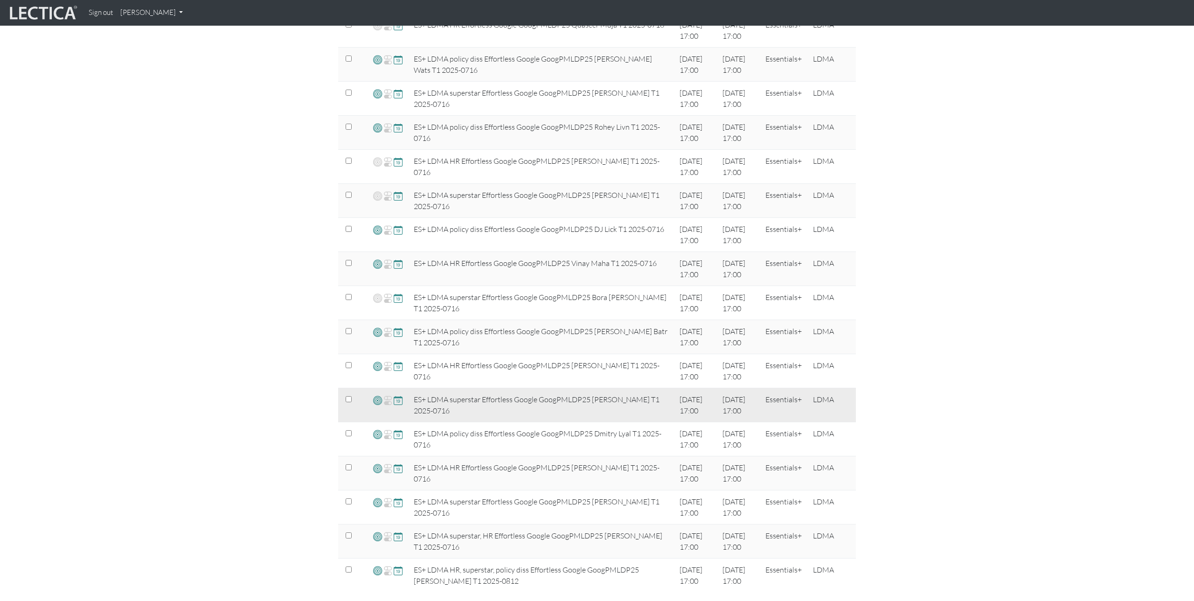
click at [379, 401] on span at bounding box center [377, 400] width 9 height 11
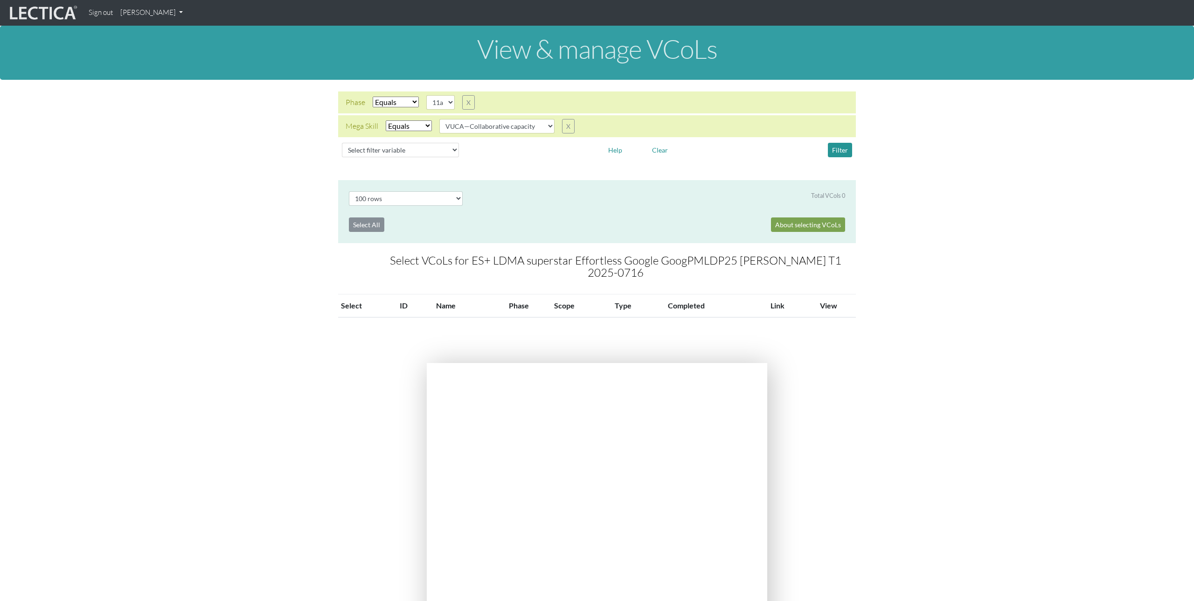
select select "100"
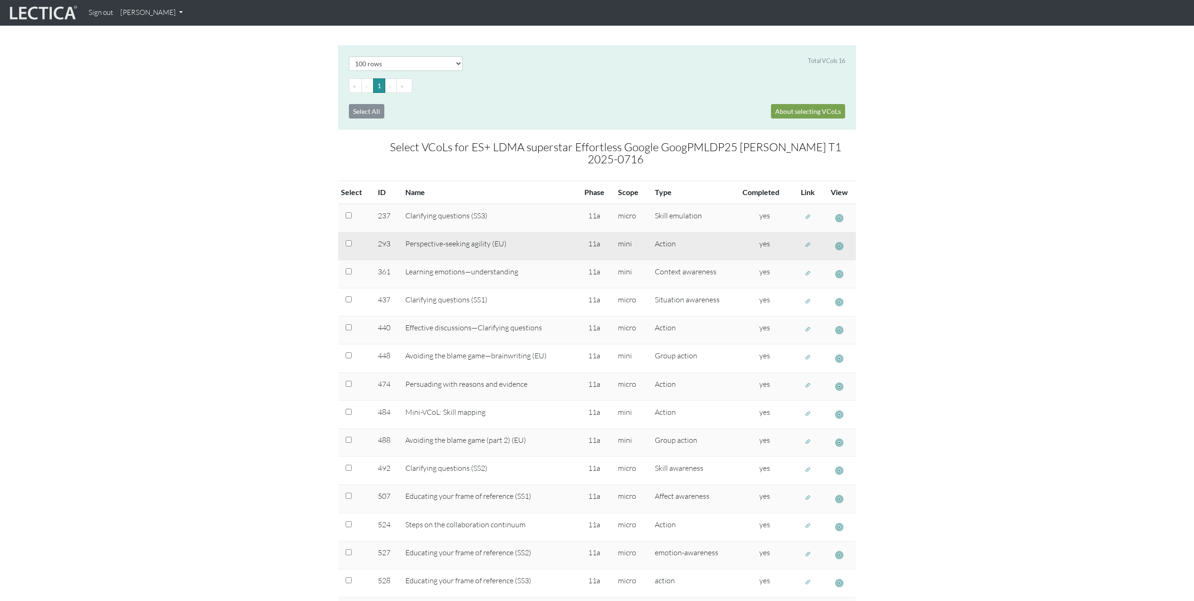
scroll to position [154, 0]
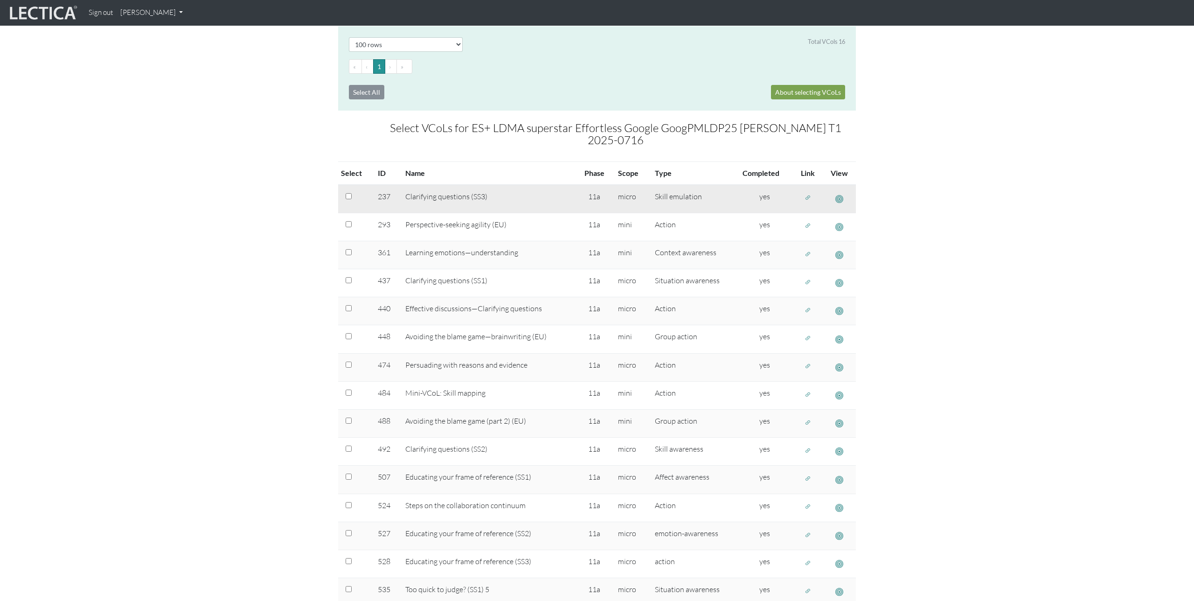
click at [808, 194] on span "button" at bounding box center [808, 198] width 7 height 8
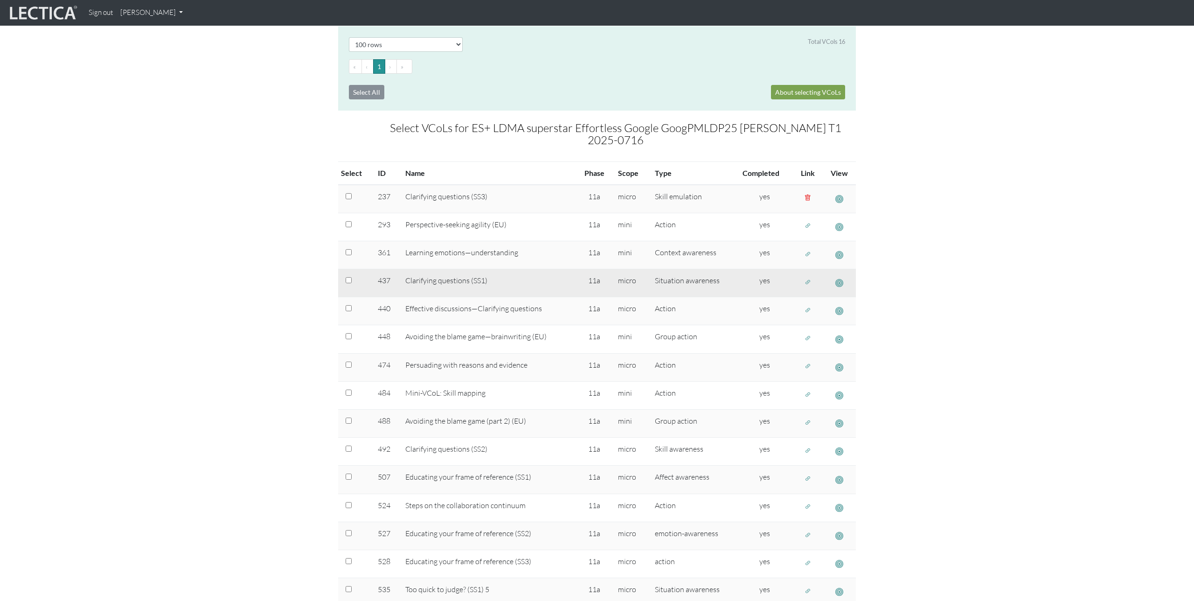
click at [809, 278] on span "button" at bounding box center [808, 282] width 7 height 8
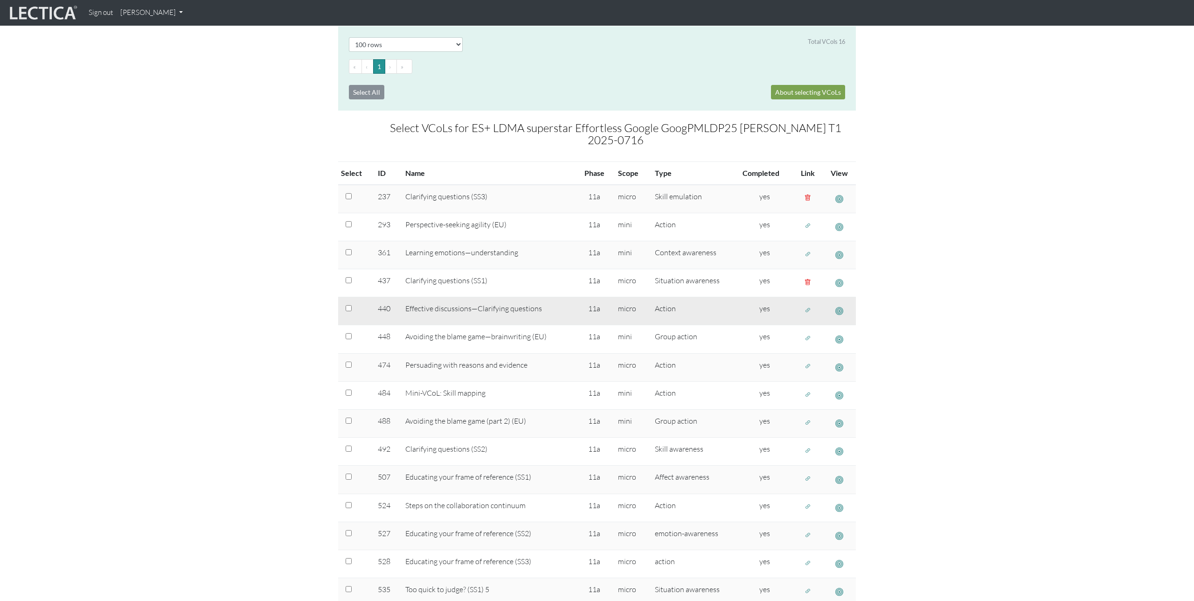
click at [808, 306] on span "button" at bounding box center [808, 310] width 7 height 8
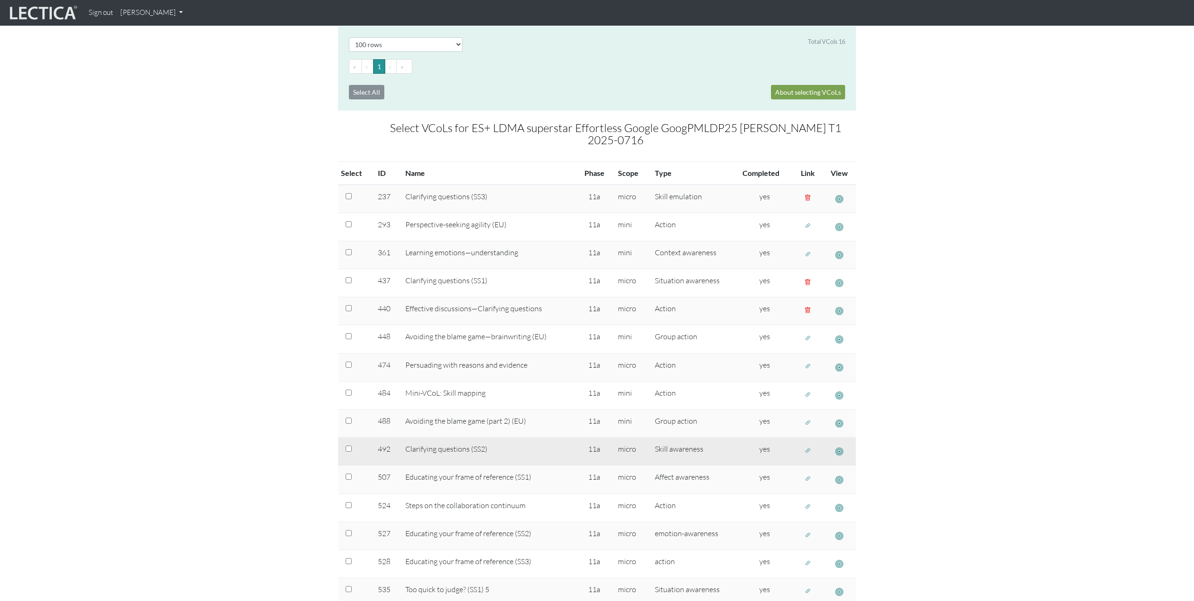
click at [808, 446] on span "button" at bounding box center [808, 450] width 7 height 8
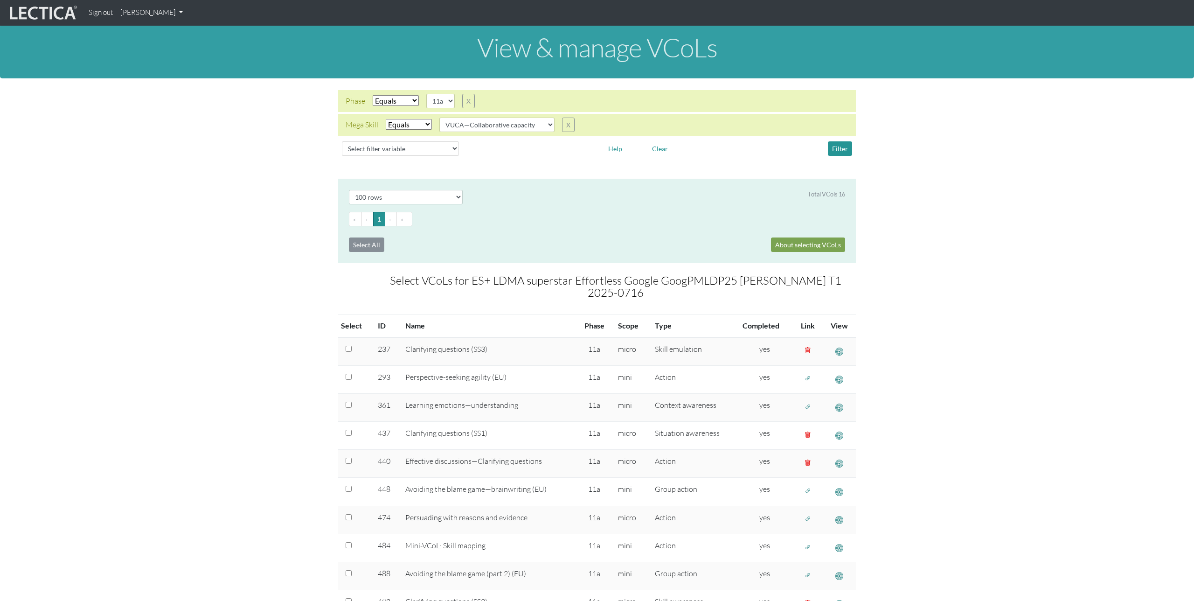
scroll to position [0, 0]
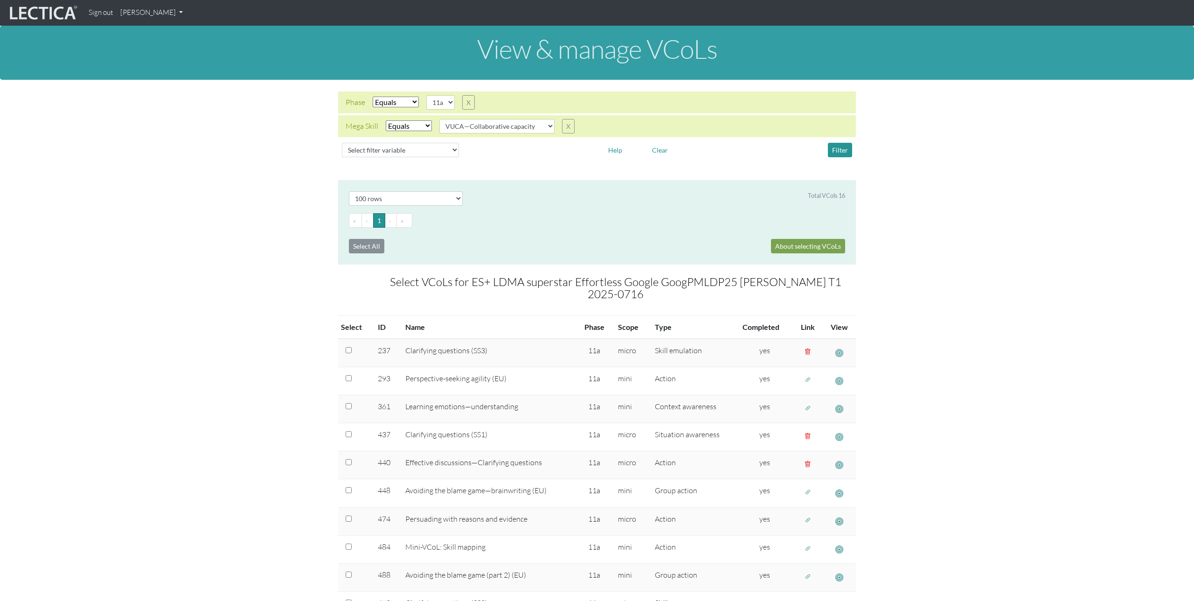
click at [166, 13] on link "[PERSON_NAME]" at bounding box center [152, 13] width 70 height 18
click at [167, 67] on link "Manage assignments" at bounding box center [163, 67] width 79 height 12
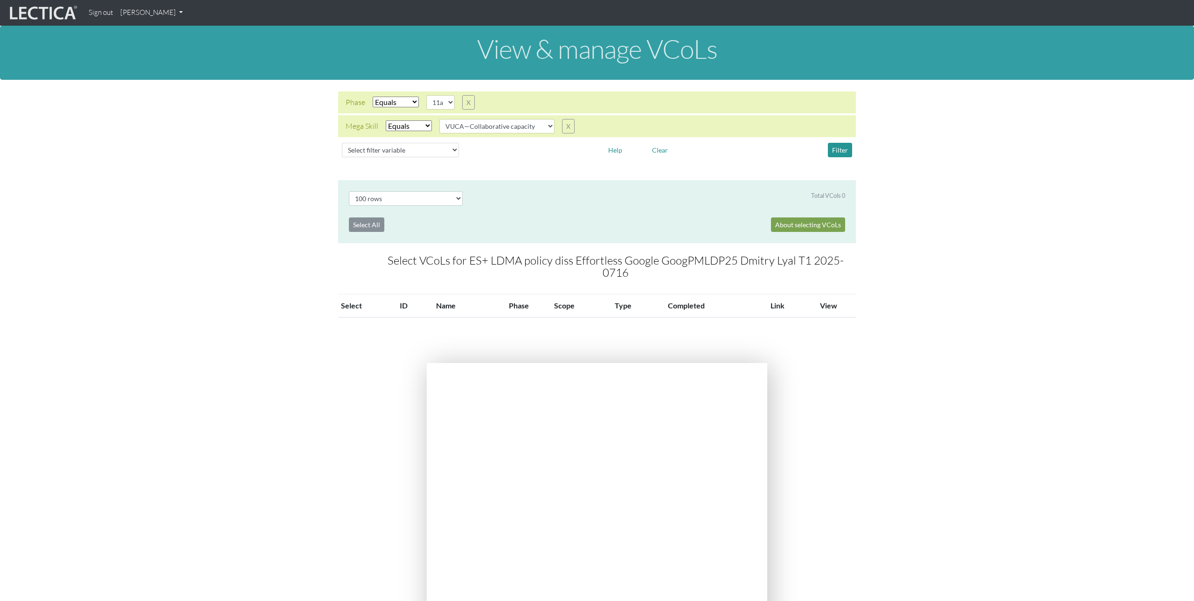
select select "100"
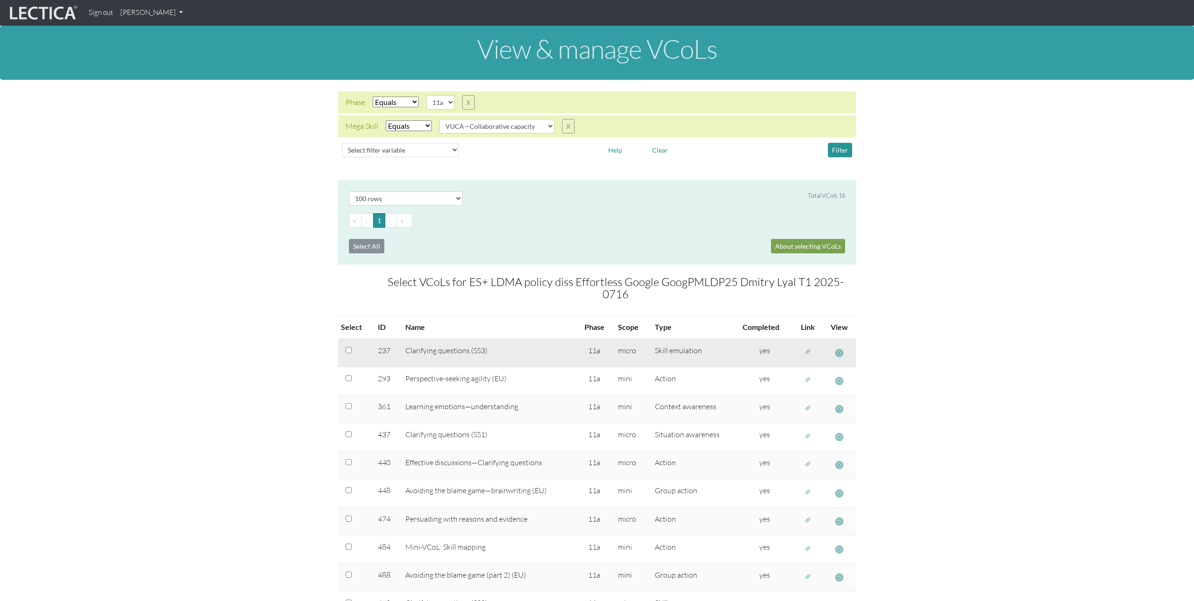
click at [807, 347] on td at bounding box center [808, 353] width 30 height 28
click at [807, 348] on span "button" at bounding box center [808, 352] width 7 height 8
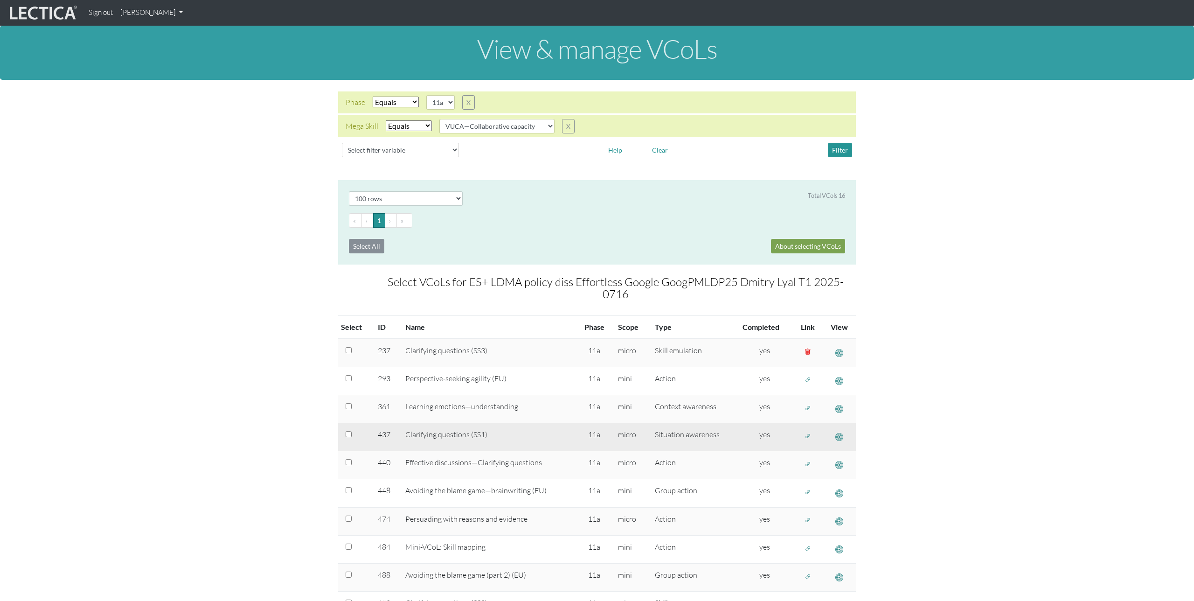
click at [810, 432] on span "button" at bounding box center [808, 436] width 7 height 8
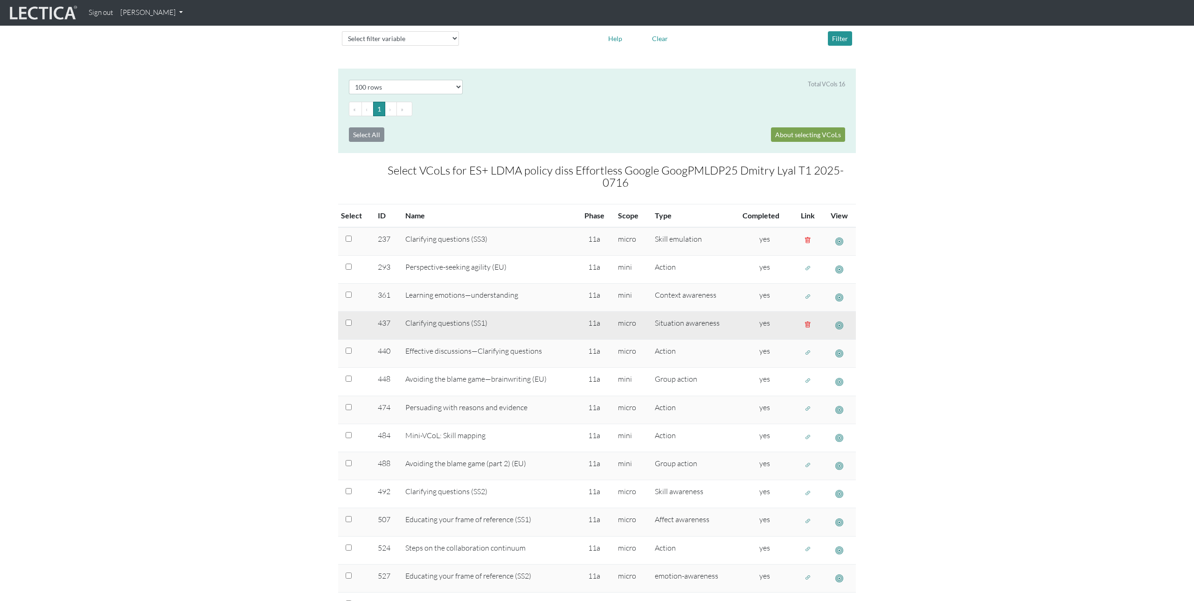
scroll to position [120, 0]
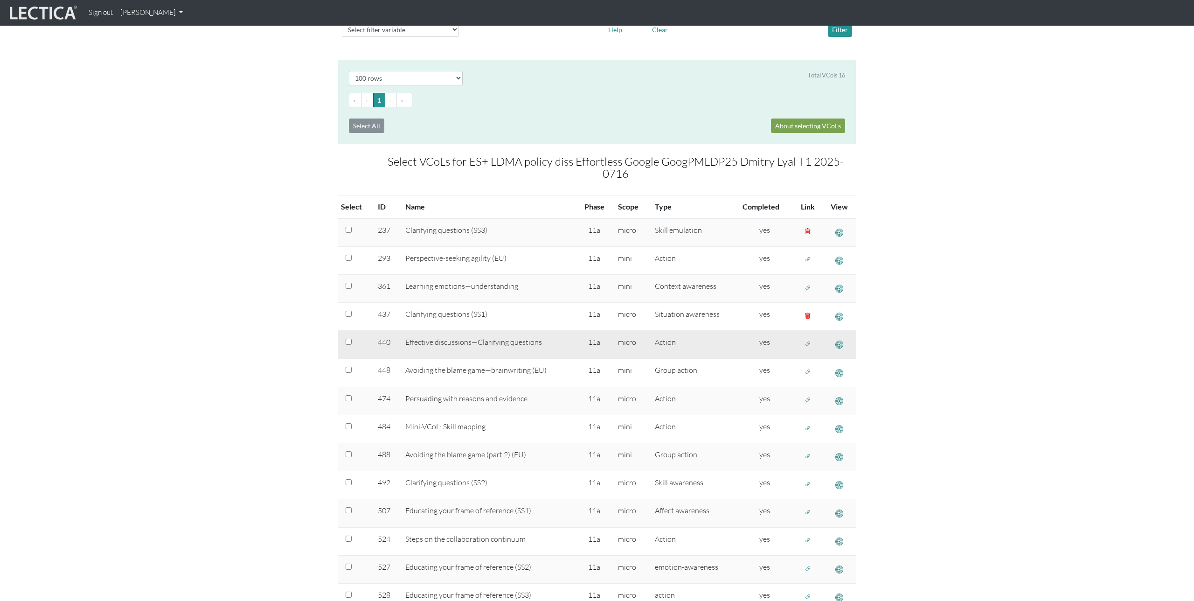
click at [807, 340] on span "button" at bounding box center [808, 344] width 7 height 8
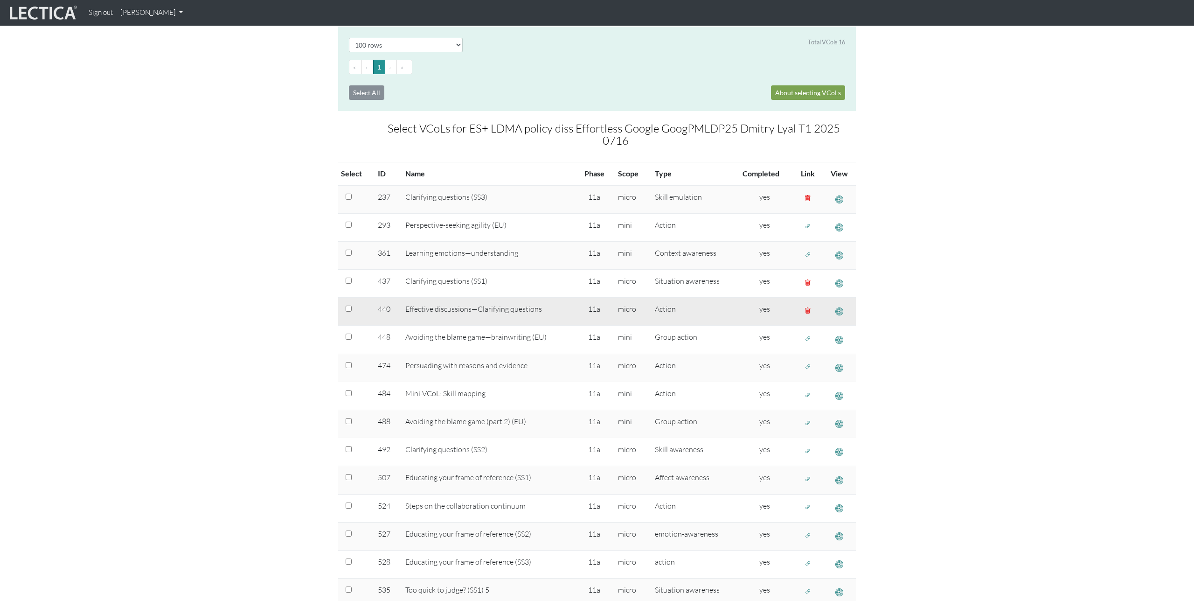
scroll to position [160, 0]
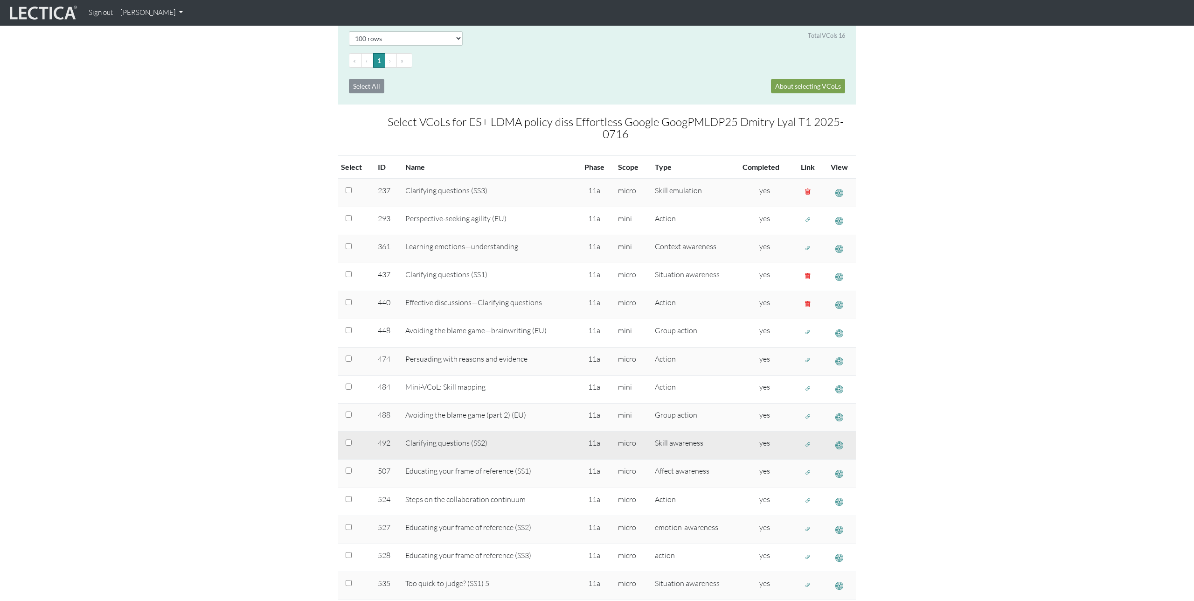
click at [808, 440] on span "button" at bounding box center [808, 444] width 7 height 8
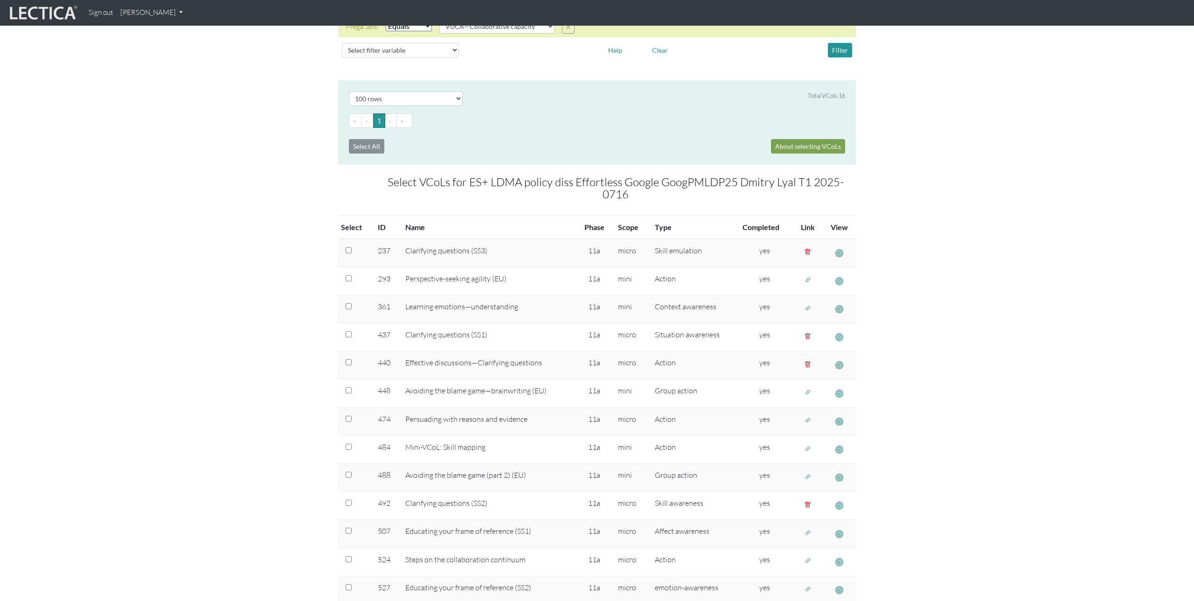
scroll to position [17, 0]
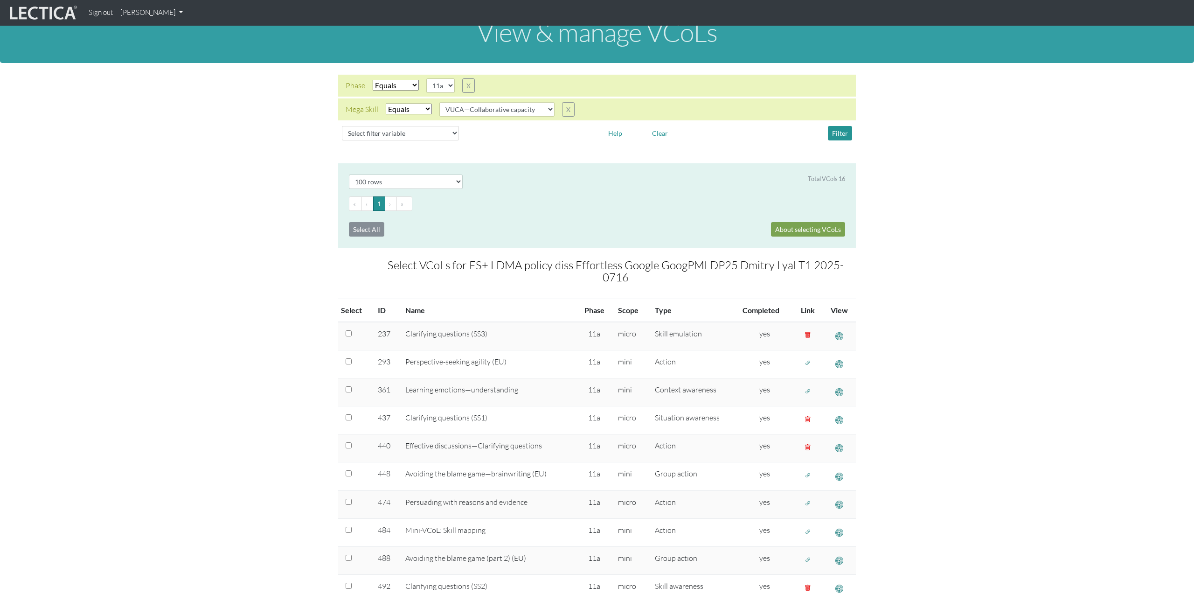
click at [161, 14] on link "[PERSON_NAME]" at bounding box center [152, 13] width 70 height 18
click at [159, 63] on link "Manage assignments" at bounding box center [163, 67] width 79 height 12
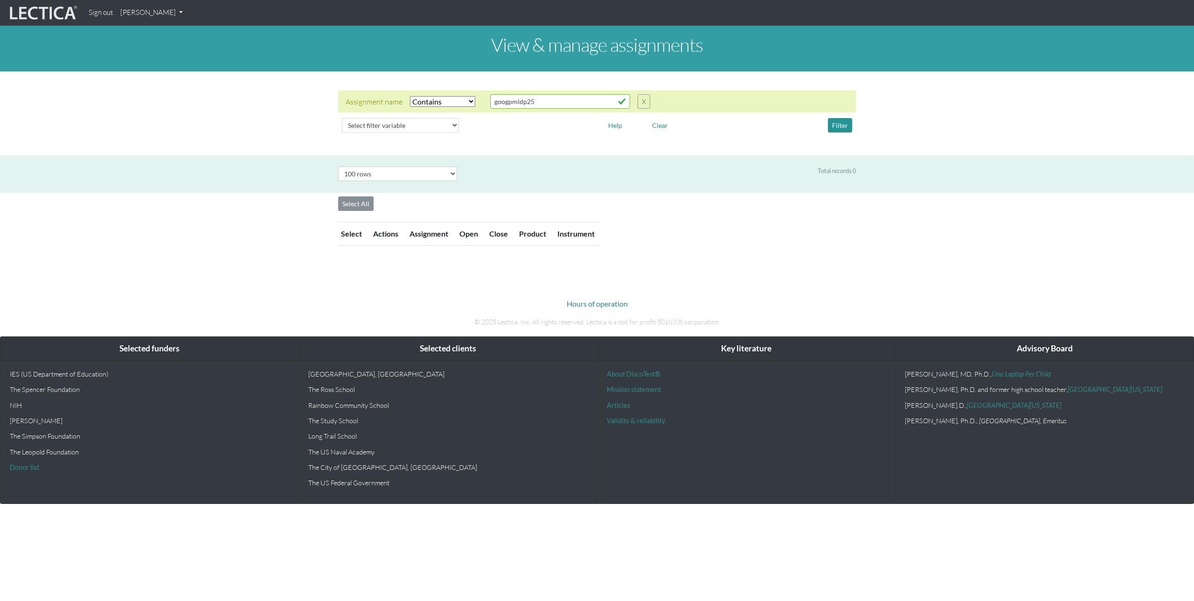
select select "icontains"
select select "100"
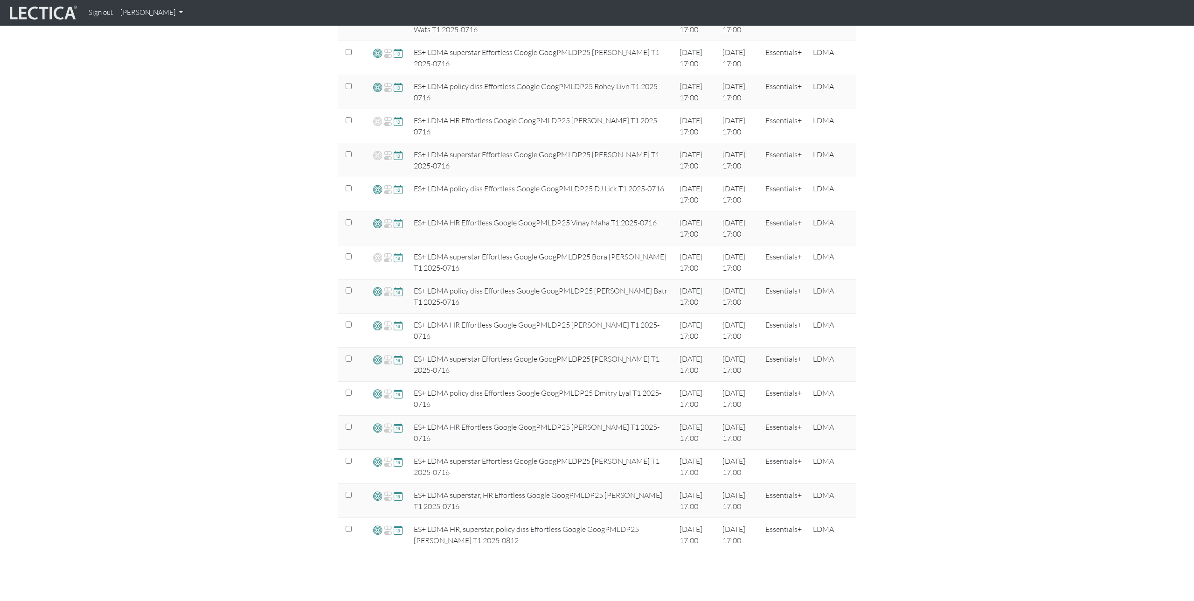
scroll to position [619, 0]
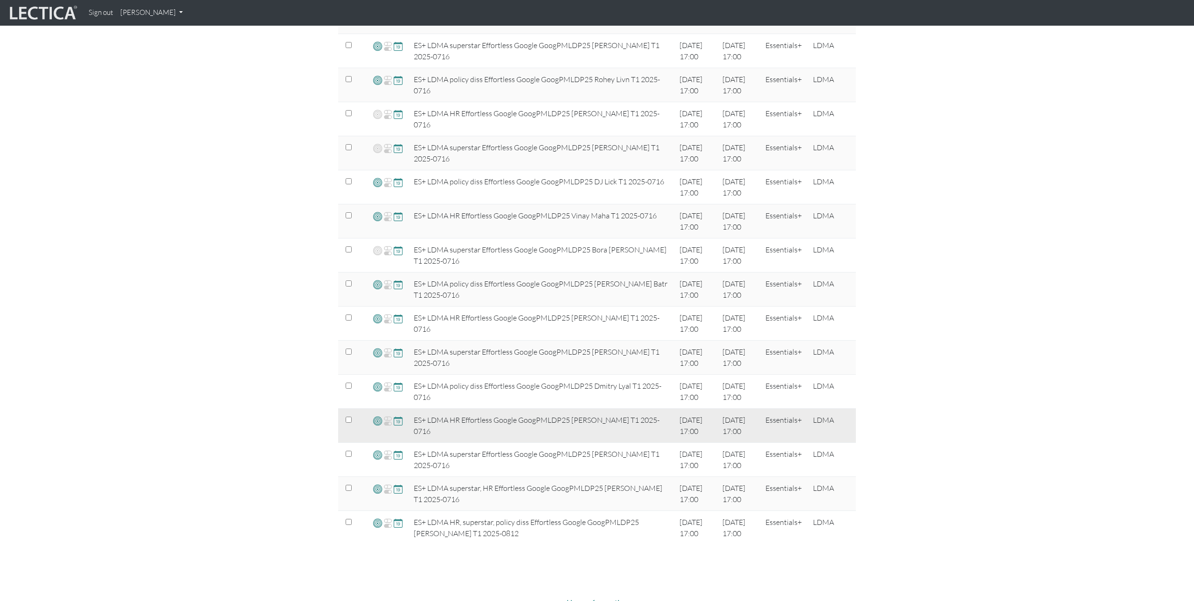
click at [378, 422] on span at bounding box center [377, 420] width 9 height 11
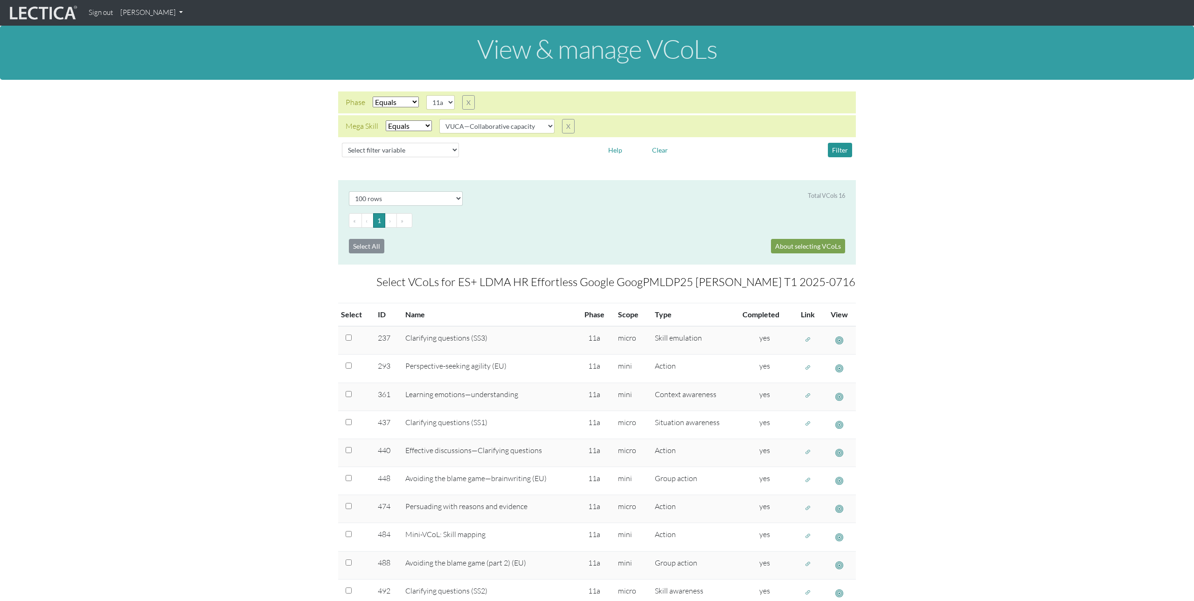
select select "100"
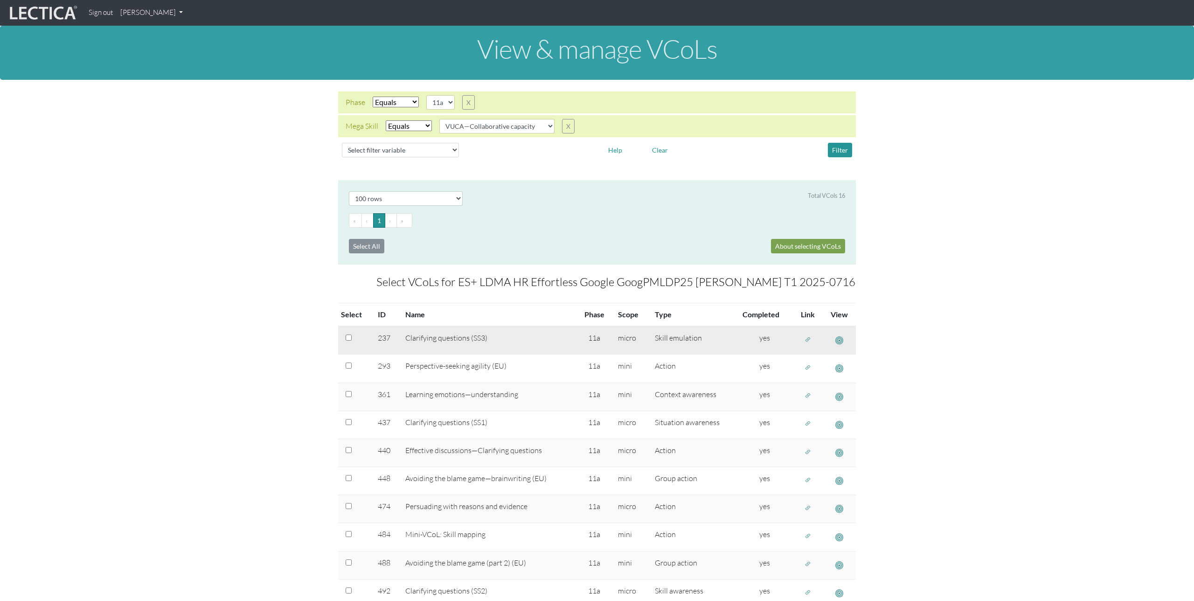
click at [810, 340] on span "button" at bounding box center [808, 339] width 7 height 8
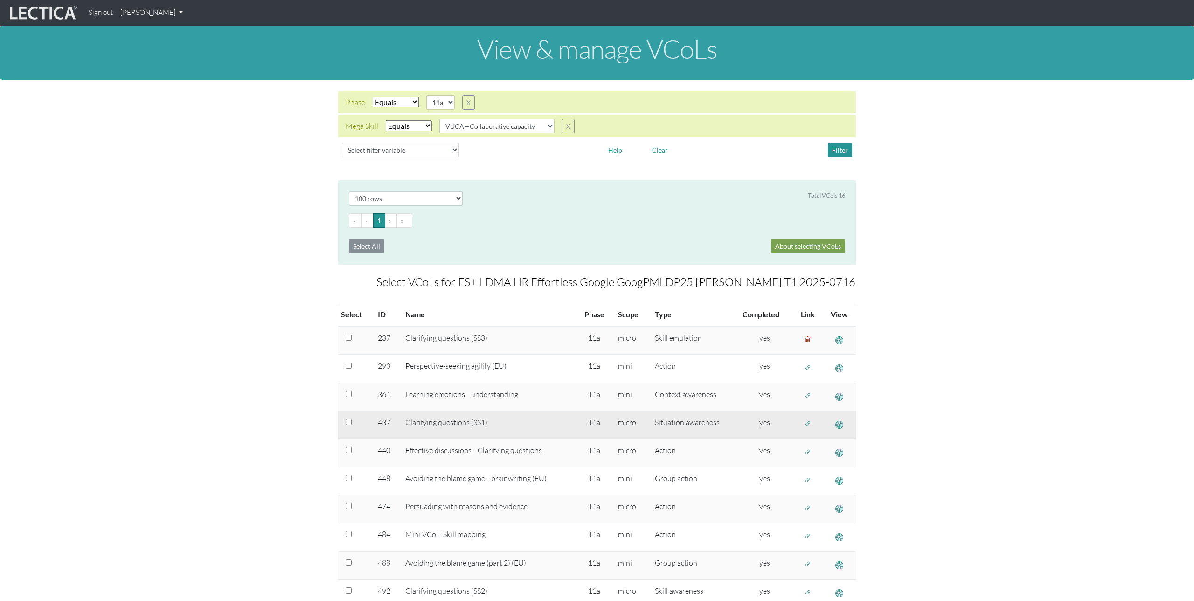
click at [806, 426] on span "button" at bounding box center [808, 424] width 7 height 8
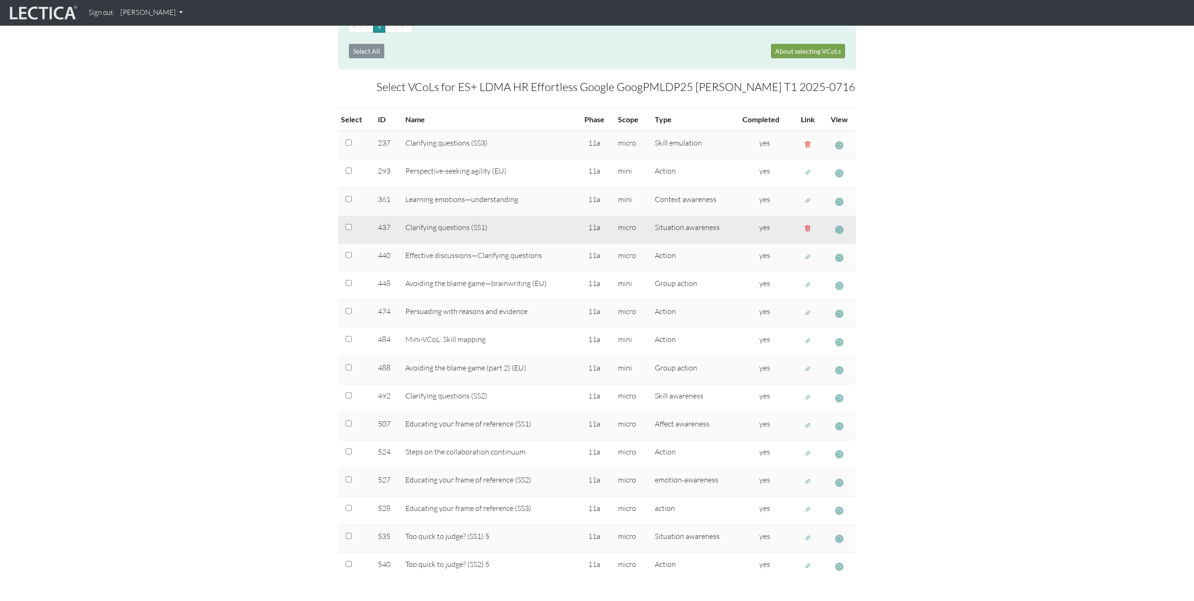
scroll to position [200, 0]
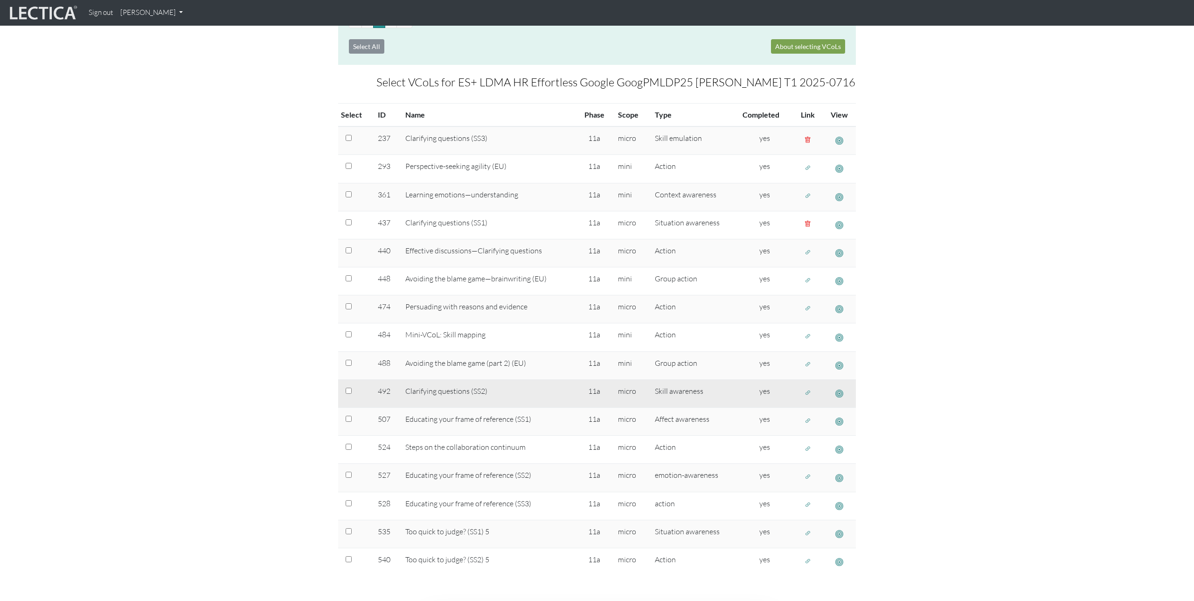
click at [808, 394] on span "button" at bounding box center [808, 393] width 7 height 8
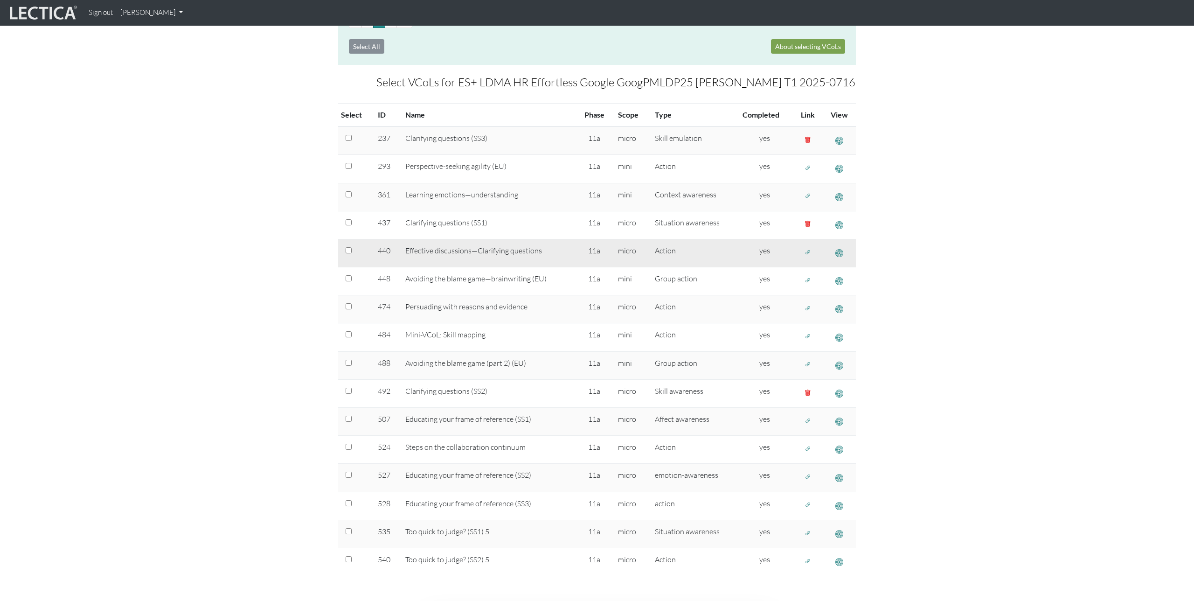
click at [806, 251] on span "button" at bounding box center [808, 252] width 7 height 8
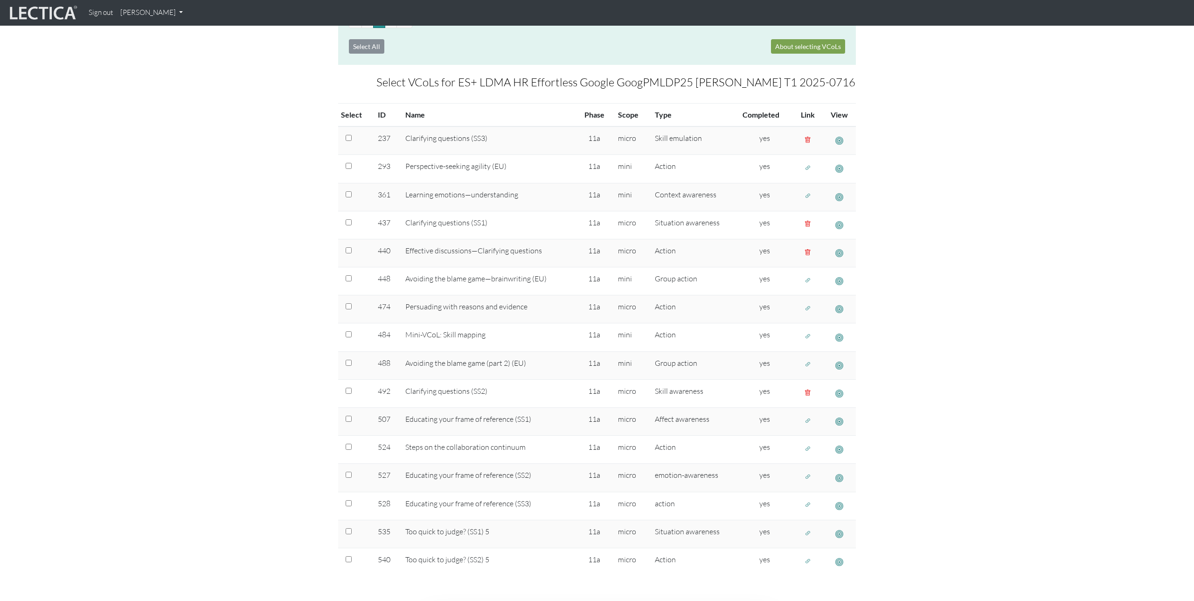
click at [170, 15] on link "[PERSON_NAME]" at bounding box center [152, 13] width 70 height 18
click at [166, 66] on link "Manage assignments" at bounding box center [163, 67] width 79 height 12
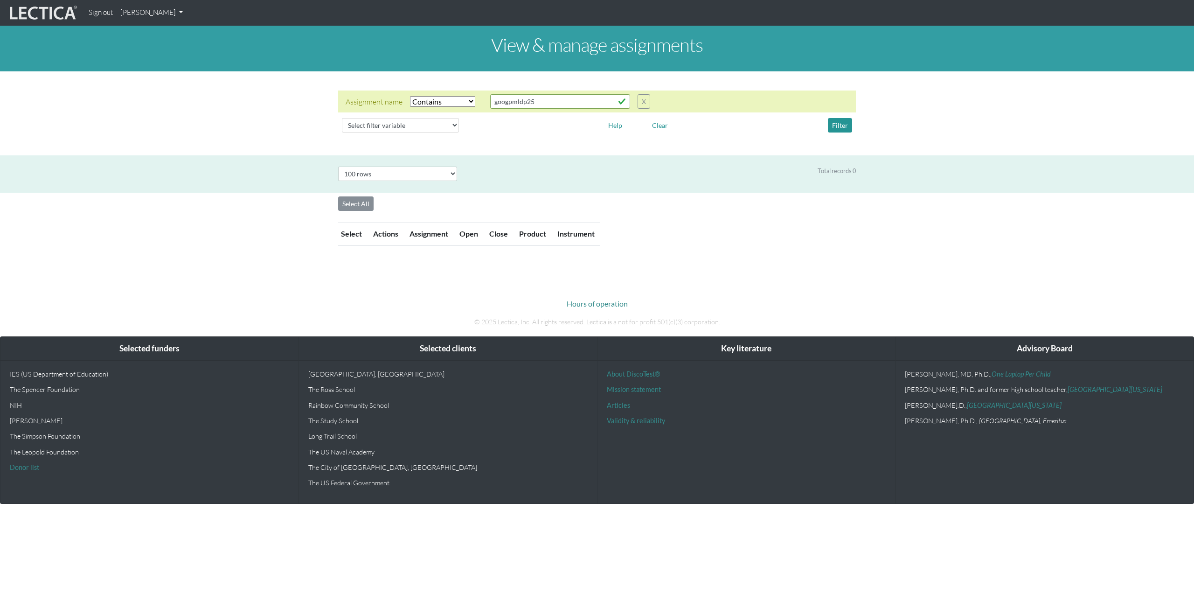
select select "icontains"
select select "100"
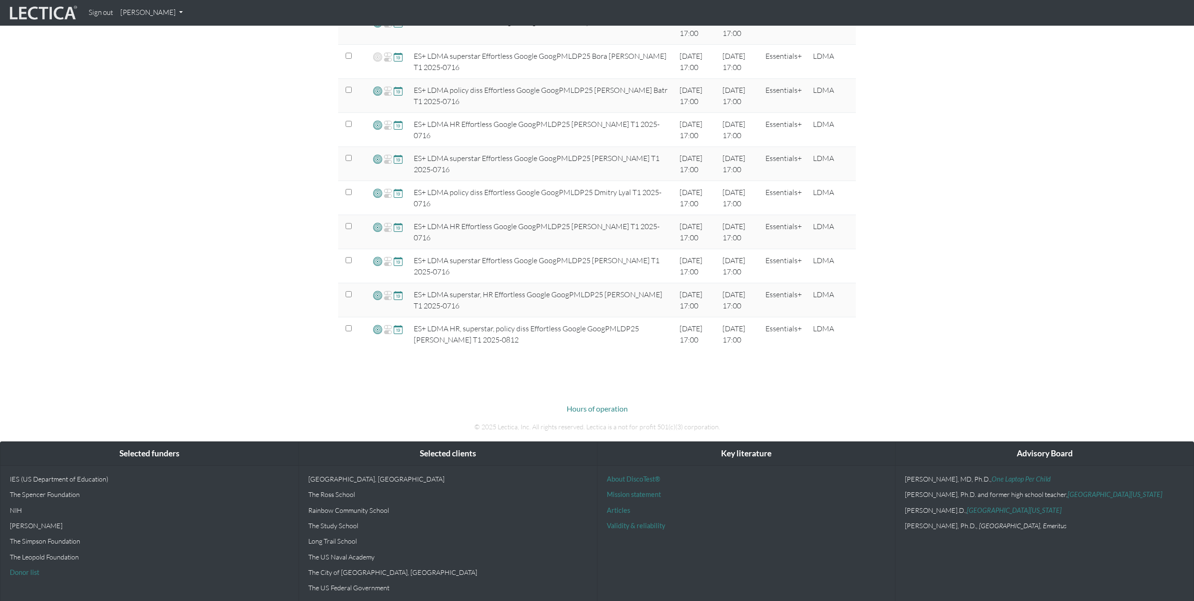
scroll to position [821, 0]
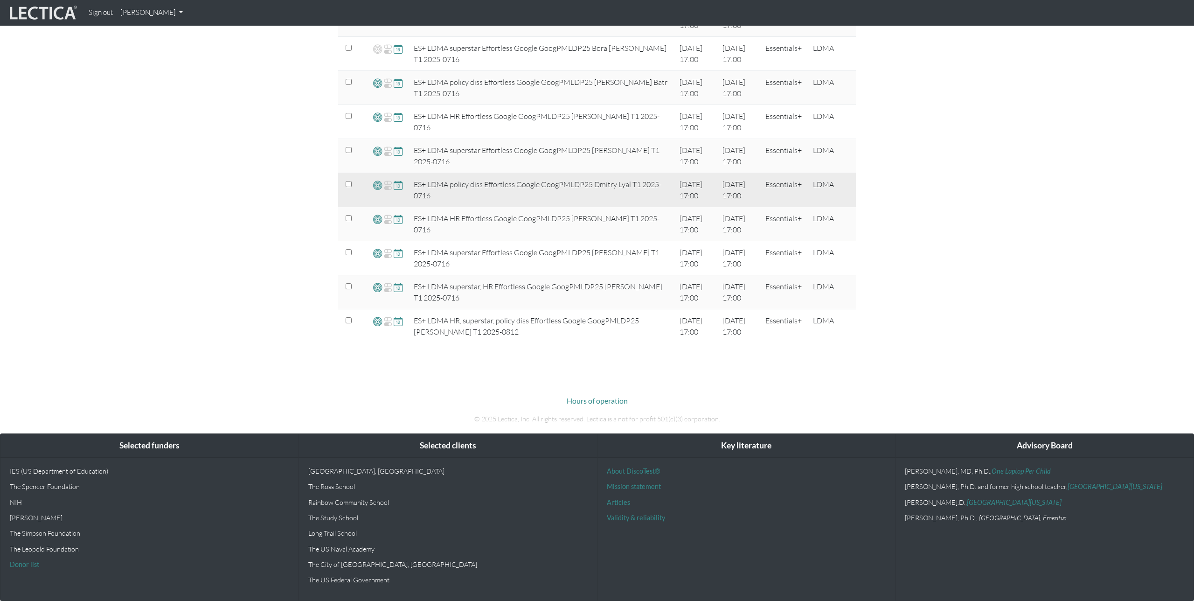
click at [376, 186] on span at bounding box center [377, 185] width 9 height 11
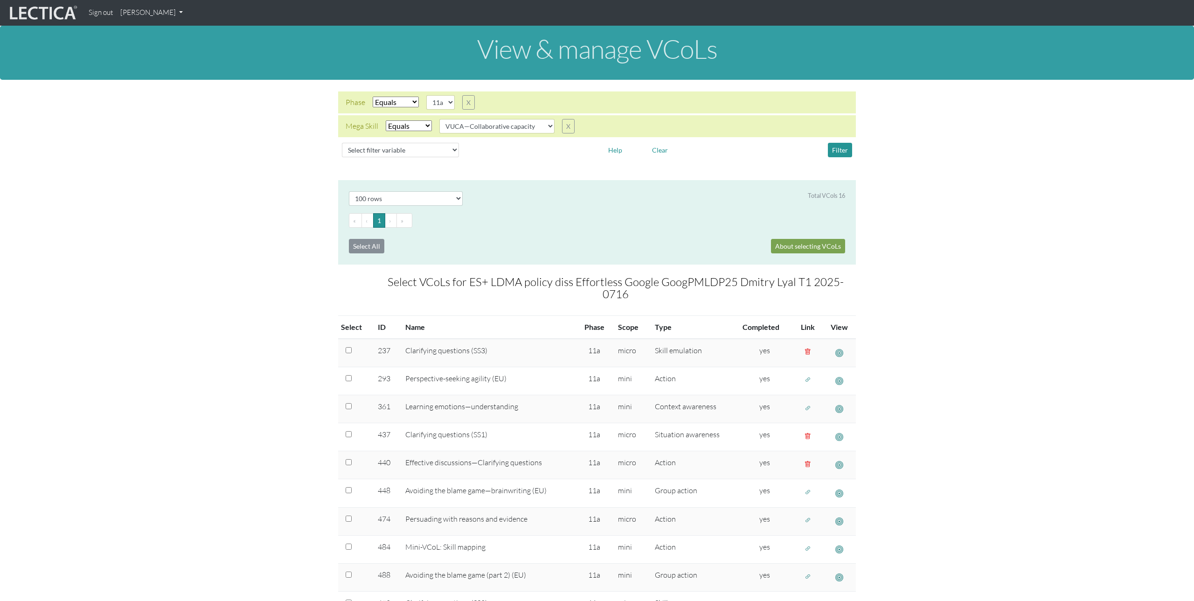
select select "100"
click at [150, 17] on link "[PERSON_NAME]" at bounding box center [152, 13] width 70 height 18
click at [153, 67] on link "Manage assignments" at bounding box center [163, 67] width 79 height 12
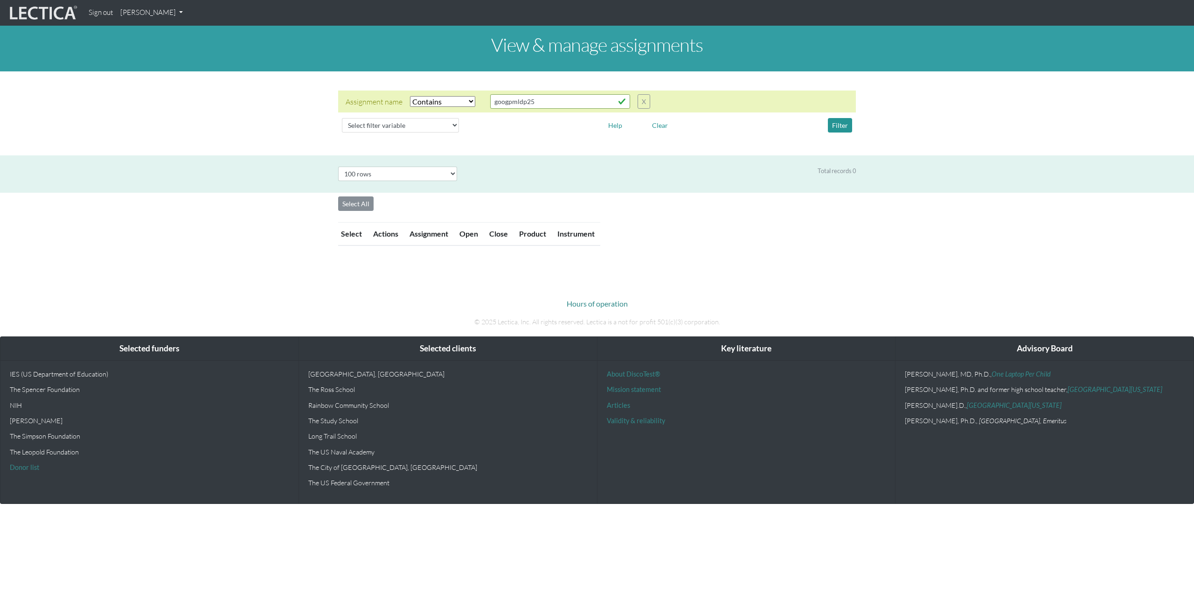
select select "icontains"
select select "100"
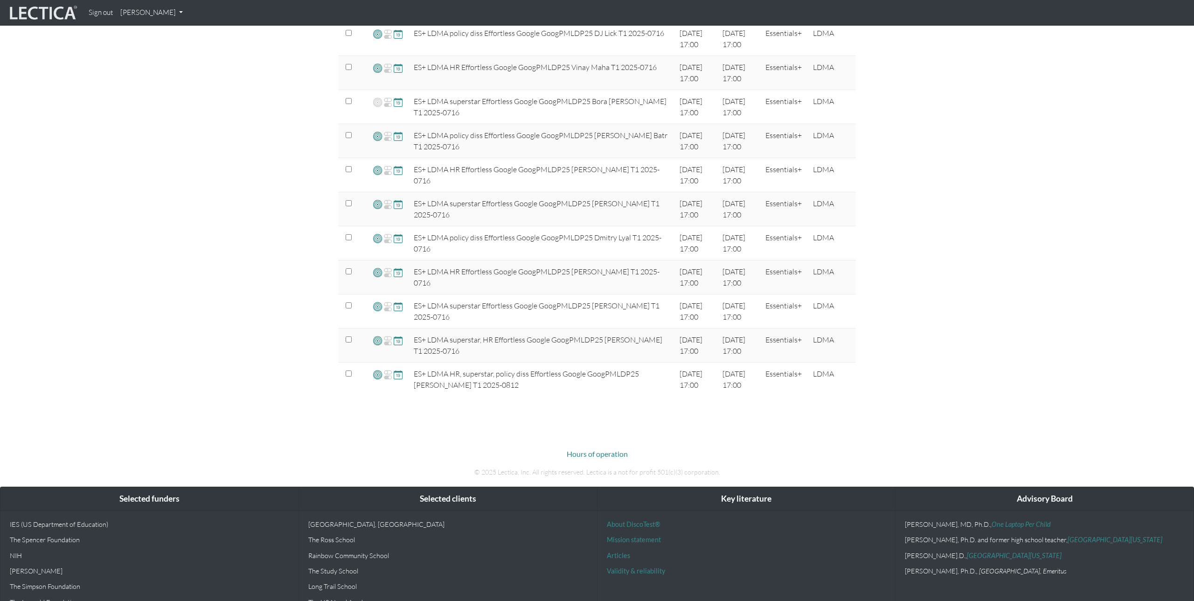
scroll to position [769, 0]
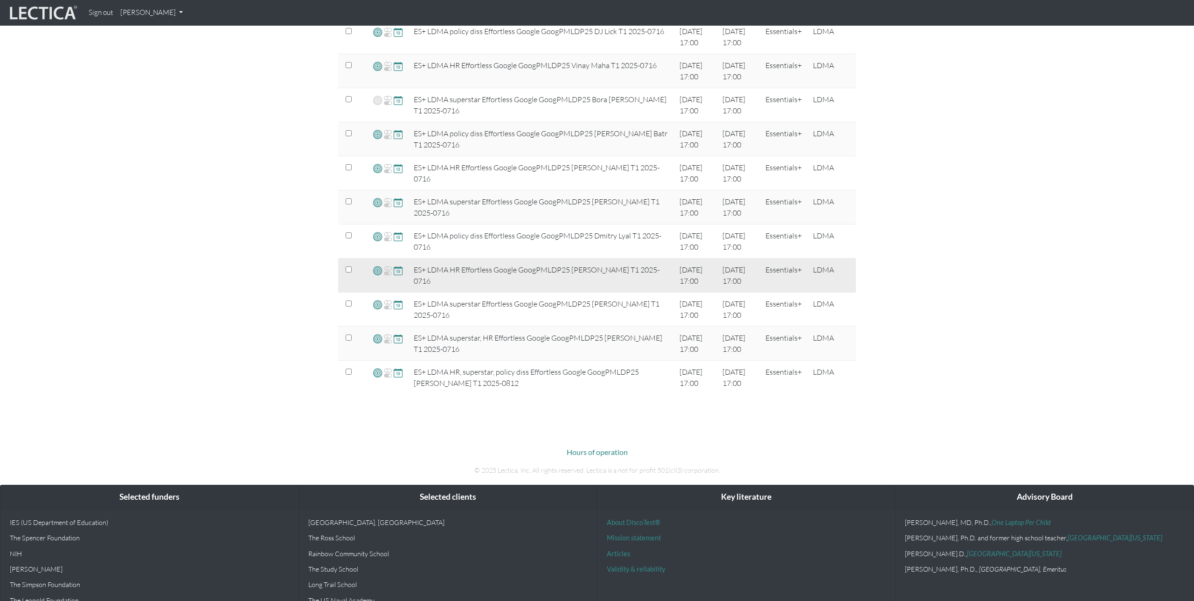
click at [378, 273] on span at bounding box center [377, 270] width 9 height 11
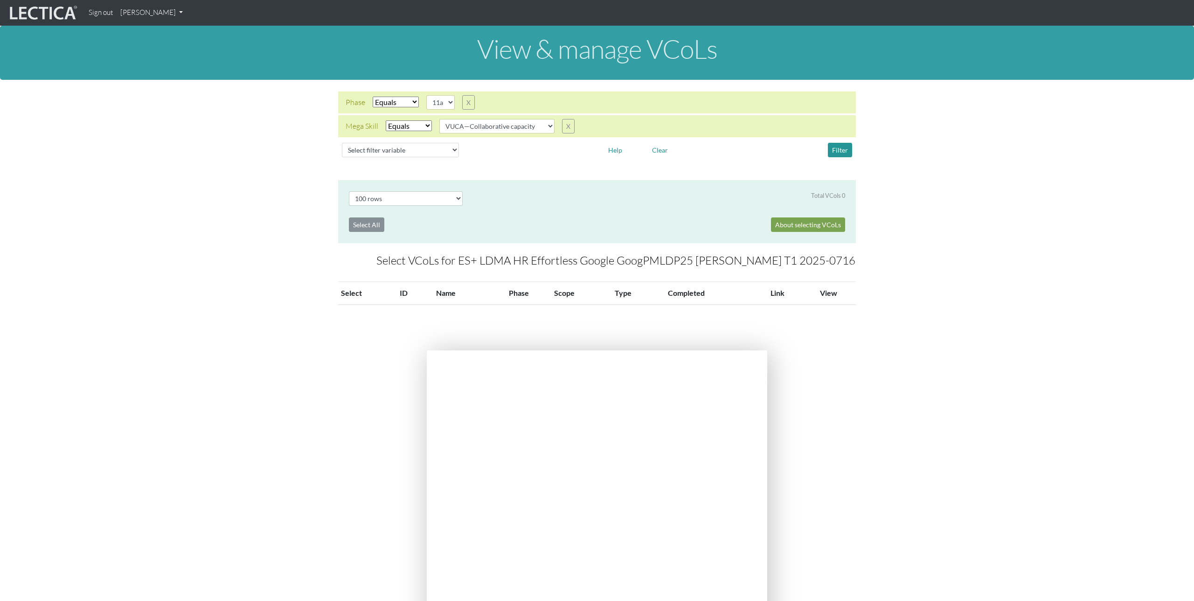
select select "100"
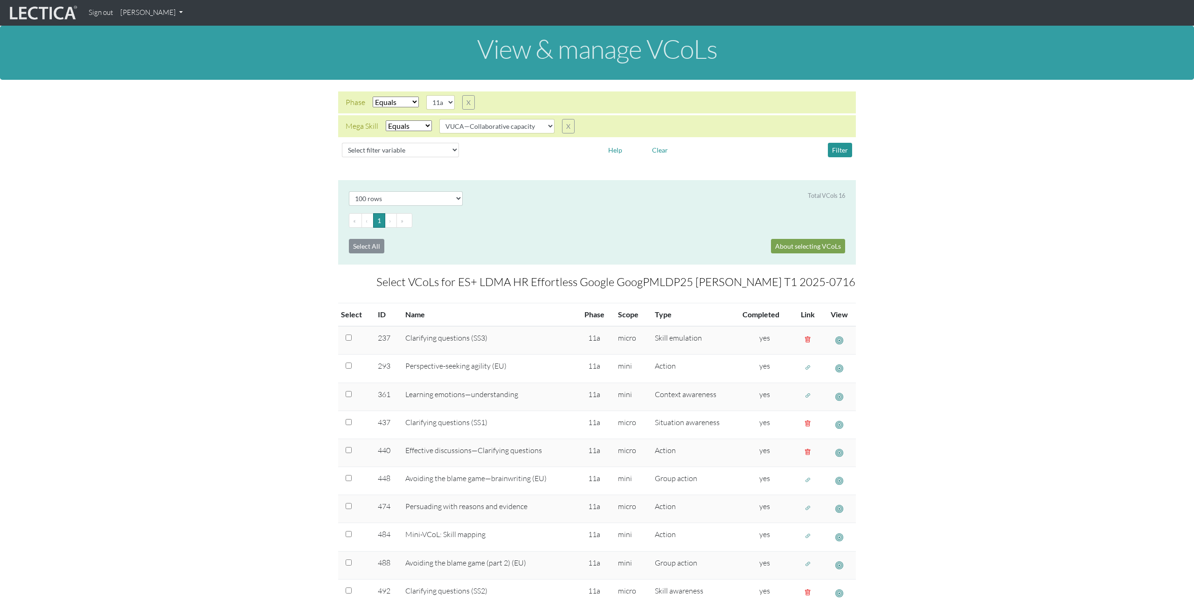
click at [161, 16] on link "[PERSON_NAME]" at bounding box center [152, 13] width 70 height 18
click at [171, 66] on link "Manage assignments" at bounding box center [163, 67] width 79 height 12
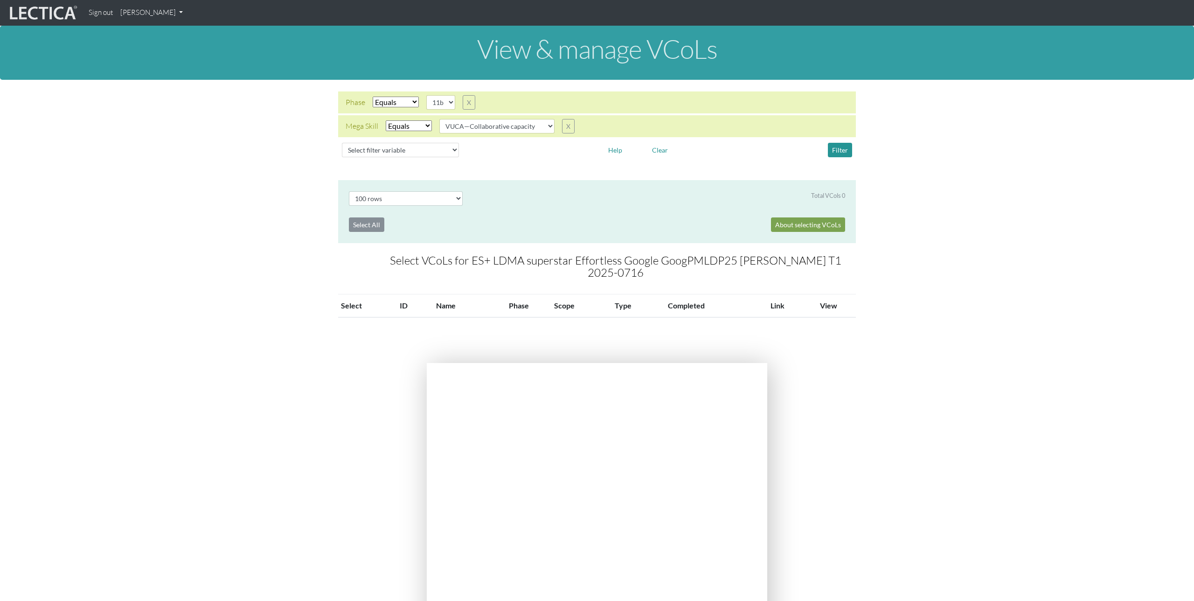
select select "100"
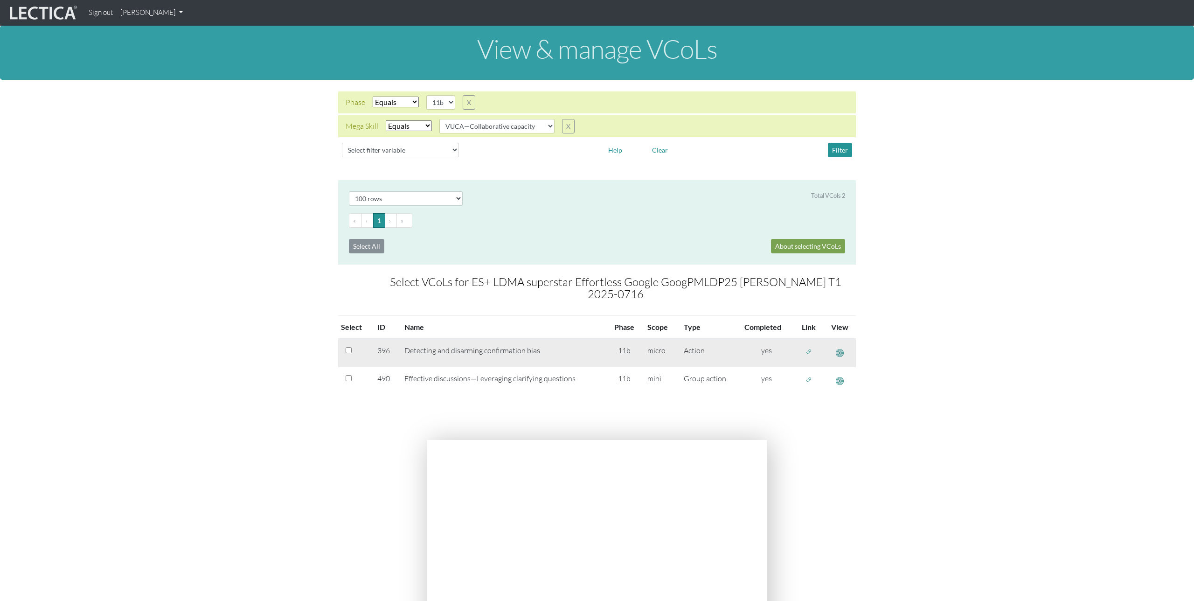
click at [806, 348] on span "button" at bounding box center [809, 352] width 7 height 8
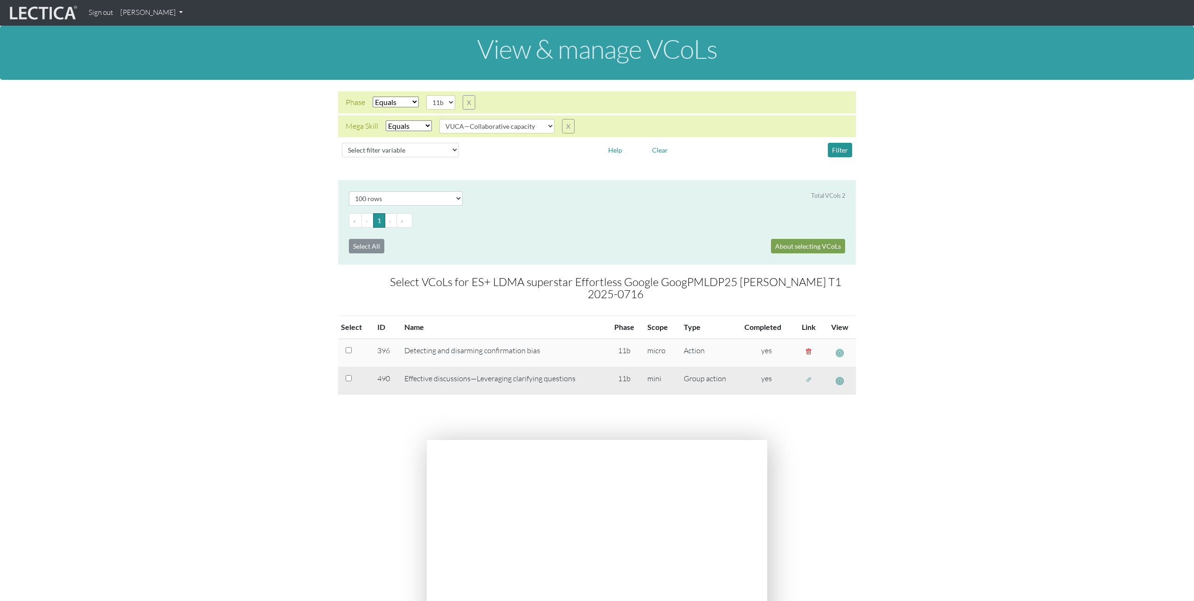
click at [810, 376] on span "button" at bounding box center [809, 380] width 7 height 8
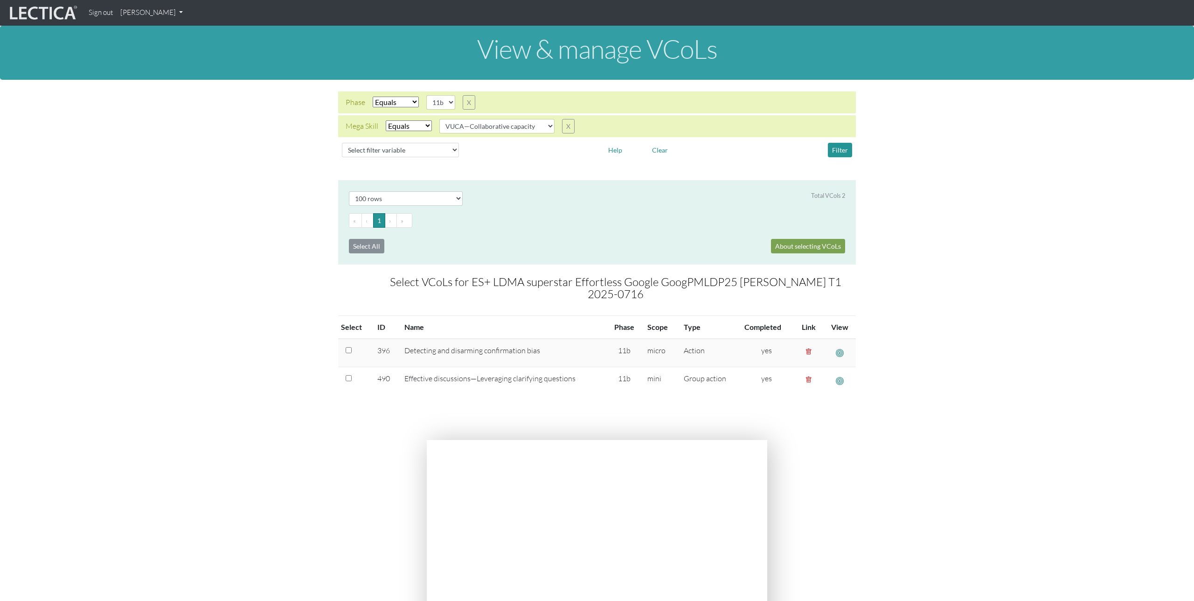
click at [207, 184] on section "Select # rows to display 10 rows 20 rows 50 rows 100 rows 200 rows Total VCols …" at bounding box center [597, 304] width 1194 height 249
click at [139, 12] on link "[PERSON_NAME]" at bounding box center [152, 13] width 70 height 18
click at [156, 66] on link "Manage assignments" at bounding box center [163, 67] width 79 height 12
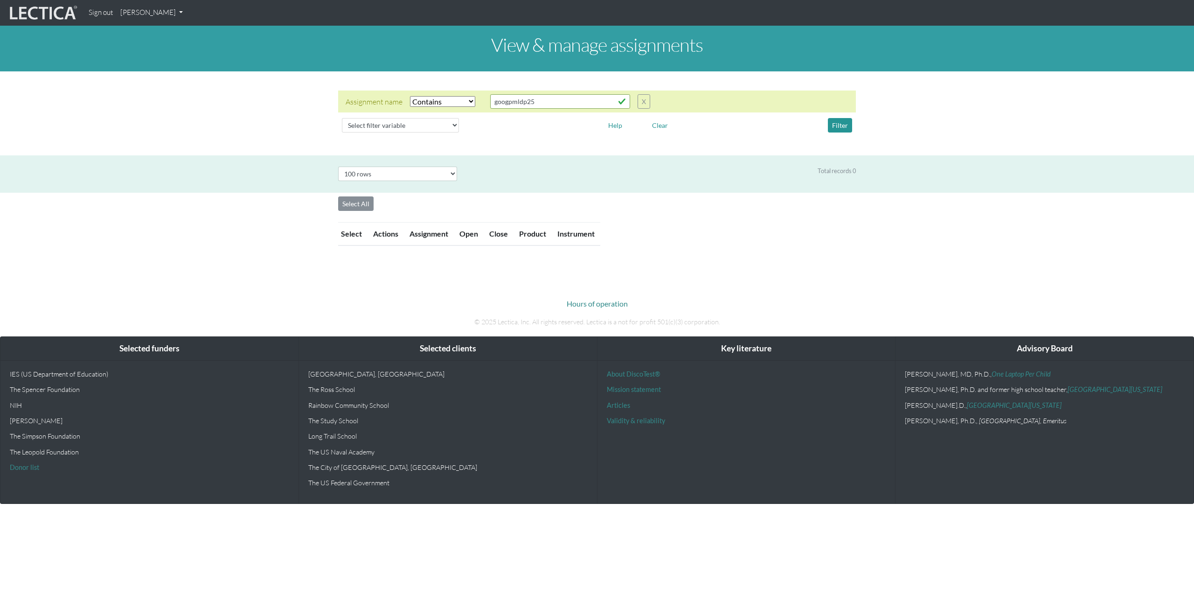
select select "icontains"
select select "100"
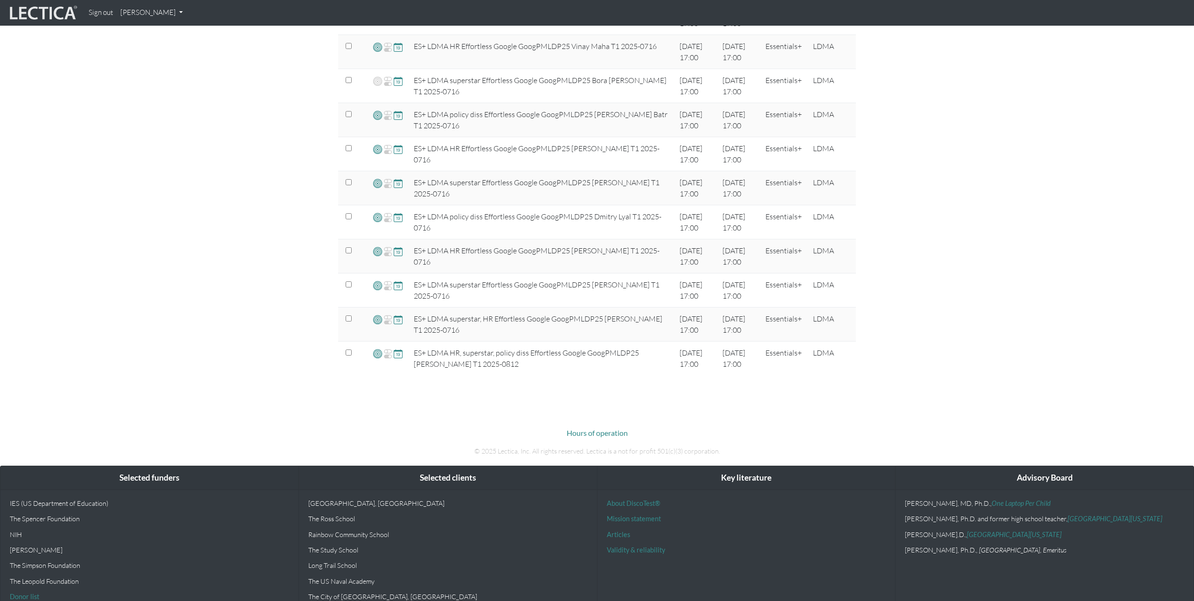
scroll to position [793, 0]
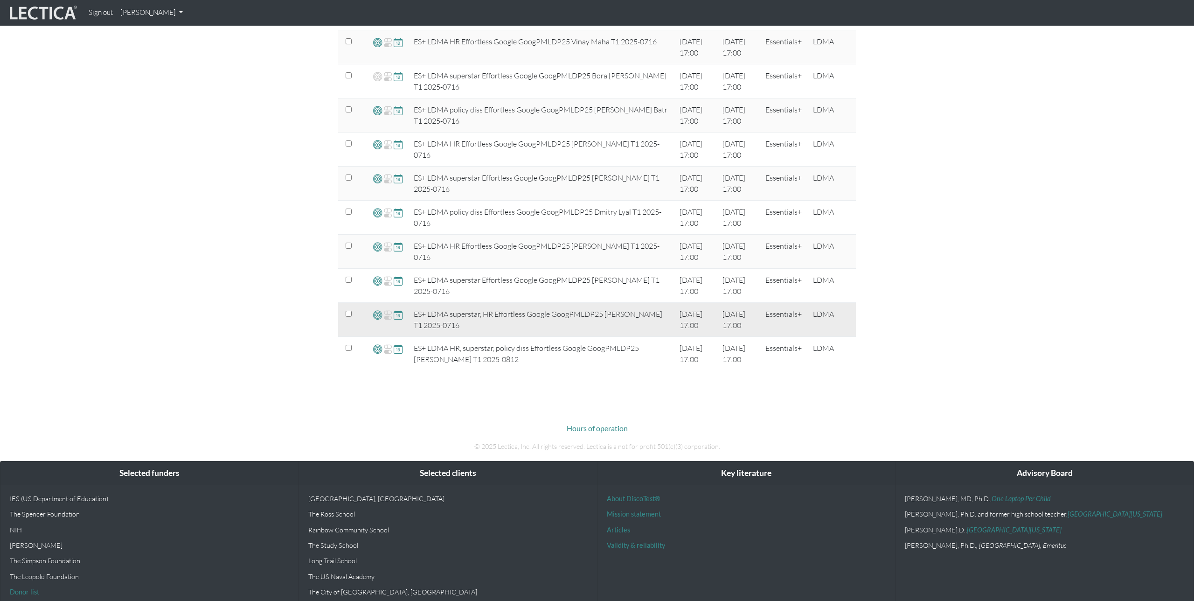
click at [378, 315] on span at bounding box center [377, 314] width 9 height 11
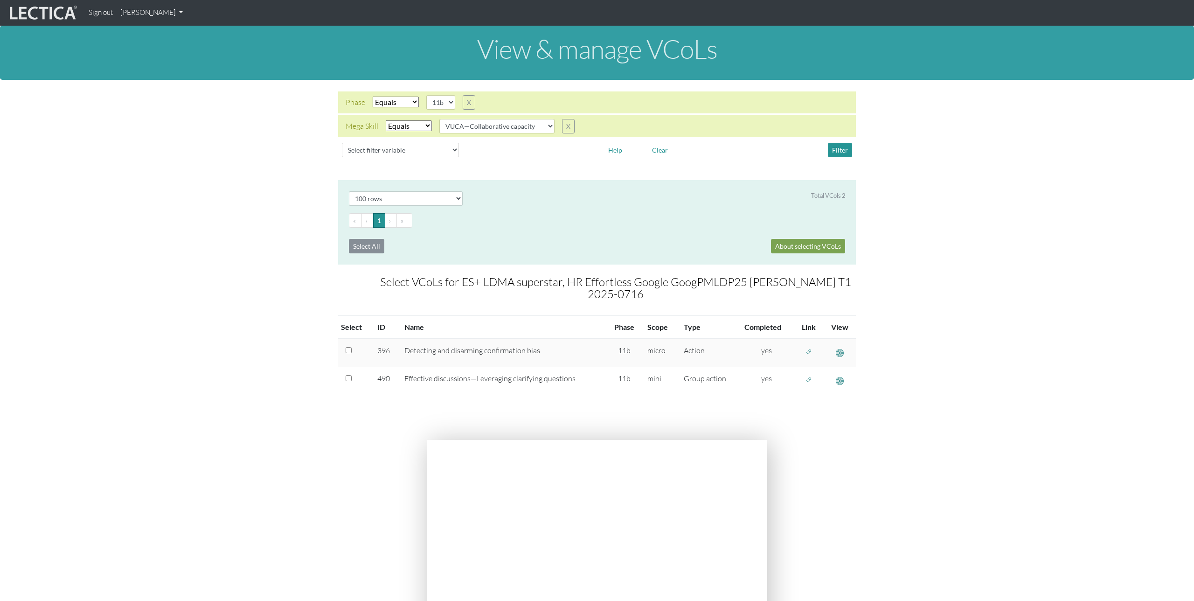
select select "100"
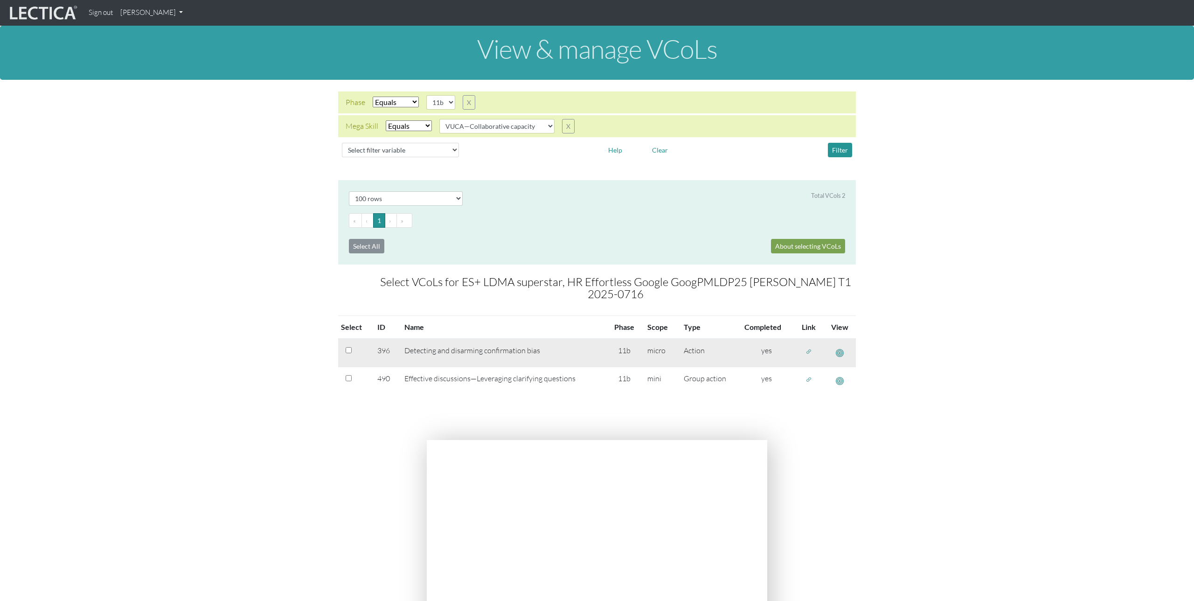
click at [808, 351] on span "button" at bounding box center [809, 352] width 7 height 8
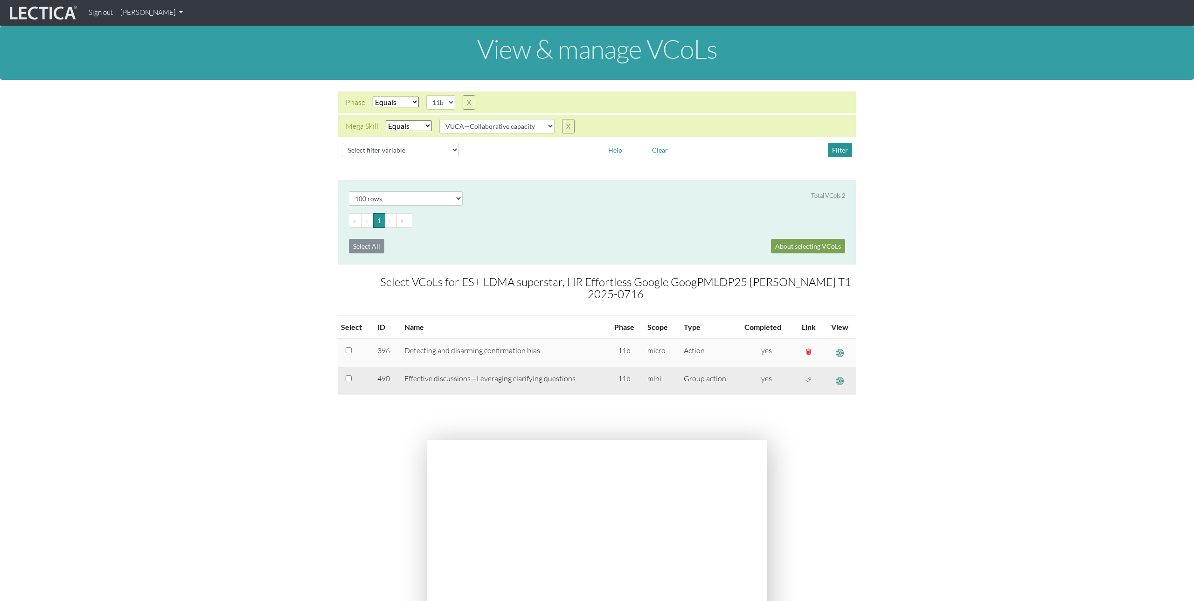
click at [809, 379] on span "button" at bounding box center [809, 380] width 7 height 8
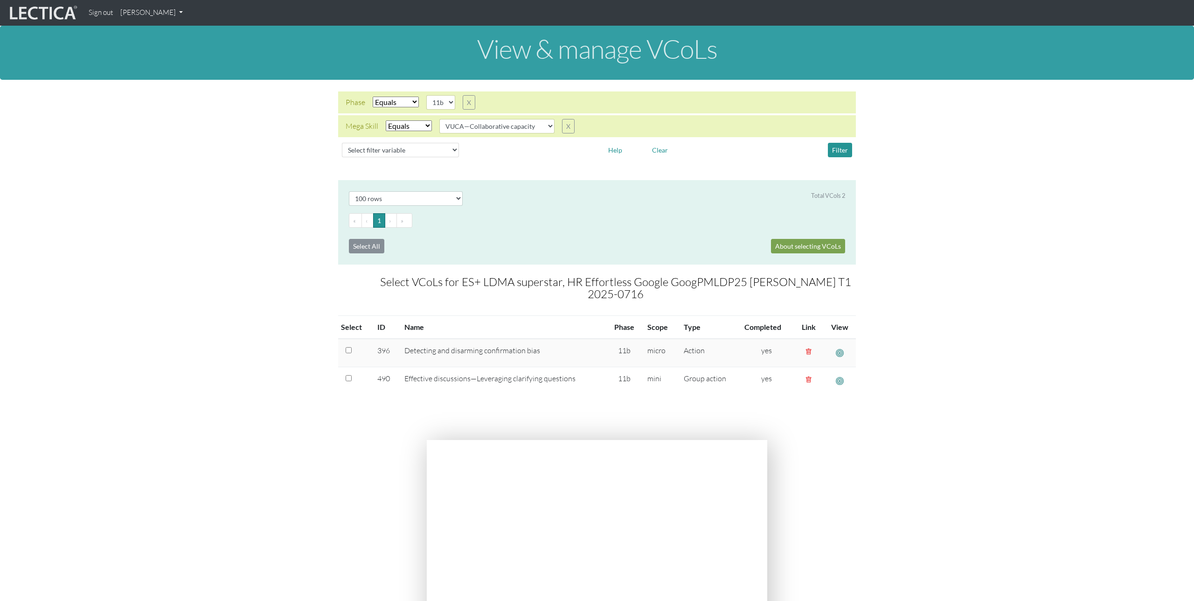
click at [168, 14] on link "[PERSON_NAME]" at bounding box center [152, 13] width 70 height 18
click at [168, 65] on link "Manage assignments" at bounding box center [163, 67] width 79 height 12
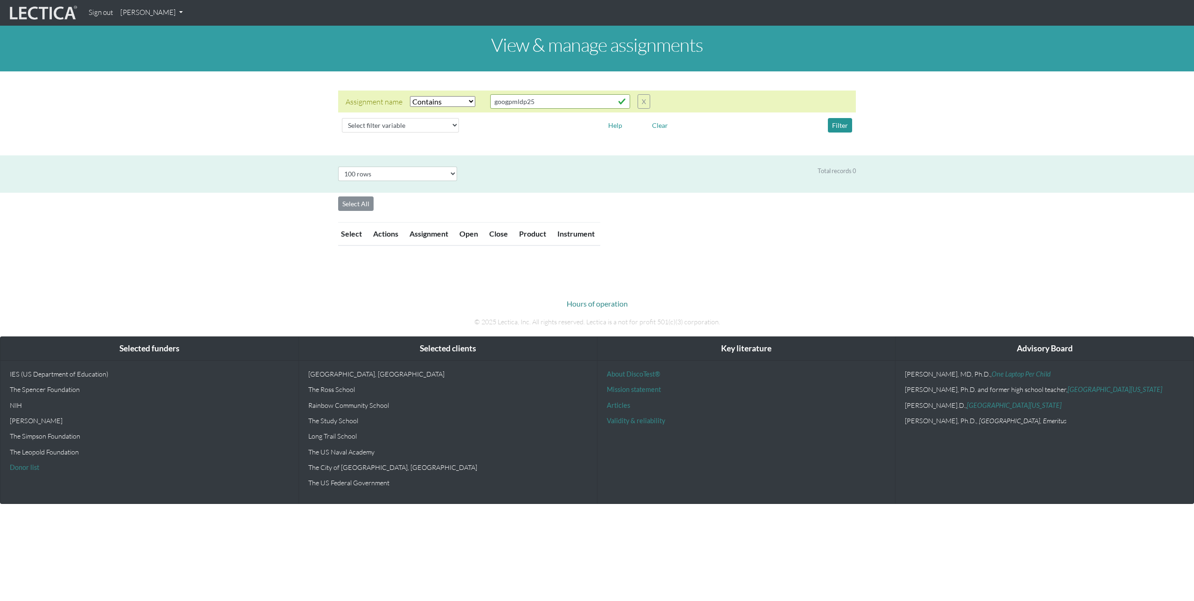
select select "icontains"
select select "100"
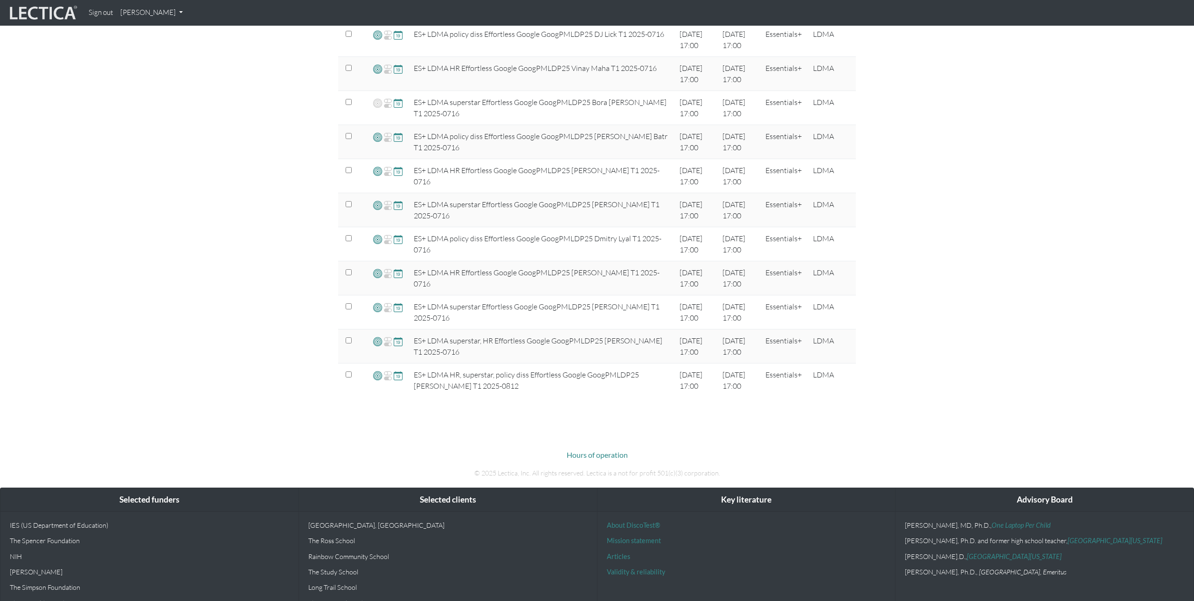
scroll to position [777, 0]
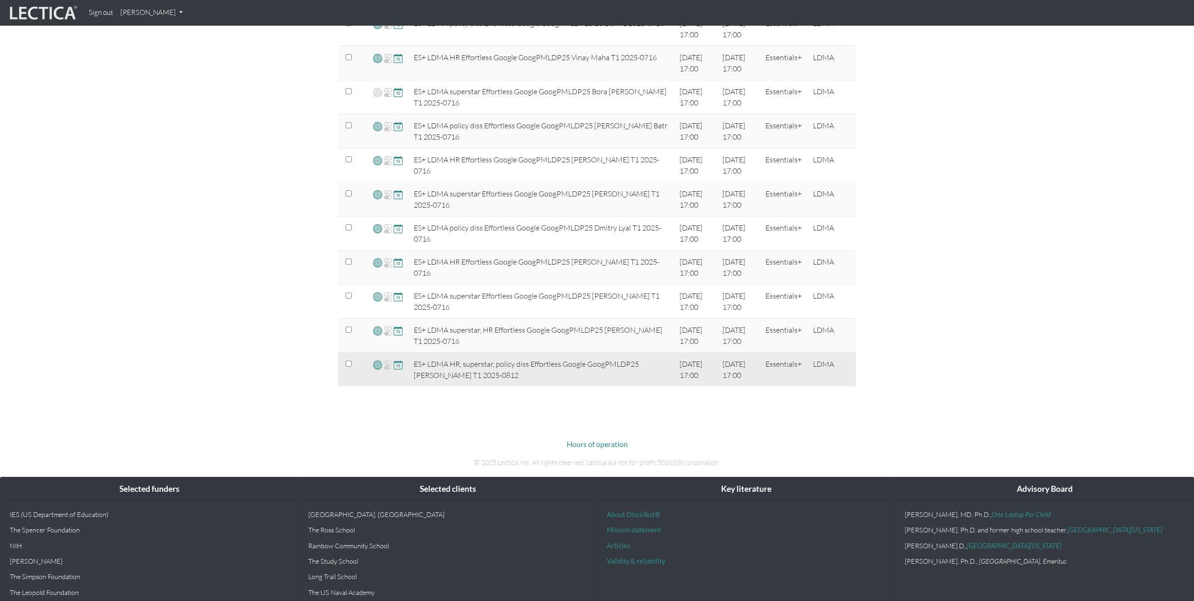
click at [376, 366] on span at bounding box center [377, 364] width 9 height 11
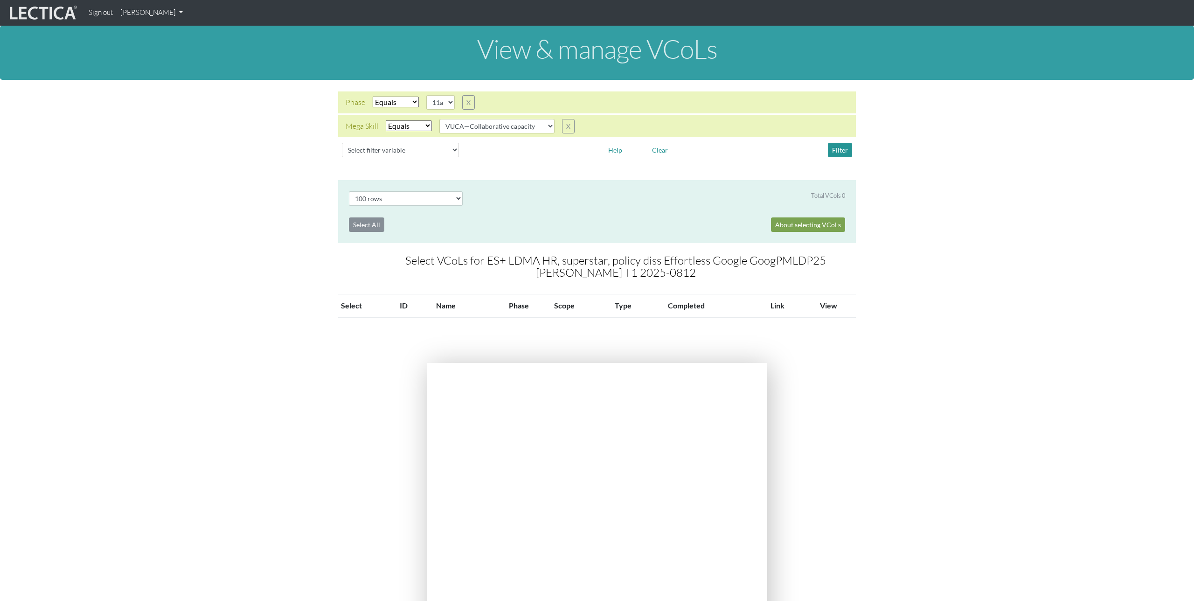
select select "100"
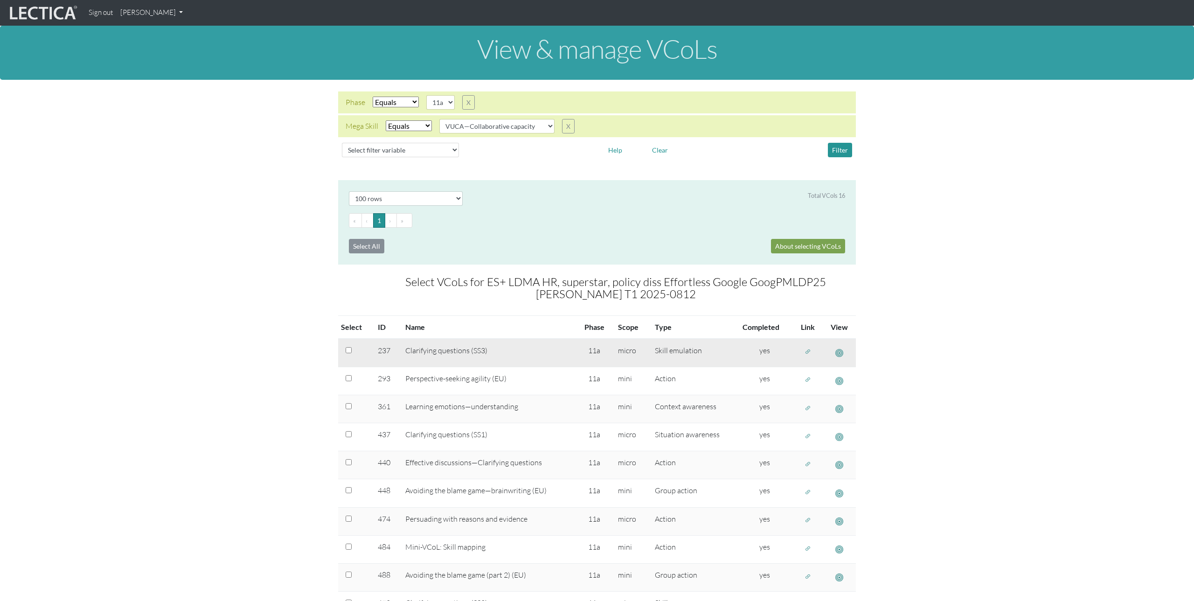
click at [808, 349] on span "button" at bounding box center [808, 352] width 7 height 8
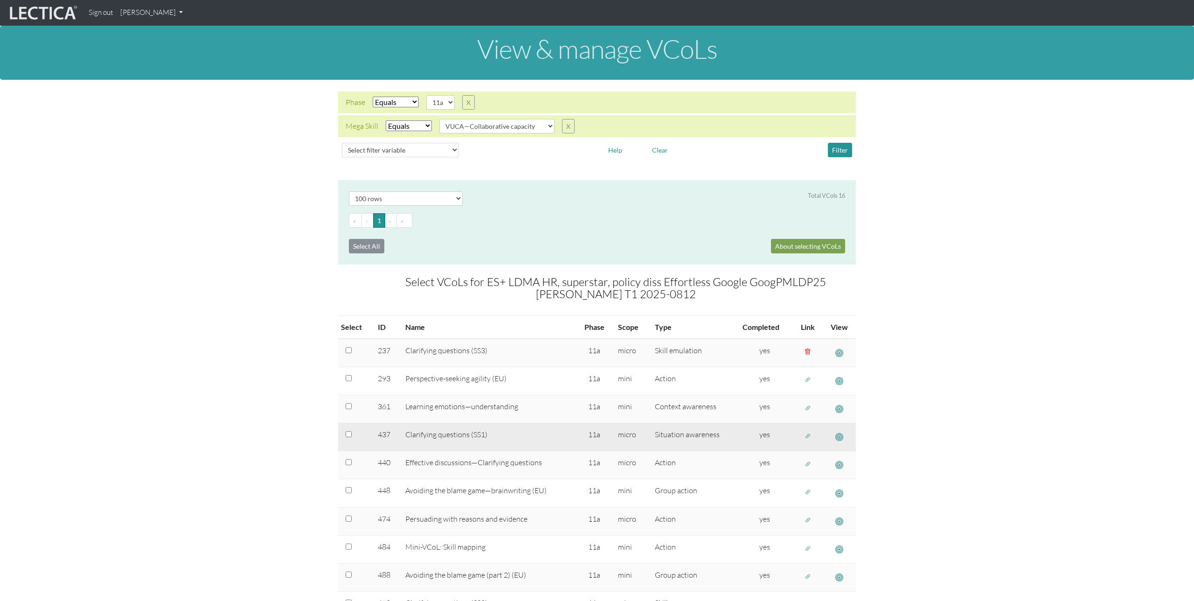
click at [808, 435] on span "button" at bounding box center [808, 436] width 7 height 8
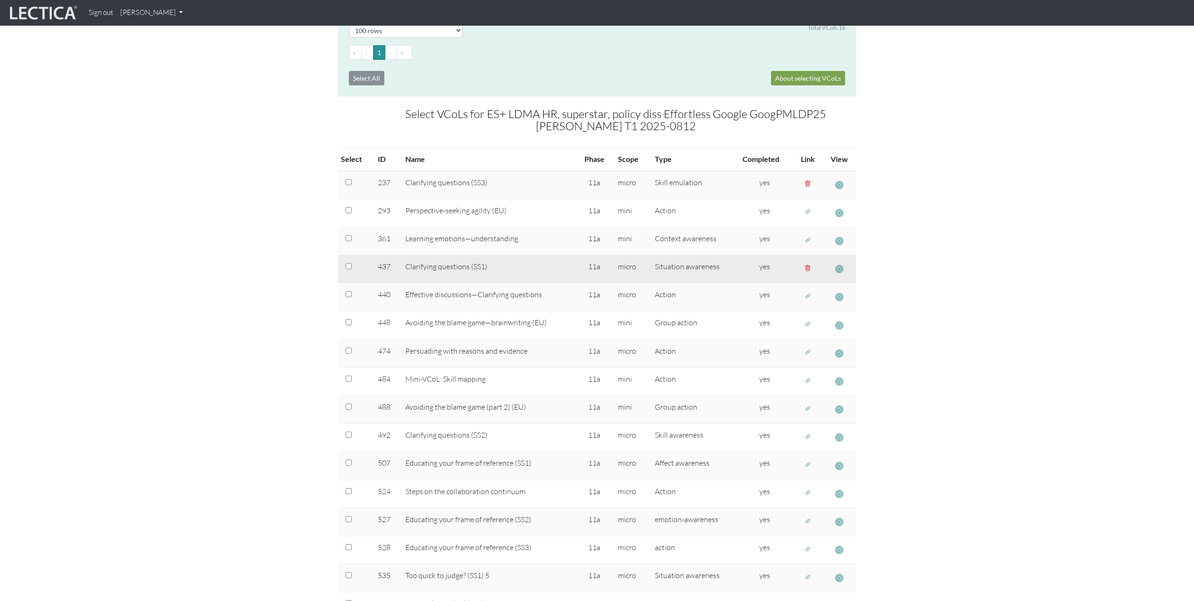
scroll to position [171, 0]
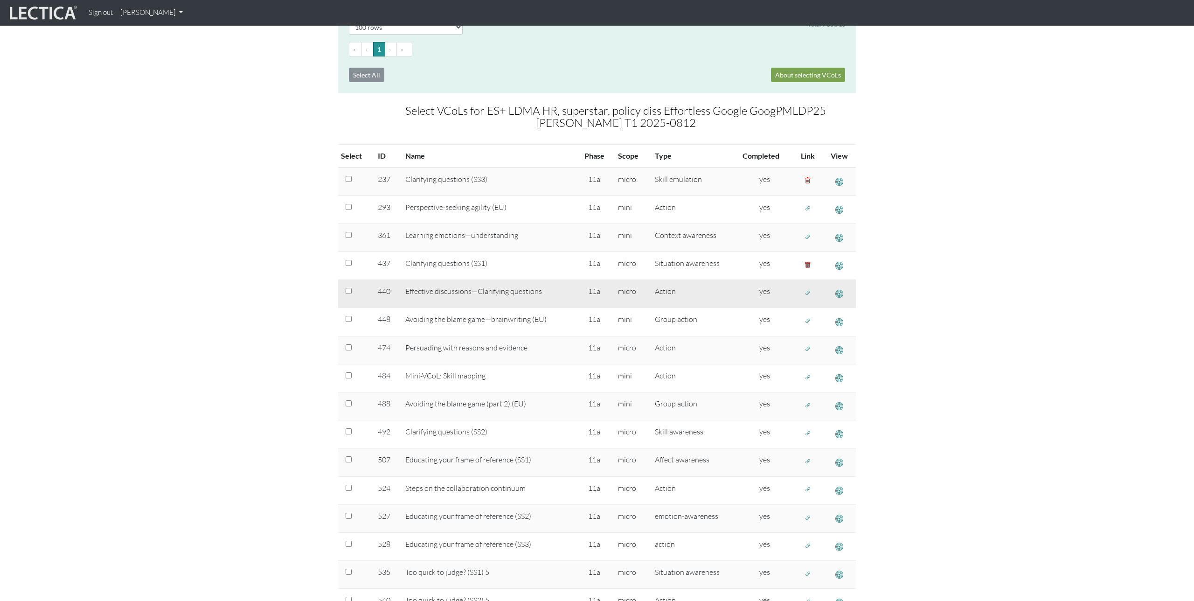
click at [808, 292] on span "button" at bounding box center [808, 293] width 7 height 8
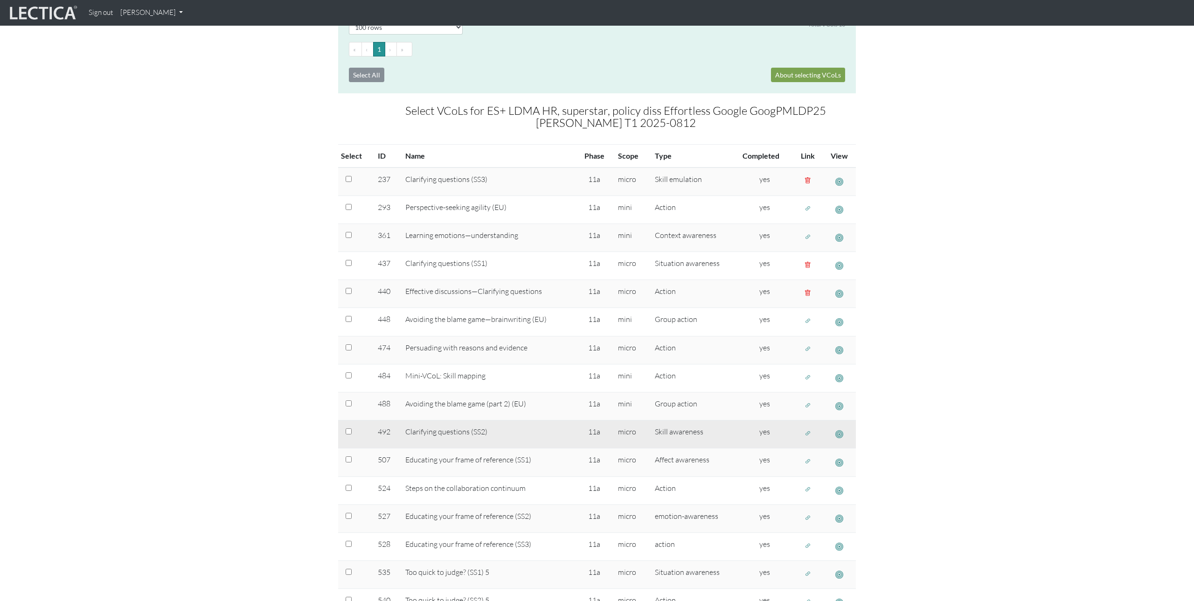
click at [807, 432] on span "button" at bounding box center [808, 433] width 7 height 8
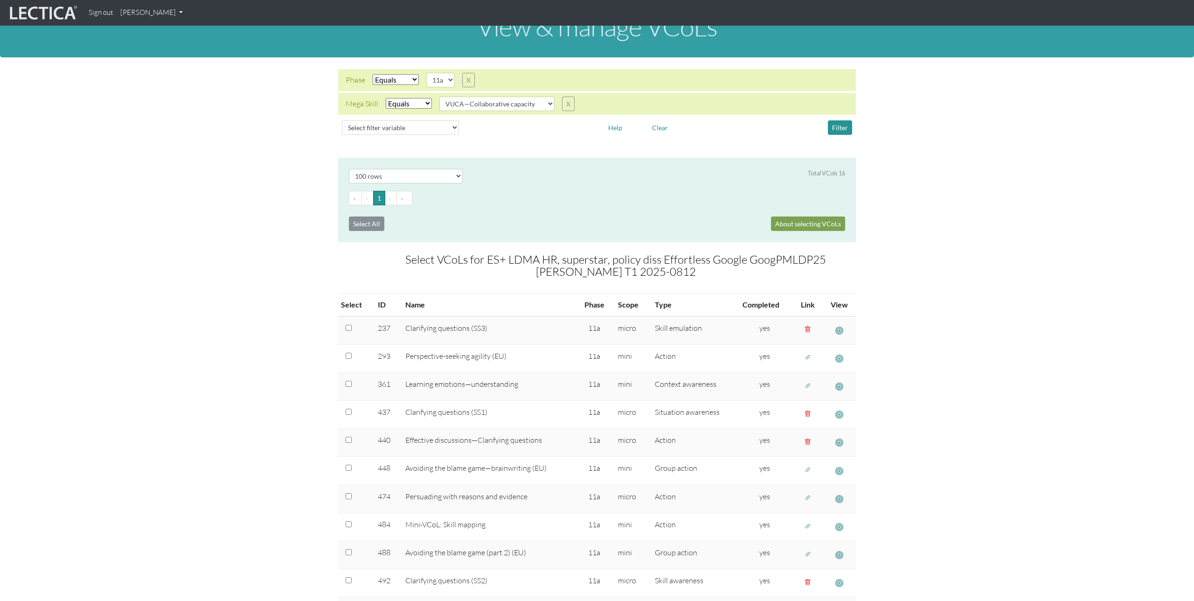
scroll to position [0, 0]
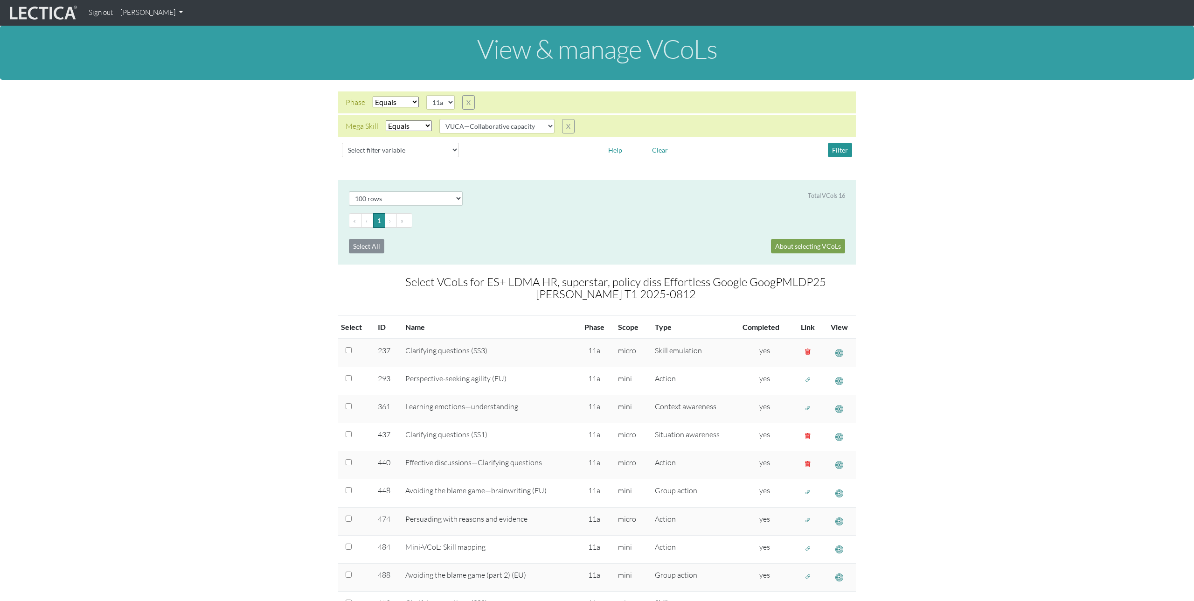
click at [170, 11] on link "[PERSON_NAME]" at bounding box center [152, 13] width 70 height 18
click at [165, 58] on link "Manage assessments" at bounding box center [163, 55] width 79 height 12
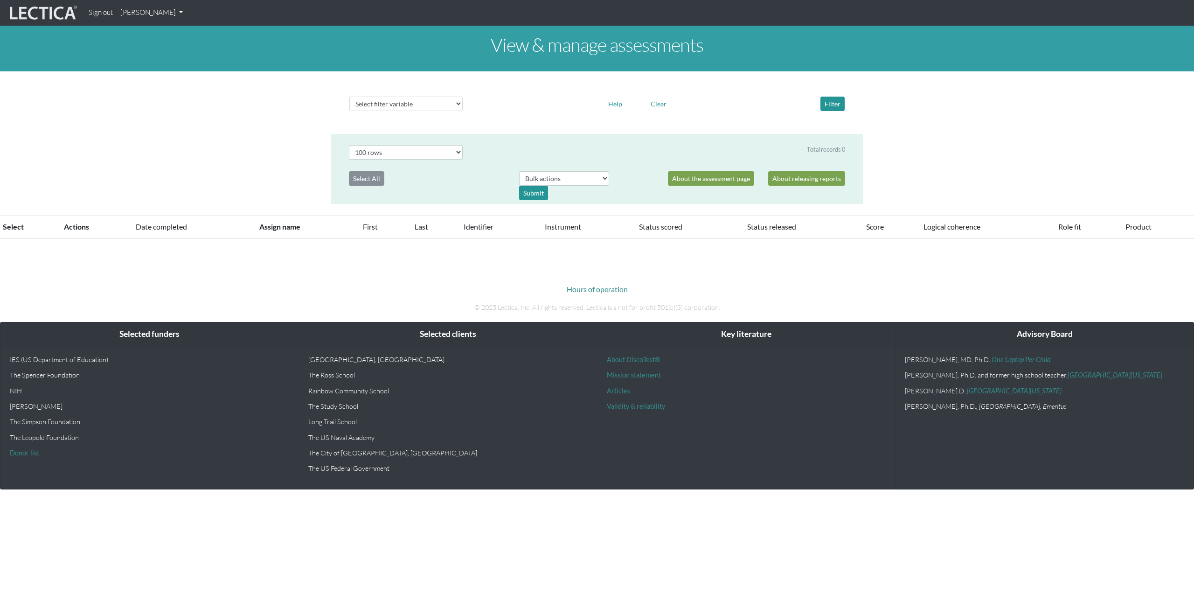
select select "100"
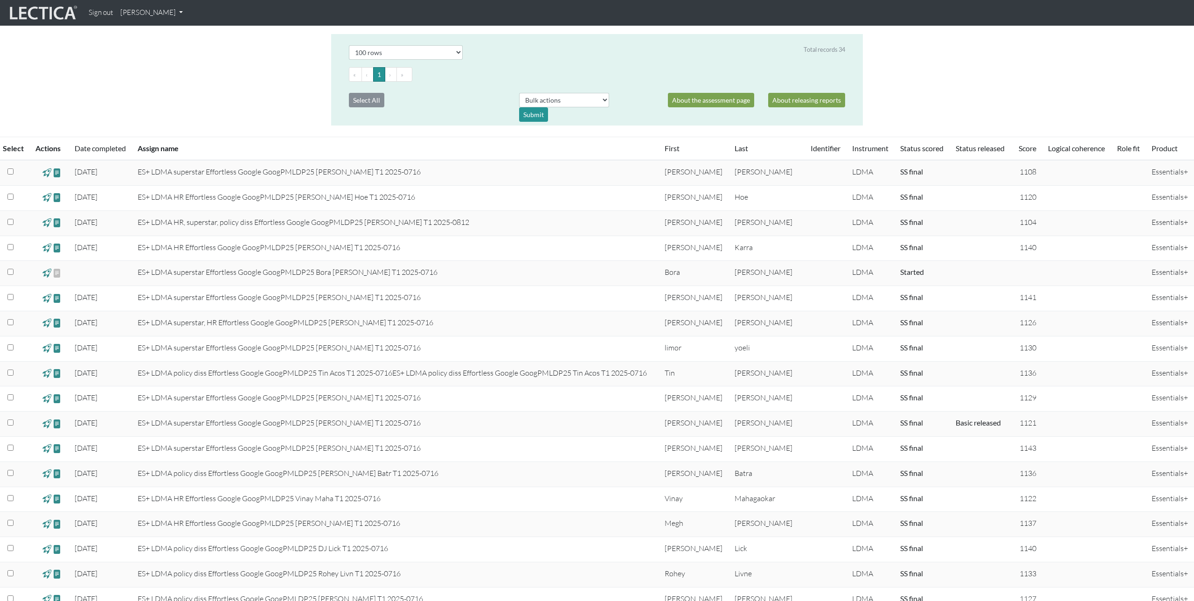
scroll to position [97, 0]
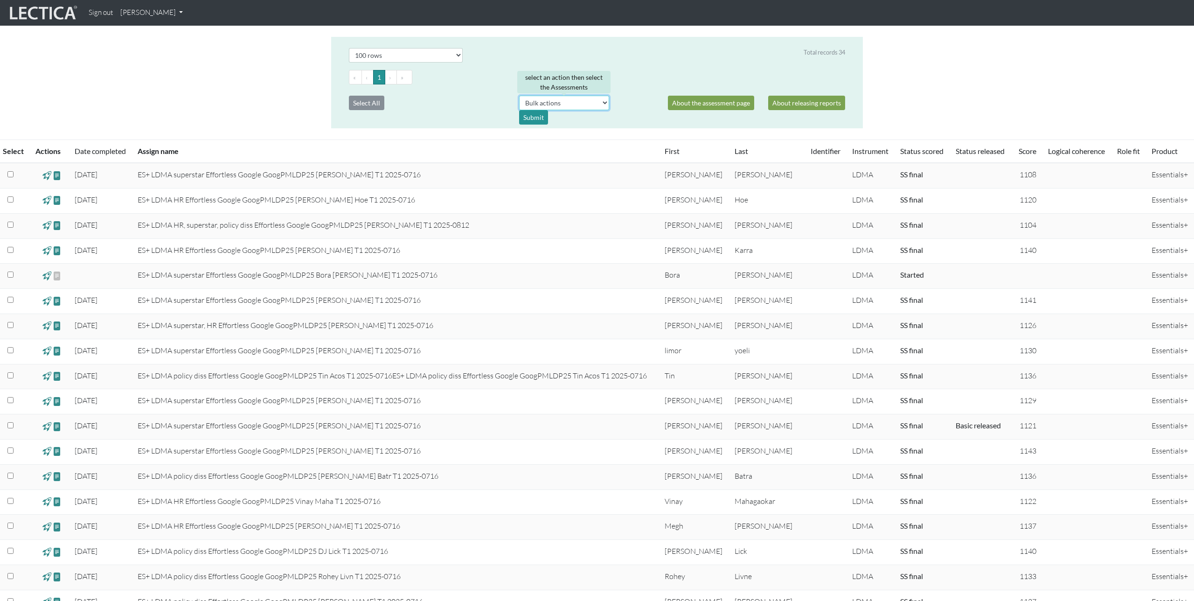
click at [567, 104] on select "Bulk actions download test-taker data" at bounding box center [564, 103] width 90 height 14
click at [11, 174] on input "checkbox" at bounding box center [10, 174] width 6 height 6
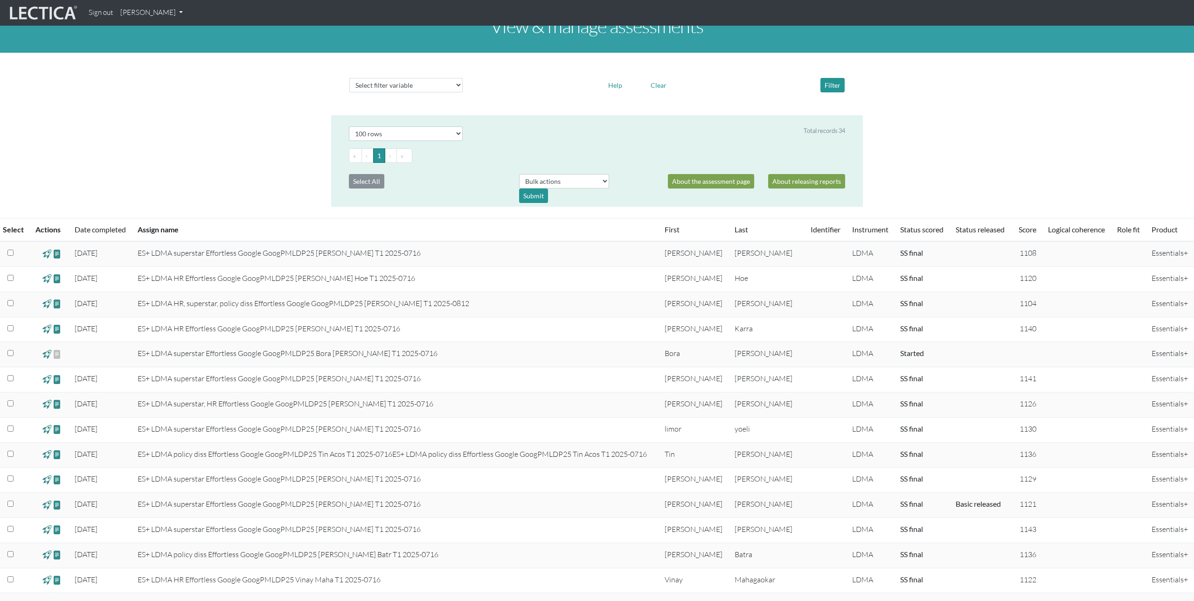
scroll to position [0, 0]
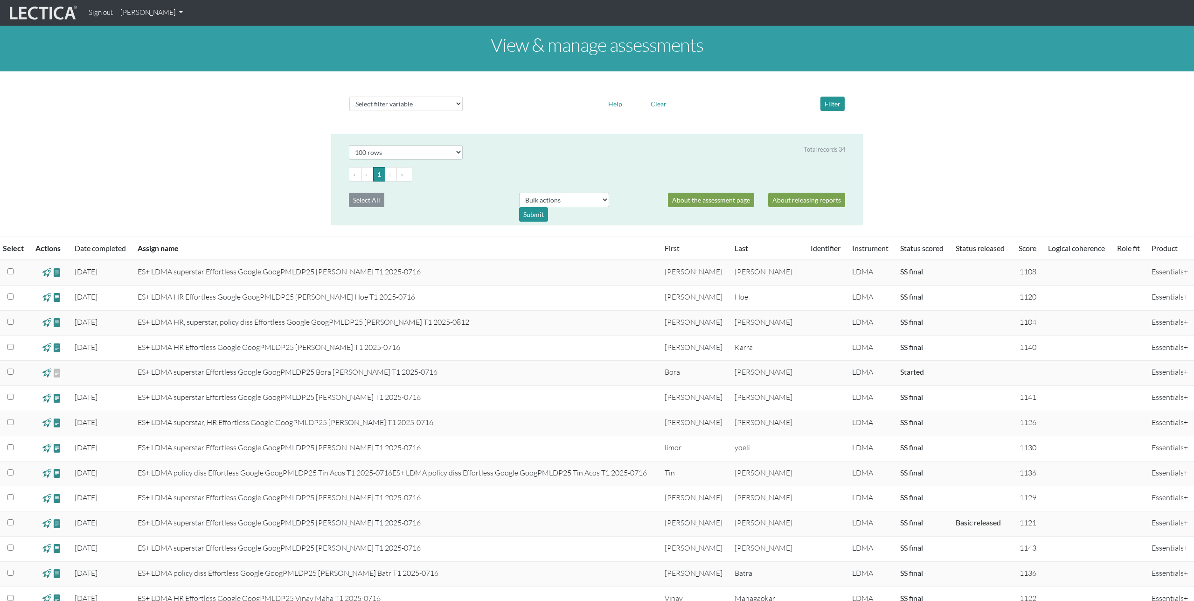
click at [48, 273] on span at bounding box center [46, 272] width 9 height 11
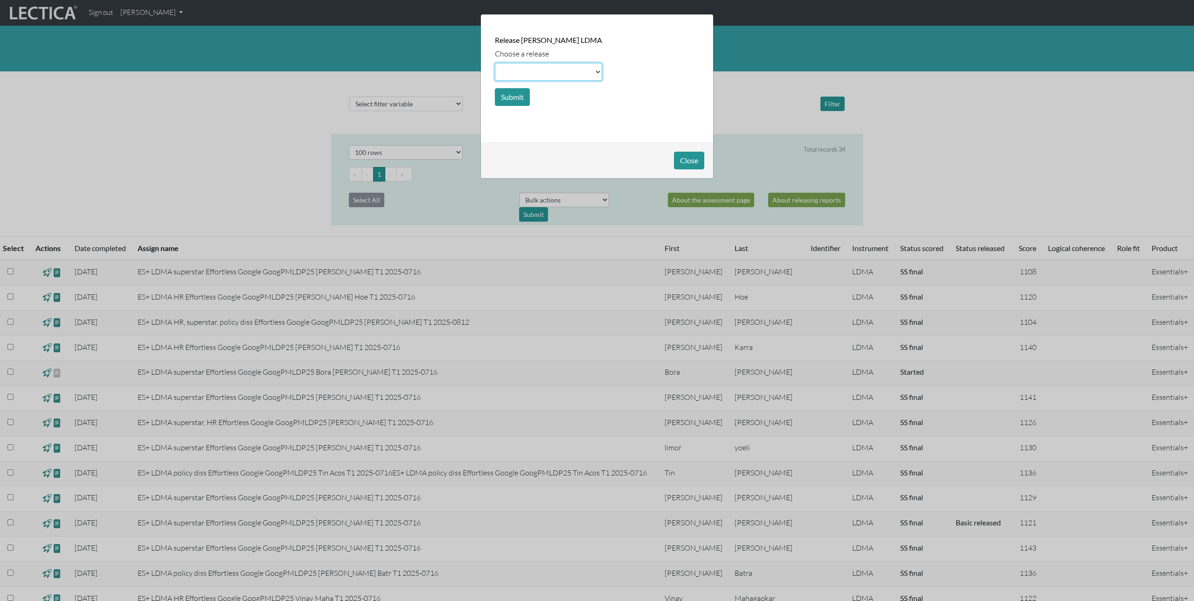
click at [525, 77] on select at bounding box center [548, 72] width 107 height 18
select select "basic"
click at [495, 63] on select at bounding box center [548, 72] width 107 height 18
click at [519, 97] on button "Submit" at bounding box center [512, 97] width 35 height 18
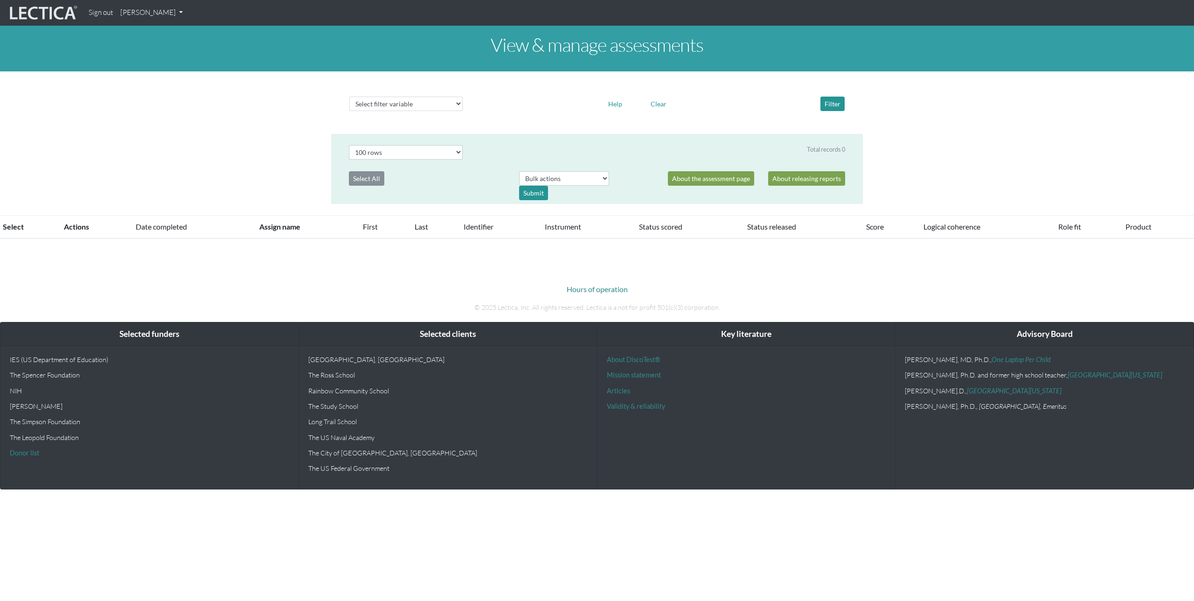
select select "100"
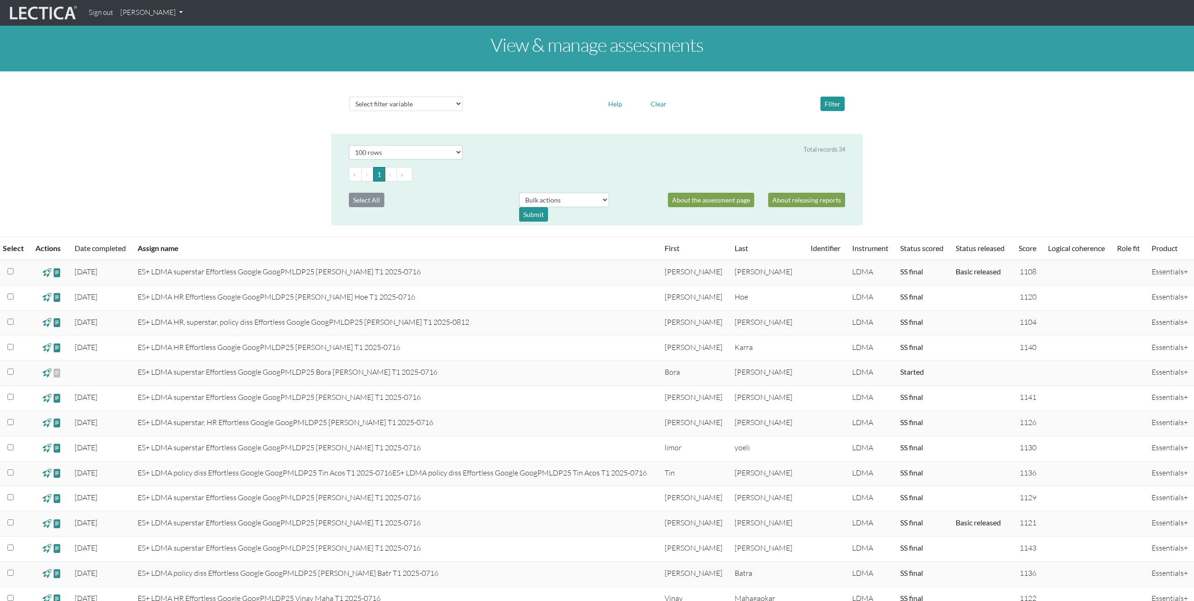
click at [49, 297] on span at bounding box center [46, 297] width 9 height 11
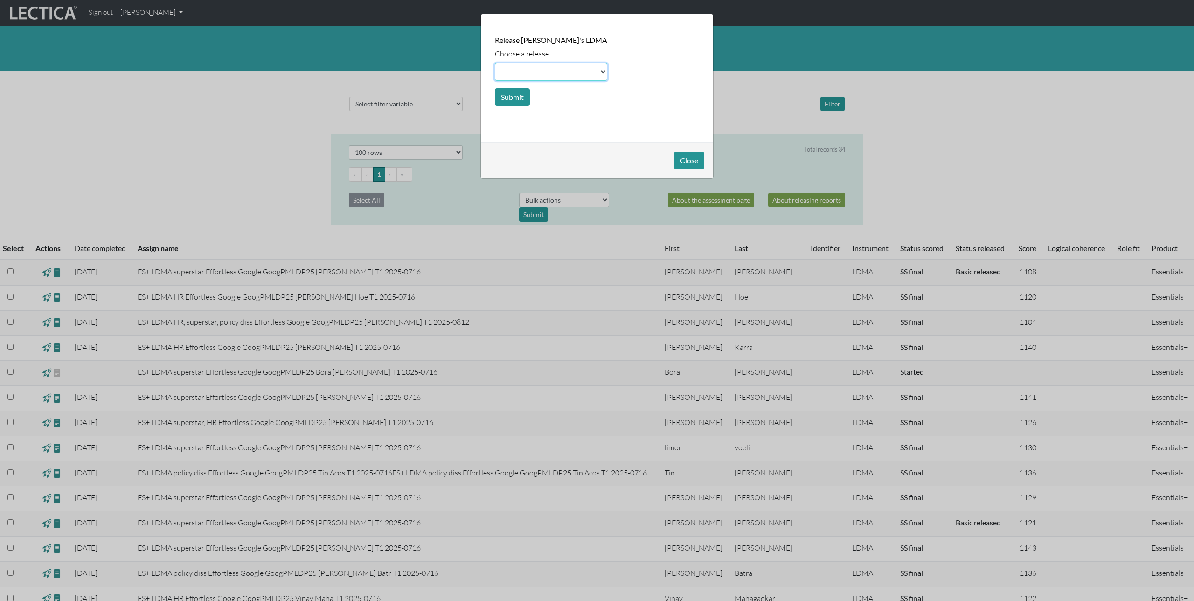
click at [536, 71] on select at bounding box center [551, 72] width 112 height 18
select select "basic"
click at [495, 63] on select at bounding box center [551, 72] width 112 height 18
click at [515, 97] on button "Submit" at bounding box center [512, 97] width 35 height 18
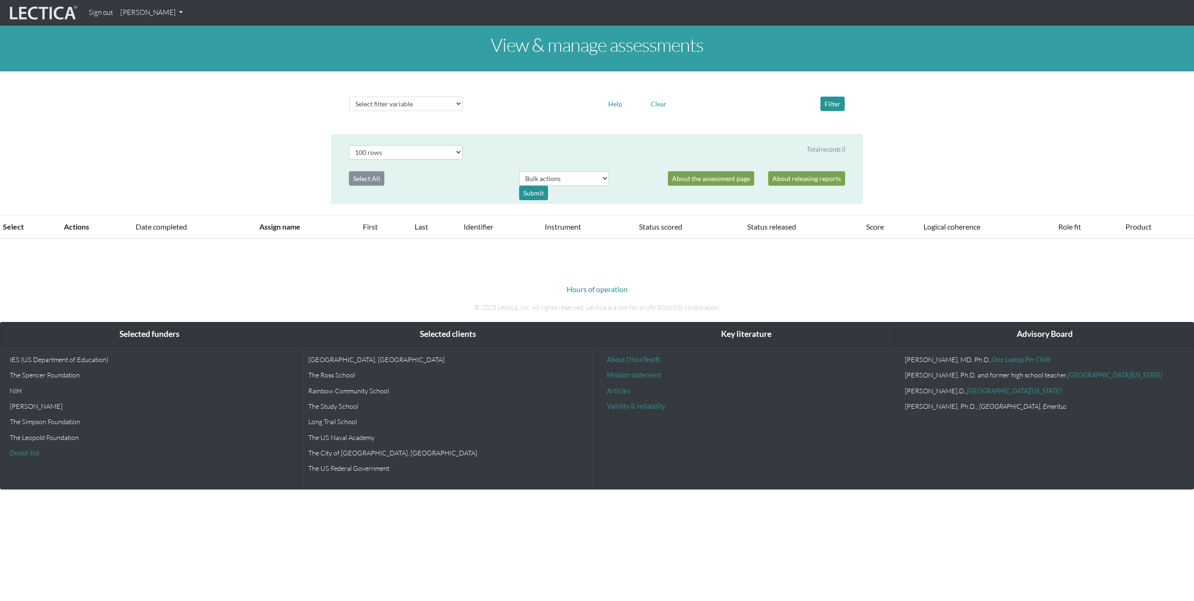
select select "100"
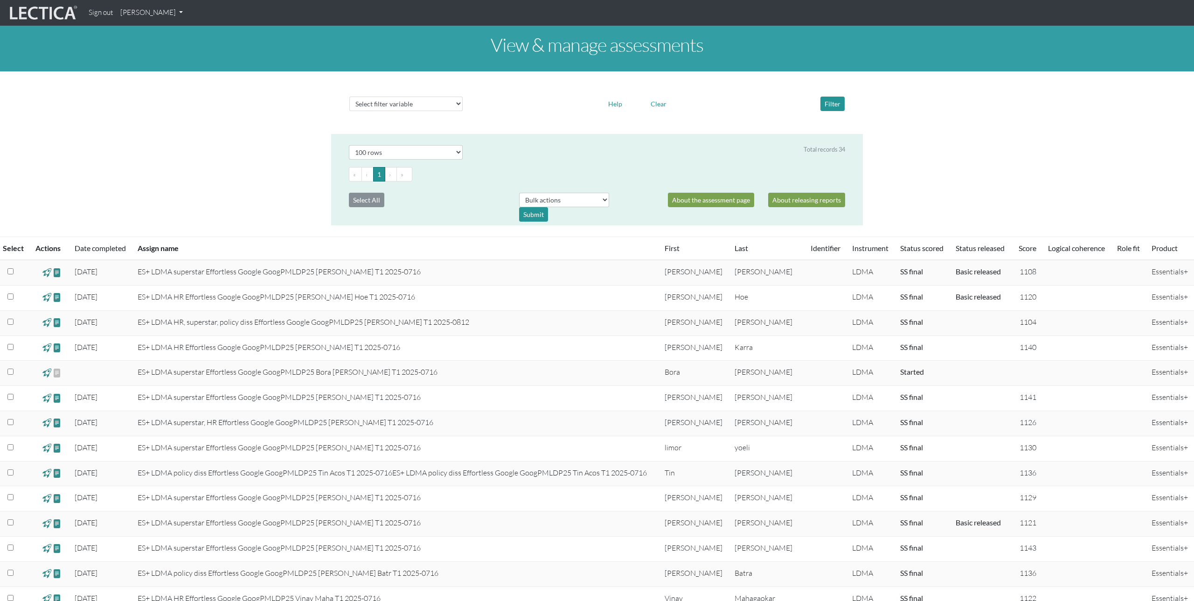
click at [48, 322] on span at bounding box center [46, 322] width 9 height 11
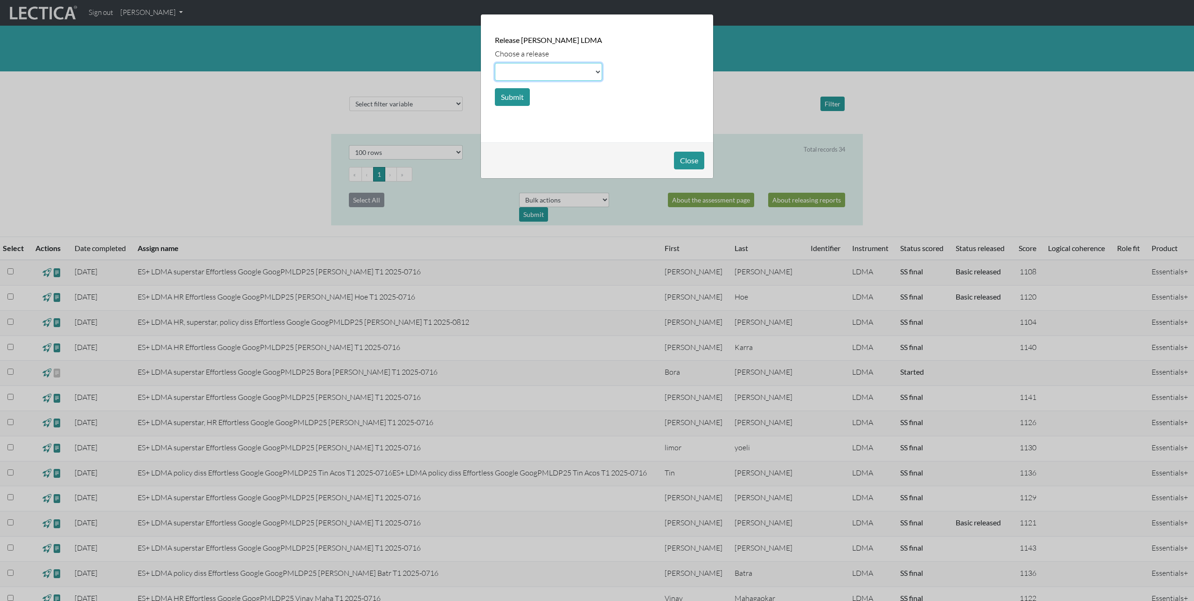
click at [536, 64] on select at bounding box center [548, 72] width 107 height 18
select select "basic"
click at [495, 63] on select at bounding box center [548, 72] width 107 height 18
click at [519, 94] on button "Submit" at bounding box center [512, 97] width 35 height 18
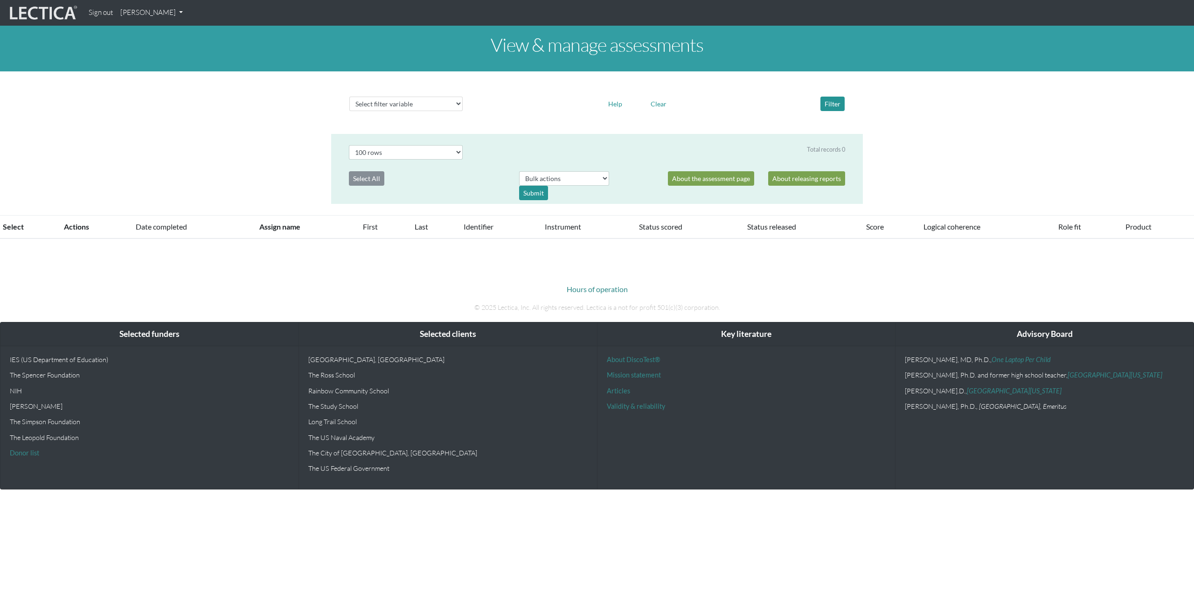
select select "100"
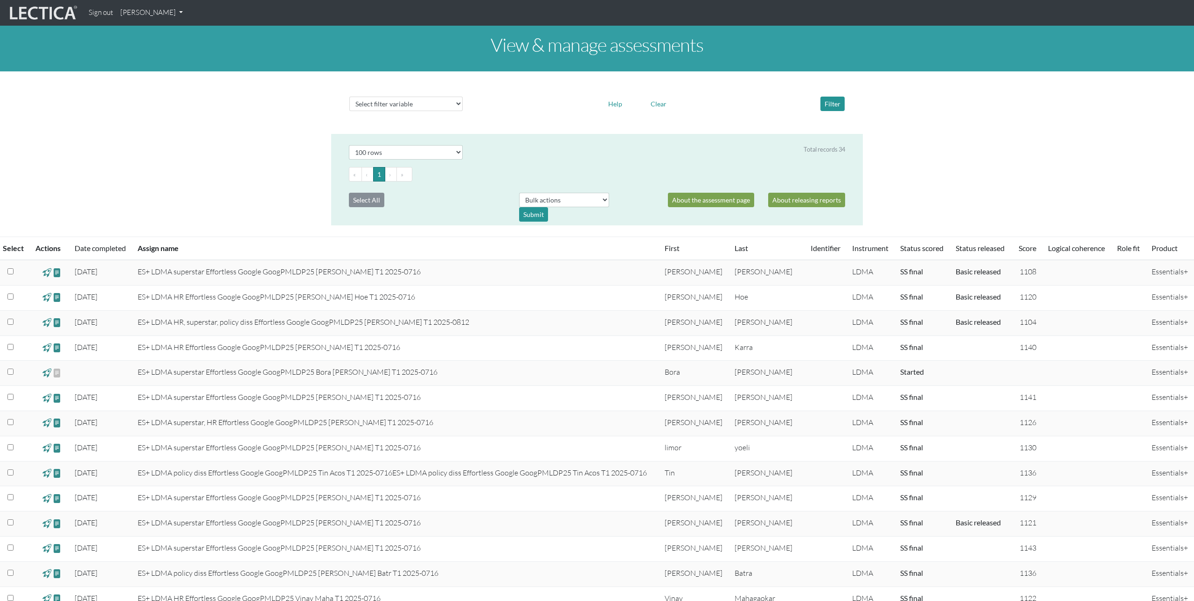
click at [47, 348] on span at bounding box center [46, 347] width 9 height 11
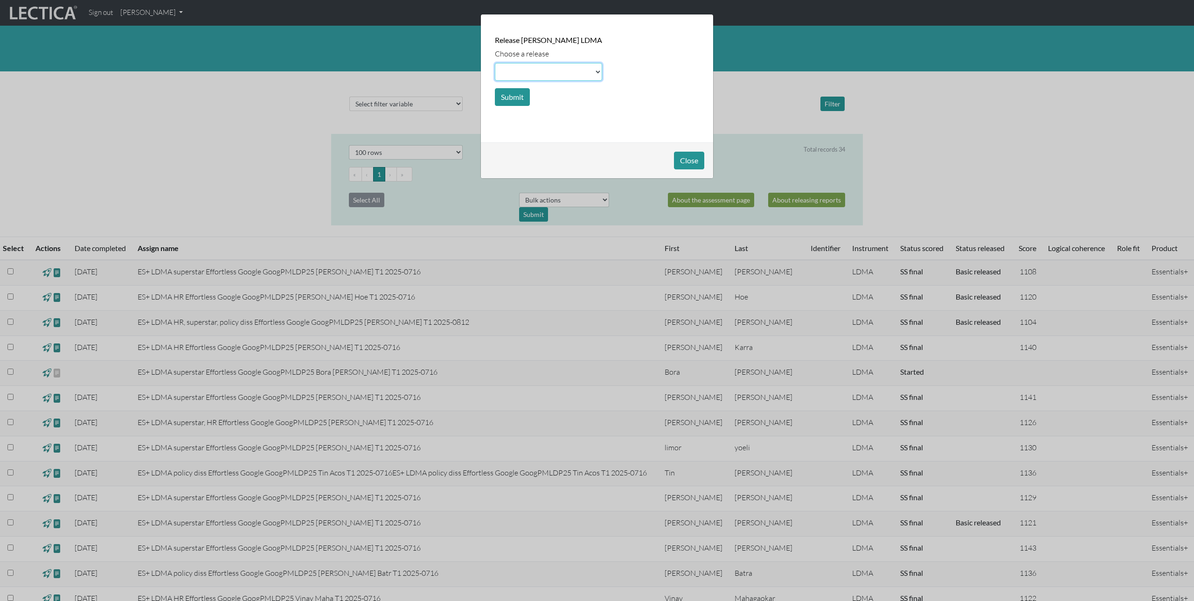
click at [517, 74] on select at bounding box center [548, 72] width 107 height 18
select select "basic"
click at [495, 63] on select at bounding box center [548, 72] width 107 height 18
click at [516, 94] on button "Submit" at bounding box center [512, 97] width 35 height 18
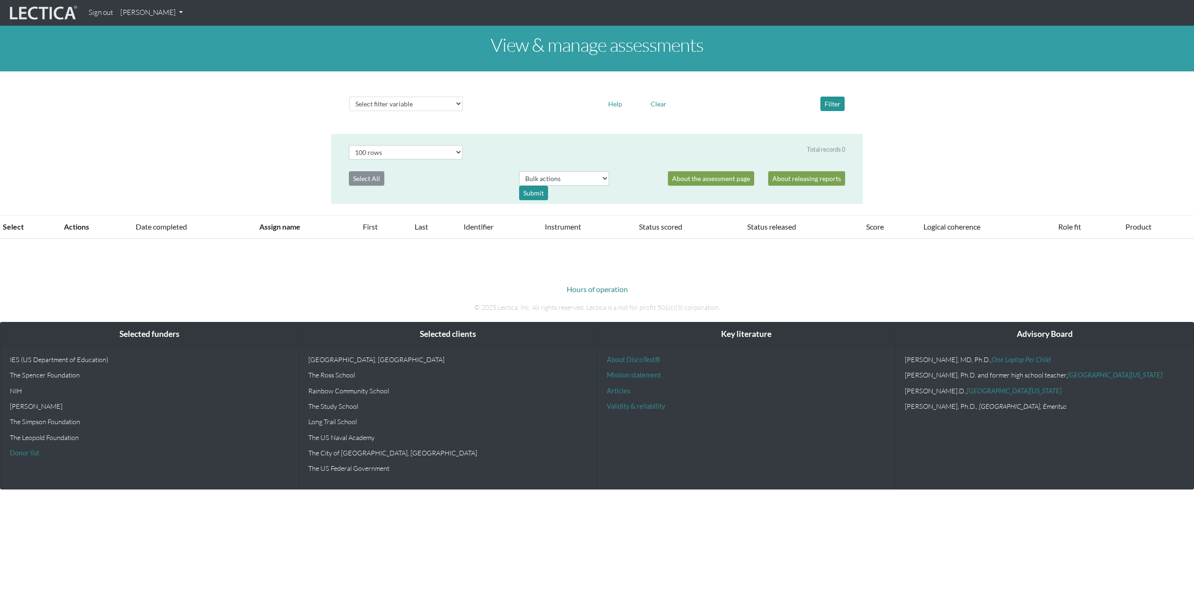
select select "100"
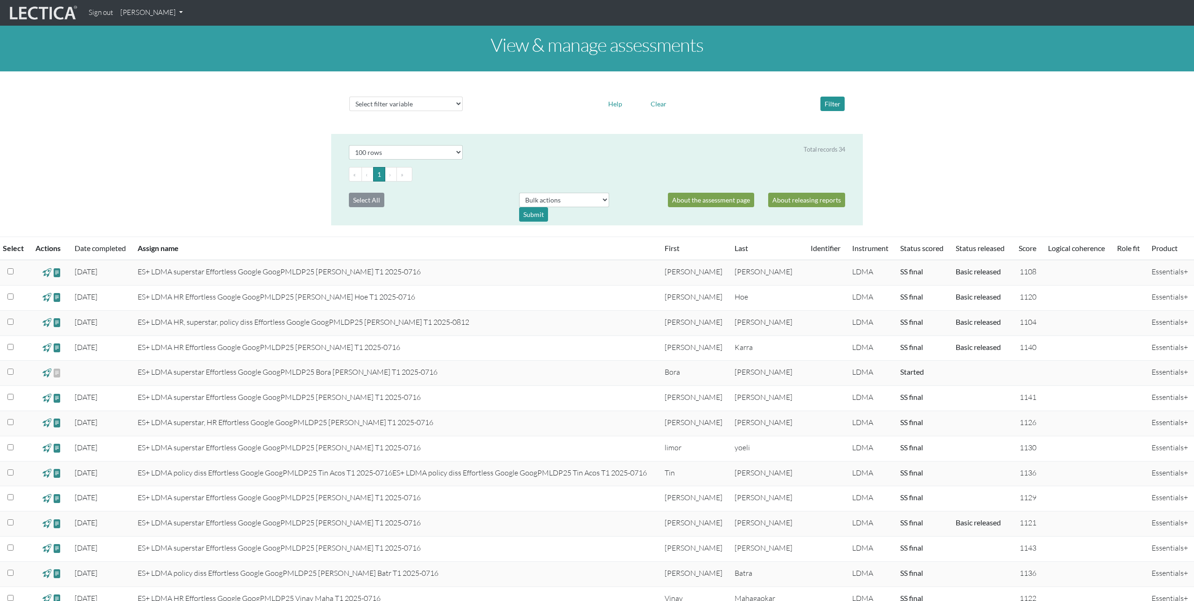
click at [48, 399] on span at bounding box center [46, 397] width 9 height 11
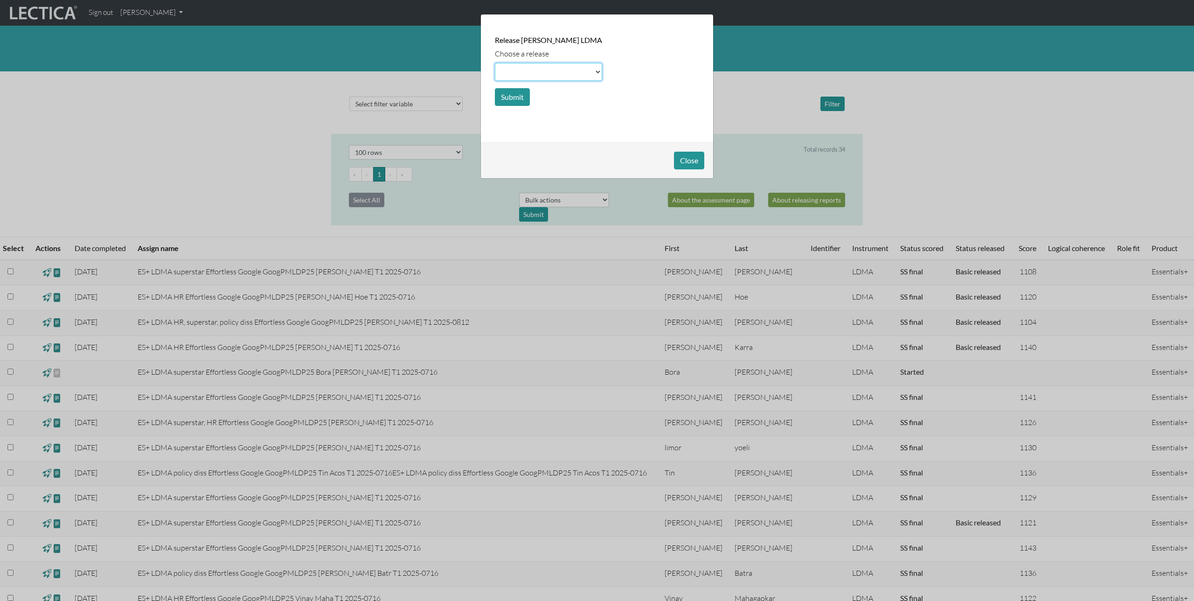
click at [542, 71] on select at bounding box center [548, 72] width 107 height 18
select select "basic"
click at [495, 63] on select at bounding box center [548, 72] width 107 height 18
click at [517, 92] on button "Submit" at bounding box center [512, 97] width 35 height 18
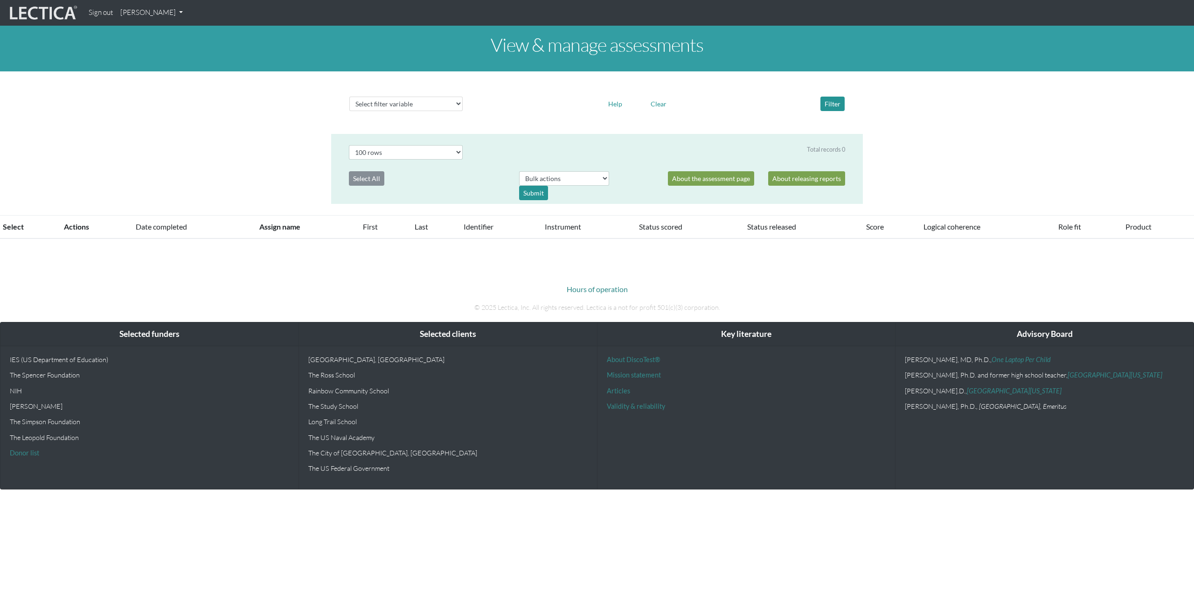
select select "100"
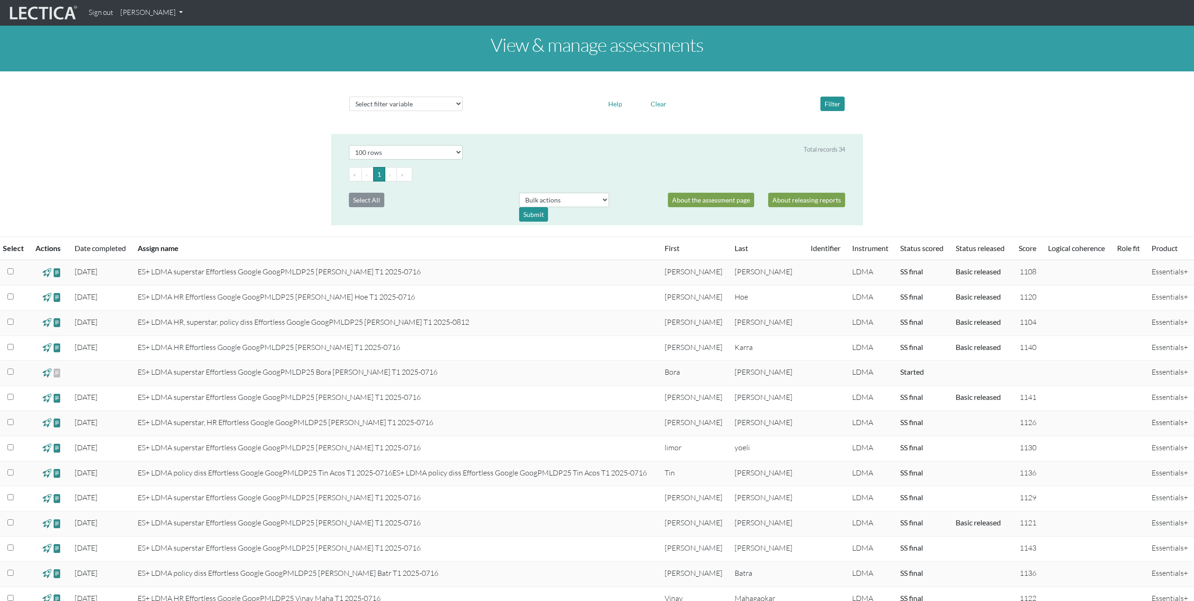
click at [49, 420] on span at bounding box center [46, 423] width 9 height 11
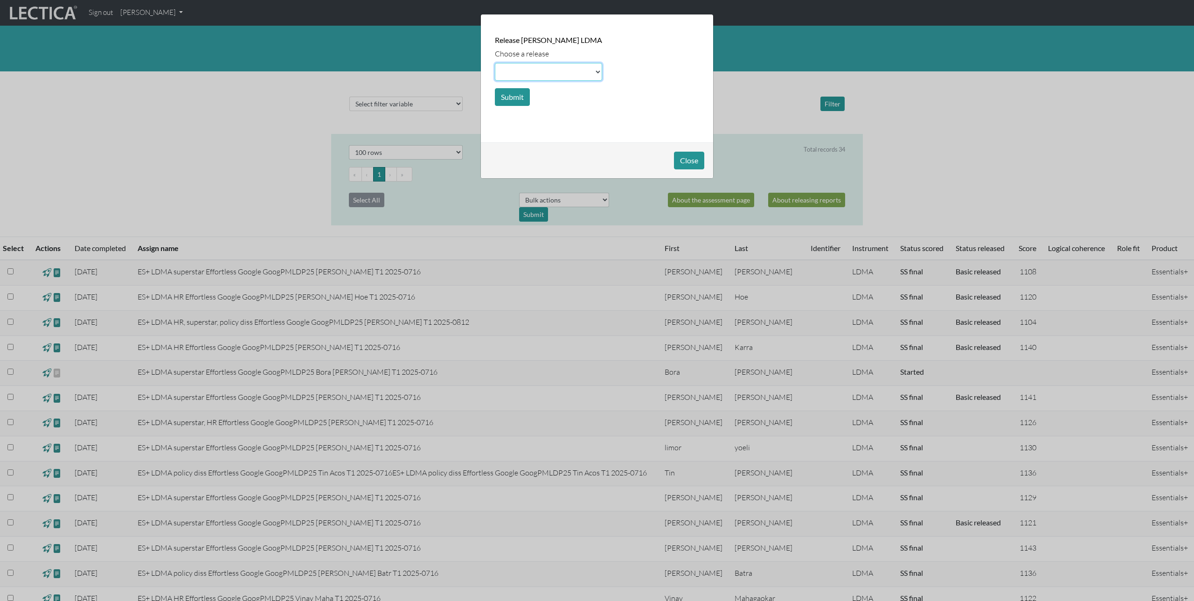
click at [516, 70] on select at bounding box center [548, 72] width 107 height 18
select select "basic"
click at [495, 63] on select at bounding box center [548, 72] width 107 height 18
click at [517, 99] on button "Submit" at bounding box center [512, 97] width 35 height 18
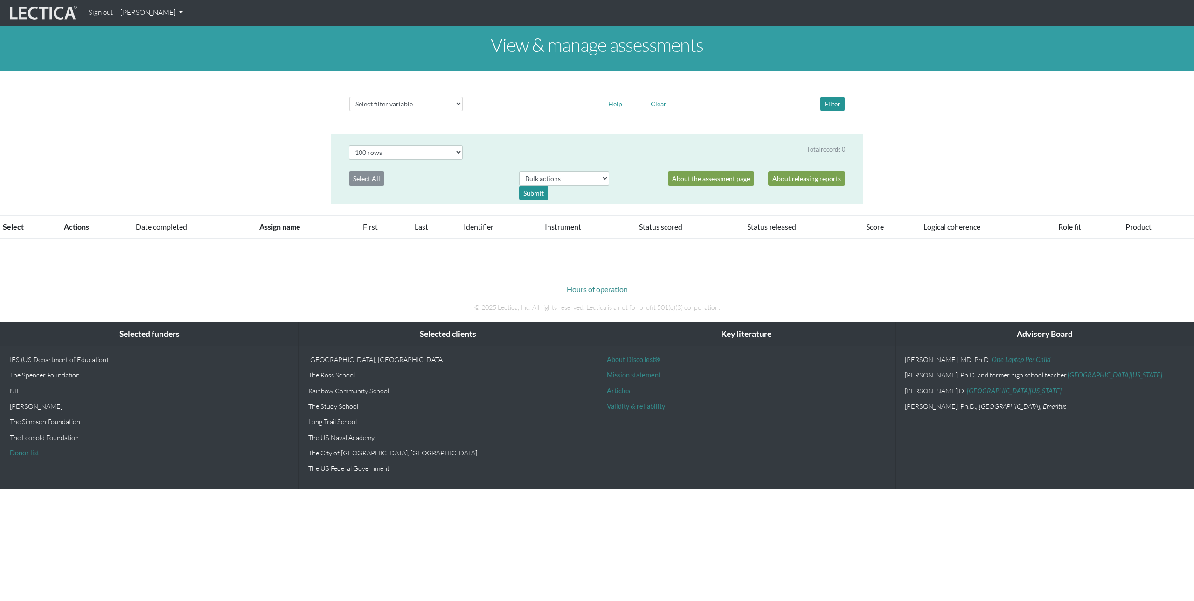
select select "100"
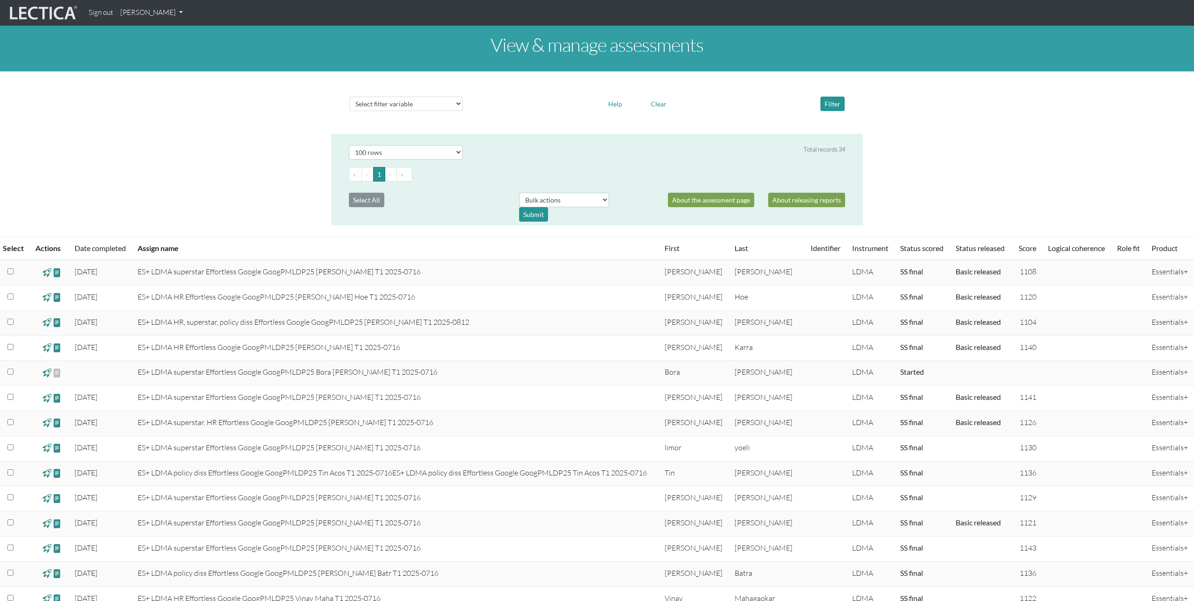
click at [49, 448] on span at bounding box center [46, 448] width 9 height 11
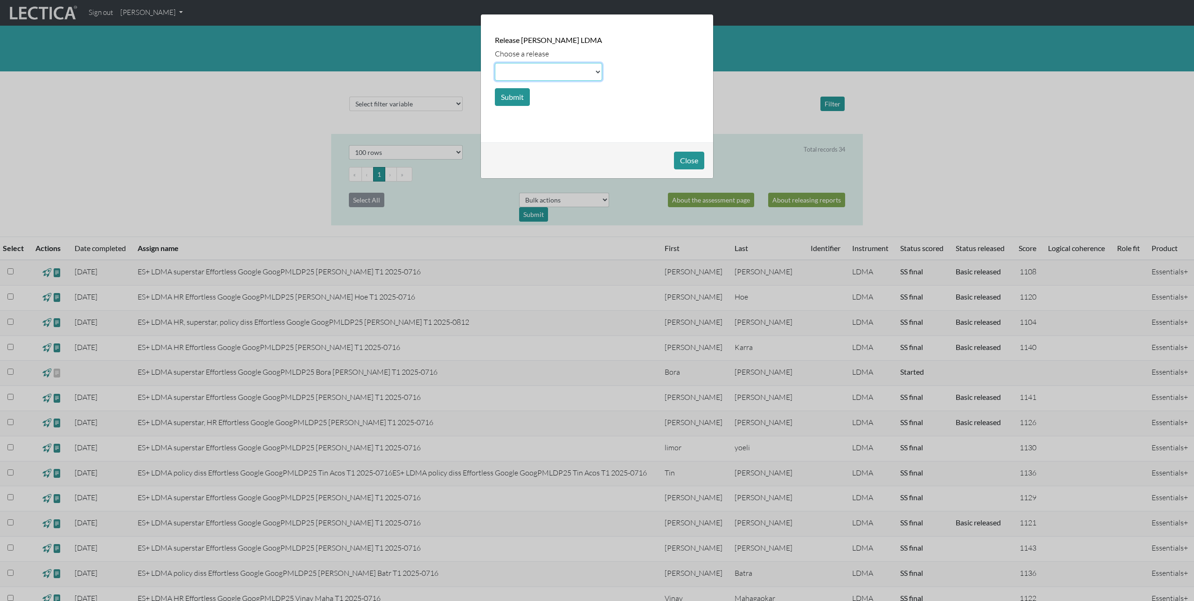
click at [530, 72] on select at bounding box center [548, 72] width 107 height 18
select select "basic"
click at [495, 63] on select at bounding box center [548, 72] width 107 height 18
click at [513, 99] on button "Submit" at bounding box center [512, 97] width 35 height 18
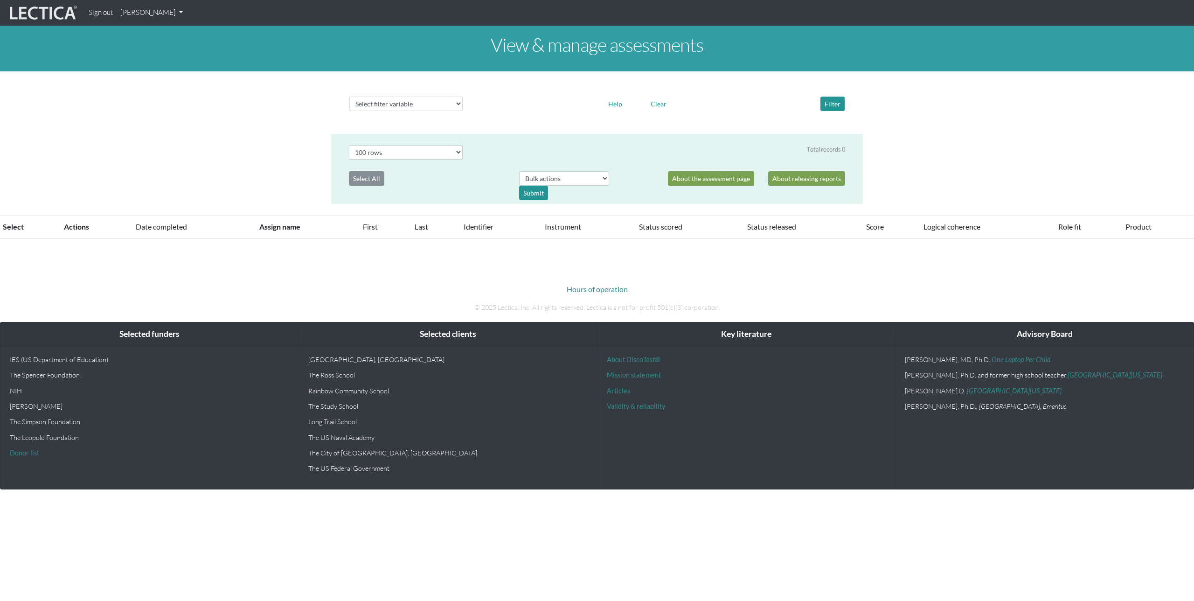
select select "100"
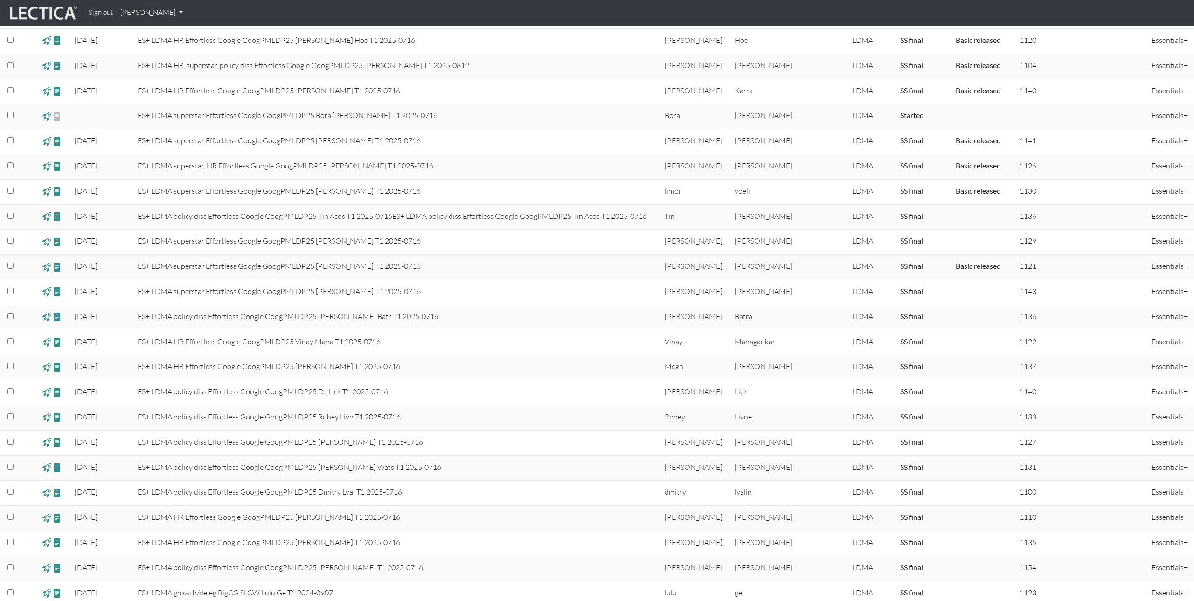
scroll to position [264, 0]
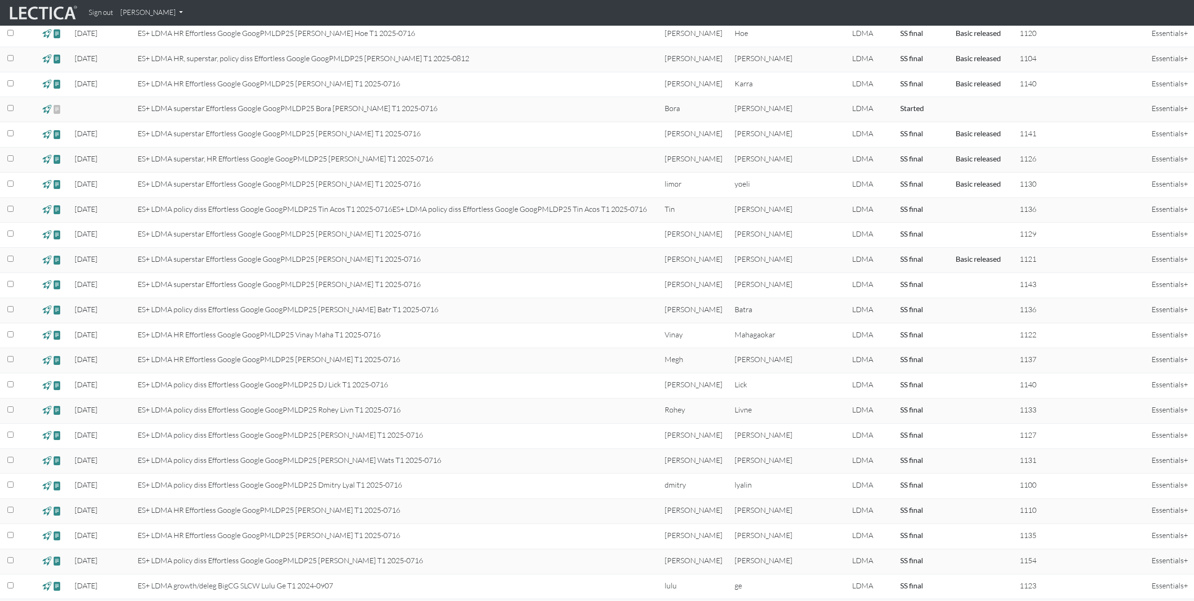
click at [48, 206] on span at bounding box center [46, 209] width 9 height 11
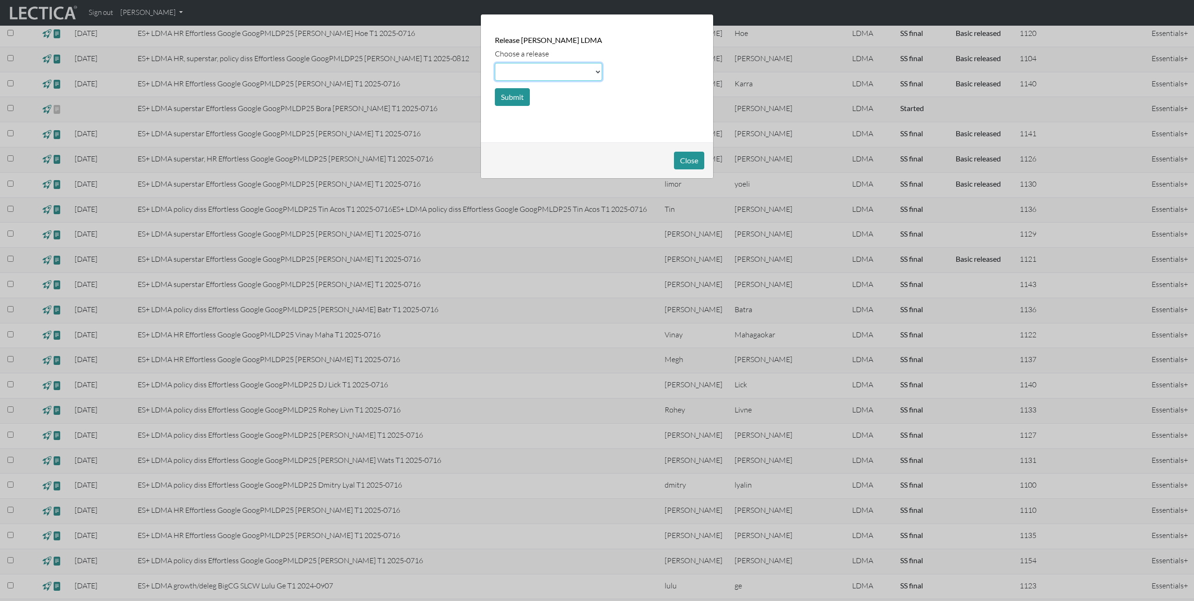
click at [516, 72] on select at bounding box center [548, 72] width 107 height 18
select select "basic"
click at [495, 63] on select at bounding box center [548, 72] width 107 height 18
click at [514, 98] on button "Submit" at bounding box center [512, 97] width 35 height 18
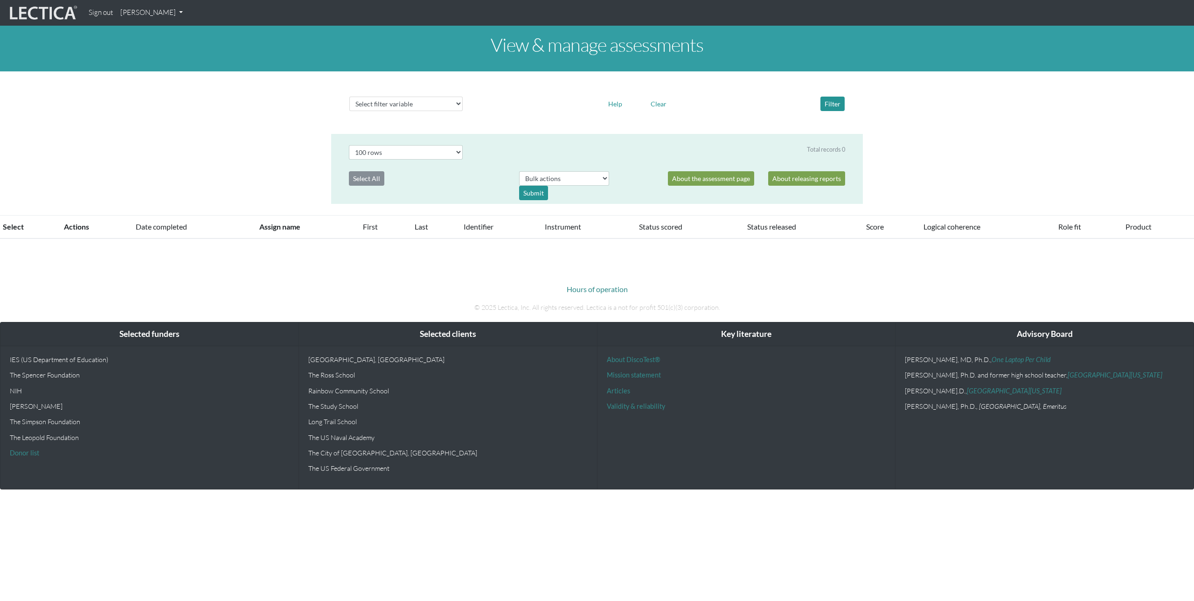
select select "100"
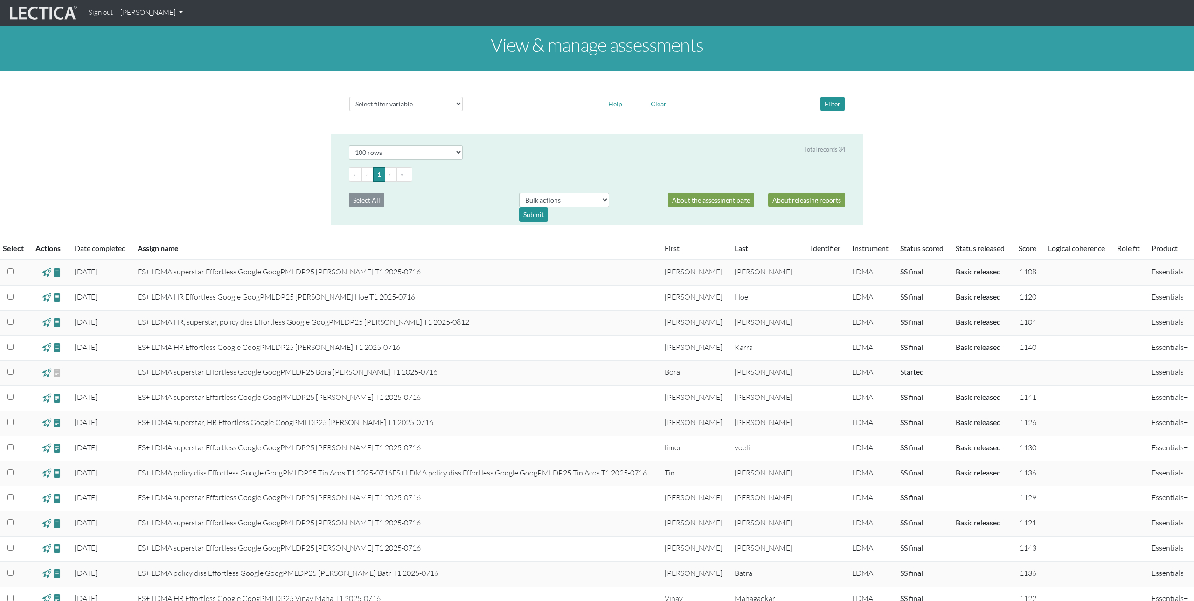
scroll to position [264, 0]
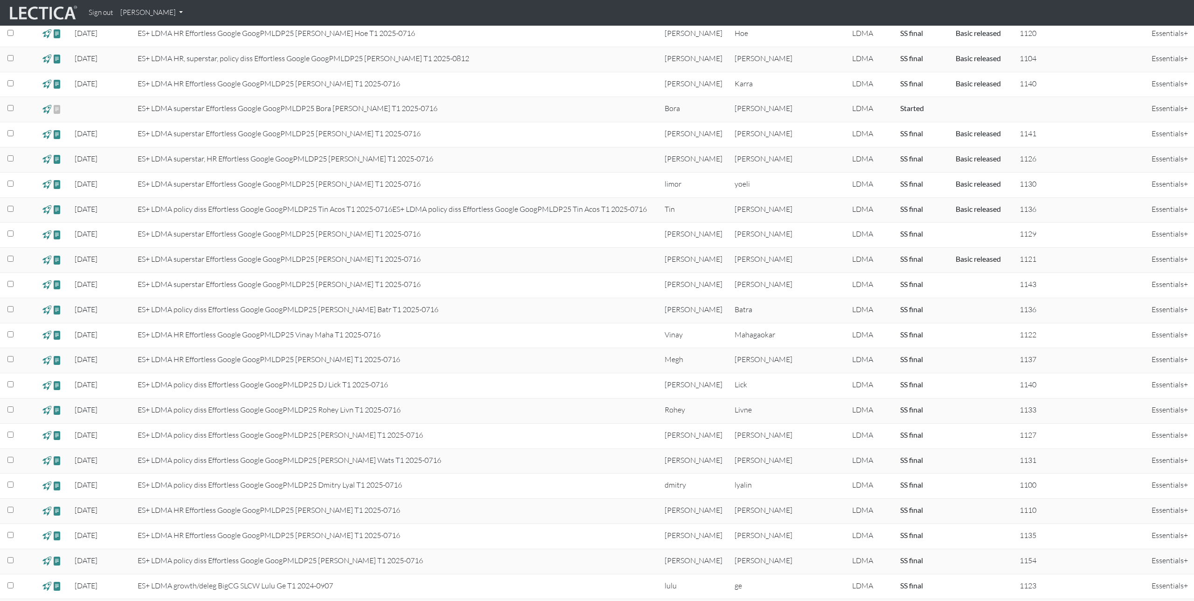
click at [44, 234] on span at bounding box center [46, 234] width 9 height 11
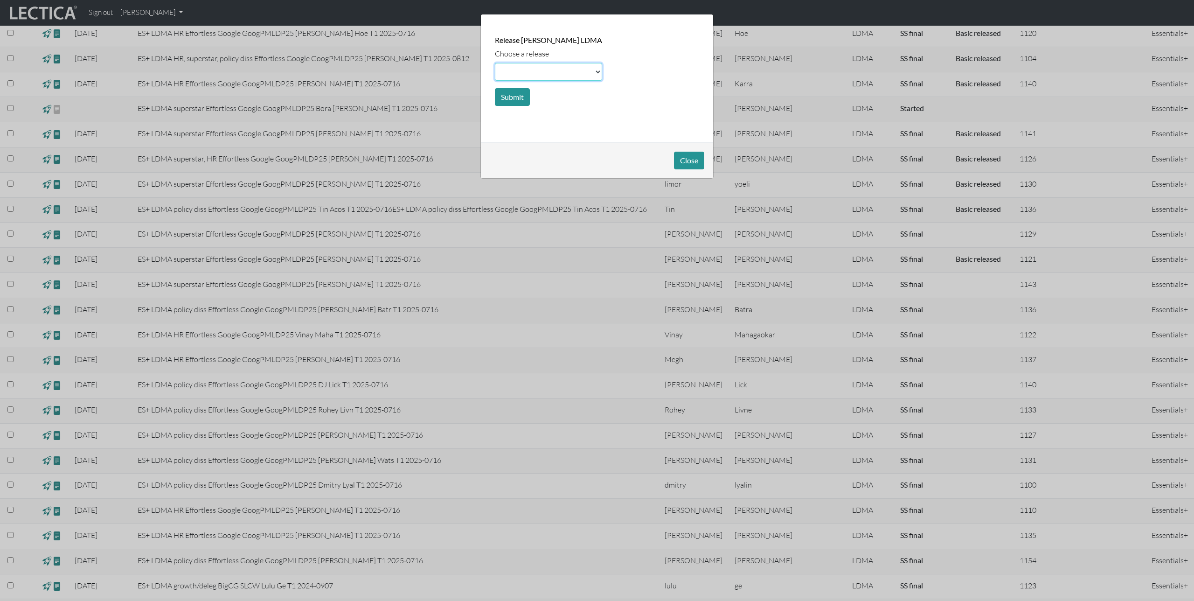
click at [517, 73] on select at bounding box center [548, 72] width 107 height 18
select select "basic"
click at [495, 63] on select at bounding box center [548, 72] width 107 height 18
click at [512, 92] on button "Submit" at bounding box center [512, 97] width 35 height 18
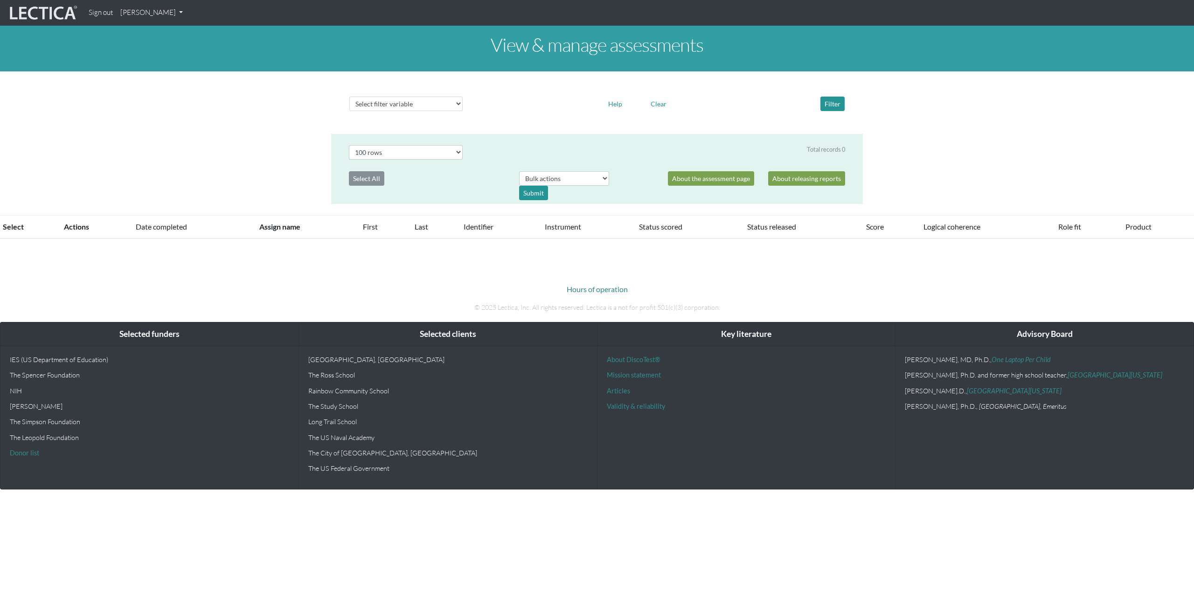
select select "100"
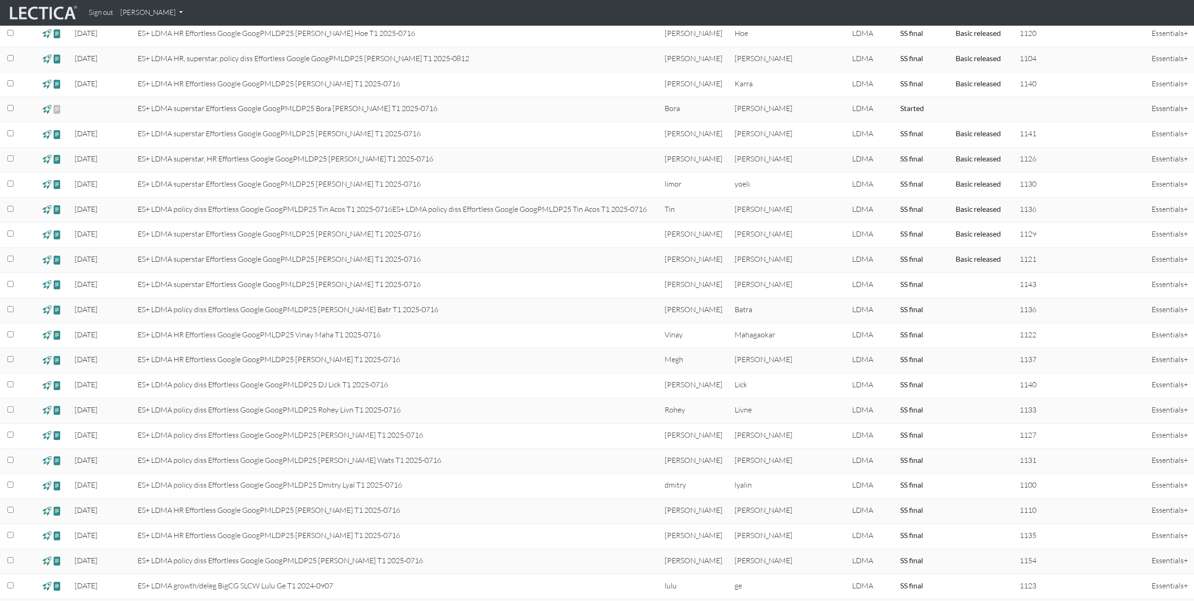
click at [48, 286] on span at bounding box center [46, 284] width 9 height 11
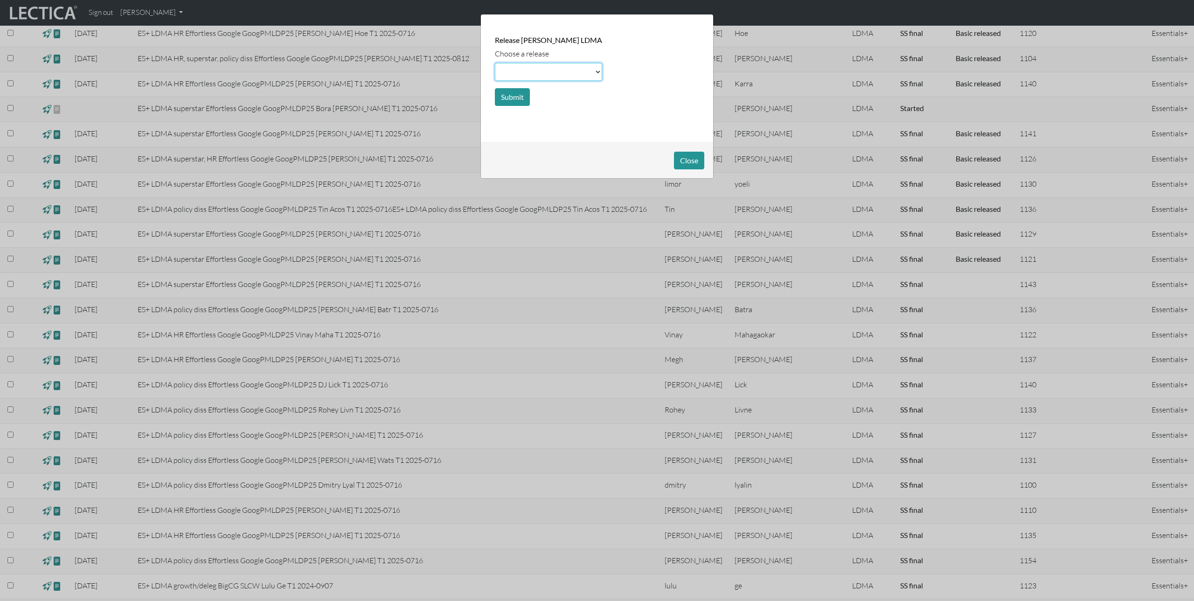
click at [515, 71] on select at bounding box center [548, 72] width 107 height 18
select select "basic"
click at [495, 63] on select at bounding box center [548, 72] width 107 height 18
click at [512, 98] on button "Submit" at bounding box center [512, 97] width 35 height 18
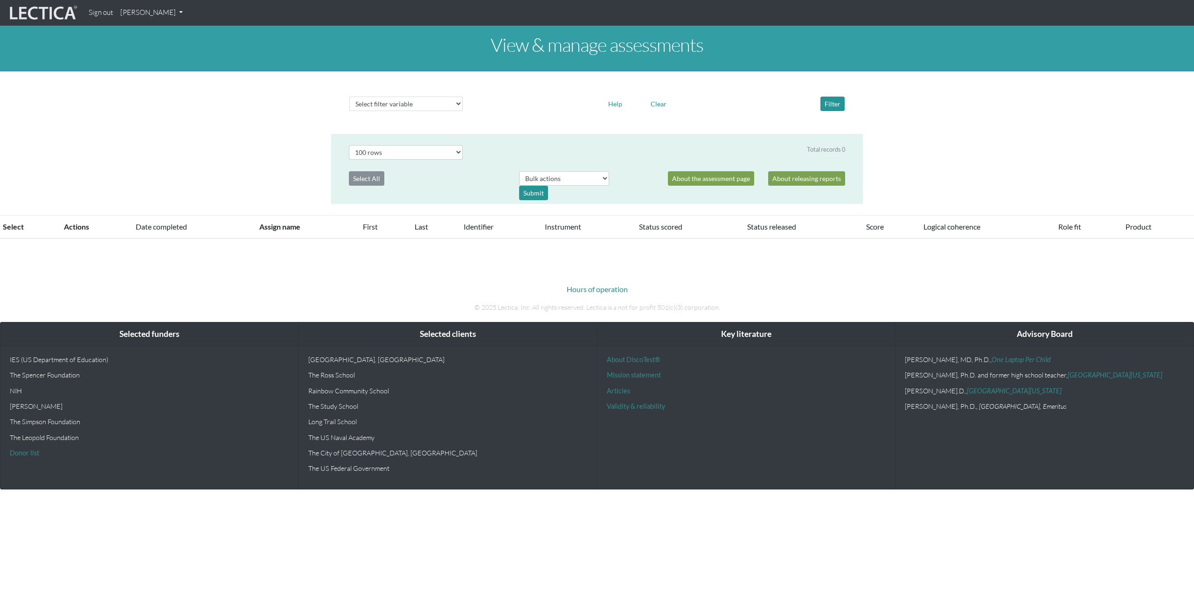
select select "100"
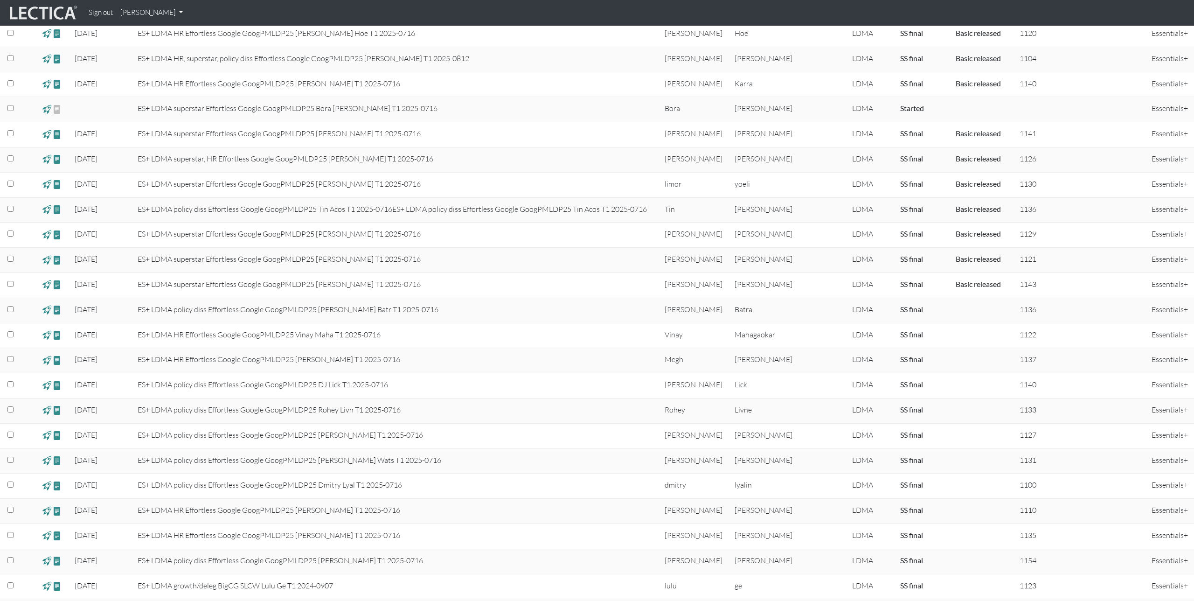
click at [46, 310] on span at bounding box center [46, 310] width 9 height 11
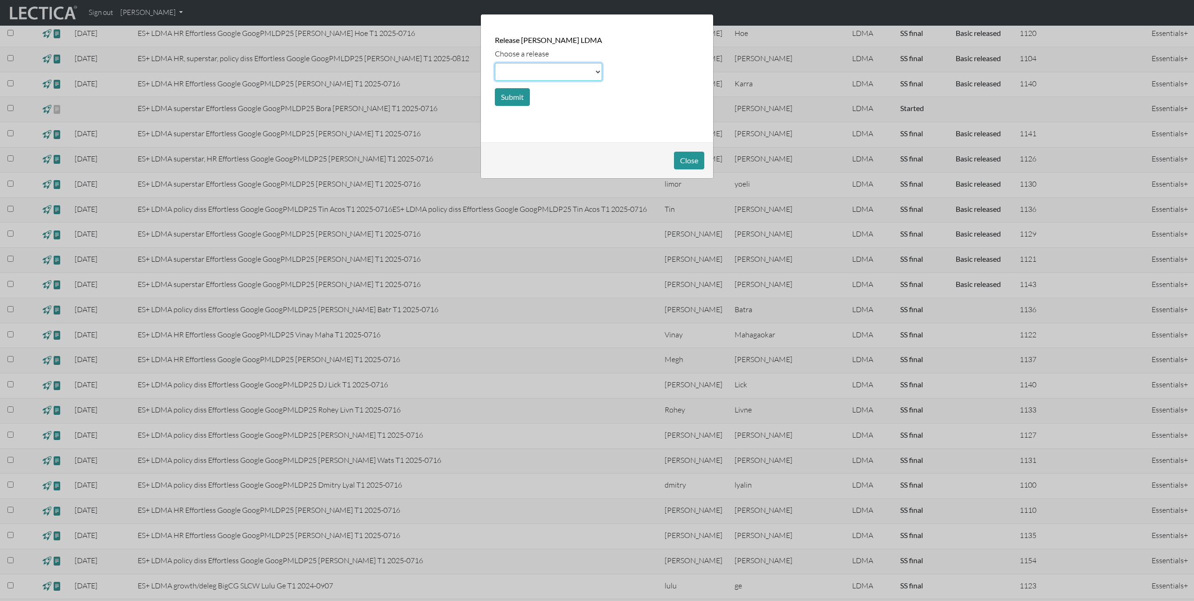
click at [522, 72] on select at bounding box center [548, 72] width 107 height 18
select select "basic"
click at [495, 63] on select at bounding box center [548, 72] width 107 height 18
click at [515, 94] on button "Submit" at bounding box center [512, 97] width 35 height 18
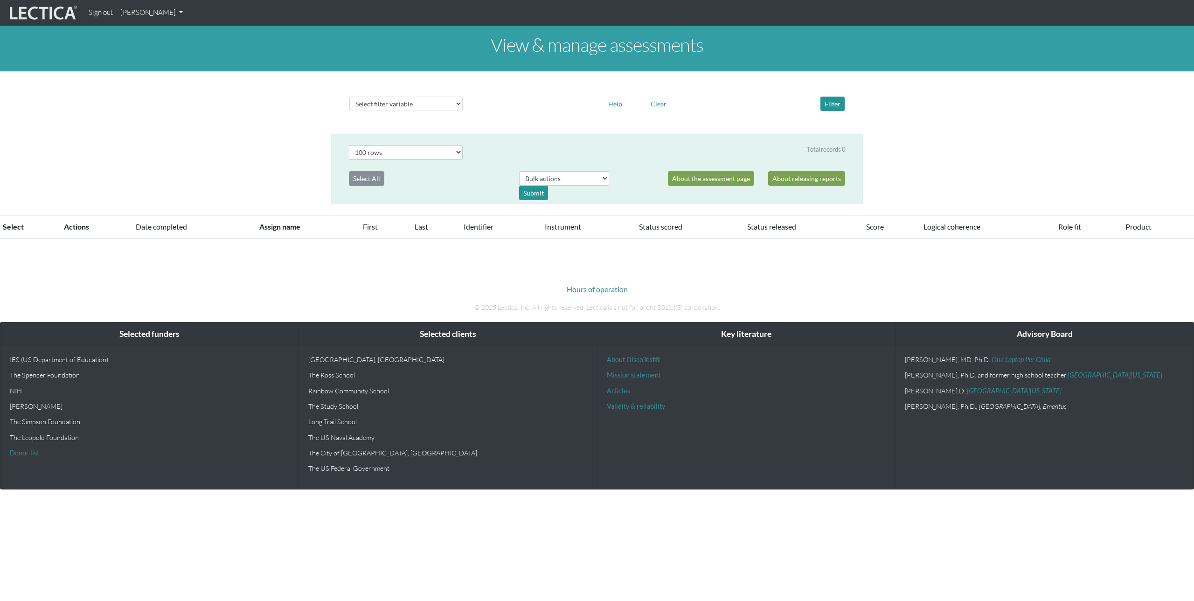
select select "100"
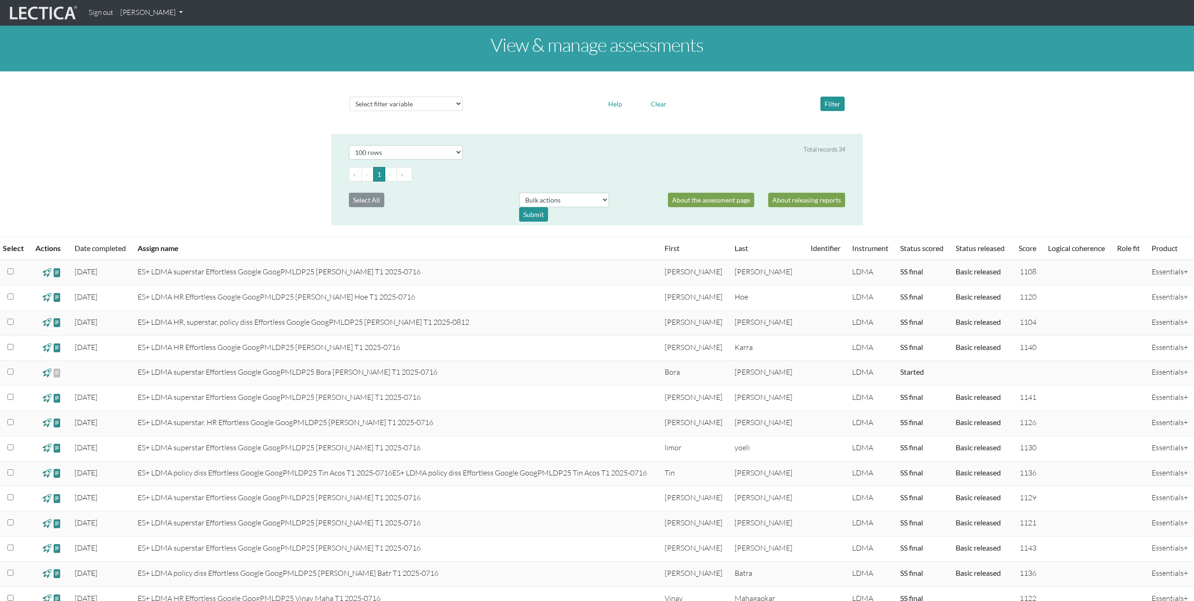
scroll to position [264, 0]
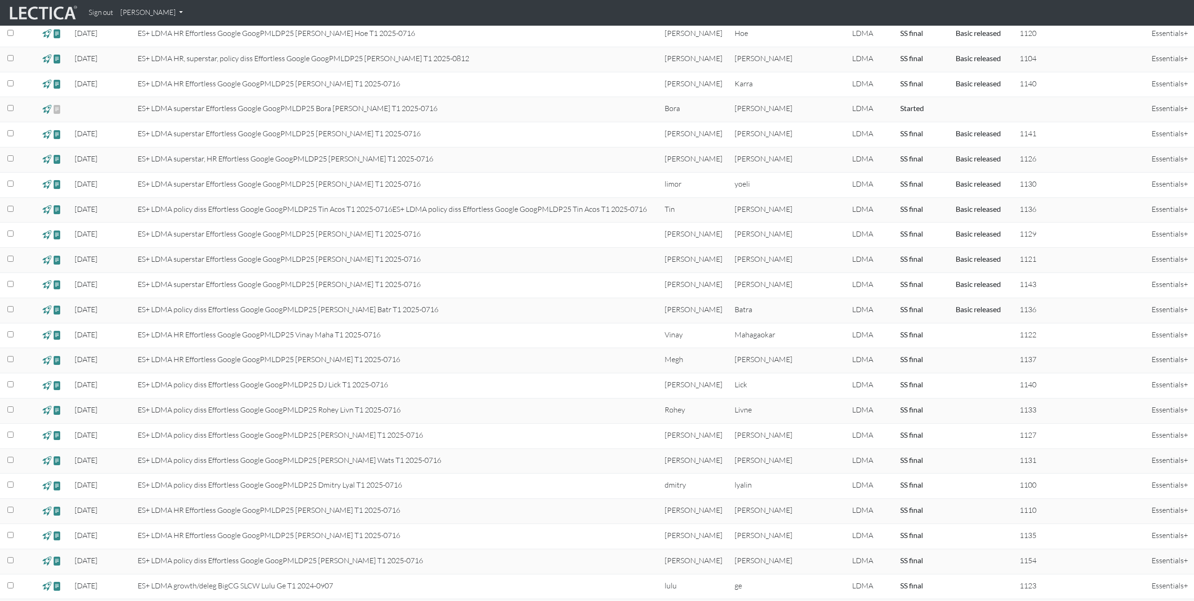
click at [46, 334] on span at bounding box center [46, 335] width 9 height 11
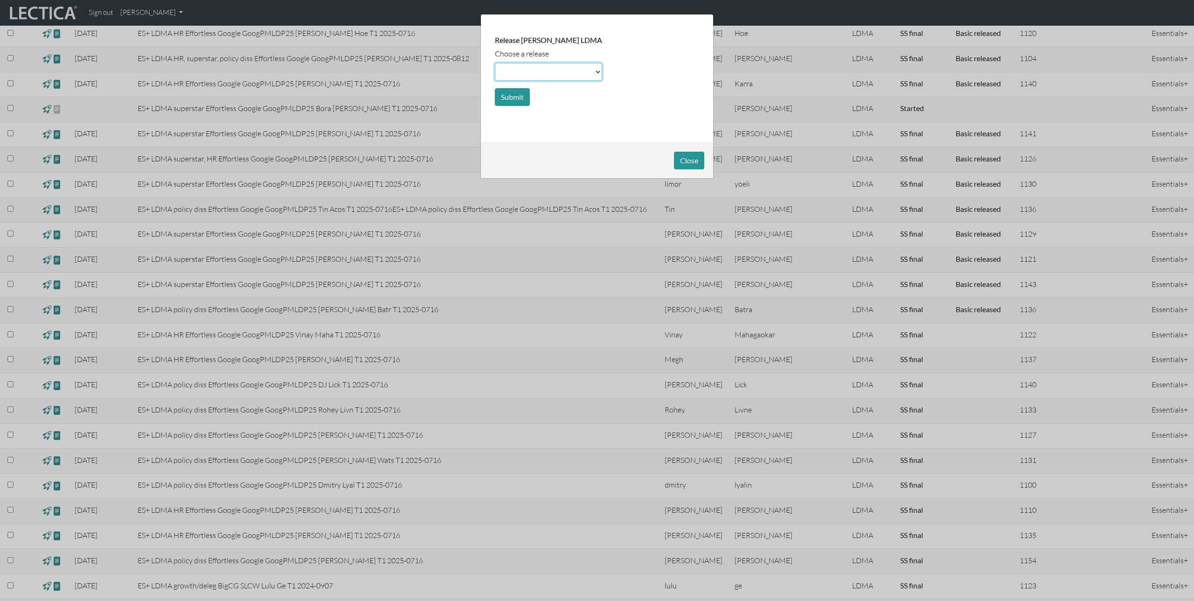
click at [523, 68] on select at bounding box center [548, 72] width 107 height 18
select select "basic"
click at [495, 63] on select at bounding box center [548, 72] width 107 height 18
click at [514, 99] on button "Submit" at bounding box center [512, 97] width 35 height 18
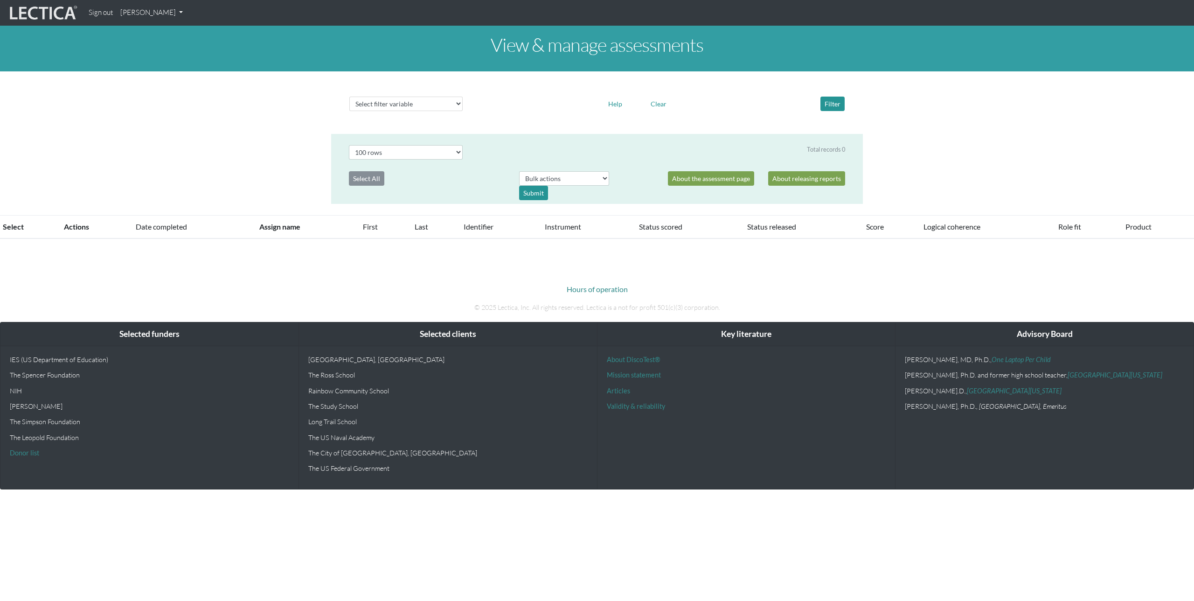
select select "100"
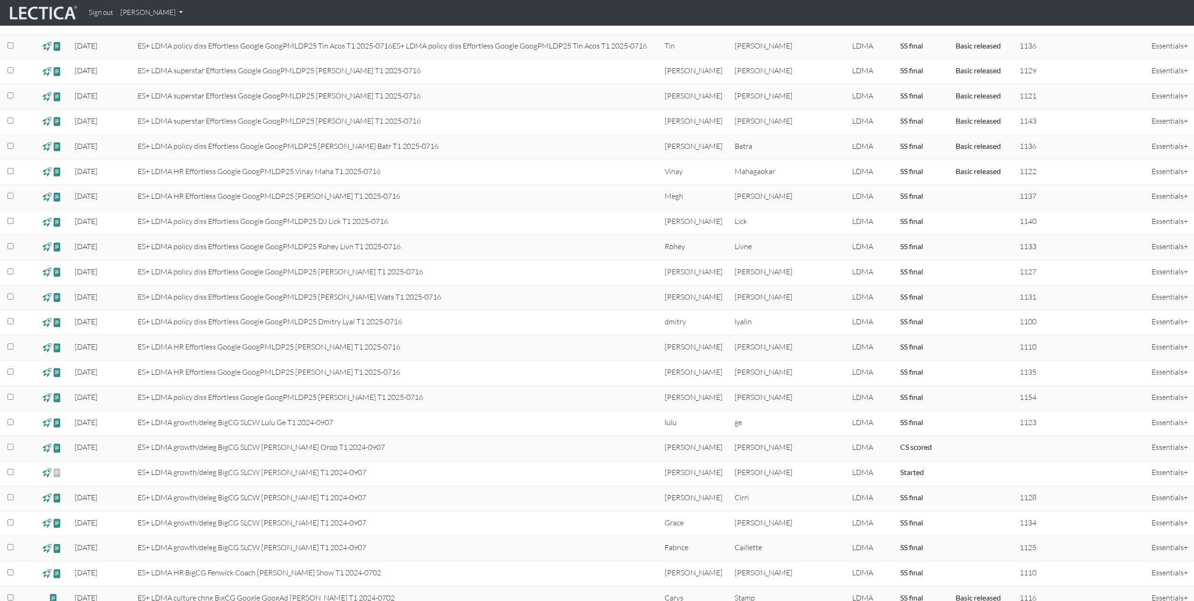
scroll to position [429, 0]
click at [49, 194] on span at bounding box center [46, 194] width 9 height 11
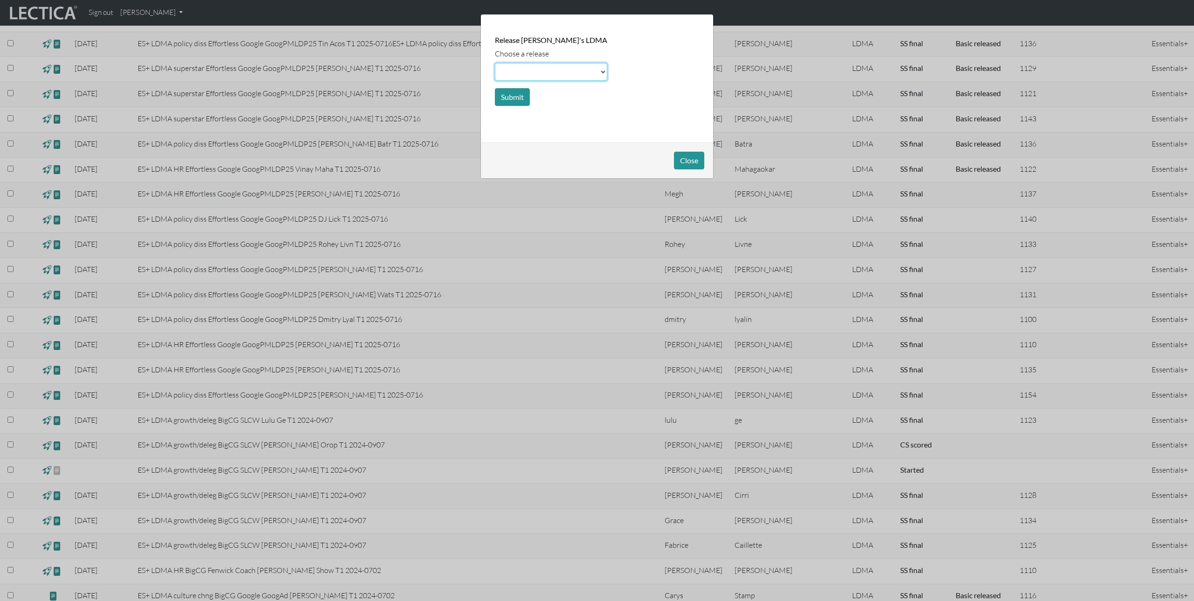
click at [523, 68] on select at bounding box center [551, 72] width 112 height 18
select select "basic"
click at [495, 63] on select at bounding box center [551, 72] width 112 height 18
click at [514, 95] on button "Submit" at bounding box center [512, 97] width 35 height 18
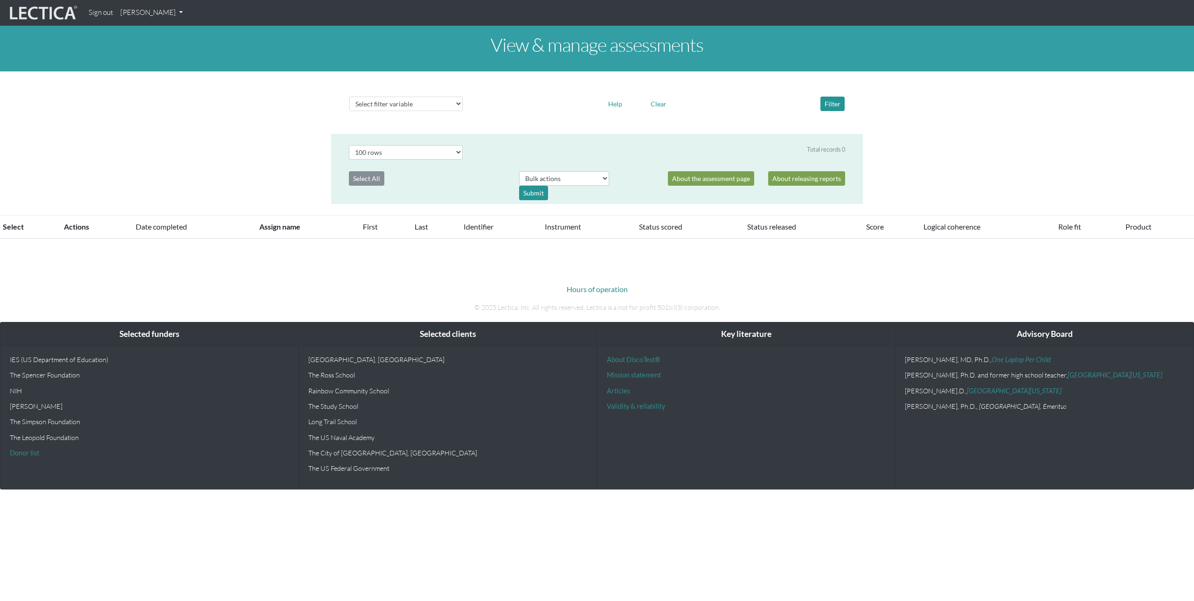
select select "100"
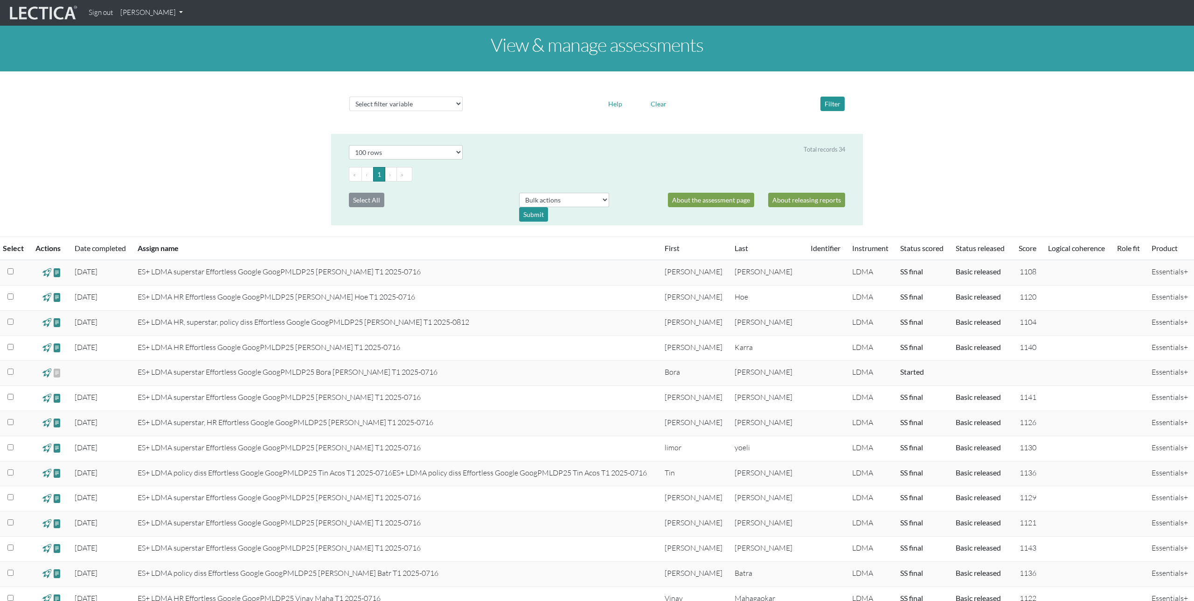
scroll to position [429, 0]
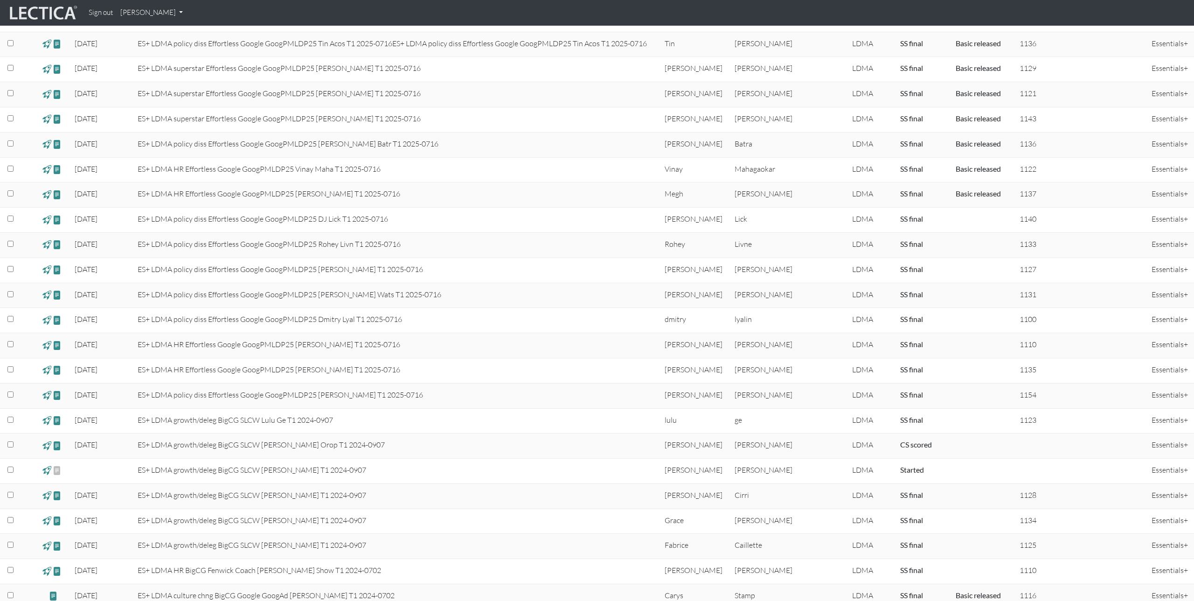
click at [47, 219] on span at bounding box center [46, 219] width 9 height 11
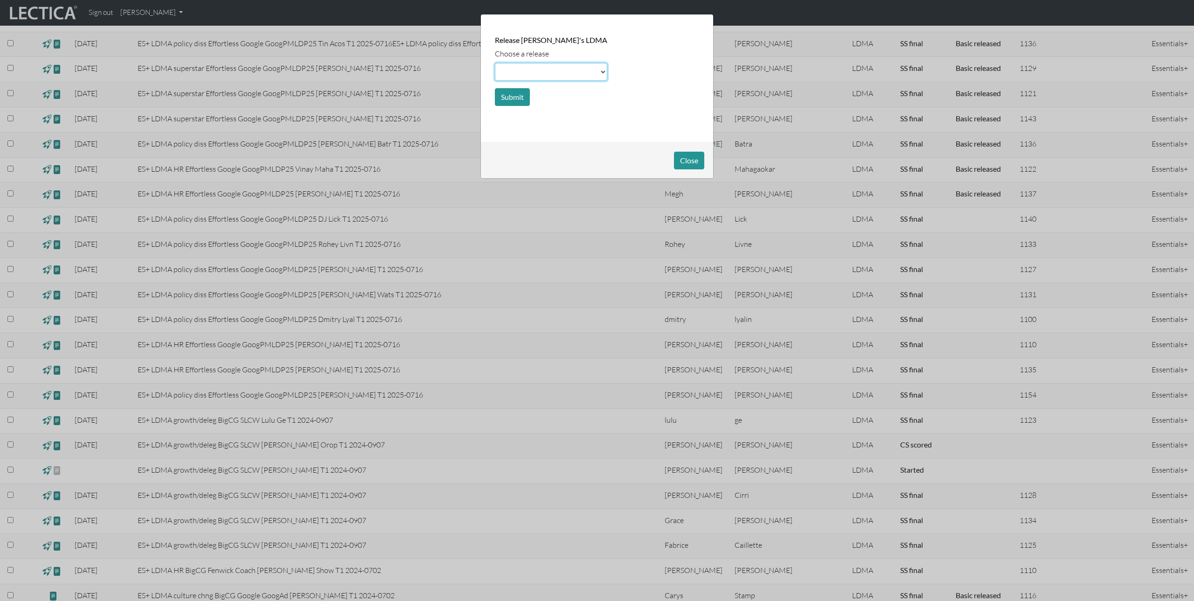
click at [521, 73] on select at bounding box center [551, 72] width 112 height 18
select select "basic"
click at [495, 63] on select at bounding box center [551, 72] width 112 height 18
click at [513, 93] on button "Submit" at bounding box center [512, 97] width 35 height 18
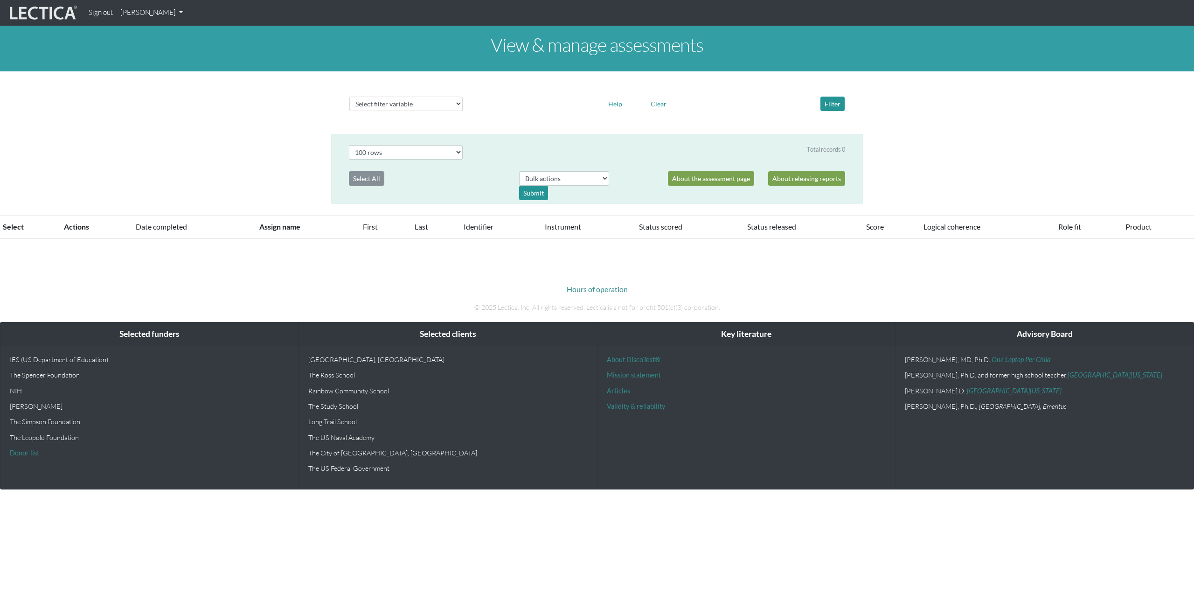
select select "100"
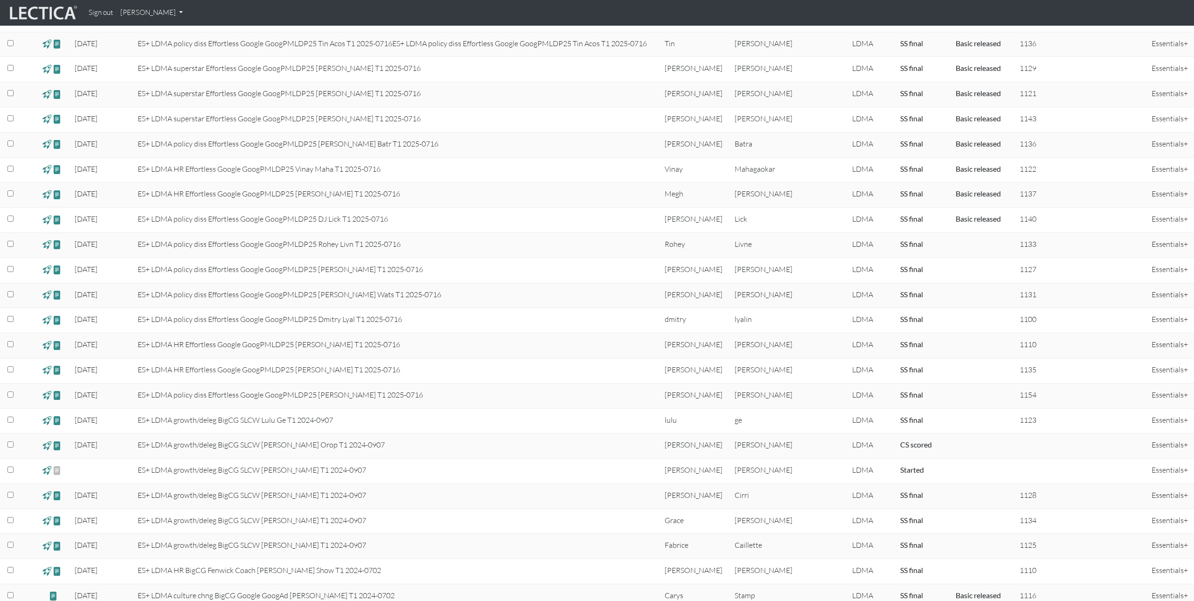
click at [48, 245] on span at bounding box center [46, 244] width 9 height 11
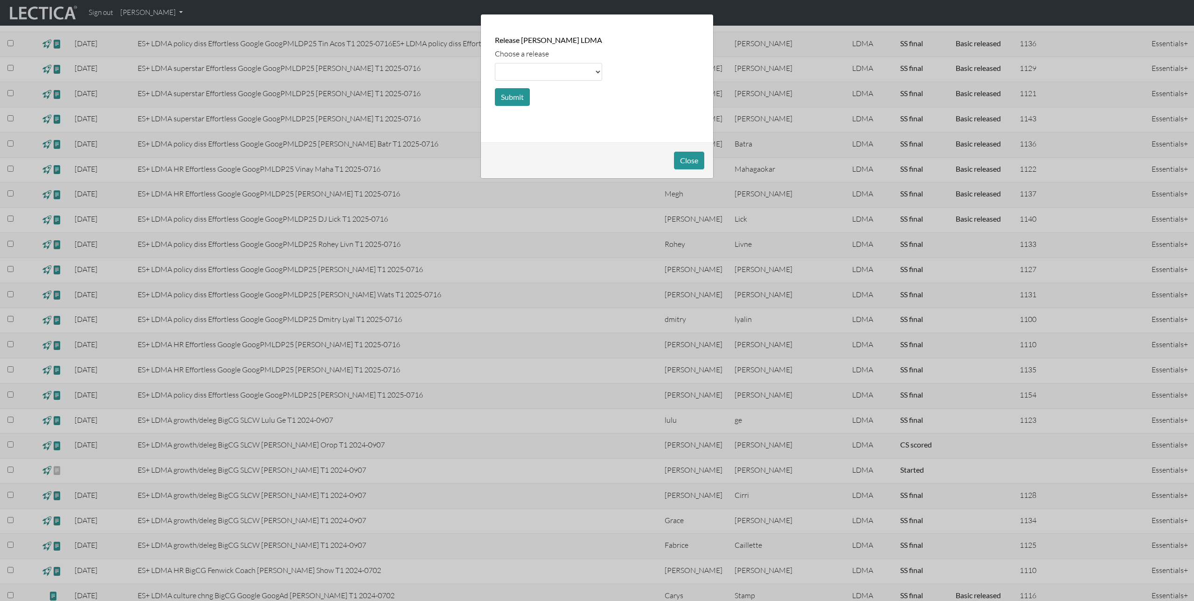
click at [510, 73] on select at bounding box center [548, 72] width 107 height 18
select select "basic"
click at [495, 63] on select at bounding box center [548, 72] width 107 height 18
click at [515, 94] on button "Submit" at bounding box center [512, 97] width 35 height 18
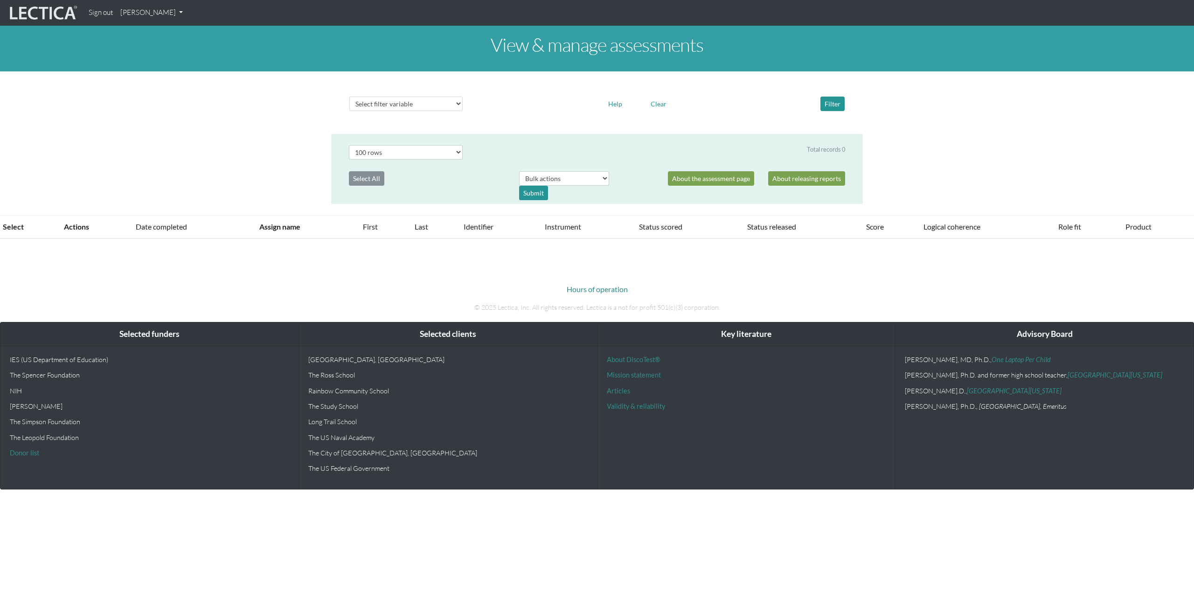
select select "100"
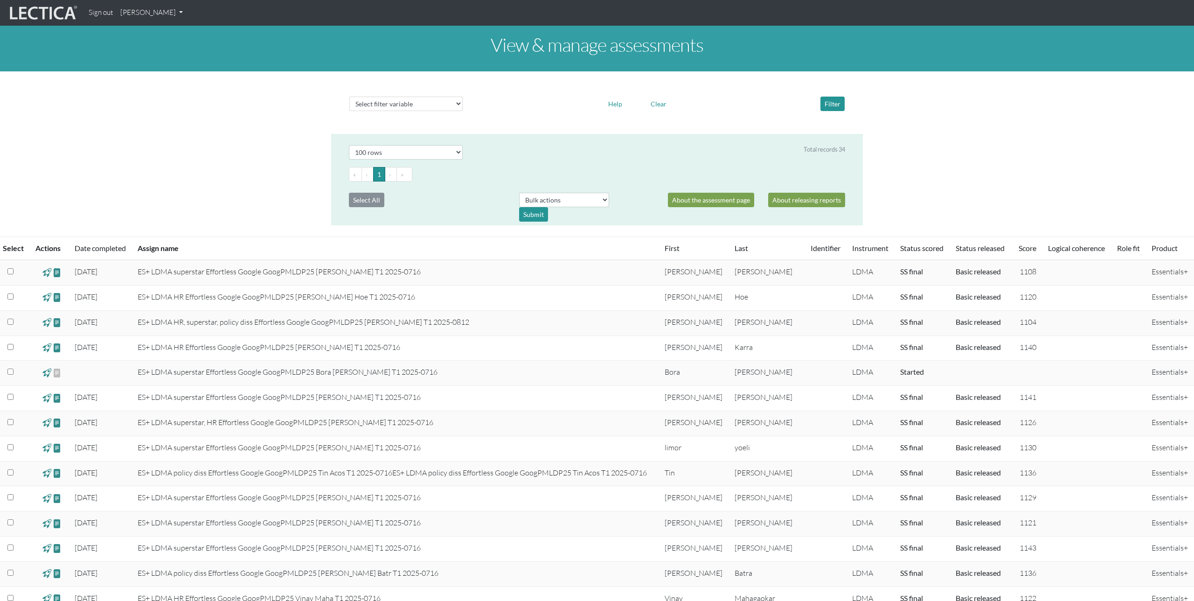
scroll to position [429, 0]
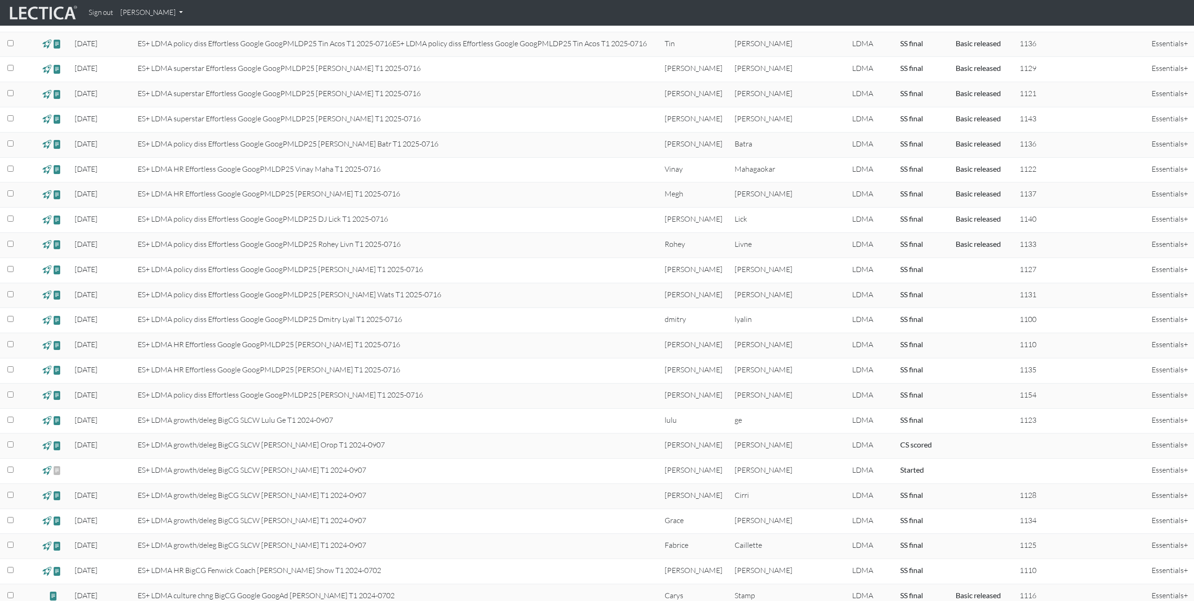
click at [47, 272] on span at bounding box center [46, 270] width 9 height 11
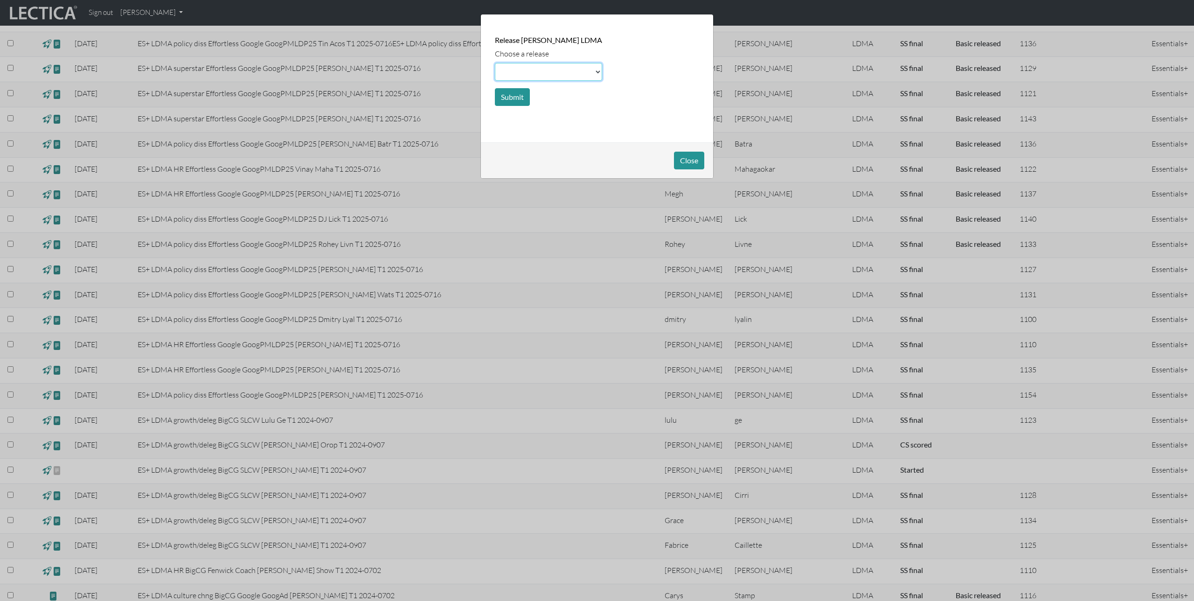
click at [520, 65] on select at bounding box center [548, 72] width 107 height 18
select select "basic"
click at [495, 63] on select at bounding box center [548, 72] width 107 height 18
click at [510, 97] on button "Submit" at bounding box center [512, 97] width 35 height 18
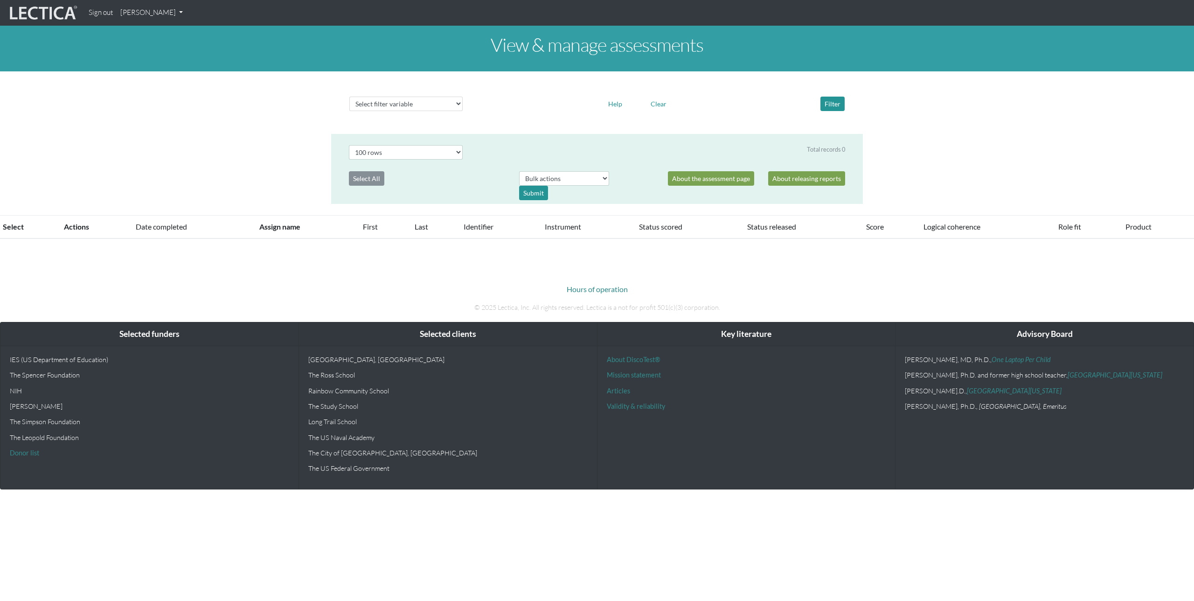
select select "100"
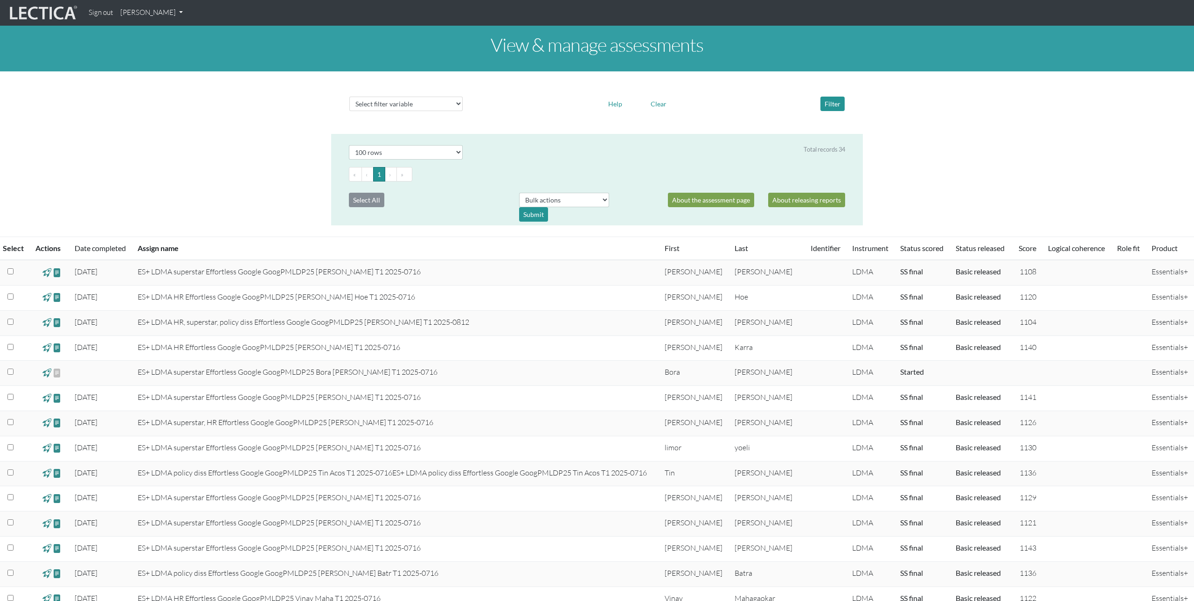
scroll to position [429, 0]
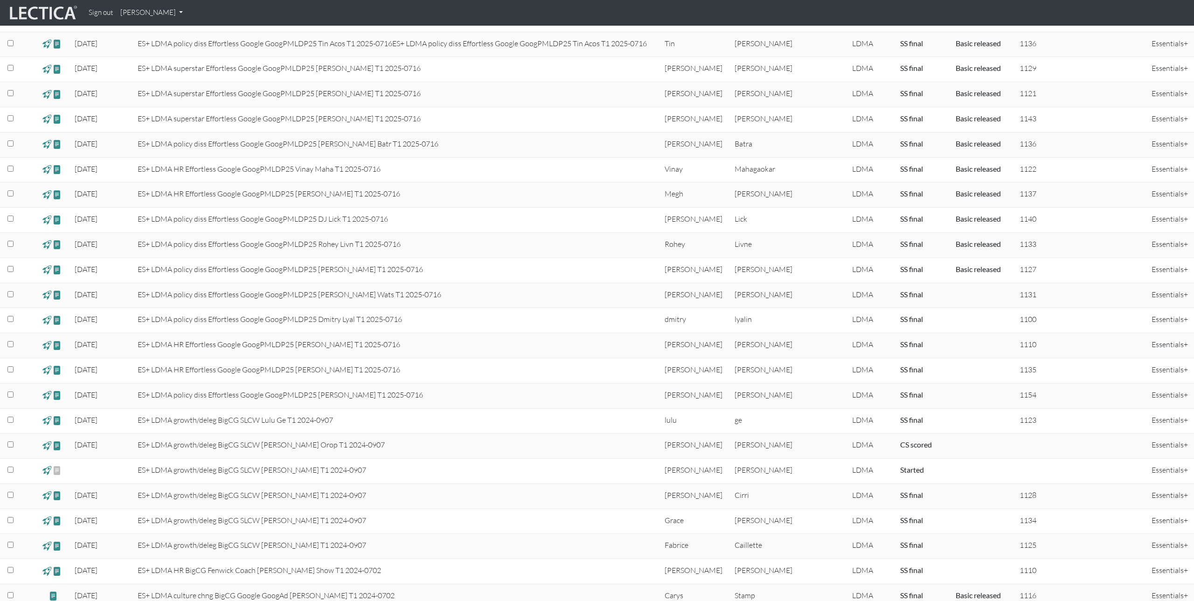
click at [48, 296] on span at bounding box center [46, 295] width 9 height 11
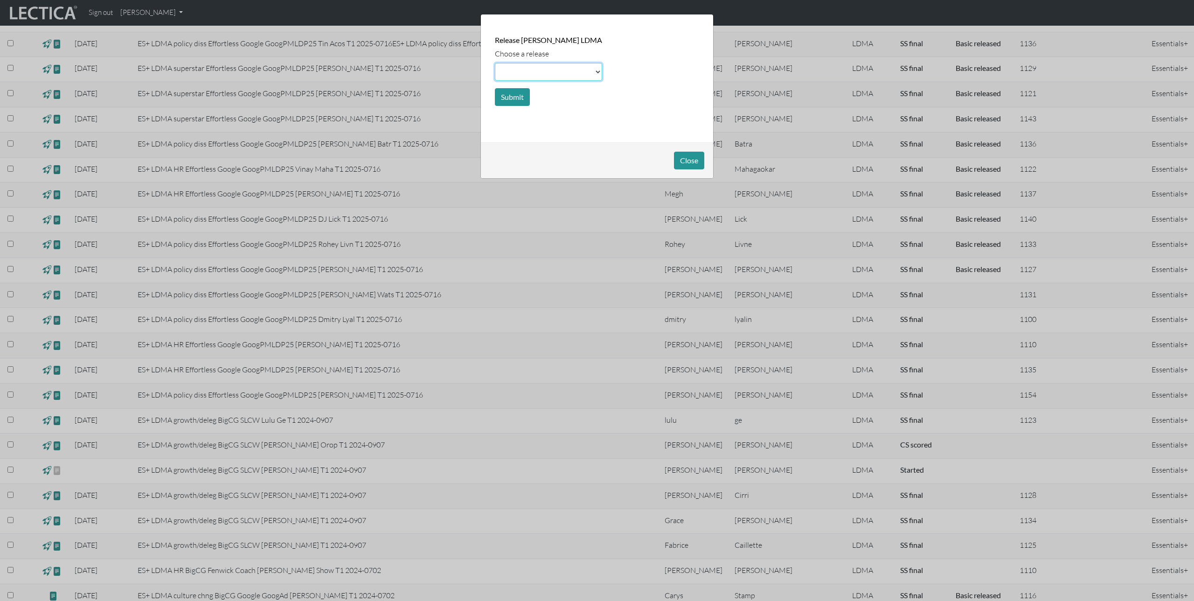
click at [525, 73] on select at bounding box center [548, 72] width 107 height 18
select select "basic"
click at [495, 63] on select at bounding box center [548, 72] width 107 height 18
click at [509, 100] on button "Submit" at bounding box center [512, 97] width 35 height 18
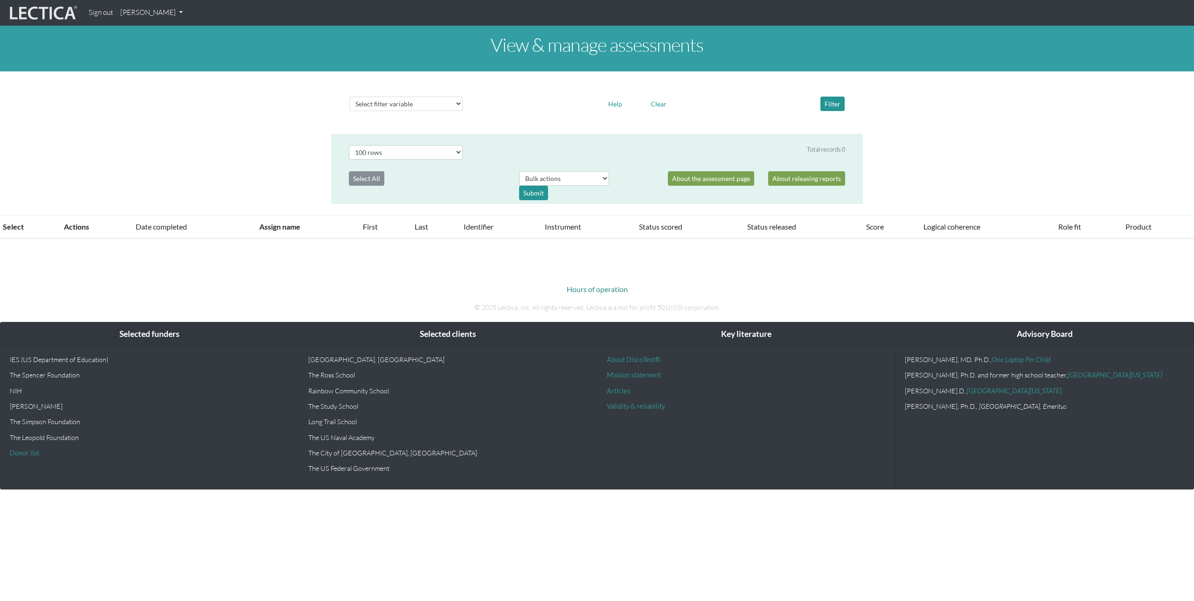
select select "100"
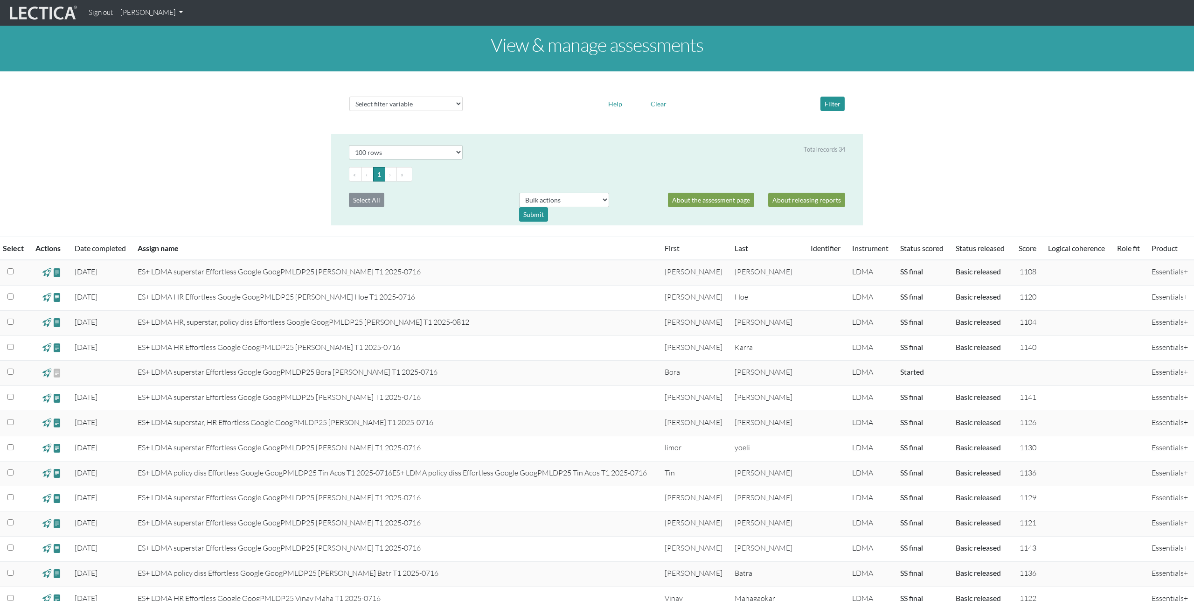
scroll to position [429, 0]
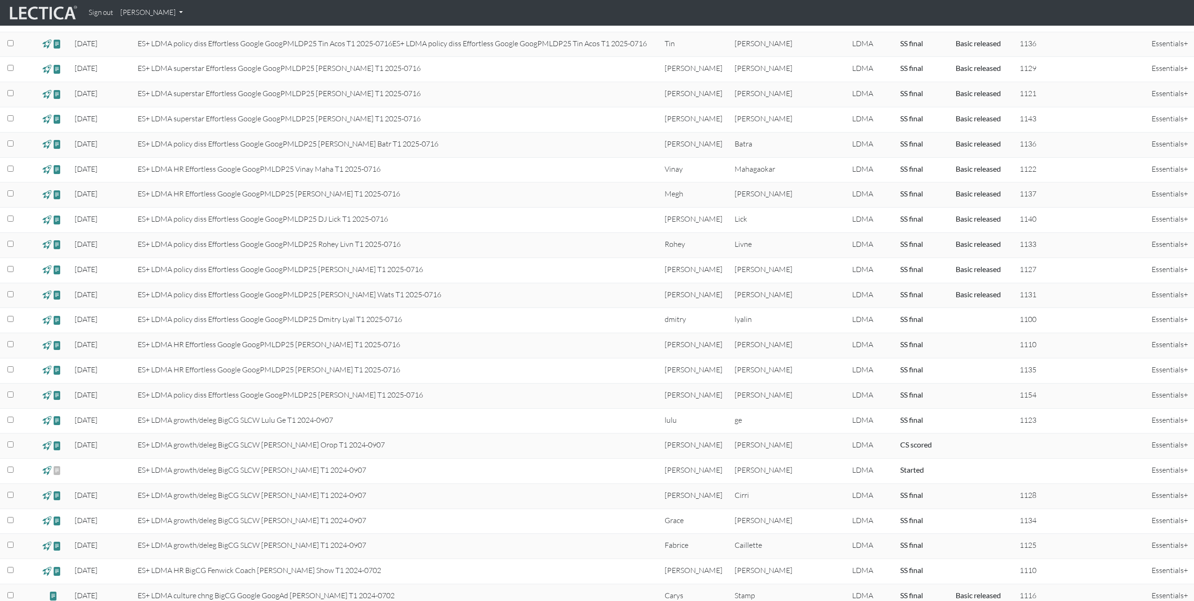
click at [47, 319] on span at bounding box center [46, 319] width 9 height 11
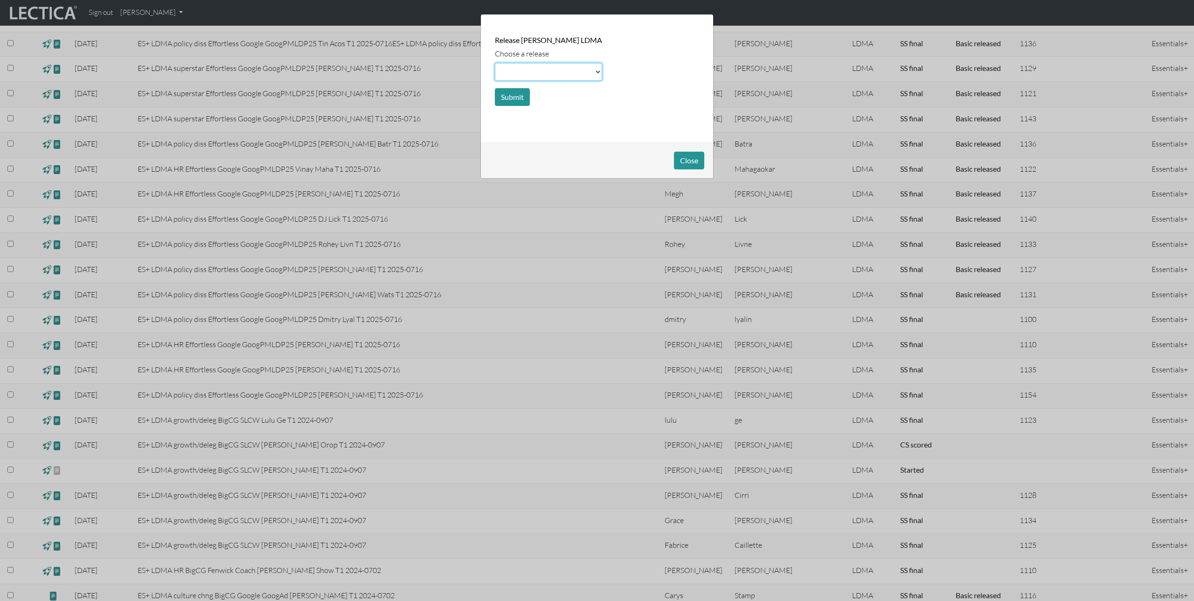
click at [532, 69] on select at bounding box center [548, 72] width 107 height 18
select select "basic"
click at [495, 63] on select at bounding box center [548, 72] width 107 height 18
click at [510, 97] on button "Submit" at bounding box center [512, 97] width 35 height 18
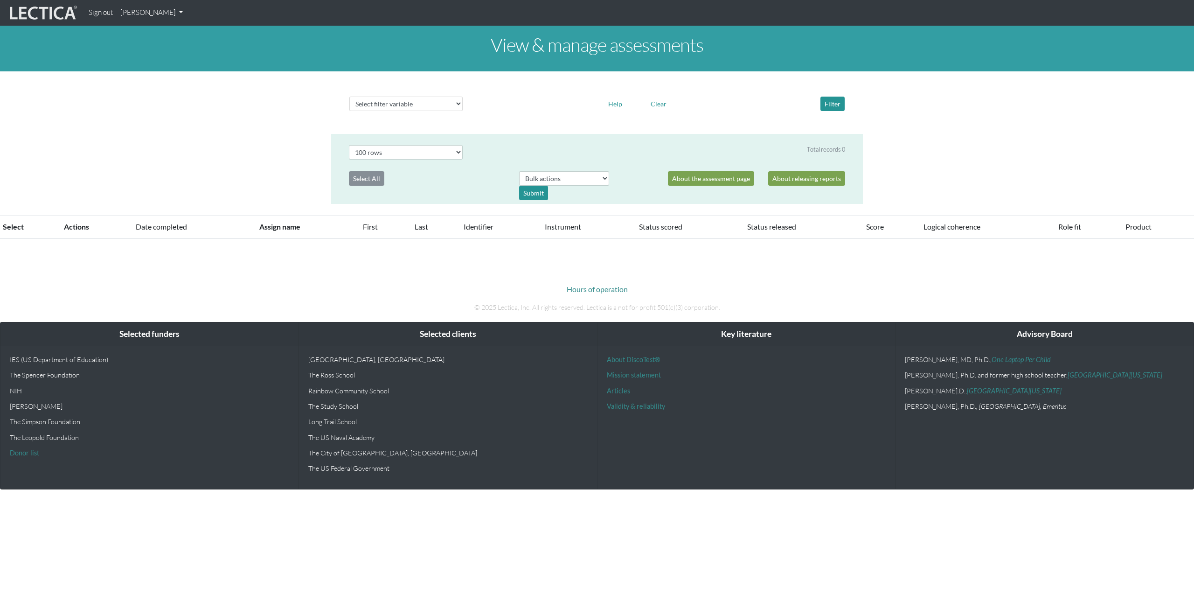
select select "100"
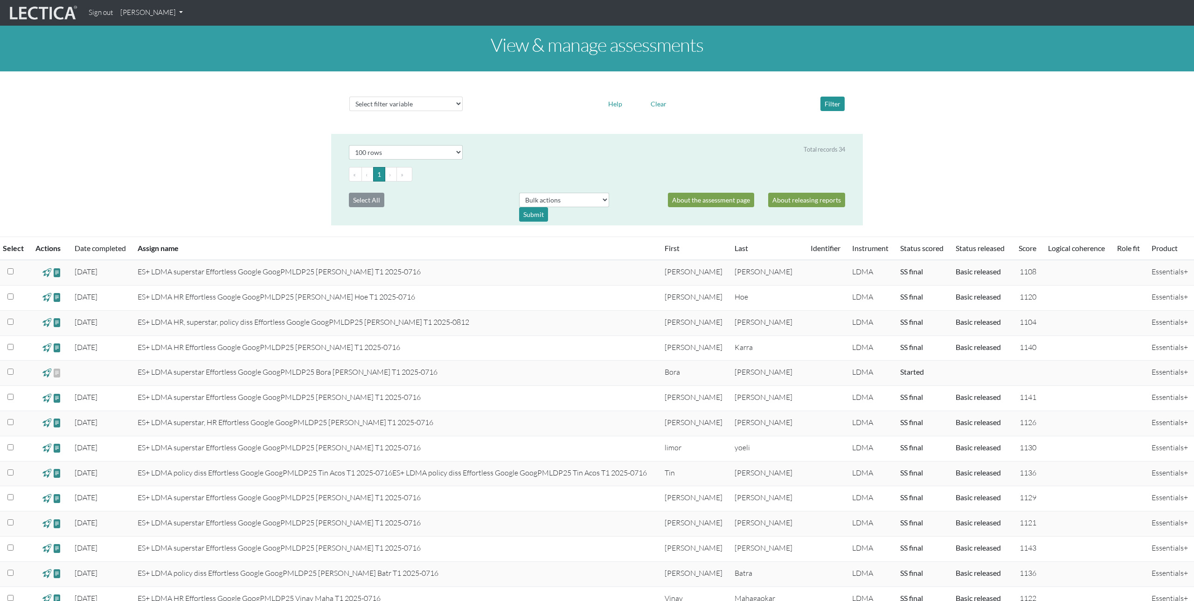
scroll to position [429, 0]
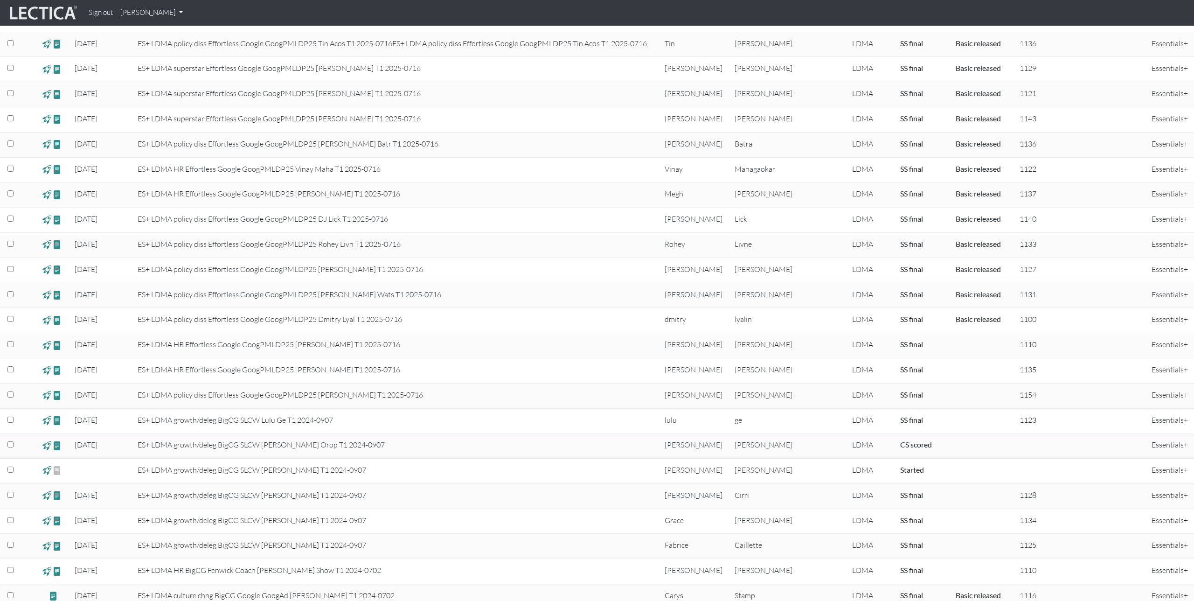
click at [50, 346] on span at bounding box center [46, 345] width 9 height 11
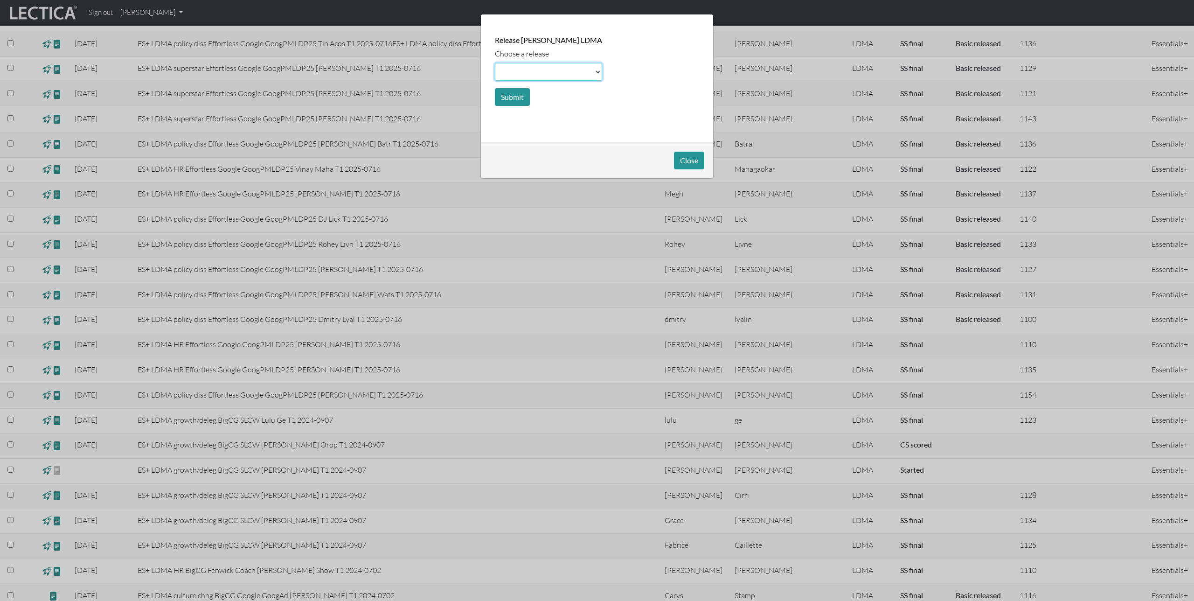
click at [542, 71] on select at bounding box center [548, 72] width 107 height 18
select select "basic"
click at [495, 63] on select at bounding box center [548, 72] width 107 height 18
click at [516, 91] on button "Submit" at bounding box center [512, 97] width 35 height 18
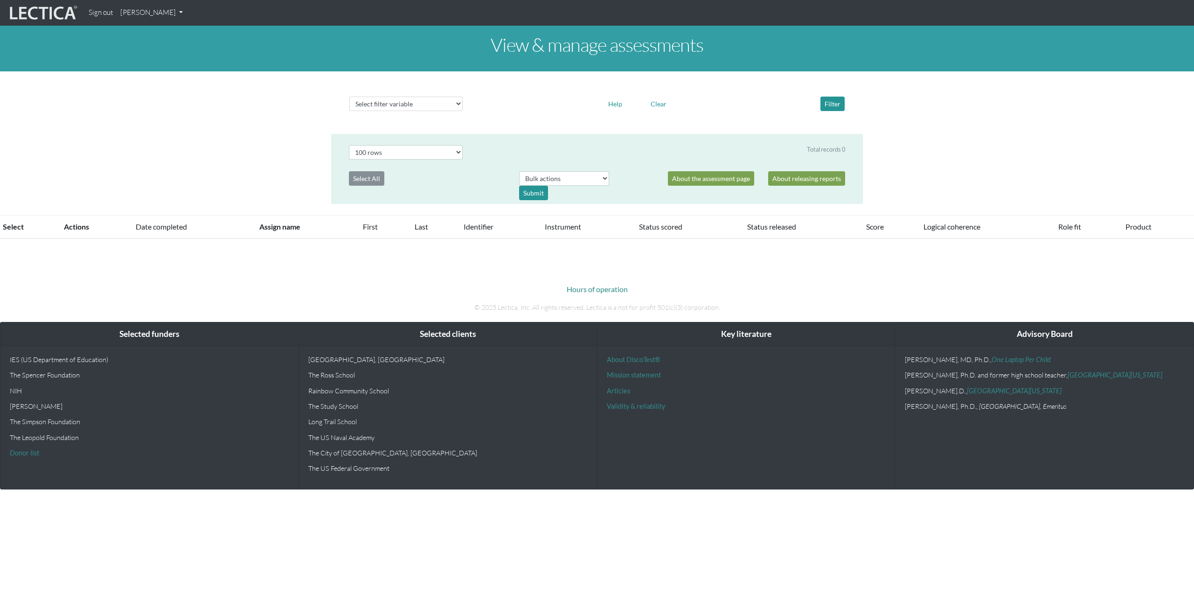
select select "100"
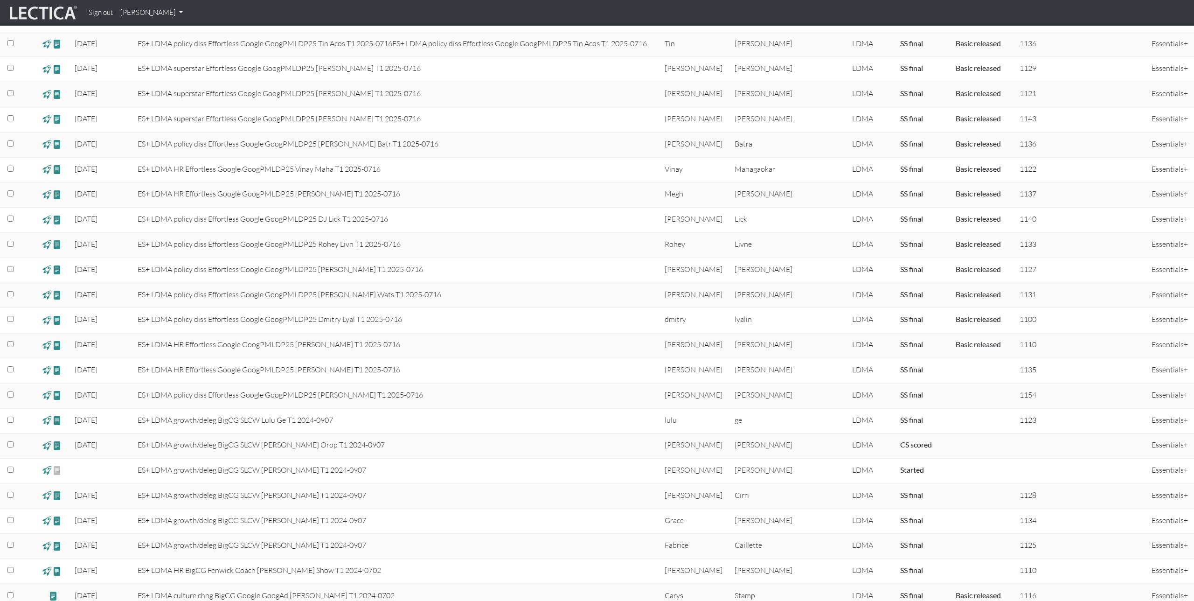
click at [49, 371] on span at bounding box center [46, 370] width 9 height 11
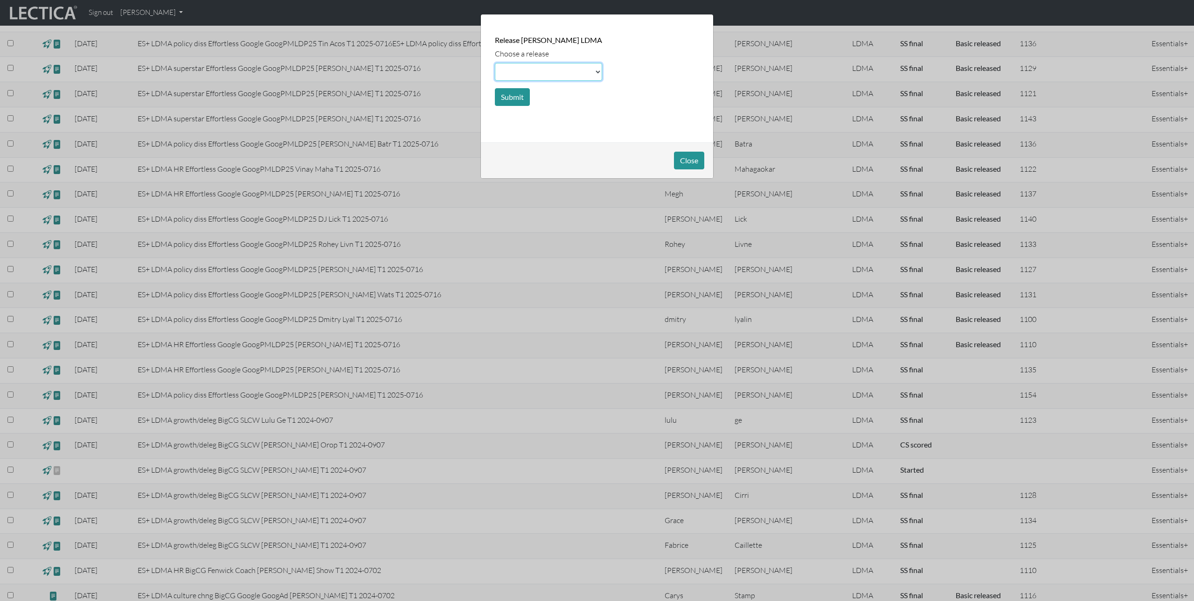
click at [524, 72] on select at bounding box center [548, 72] width 107 height 18
select select "basic"
click at [495, 63] on select at bounding box center [548, 72] width 107 height 18
click at [516, 96] on button "Submit" at bounding box center [512, 97] width 35 height 18
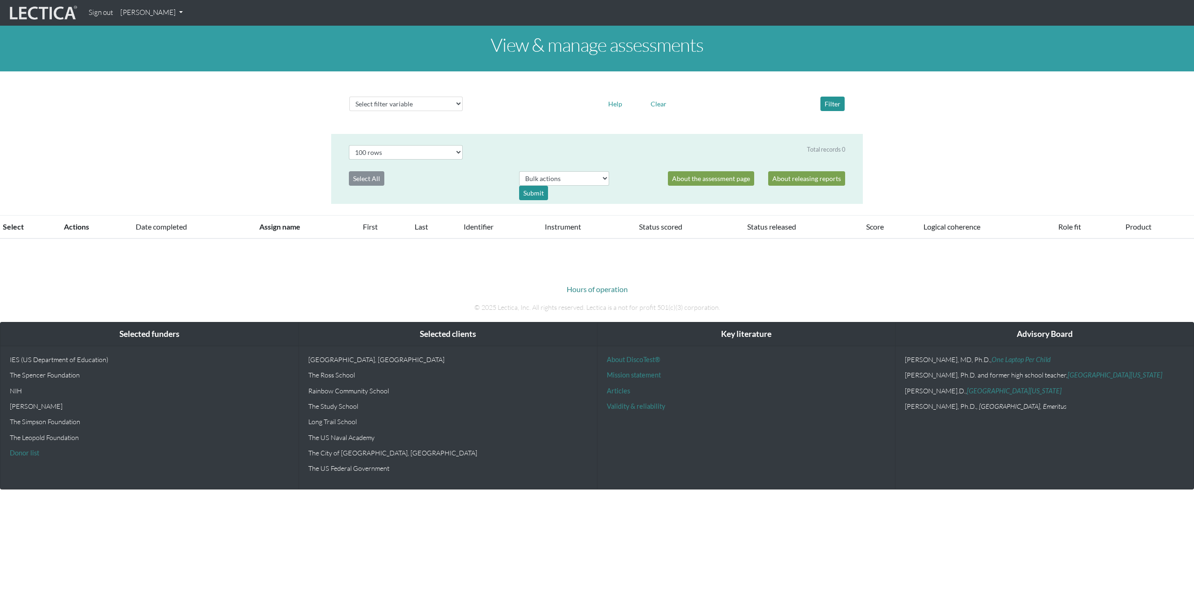
select select "100"
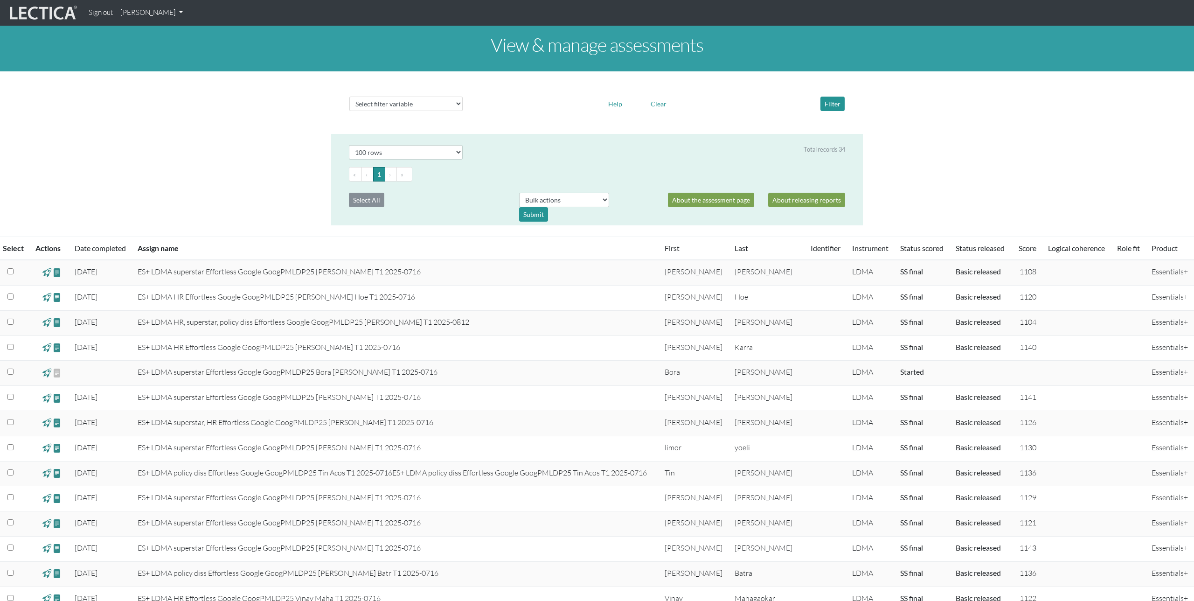
scroll to position [429, 0]
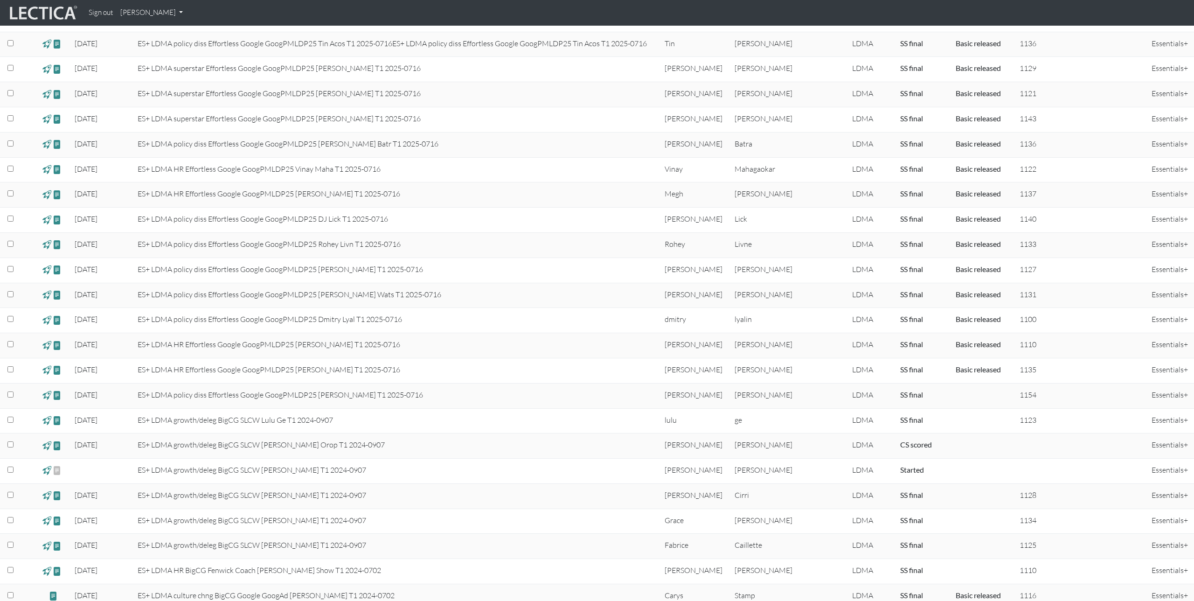
click at [49, 395] on span at bounding box center [46, 395] width 9 height 11
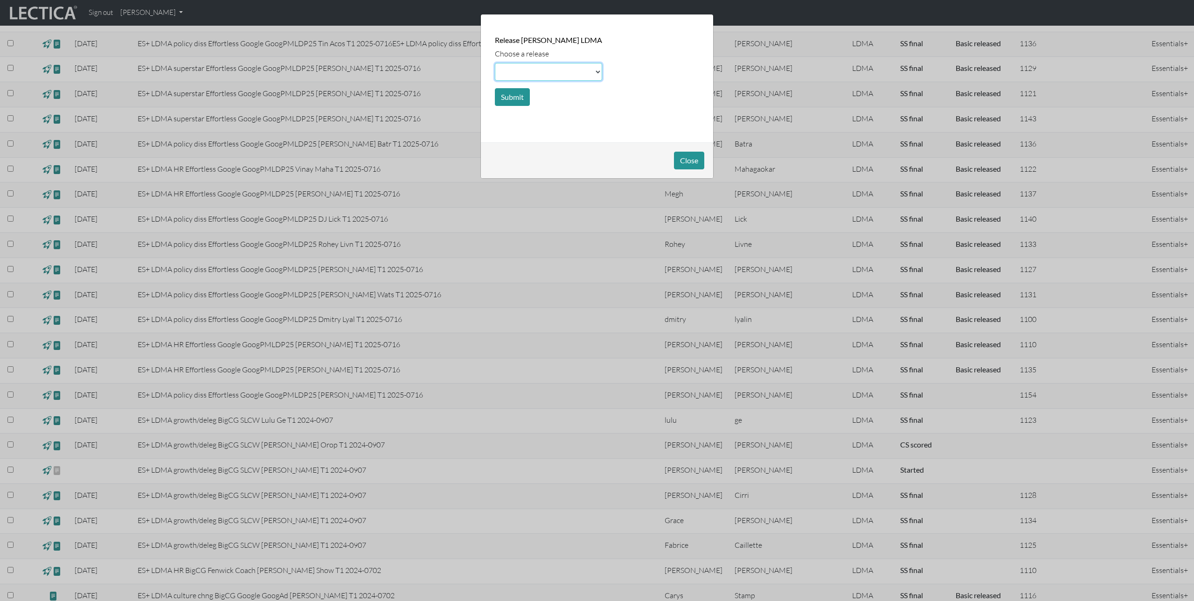
click at [521, 73] on select at bounding box center [548, 72] width 107 height 18
select select "basic"
click at [495, 63] on select at bounding box center [548, 72] width 107 height 18
click at [515, 91] on button "Submit" at bounding box center [512, 97] width 35 height 18
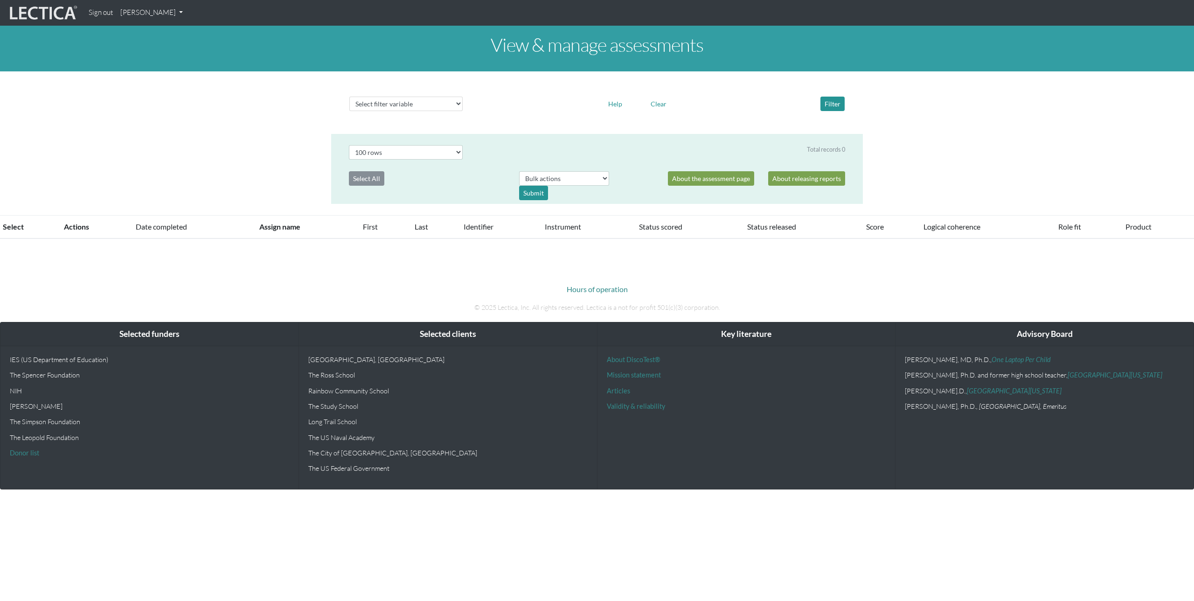
select select "100"
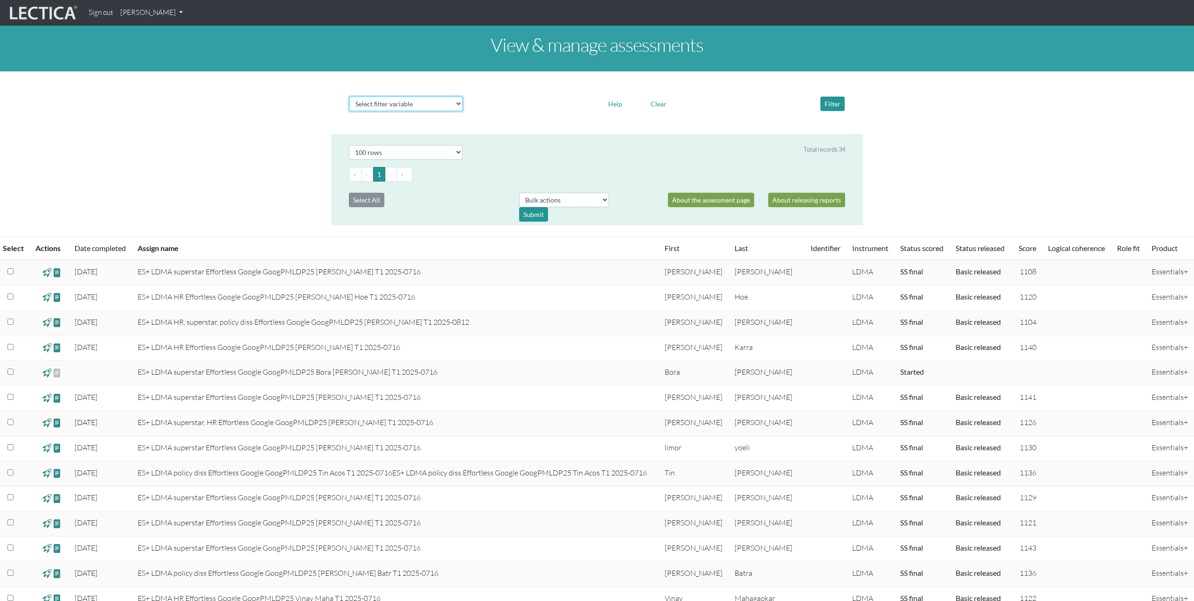
click at [450, 105] on select "Select filter variable Assignment name Date started Date completed First name G…" at bounding box center [405, 104] width 113 height 14
select select "assignment__name"
click at [349, 111] on select "Select filter variable Assignment name Date started Date completed First name G…" at bounding box center [405, 104] width 113 height 14
select select
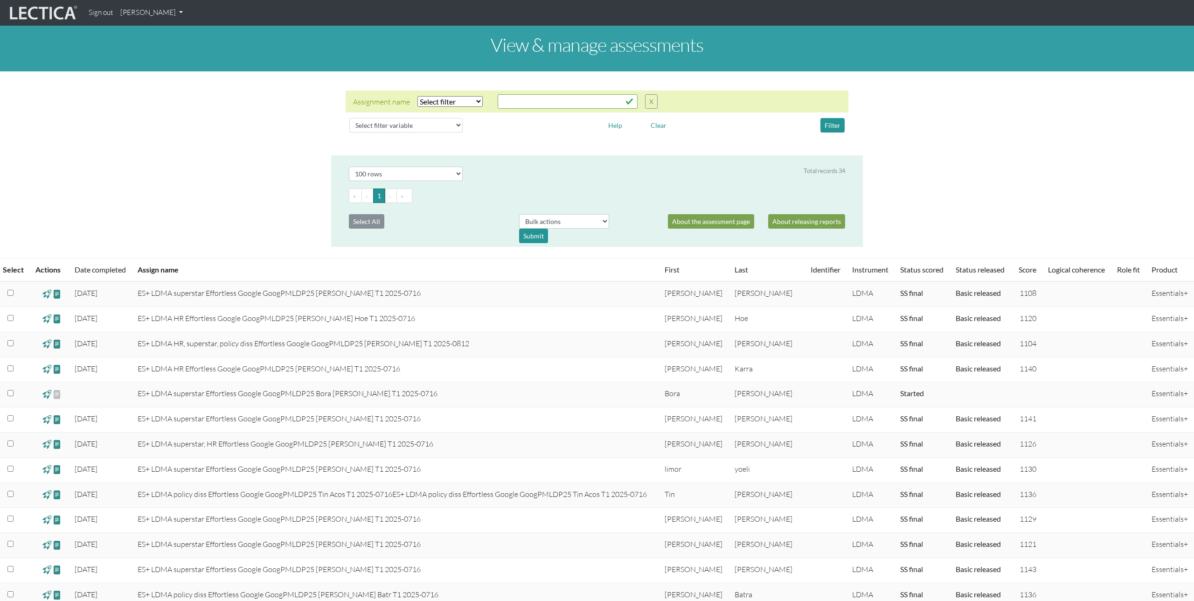
click at [466, 100] on select "Select filter Equals Does not equal Contains Does not contain Starts with Ends …" at bounding box center [450, 101] width 65 height 11
select select "icontains"
click at [418, 96] on select "Select filter Equals Does not equal Contains Does not contain Starts with Ends …" at bounding box center [450, 101] width 65 height 11
click at [517, 101] on input "text" at bounding box center [568, 101] width 140 height 14
type input "GoogPMLDP25"
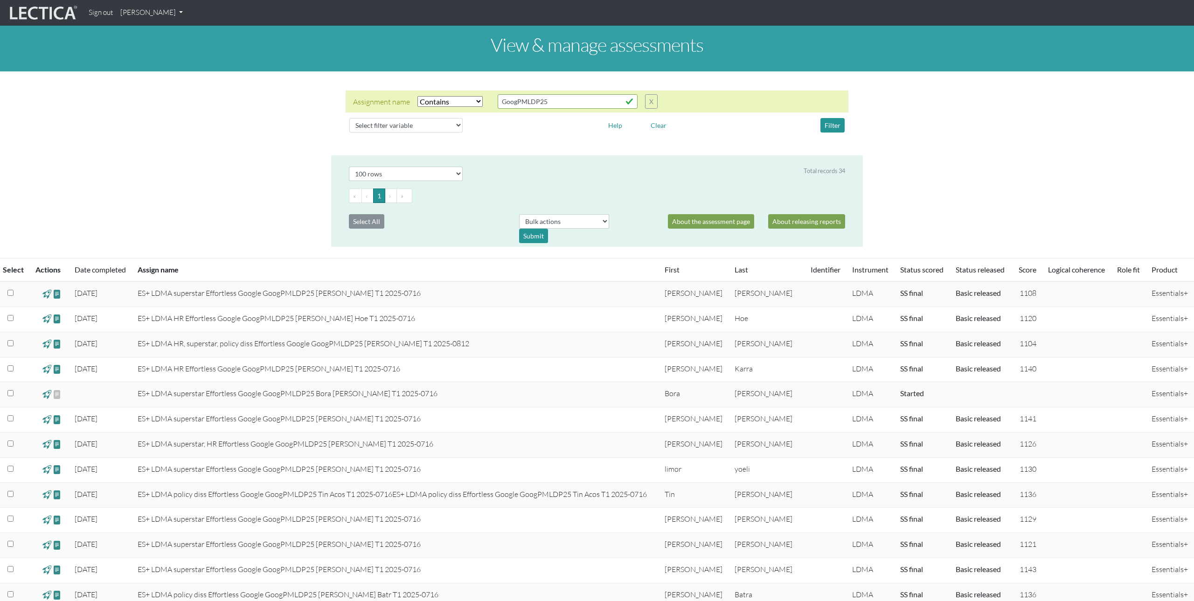
click at [567, 139] on div "Assignment name Select filter Equals Does not equal Contains Does not contain S…" at bounding box center [597, 113] width 532 height 69
click at [630, 102] on input "GoogPMLDP25" at bounding box center [568, 101] width 140 height 14
click at [828, 121] on button "Filter" at bounding box center [833, 125] width 24 height 14
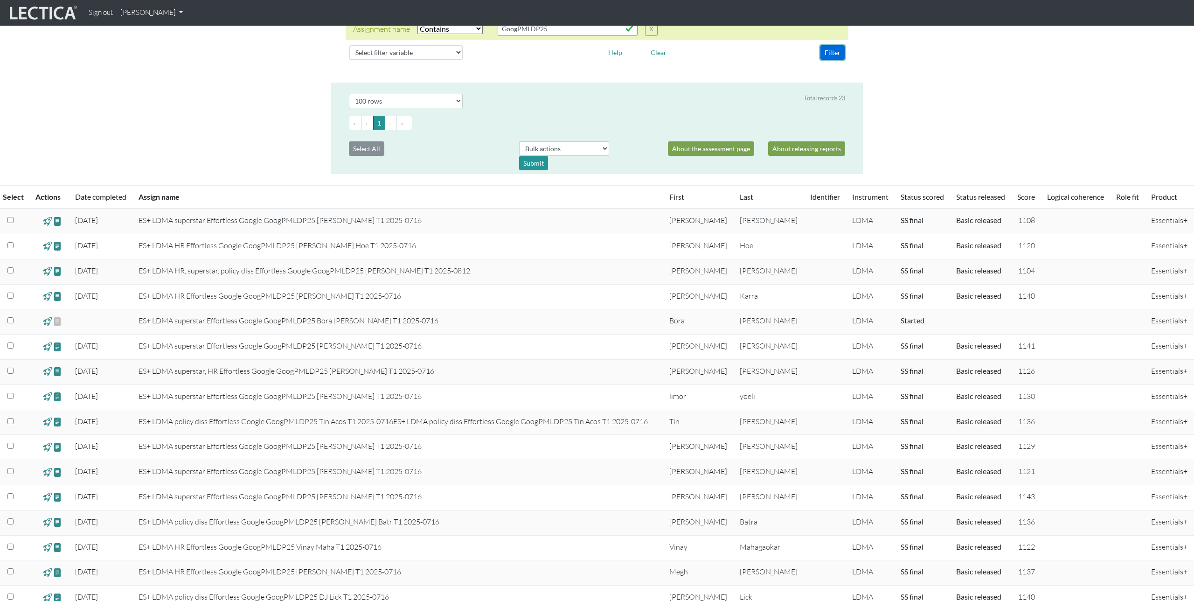
scroll to position [71, 0]
